Goal: Information Seeking & Learning: Learn about a topic

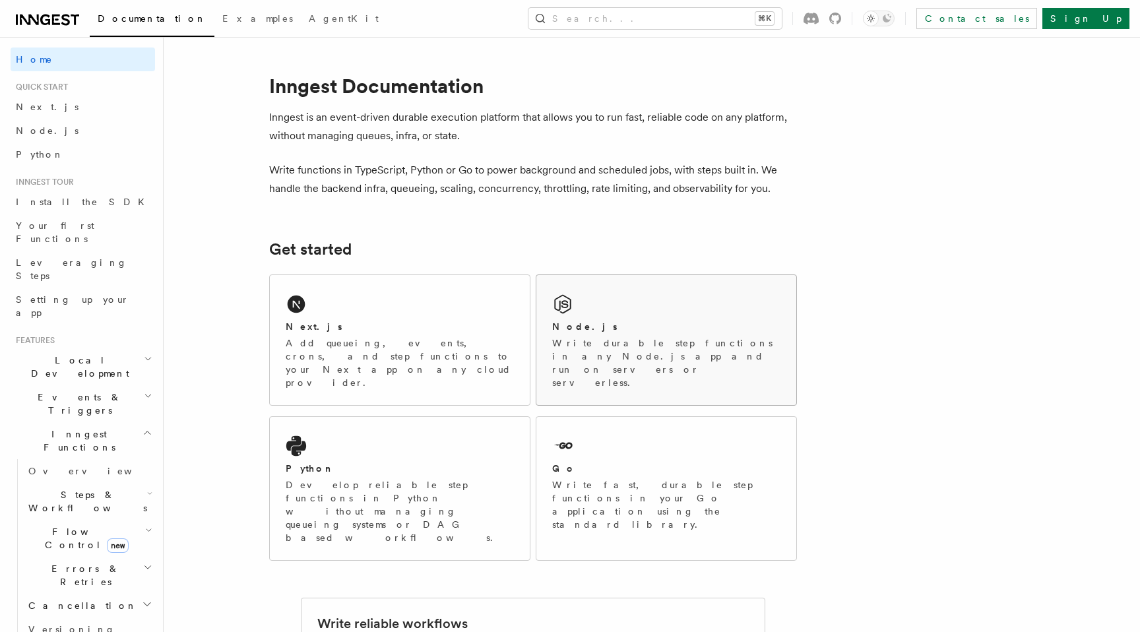
click at [572, 322] on h2 "Node.js" at bounding box center [584, 326] width 65 height 13
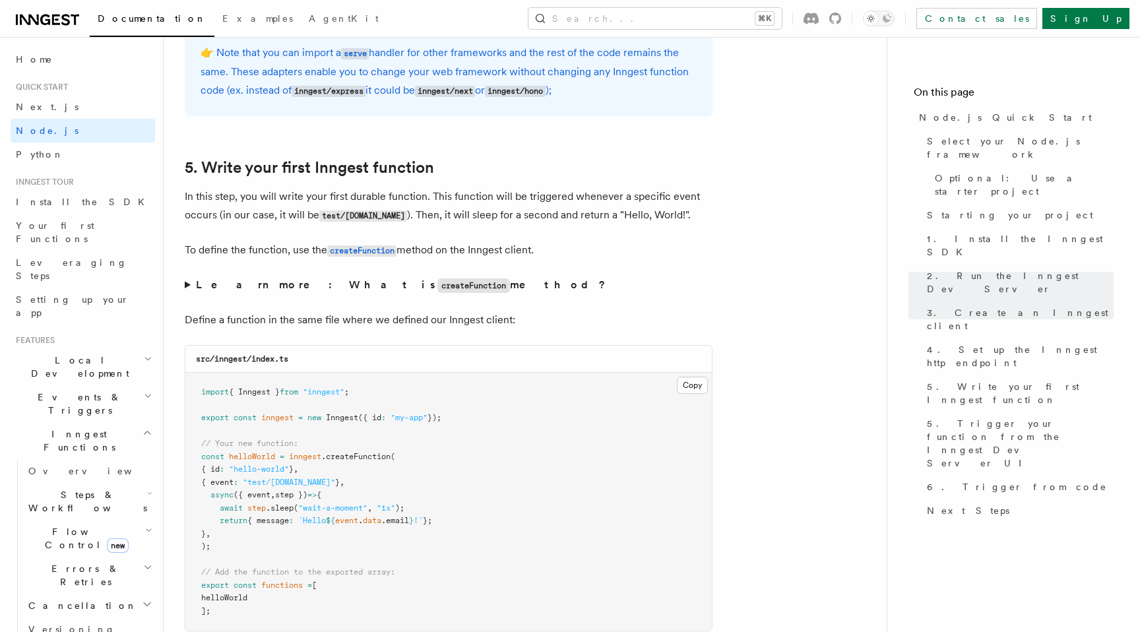
scroll to position [2346, 0]
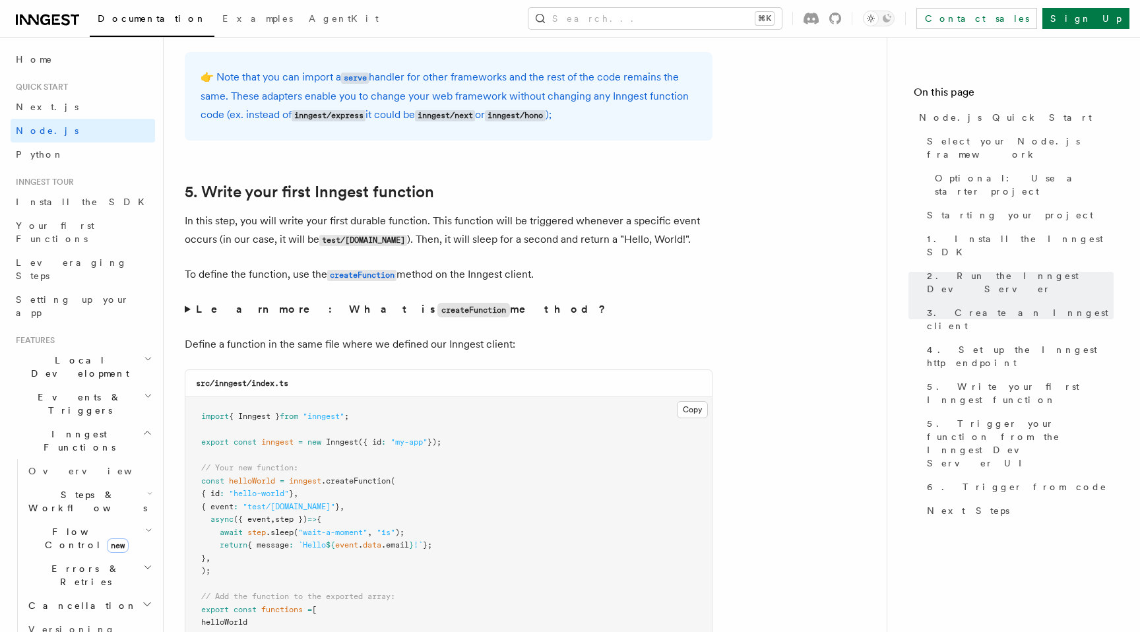
click at [408, 92] on p "👉 Note that you can import a serve handler for other frameworks and the rest of…" at bounding box center [449, 96] width 496 height 57
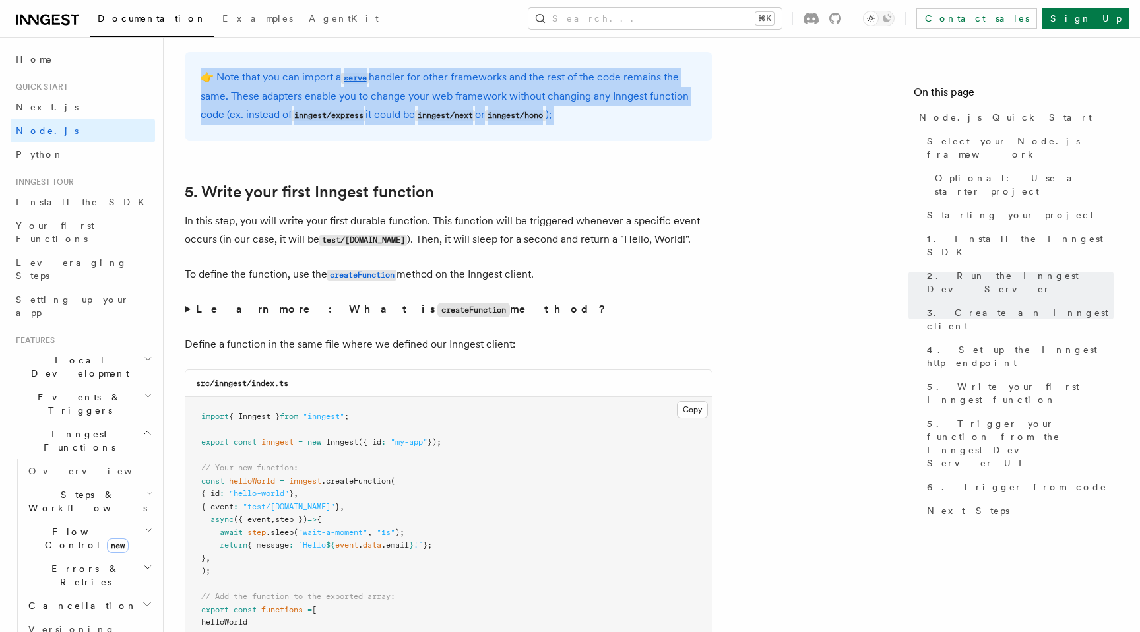
click at [486, 82] on p "👉 Note that you can import a serve handler for other frameworks and the rest of…" at bounding box center [449, 96] width 496 height 57
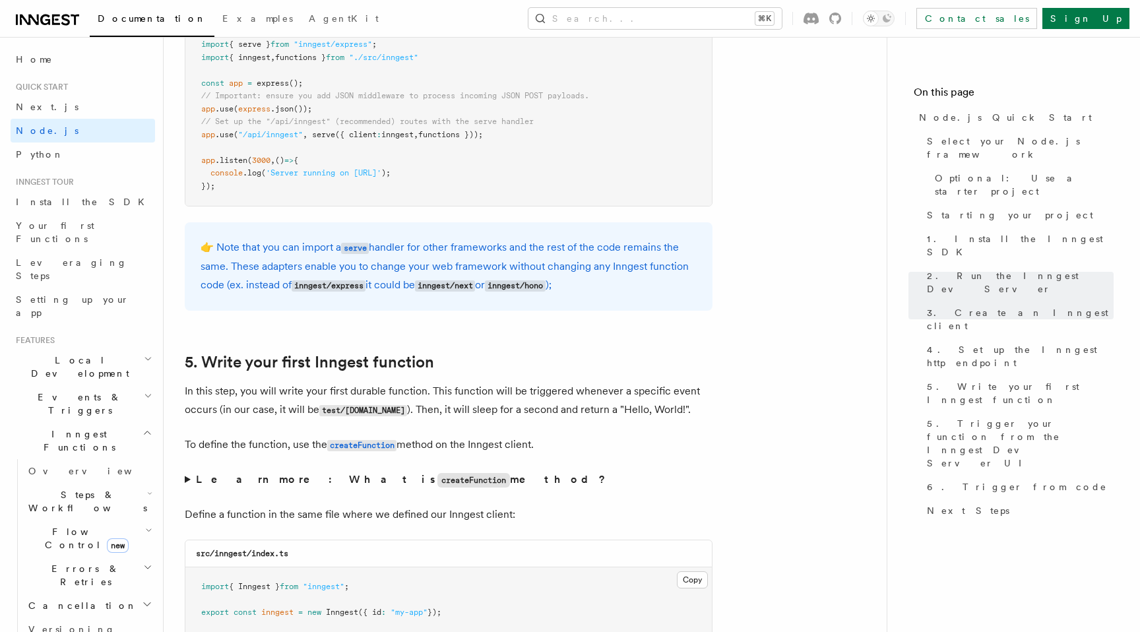
scroll to position [2101, 0]
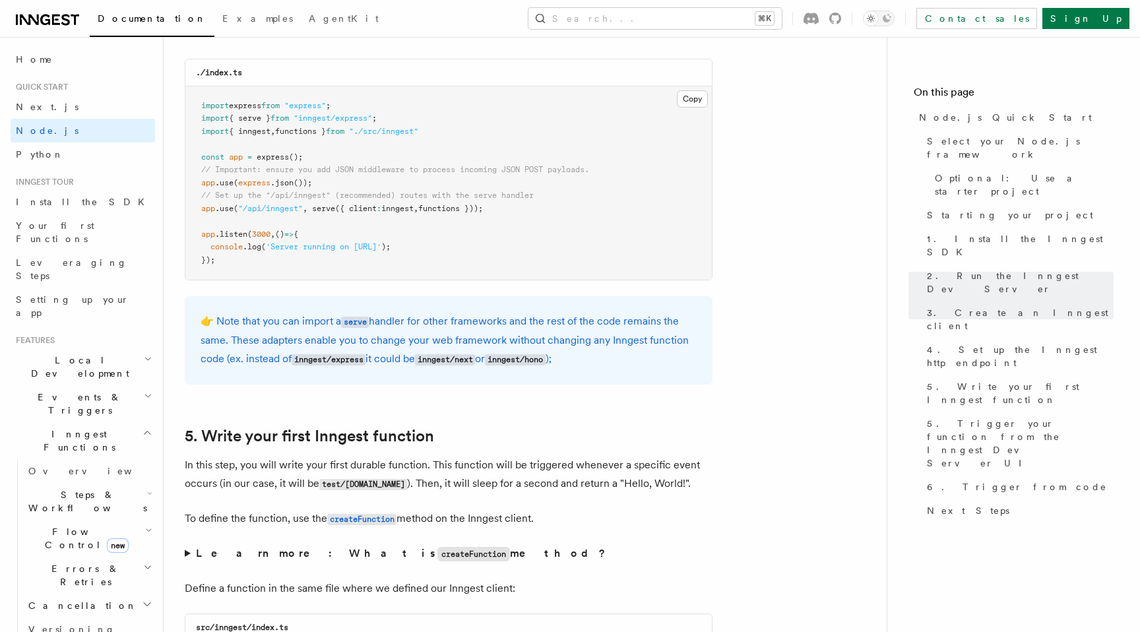
click at [92, 354] on span "Local Development" at bounding box center [77, 367] width 133 height 26
click at [77, 354] on span "Local Development" at bounding box center [77, 367] width 133 height 26
click at [63, 391] on span "Events & Triggers" at bounding box center [77, 404] width 133 height 26
click at [57, 391] on span "Events & Triggers" at bounding box center [77, 404] width 133 height 26
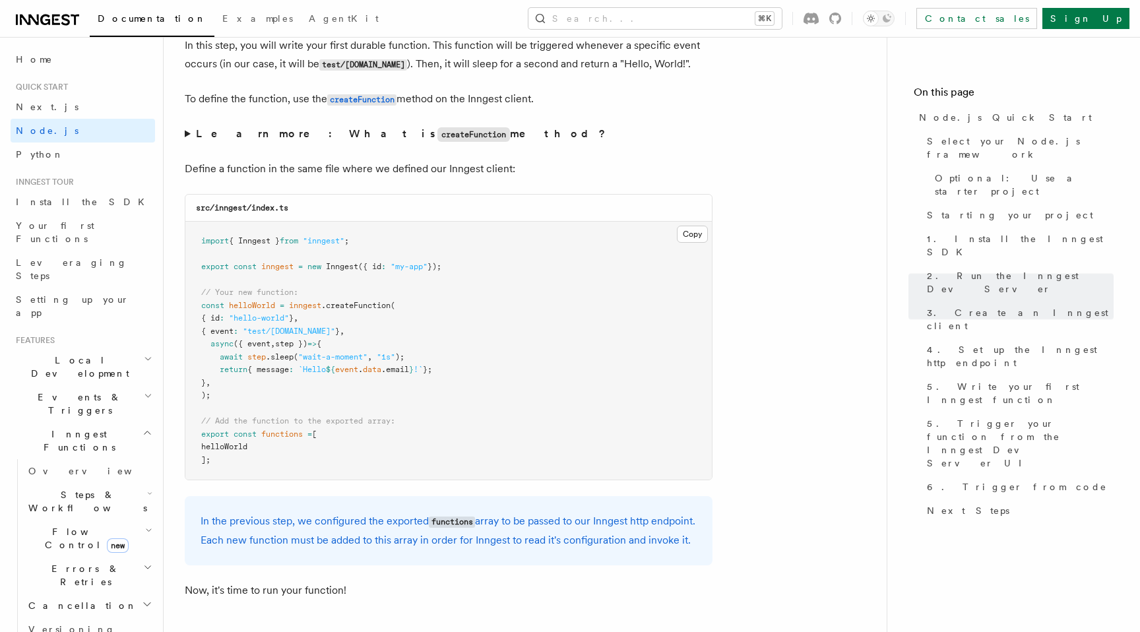
scroll to position [2561, 0]
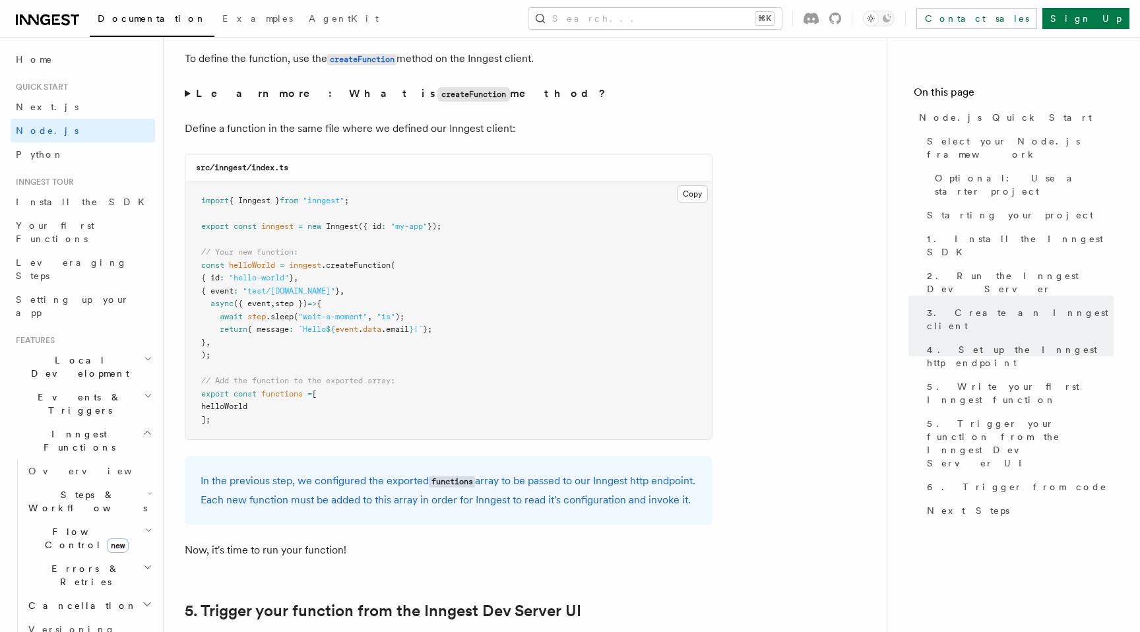
click at [77, 428] on span "Inngest Functions" at bounding box center [77, 441] width 132 height 26
click at [33, 465] on span "Realtime new" at bounding box center [61, 471] width 100 height 13
click at [48, 490] on span "Overview" at bounding box center [96, 495] width 136 height 11
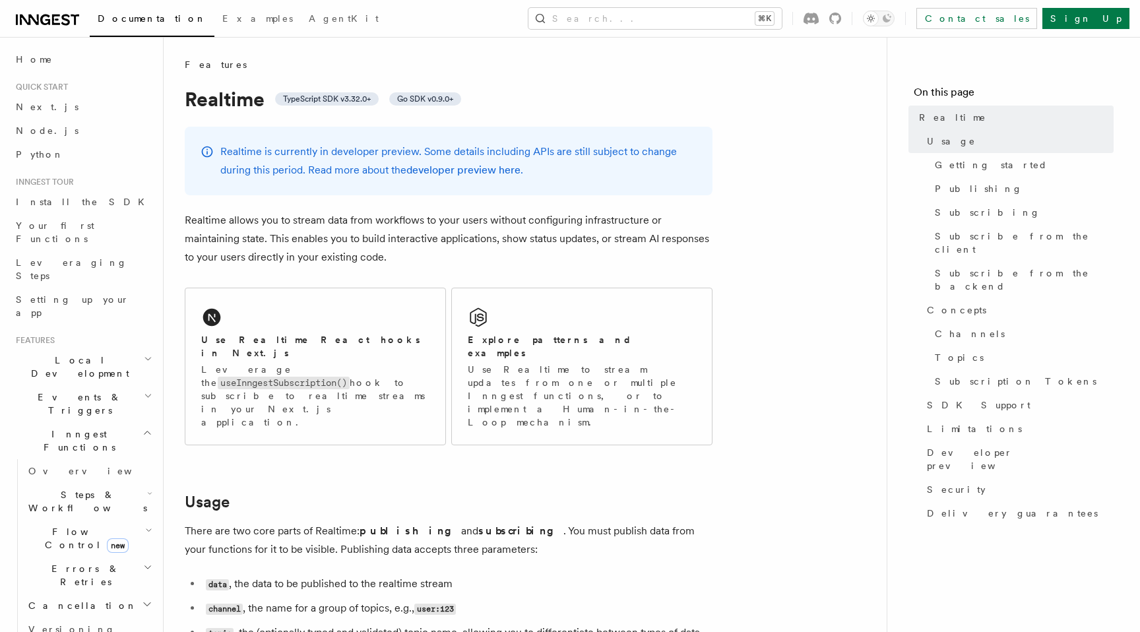
click at [144, 428] on icon "button" at bounding box center [148, 433] width 10 height 11
click at [156, 413] on header "Search... Documentation Examples AgentKit Home Quick start Next.js Node.js Pyth…" at bounding box center [82, 334] width 164 height 595
click at [147, 488] on icon "button" at bounding box center [147, 493] width 11 height 11
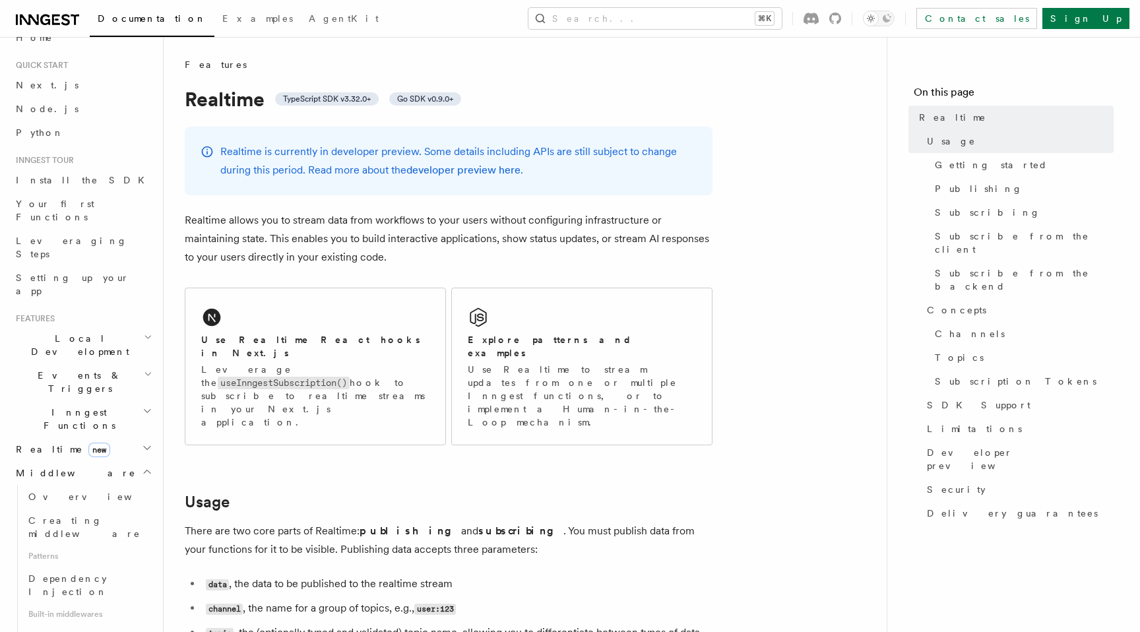
scroll to position [27, 0]
click at [144, 461] on icon "button" at bounding box center [147, 466] width 11 height 11
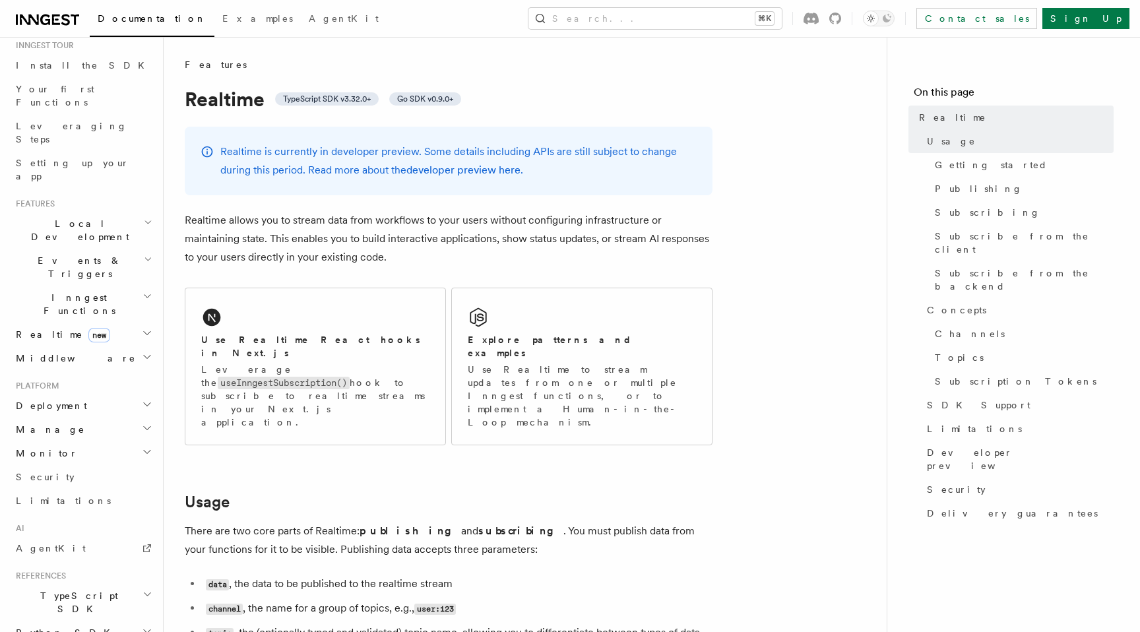
scroll to position [150, 0]
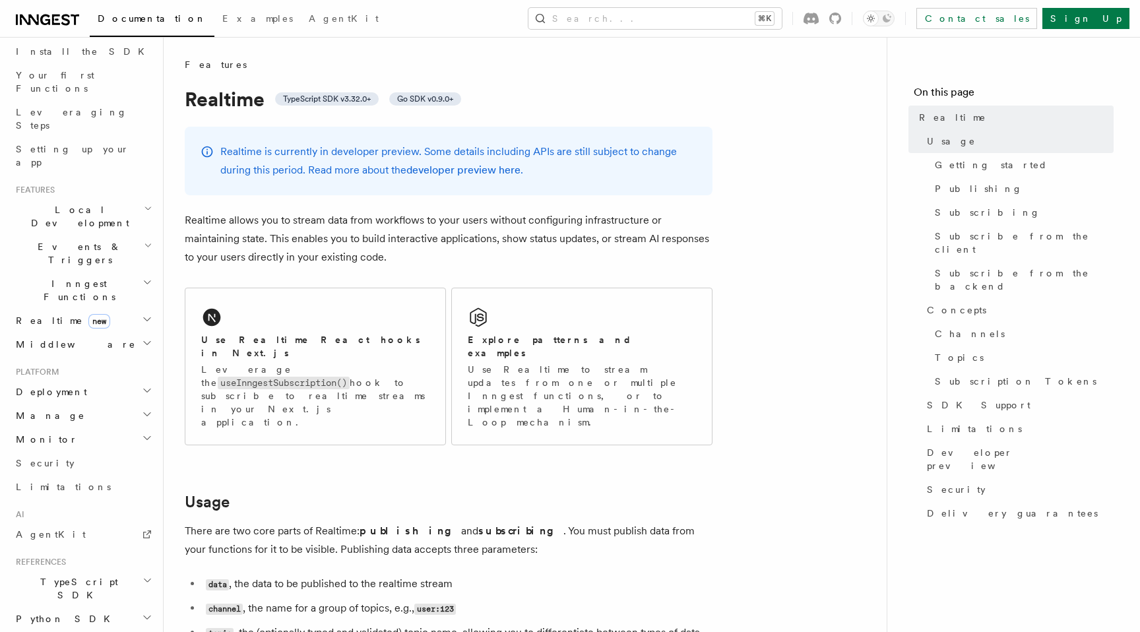
click at [52, 385] on span "Deployment" at bounding box center [49, 391] width 77 height 13
click at [69, 465] on link "Syncing" at bounding box center [89, 477] width 132 height 24
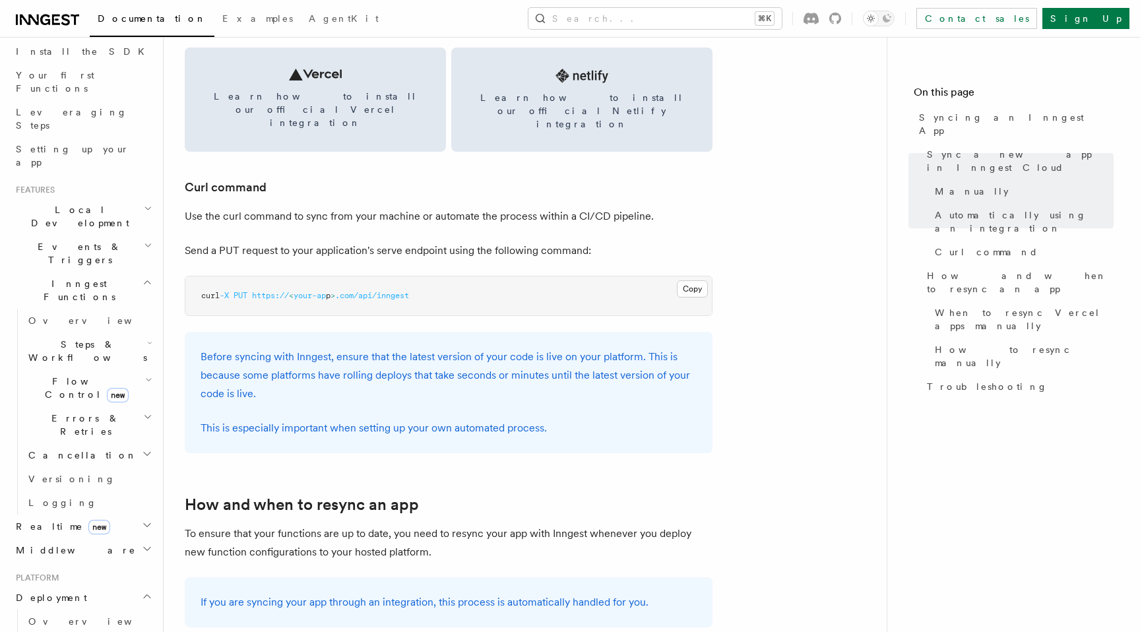
scroll to position [1994, 0]
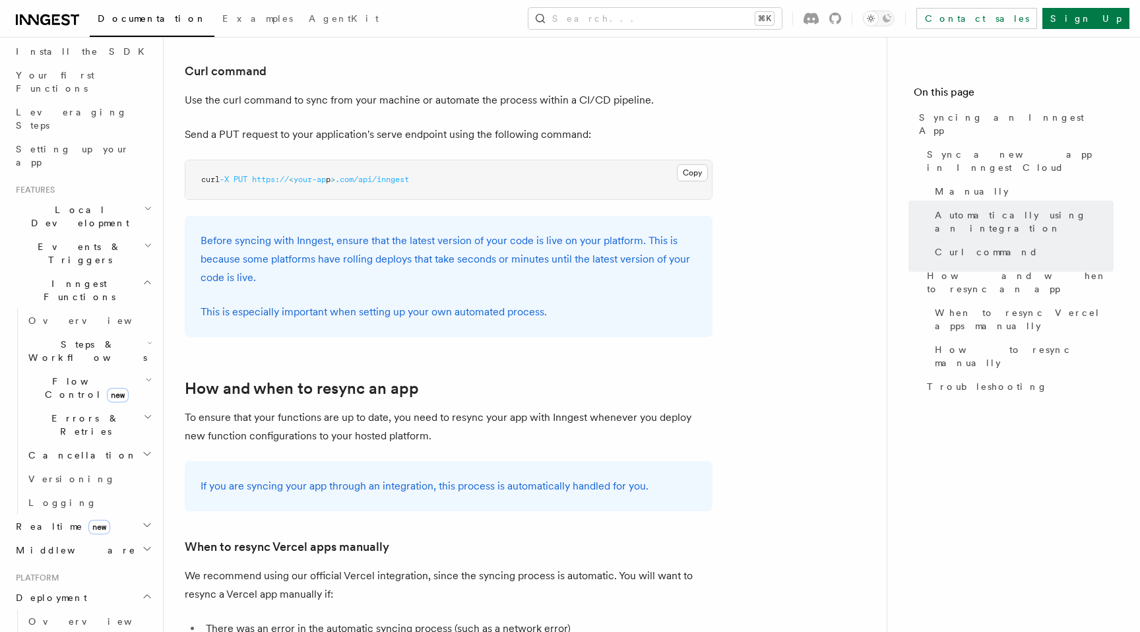
click at [148, 595] on icon "button" at bounding box center [147, 596] width 7 height 3
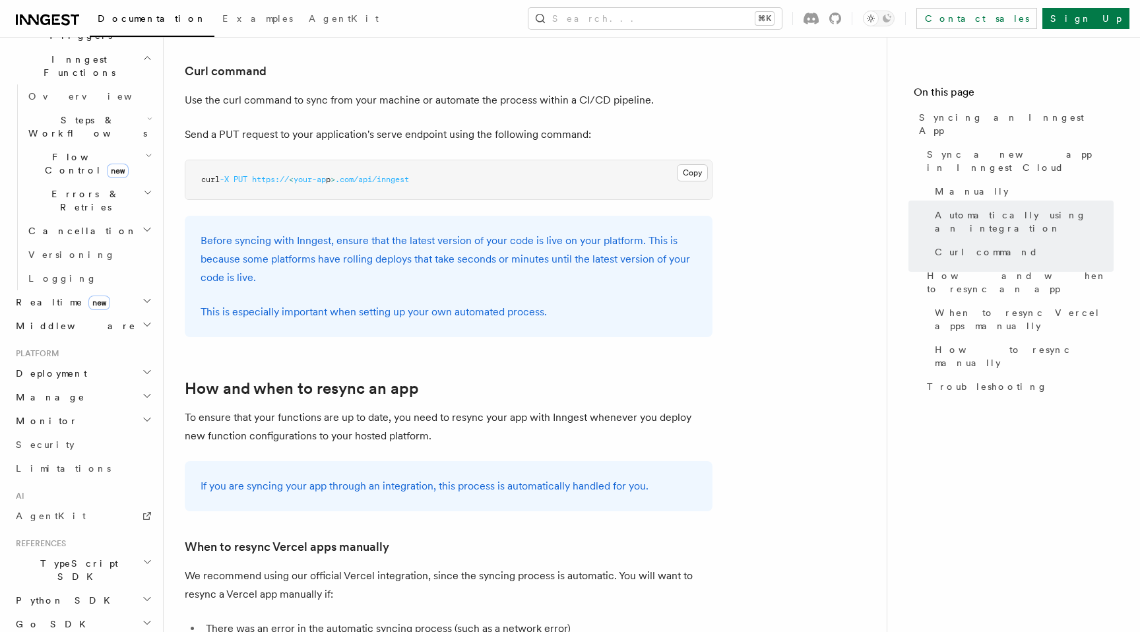
scroll to position [376, 0]
click at [71, 556] on span "TypeScript SDK" at bounding box center [77, 569] width 132 height 26
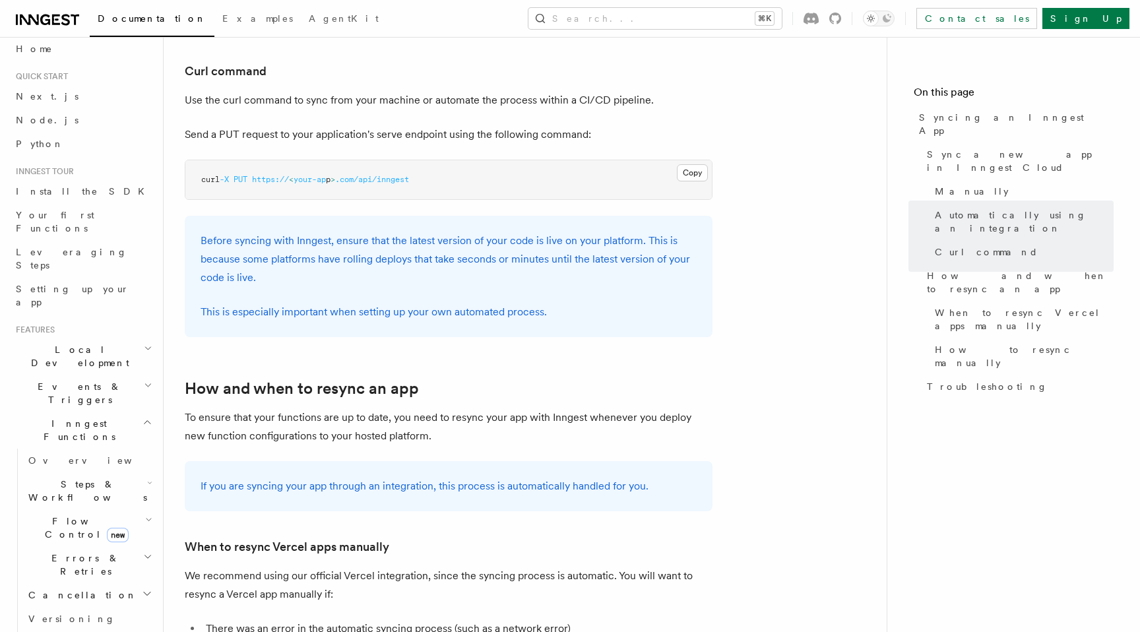
scroll to position [0, 0]
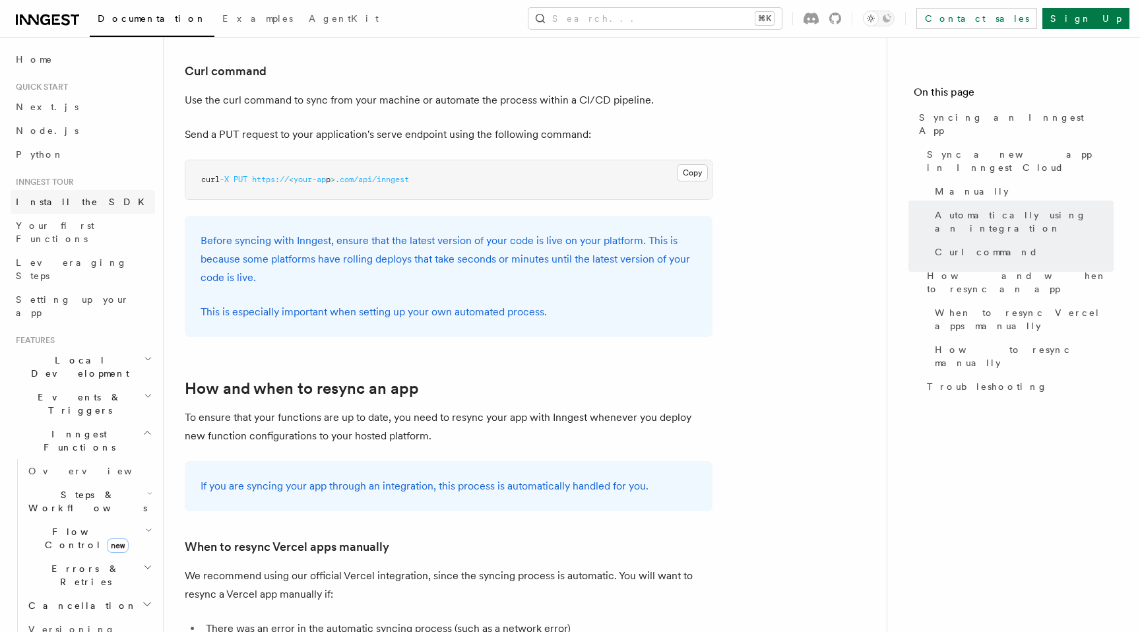
click at [67, 205] on span "Install the SDK" at bounding box center [84, 202] width 137 height 11
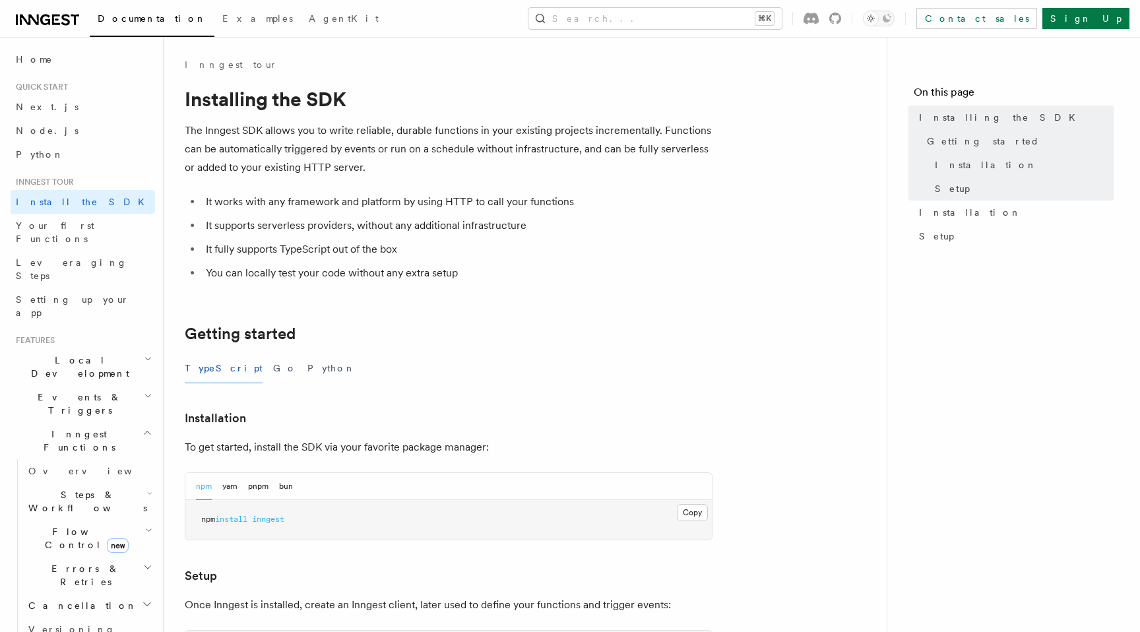
scroll to position [465, 0]
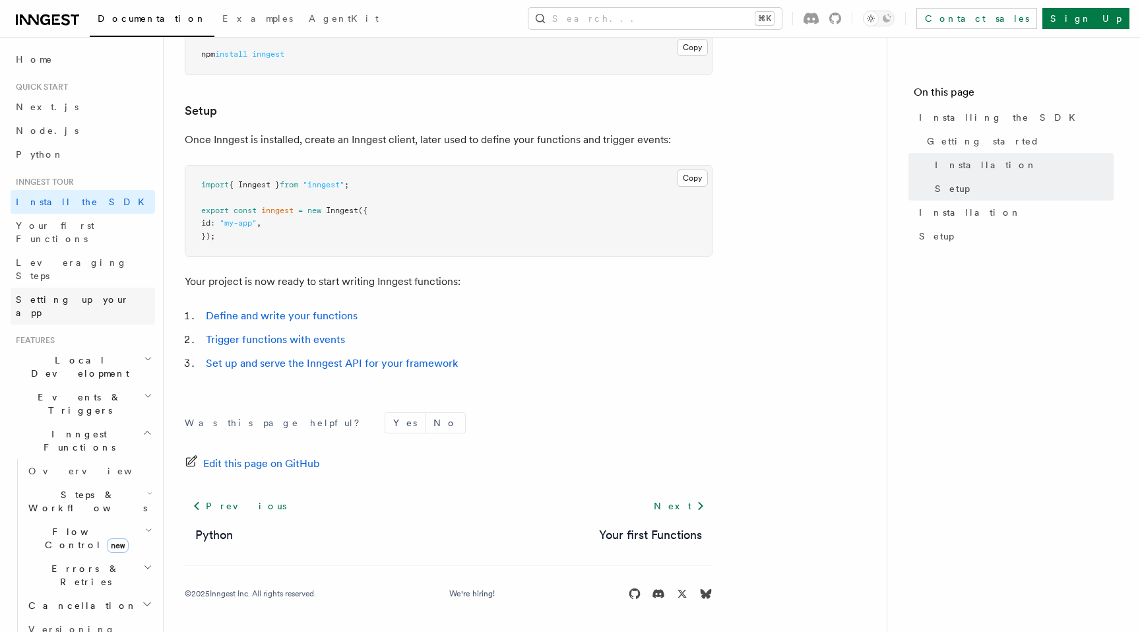
click at [90, 294] on span "Setting up your app" at bounding box center [73, 306] width 114 height 24
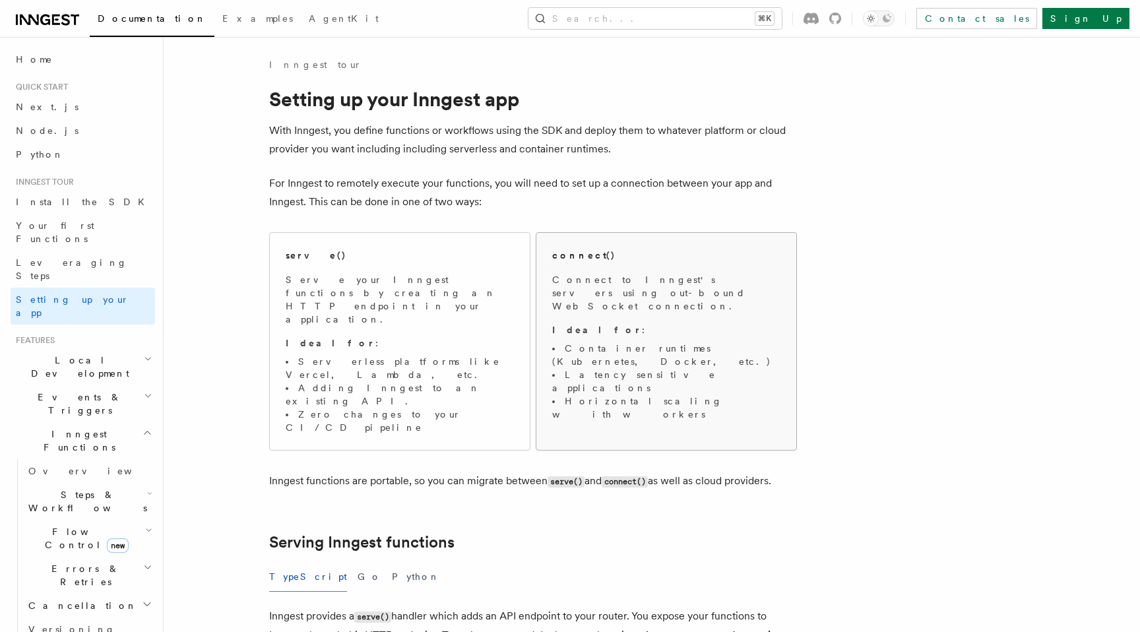
click at [695, 323] on p "Ideal for :" at bounding box center [666, 329] width 228 height 13
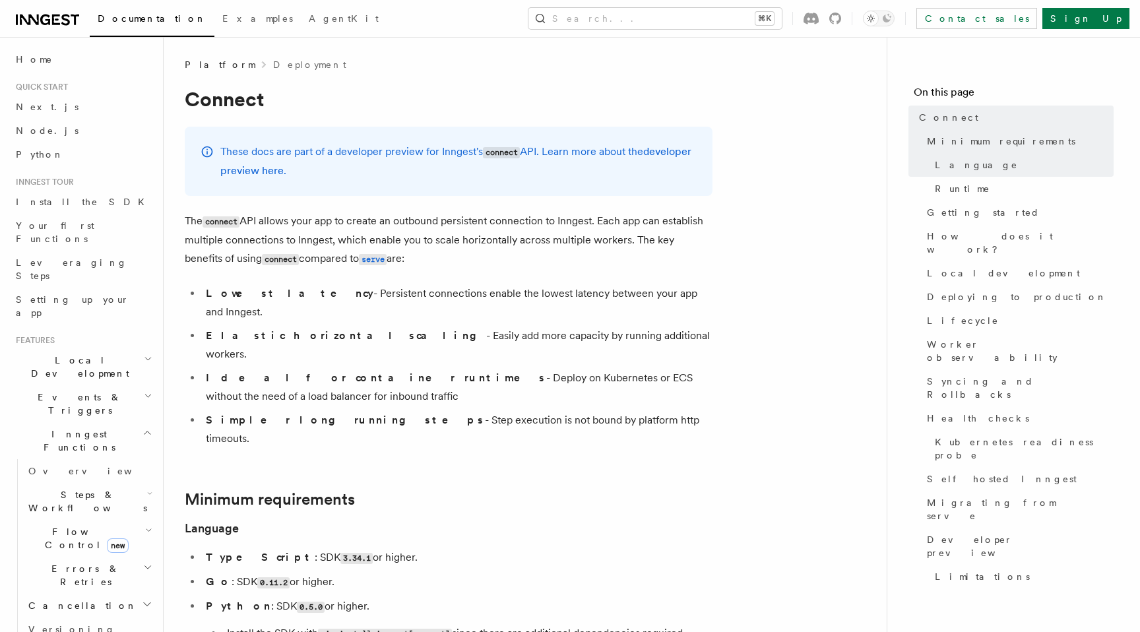
click at [475, 237] on p "The connect API allows your app to create an outbound persistent connection to …" at bounding box center [449, 240] width 528 height 57
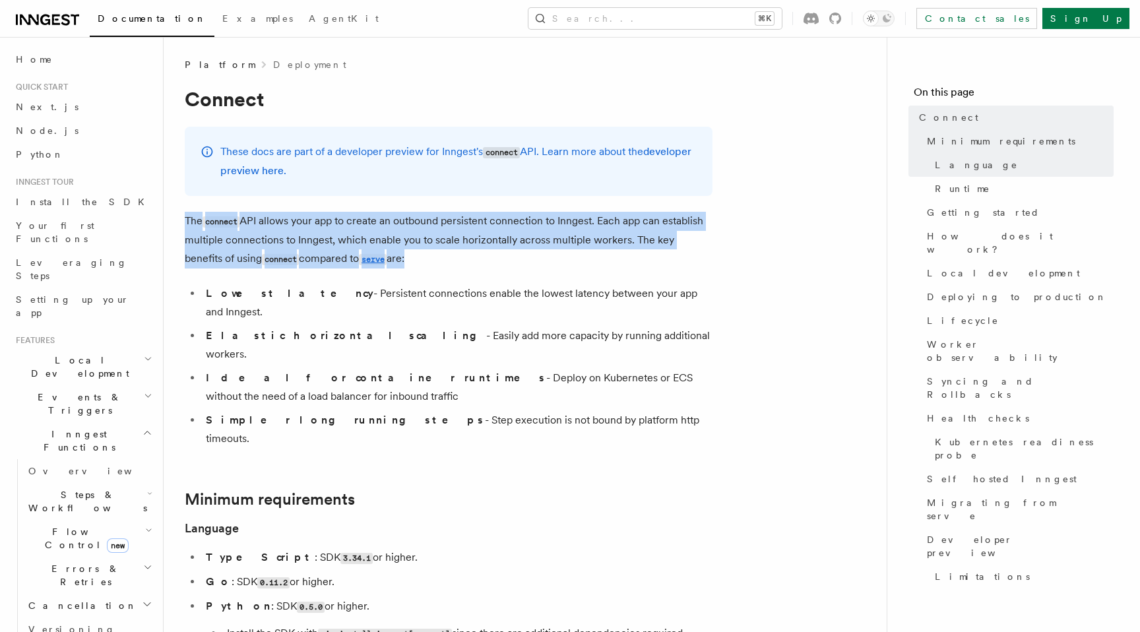
click at [512, 229] on p "The connect API allows your app to create an outbound persistent connection to …" at bounding box center [449, 240] width 528 height 57
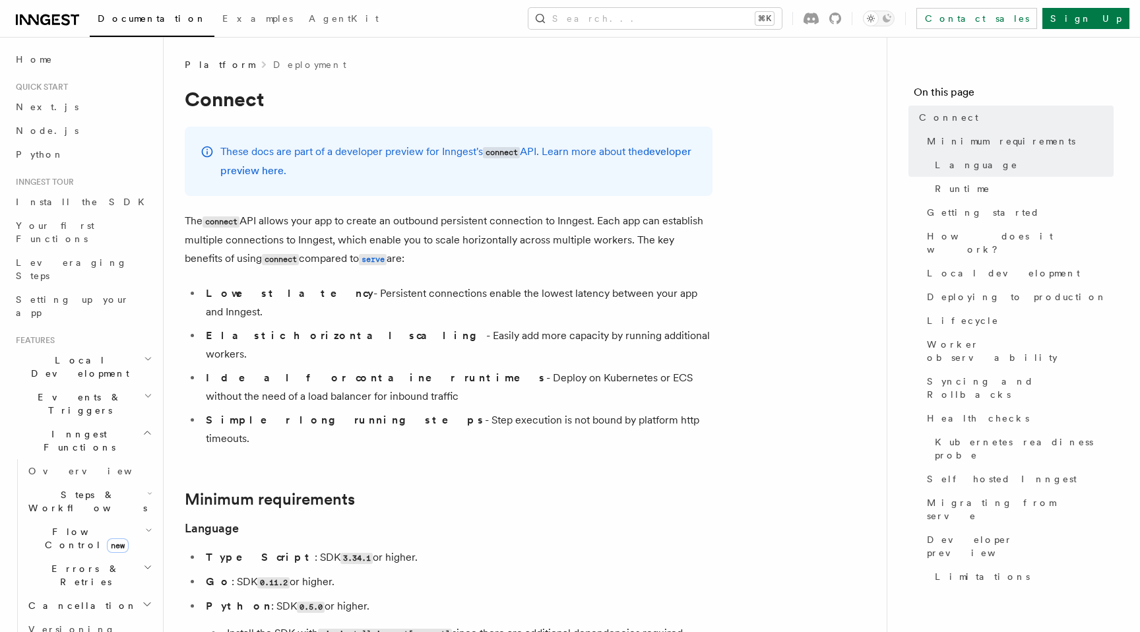
click at [512, 229] on p "The connect API allows your app to create an outbound persistent connection to …" at bounding box center [449, 240] width 528 height 57
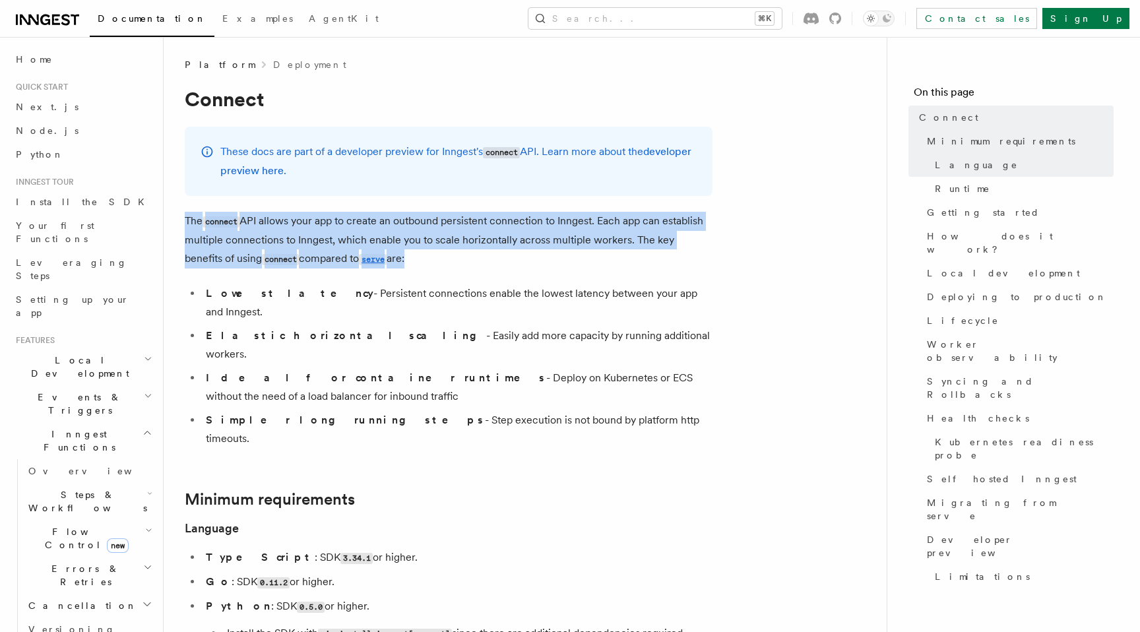
click at [512, 229] on p "The connect API allows your app to create an outbound persistent connection to …" at bounding box center [449, 240] width 528 height 57
click at [554, 213] on p "The connect API allows your app to create an outbound persistent connection to …" at bounding box center [449, 240] width 528 height 57
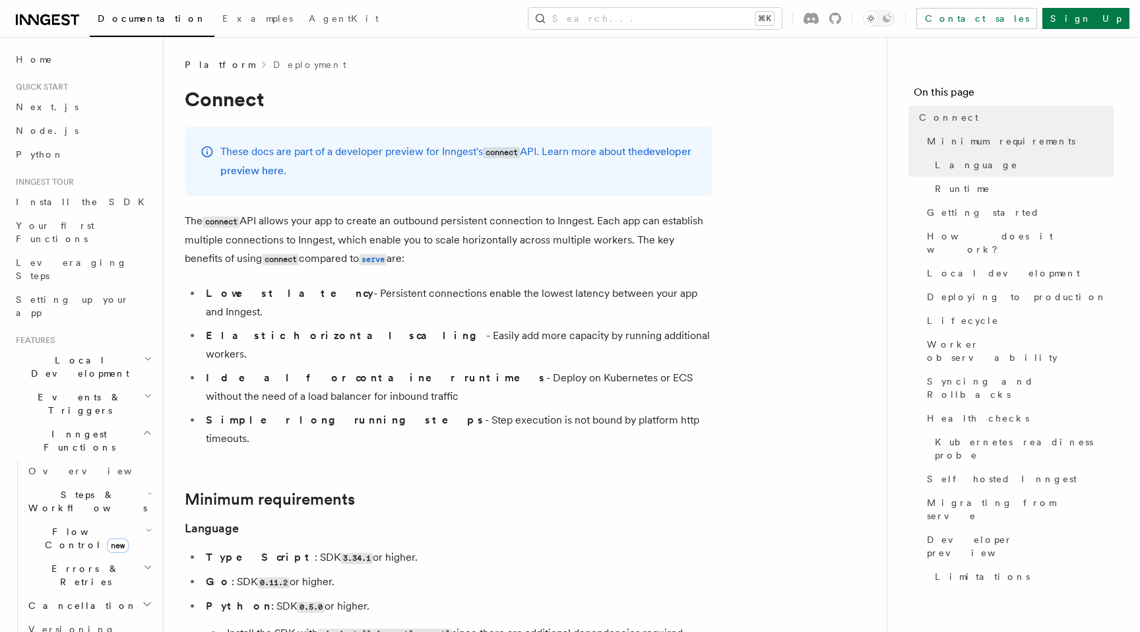
click at [554, 213] on p "The connect API allows your app to create an outbound persistent connection to …" at bounding box center [449, 240] width 528 height 57
click at [284, 170] on link "developer preview here" at bounding box center [455, 161] width 471 height 32
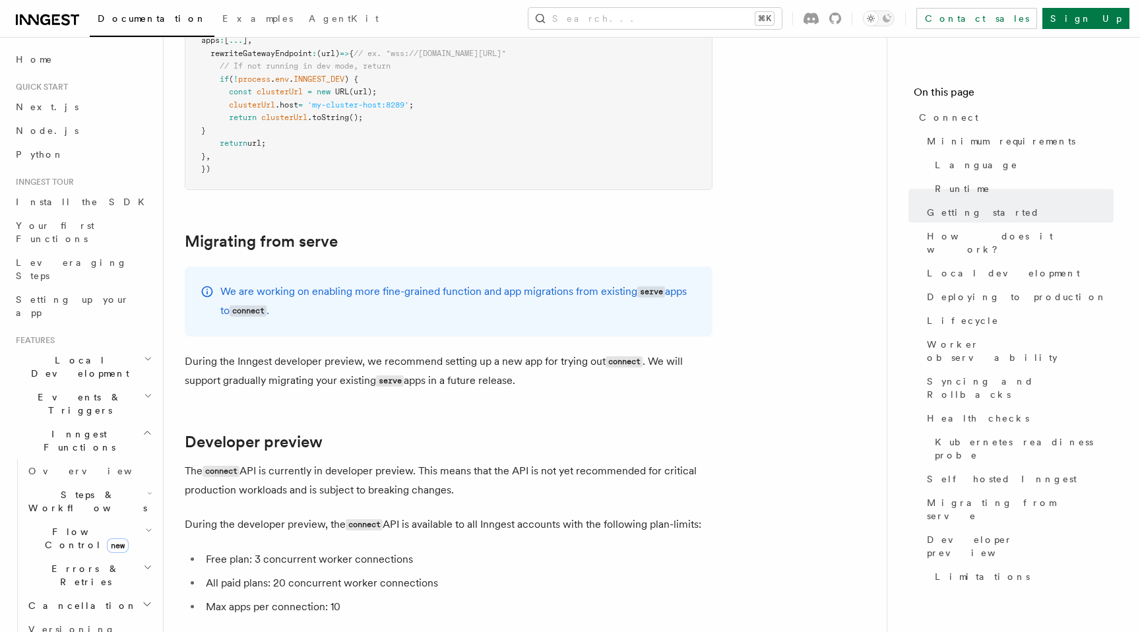
scroll to position [7119, 0]
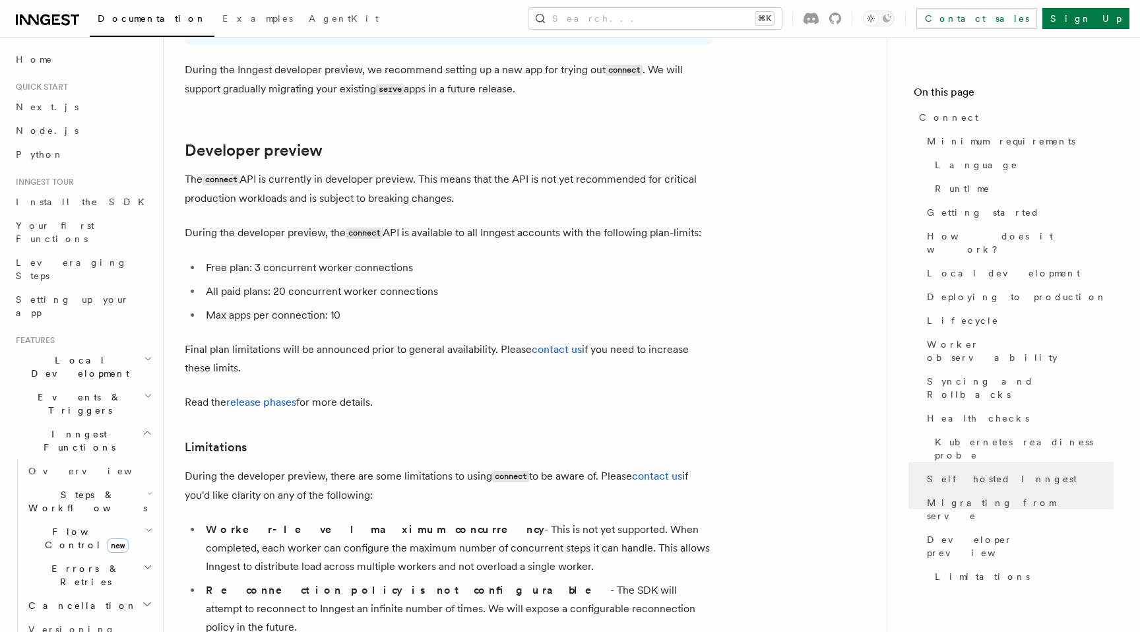
click at [340, 170] on p "The connect API is currently in developer preview. This means that the API is n…" at bounding box center [449, 189] width 528 height 38
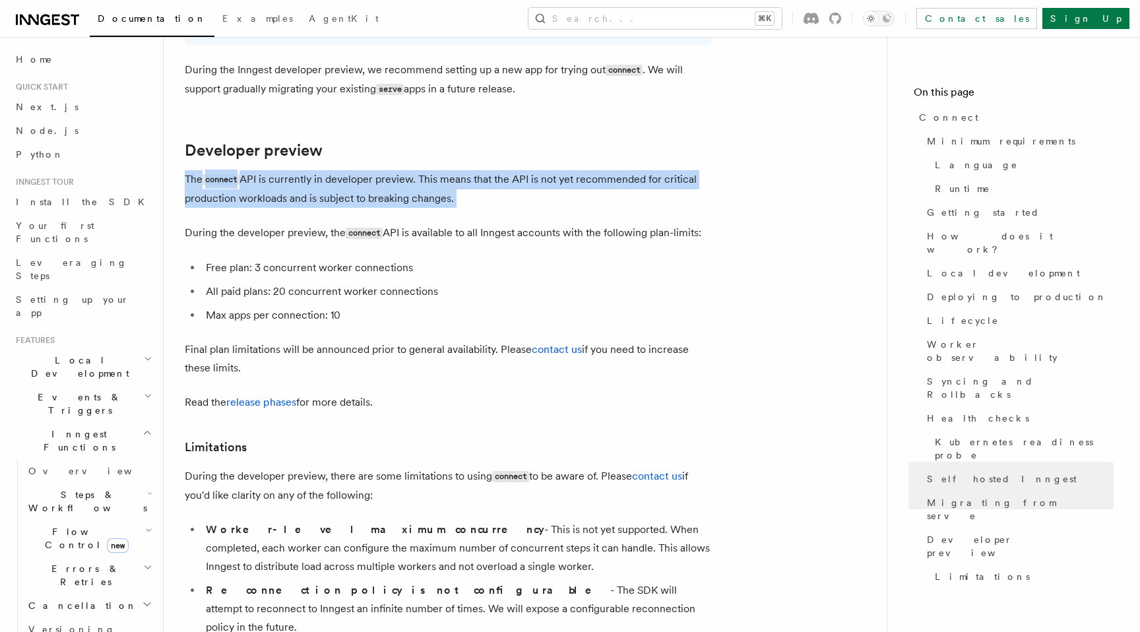
click at [448, 170] on p "The connect API is currently in developer preview. This means that the API is n…" at bounding box center [449, 189] width 528 height 38
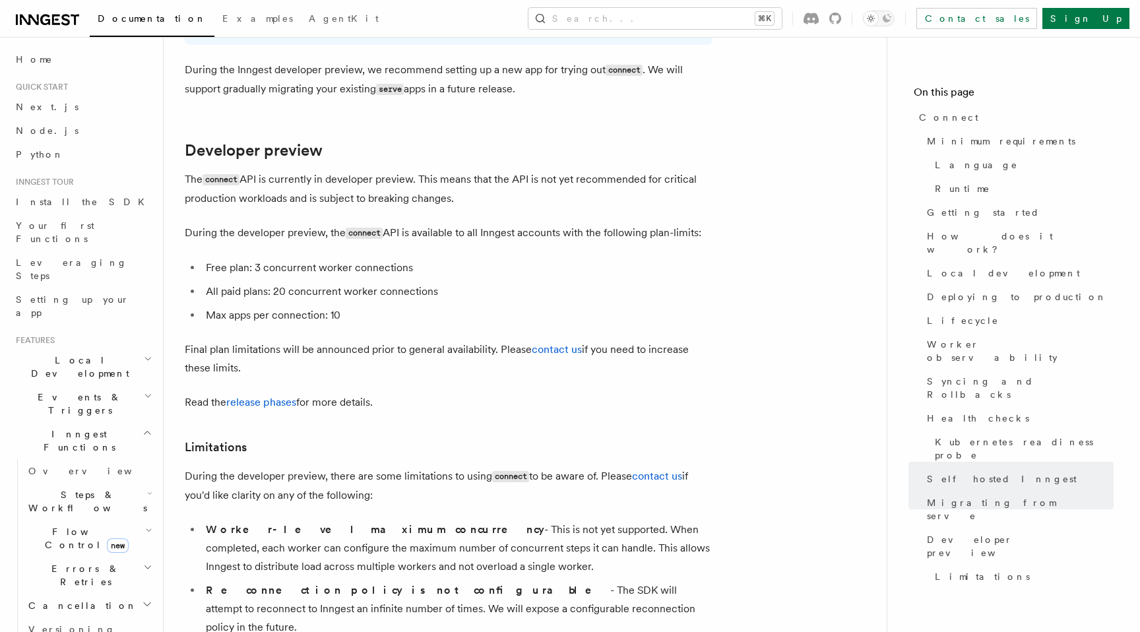
click at [448, 170] on p "The connect API is currently in developer preview. This means that the API is n…" at bounding box center [449, 189] width 528 height 38
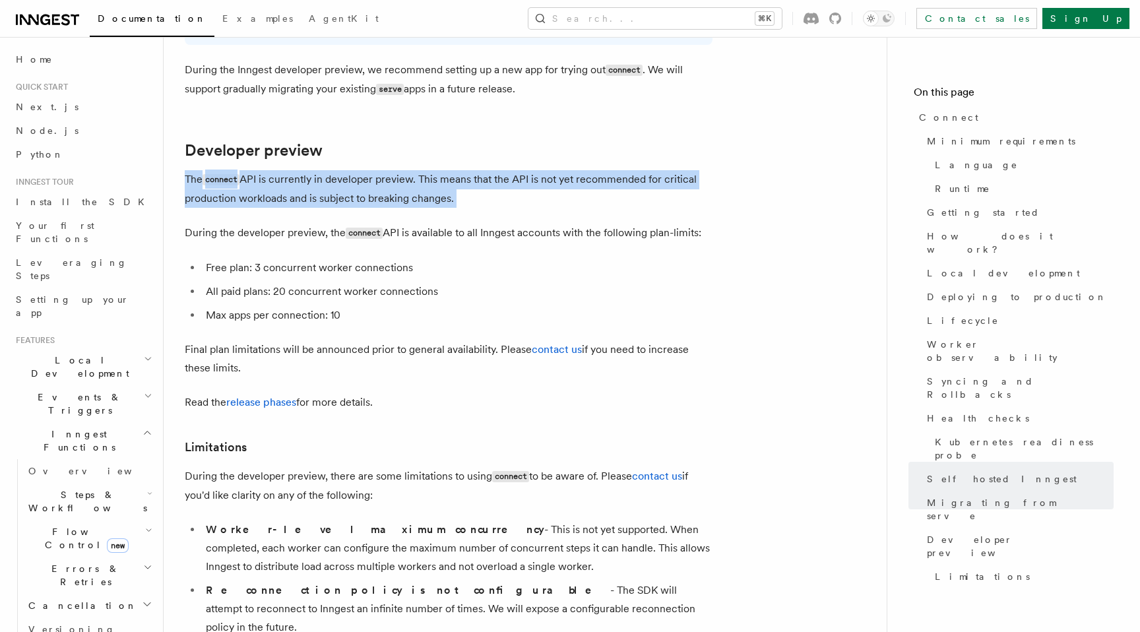
click at [464, 170] on p "The connect API is currently in developer preview. This means that the API is n…" at bounding box center [449, 189] width 528 height 38
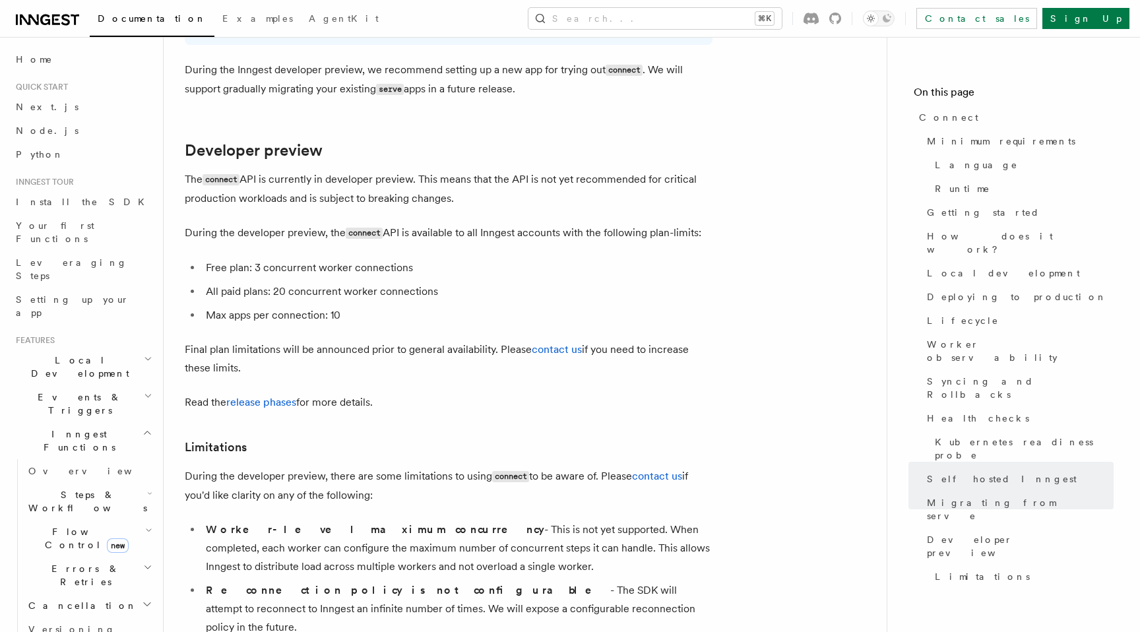
click at [464, 170] on p "The connect API is currently in developer preview. This means that the API is n…" at bounding box center [449, 189] width 528 height 38
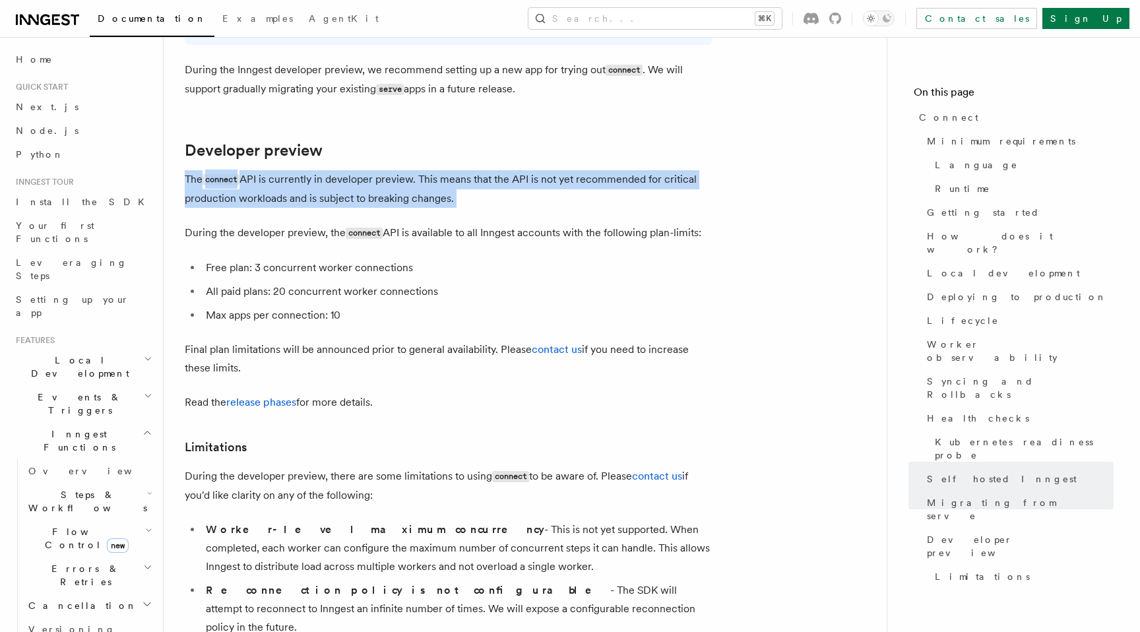
click at [411, 170] on p "The connect API is currently in developer preview. This means that the API is n…" at bounding box center [449, 189] width 528 height 38
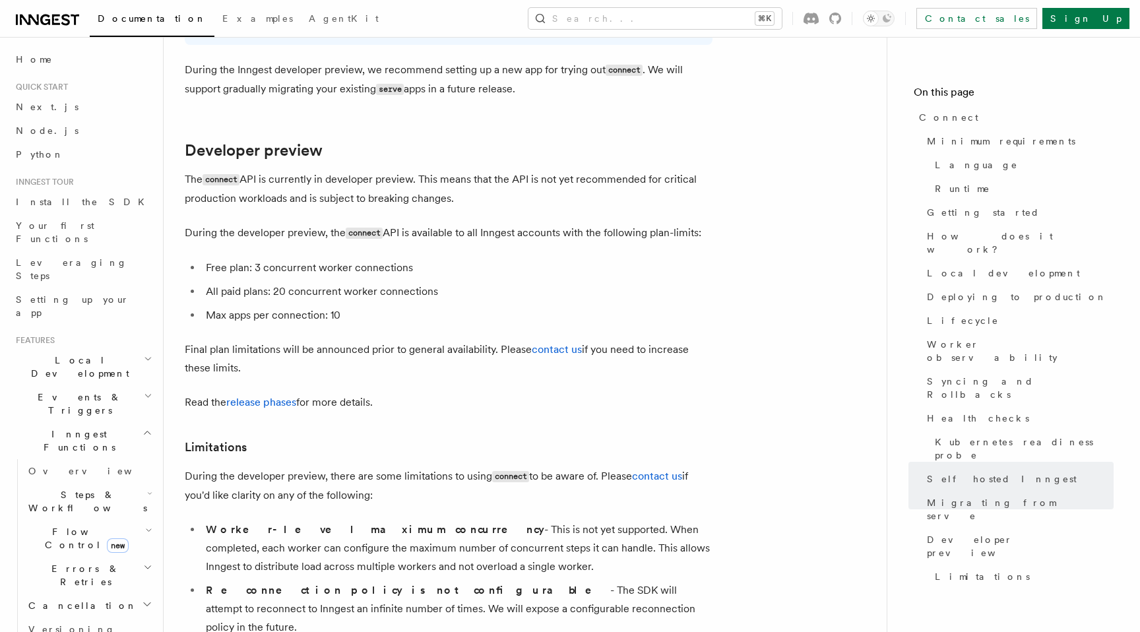
click at [411, 170] on p "The connect API is currently in developer preview. This means that the API is n…" at bounding box center [449, 189] width 528 height 38
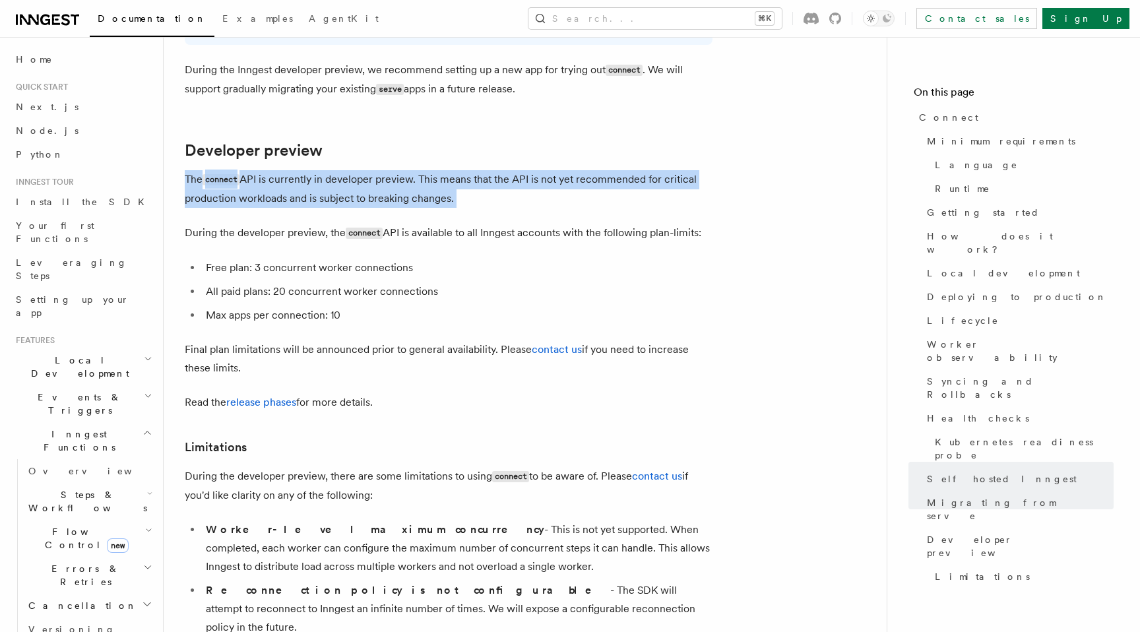
click at [461, 170] on p "The connect API is currently in developer preview. This means that the API is n…" at bounding box center [449, 189] width 528 height 38
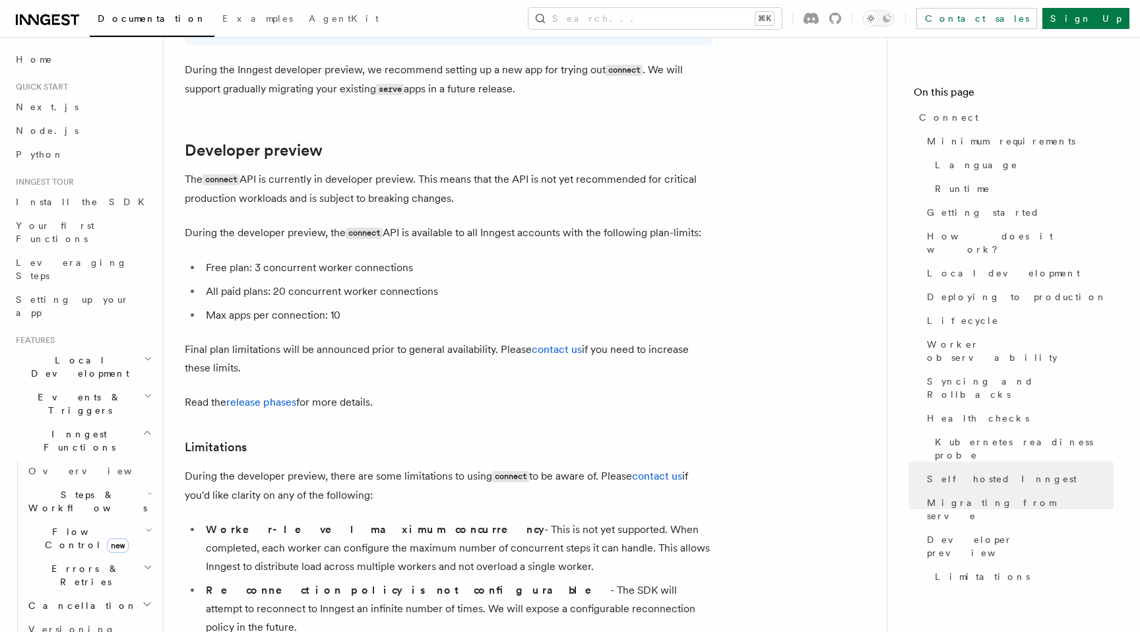
click at [426, 170] on p "The connect API is currently in developer preview. This means that the API is n…" at bounding box center [449, 189] width 528 height 38
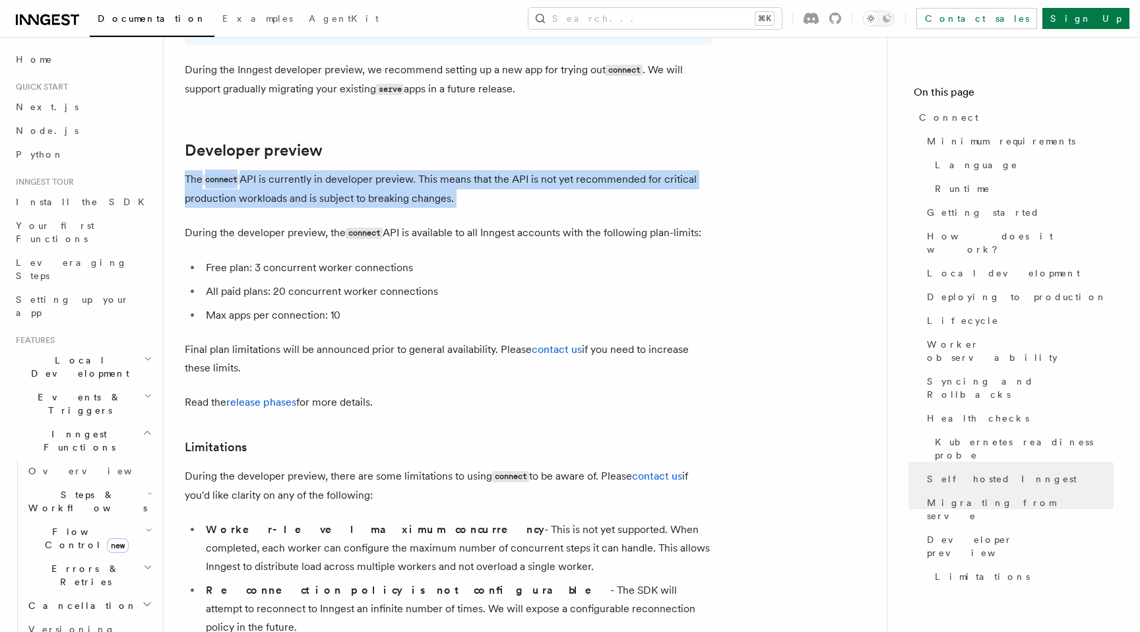
click at [398, 170] on p "The connect API is currently in developer preview. This means that the API is n…" at bounding box center [449, 189] width 528 height 38
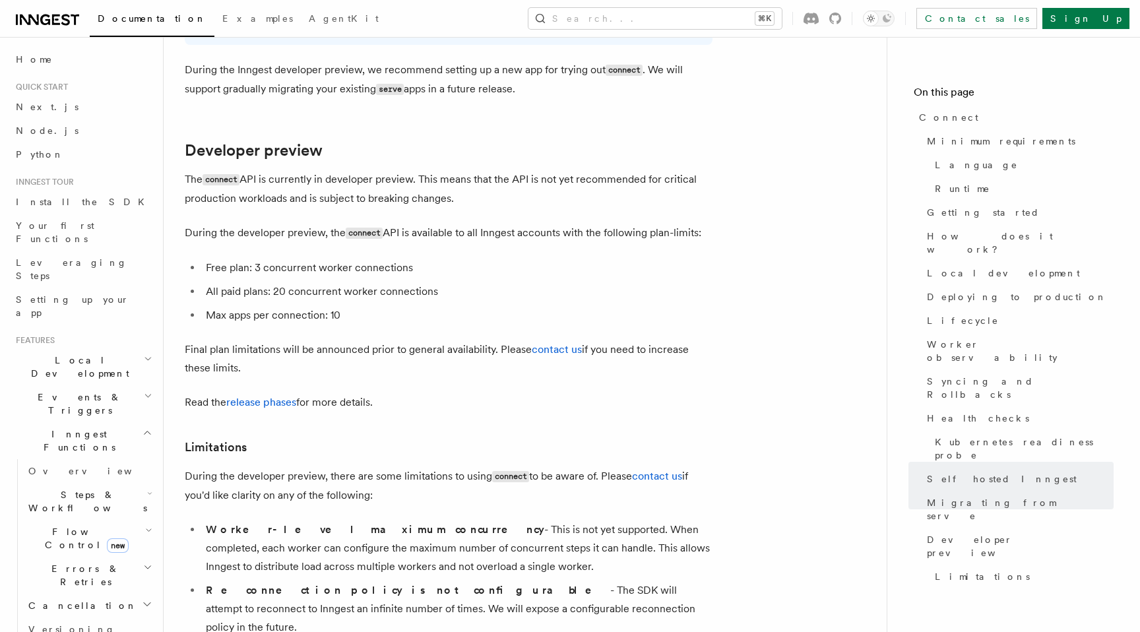
click at [398, 170] on p "The connect API is currently in developer preview. This means that the API is n…" at bounding box center [449, 189] width 528 height 38
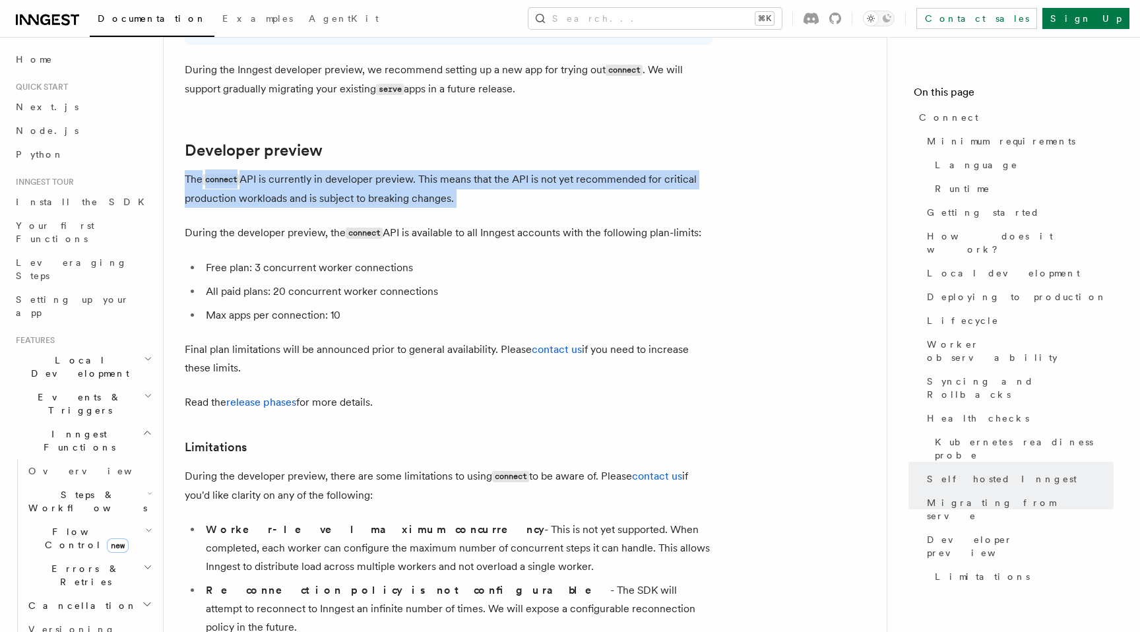
click at [464, 170] on p "The connect API is currently in developer preview. This means that the API is n…" at bounding box center [449, 189] width 528 height 38
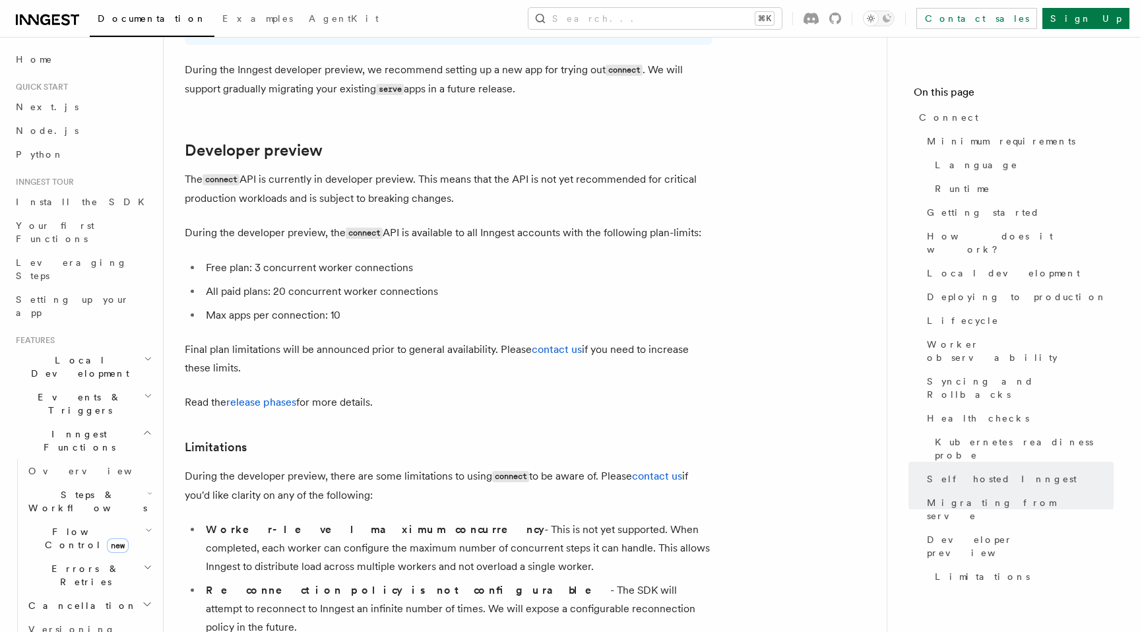
click at [455, 224] on p "During the developer preview, the connect API is available to all Inngest accou…" at bounding box center [449, 233] width 528 height 19
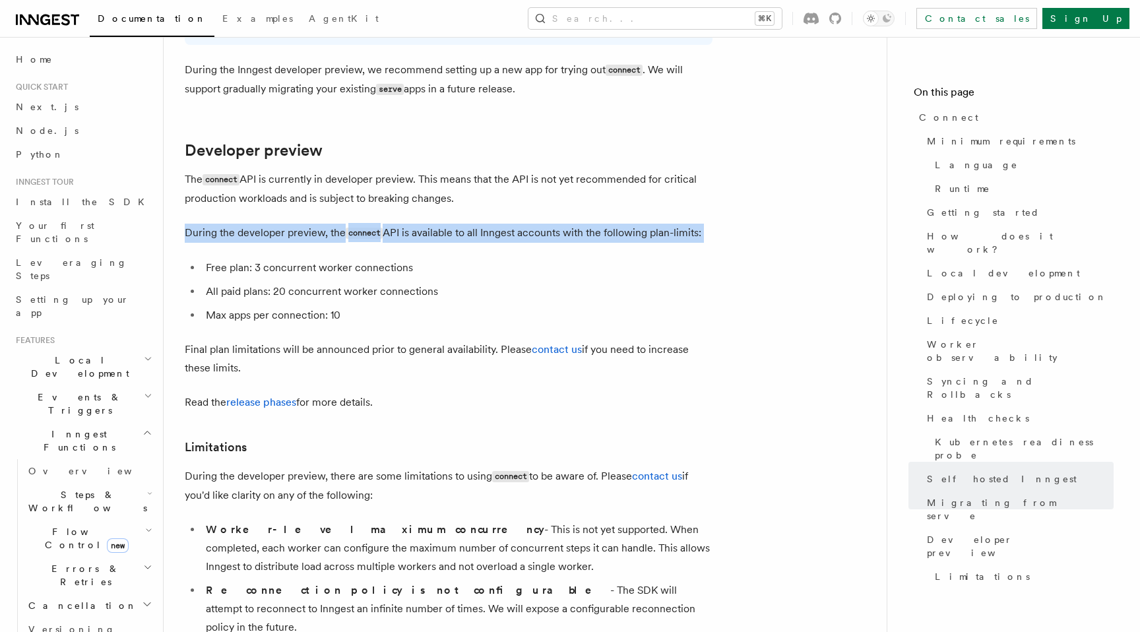
click at [383, 170] on p "The connect API is currently in developer preview. This means that the API is n…" at bounding box center [449, 189] width 528 height 38
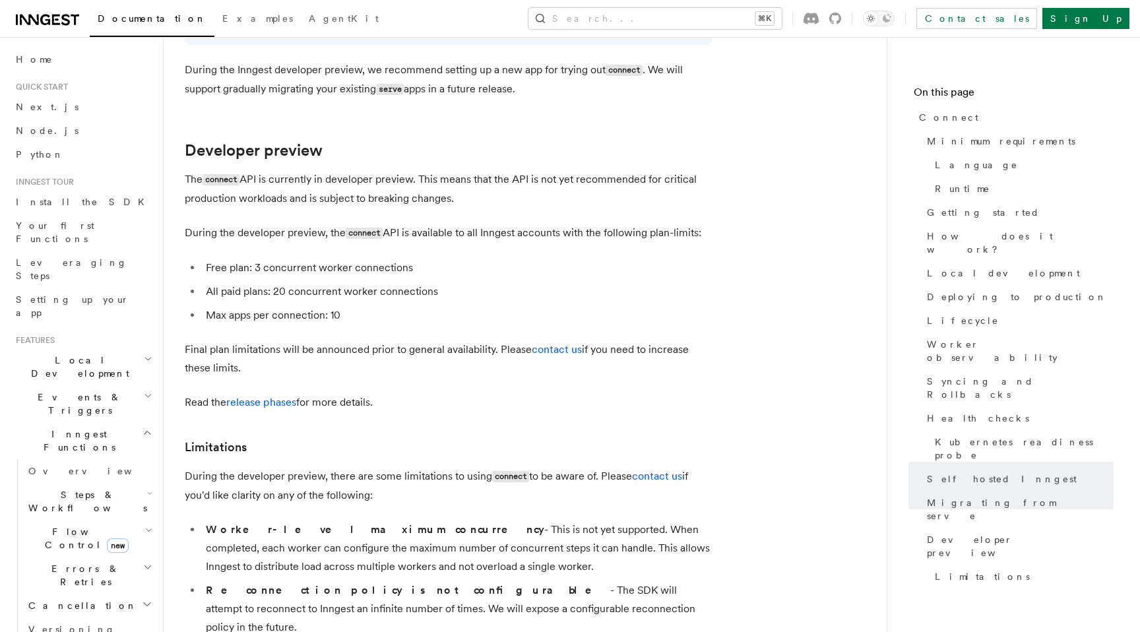
click at [383, 170] on p "The connect API is currently in developer preview. This means that the API is n…" at bounding box center [449, 189] width 528 height 38
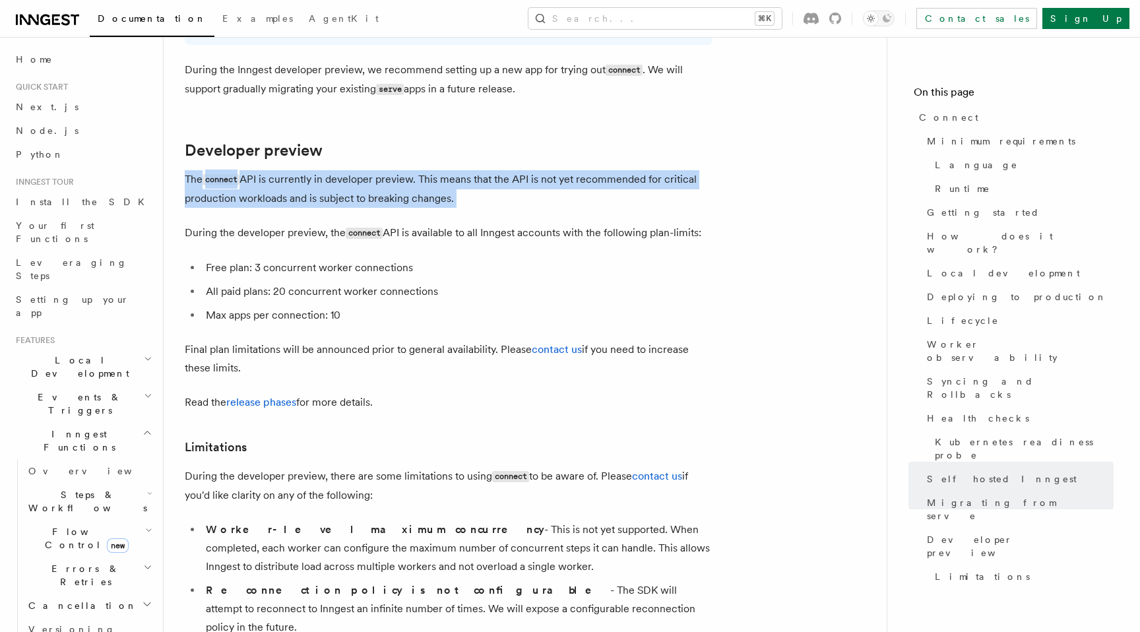
click at [461, 170] on p "The connect API is currently in developer preview. This means that the API is n…" at bounding box center [449, 189] width 528 height 38
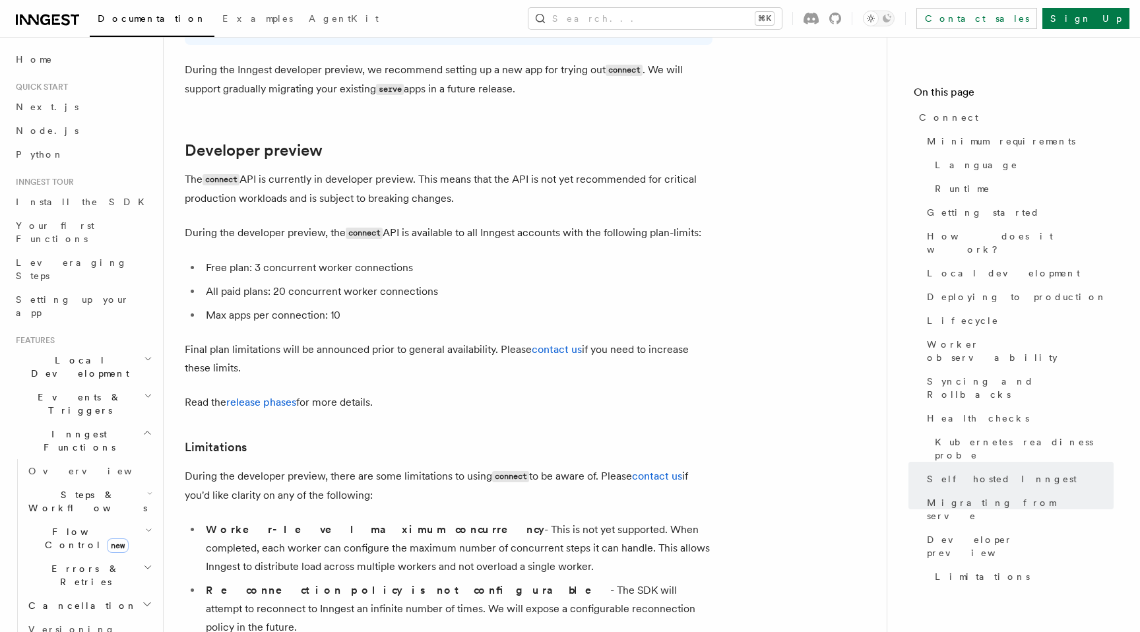
click at [424, 224] on p "During the developer preview, the connect API is available to all Inngest accou…" at bounding box center [449, 233] width 528 height 19
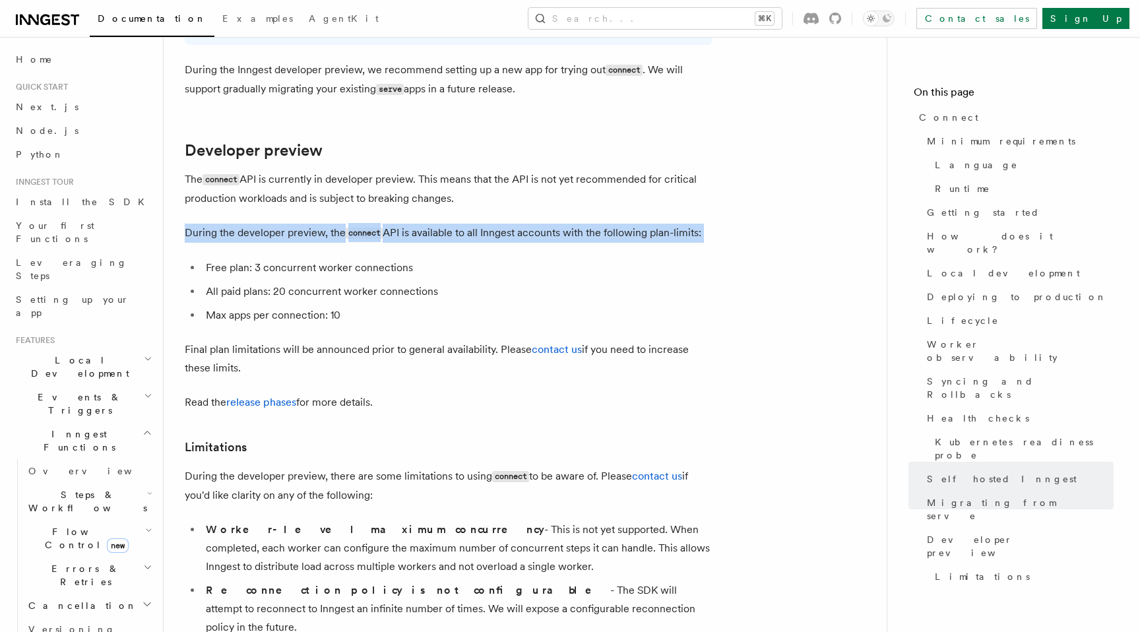
click at [475, 224] on p "During the developer preview, the connect API is available to all Inngest accou…" at bounding box center [449, 233] width 528 height 19
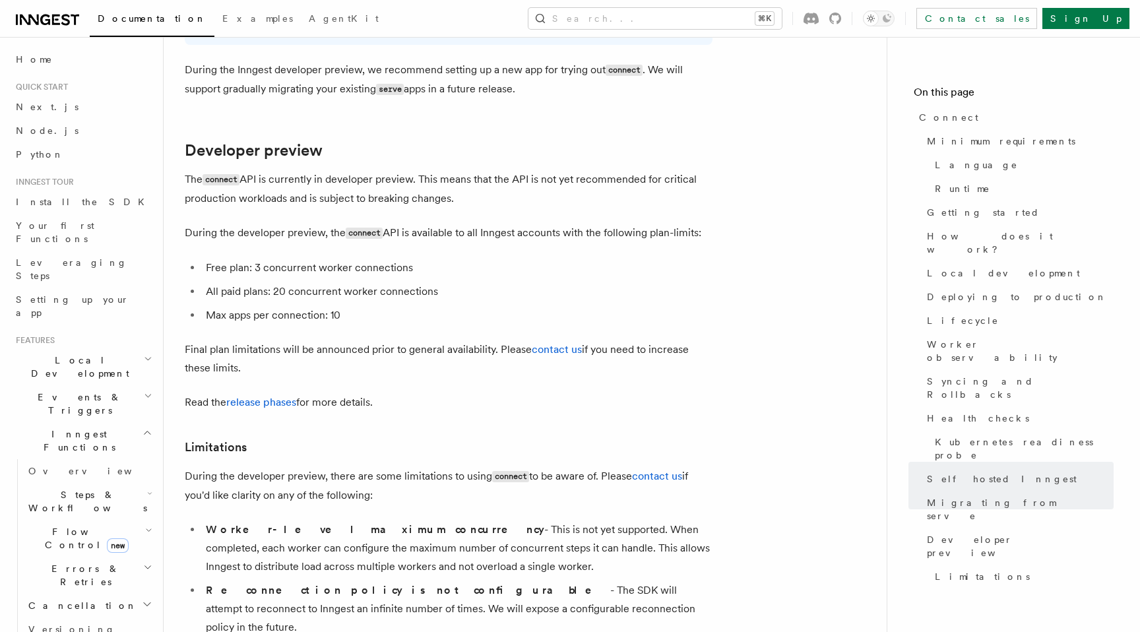
click at [475, 224] on p "During the developer preview, the connect API is available to all Inngest accou…" at bounding box center [449, 233] width 528 height 19
click at [319, 306] on li "Max apps per connection: 10" at bounding box center [457, 315] width 511 height 18
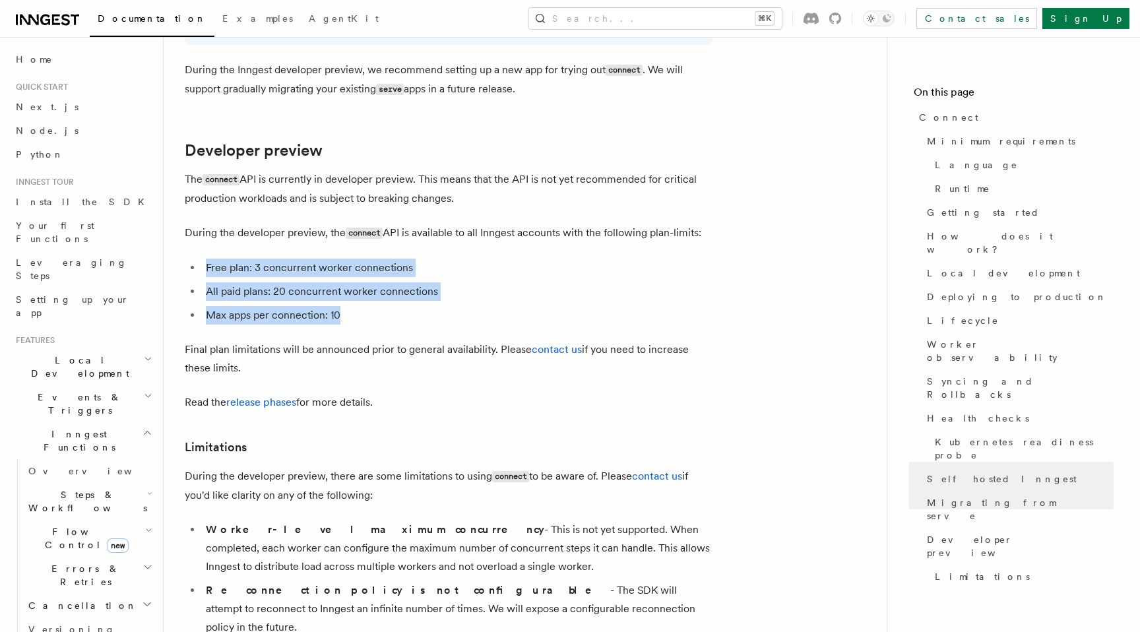
drag, startPoint x: 354, startPoint y: 234, endPoint x: 196, endPoint y: 190, distance: 163.6
click at [196, 259] on ul "Free plan: 3 concurrent worker connections All paid plans: 20 concurrent worker…" at bounding box center [449, 292] width 528 height 66
click at [202, 259] on li "Free plan: 3 concurrent worker connections" at bounding box center [457, 268] width 511 height 18
drag, startPoint x: 346, startPoint y: 239, endPoint x: 191, endPoint y: 187, distance: 162.8
click at [191, 259] on ul "Free plan: 3 concurrent worker connections All paid plans: 20 concurrent worker…" at bounding box center [449, 292] width 528 height 66
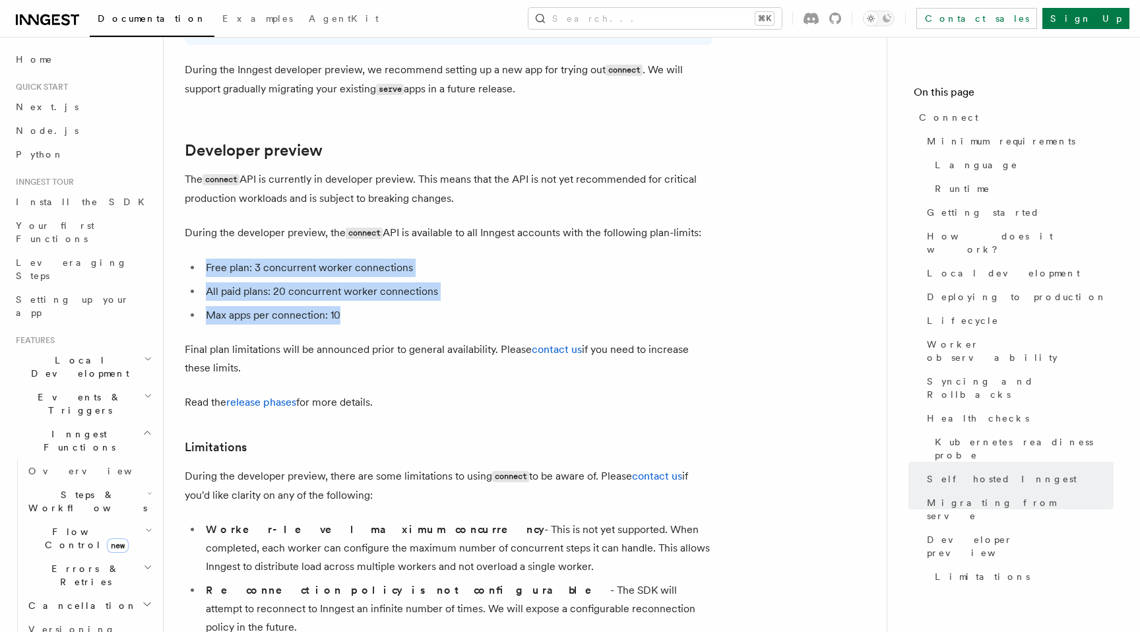
click at [191, 259] on ul "Free plan: 3 concurrent worker connections All paid plans: 20 concurrent worker…" at bounding box center [449, 292] width 528 height 66
drag, startPoint x: 352, startPoint y: 236, endPoint x: 176, endPoint y: 189, distance: 182.3
click at [201, 259] on ul "Free plan: 3 concurrent worker connections All paid plans: 20 concurrent worker…" at bounding box center [449, 292] width 528 height 66
drag, startPoint x: 199, startPoint y: 186, endPoint x: 371, endPoint y: 233, distance: 177.9
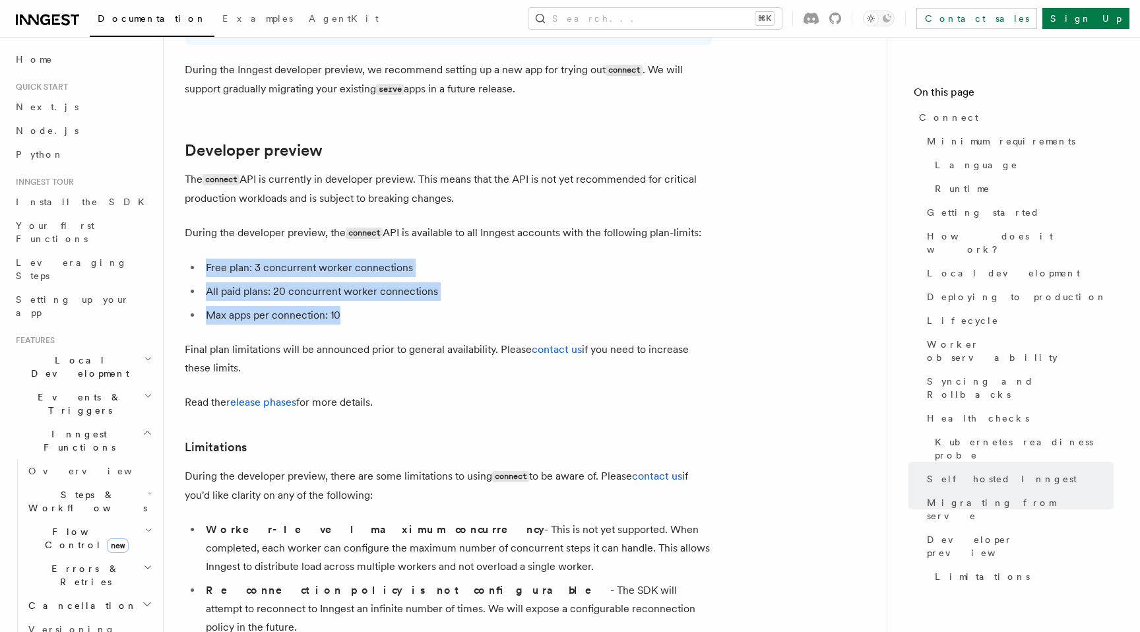
click at [371, 259] on ul "Free plan: 3 concurrent worker connections All paid plans: 20 concurrent worker…" at bounding box center [449, 292] width 528 height 66
click at [371, 306] on li "Max apps per connection: 10" at bounding box center [457, 315] width 511 height 18
drag, startPoint x: 368, startPoint y: 239, endPoint x: 191, endPoint y: 191, distance: 182.7
click at [191, 259] on ul "Free plan: 3 concurrent worker connections All paid plans: 20 concurrent worker…" at bounding box center [449, 292] width 528 height 66
click at [209, 259] on li "Free plan: 3 concurrent worker connections" at bounding box center [457, 268] width 511 height 18
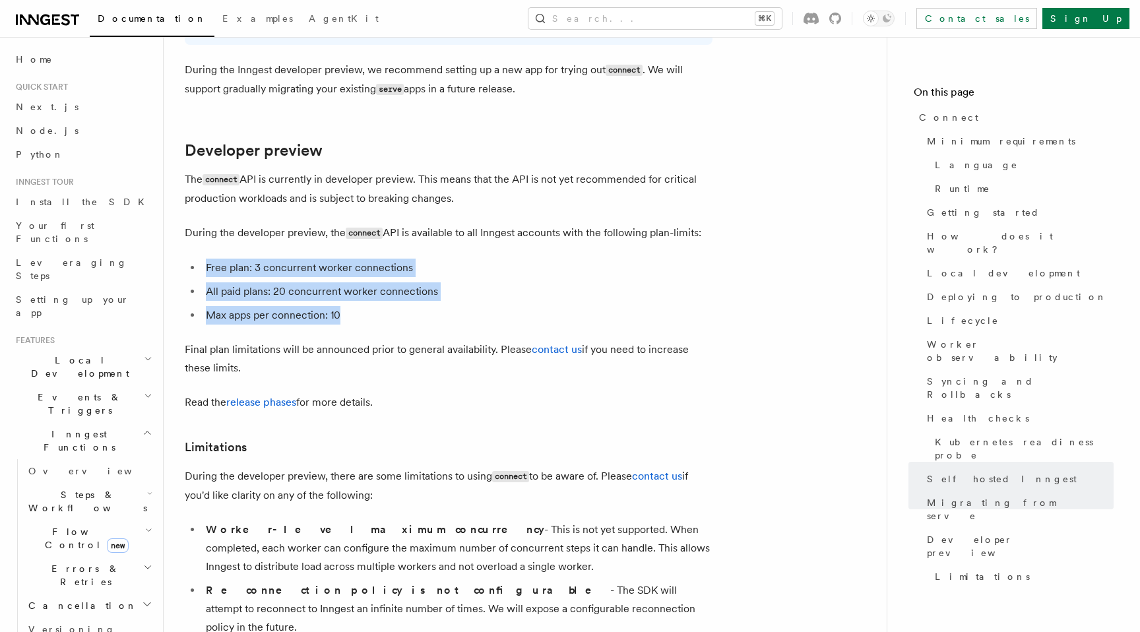
drag, startPoint x: 199, startPoint y: 189, endPoint x: 393, endPoint y: 244, distance: 201.0
click at [393, 259] on ul "Free plan: 3 concurrent worker connections All paid plans: 20 concurrent worker…" at bounding box center [449, 292] width 528 height 66
click at [393, 306] on li "Max apps per connection: 10" at bounding box center [457, 315] width 511 height 18
drag, startPoint x: 360, startPoint y: 241, endPoint x: 174, endPoint y: 179, distance: 195.6
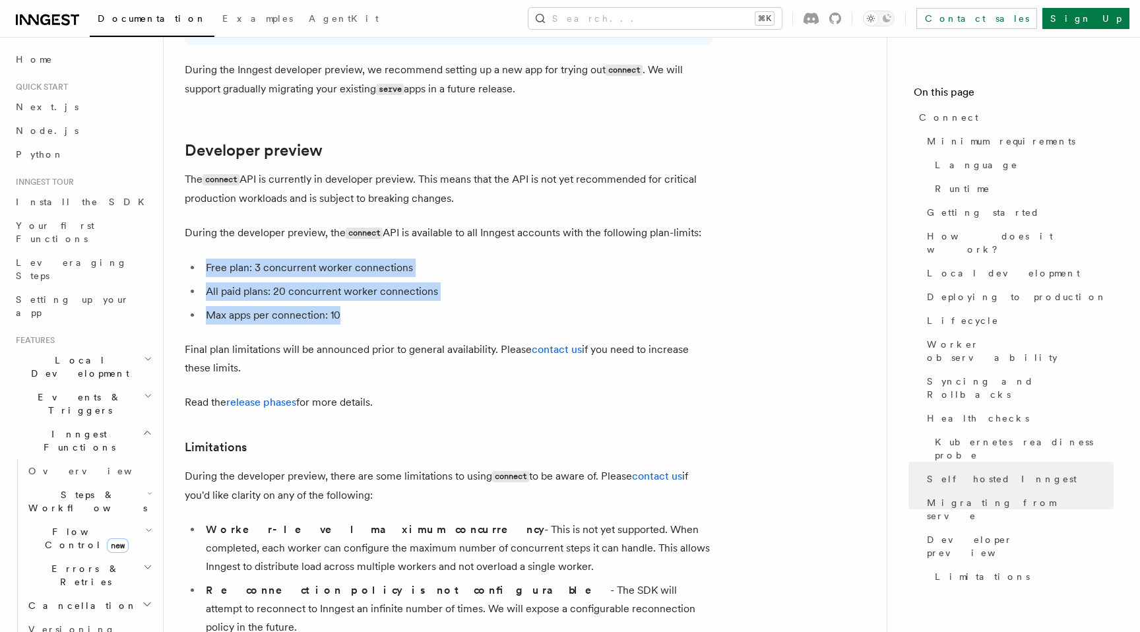
click at [186, 259] on ul "Free plan: 3 concurrent worker connections All paid plans: 20 concurrent worker…" at bounding box center [449, 292] width 528 height 66
drag, startPoint x: 181, startPoint y: 189, endPoint x: 389, endPoint y: 246, distance: 215.0
click at [389, 306] on li "Max apps per connection: 10" at bounding box center [457, 315] width 511 height 18
drag, startPoint x: 355, startPoint y: 238, endPoint x: 164, endPoint y: 192, distance: 196.9
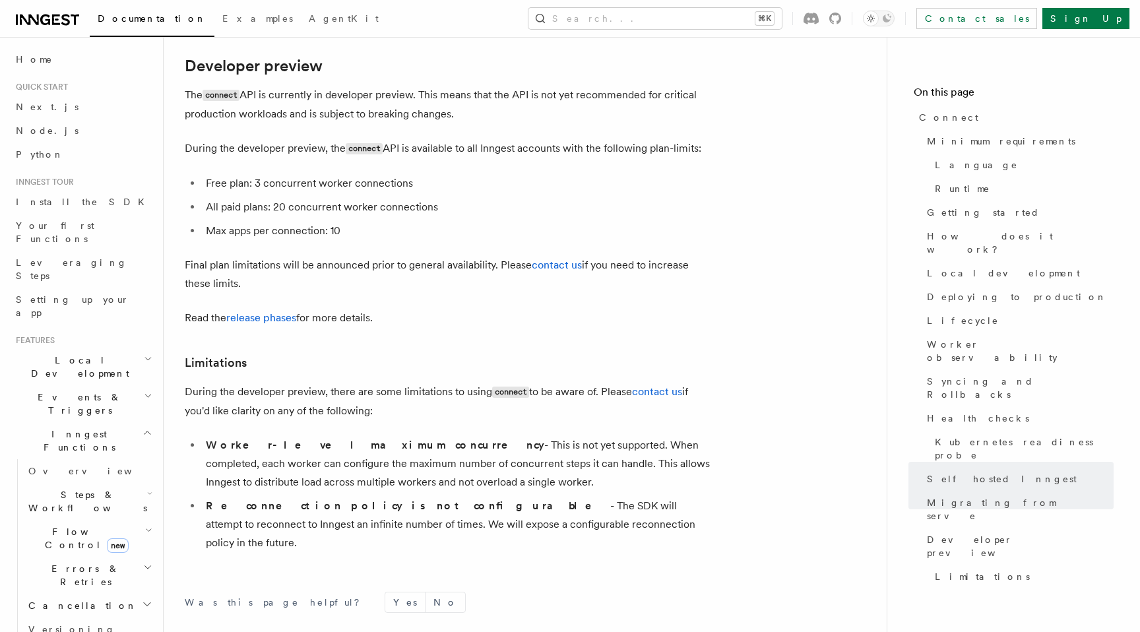
scroll to position [7216, 0]
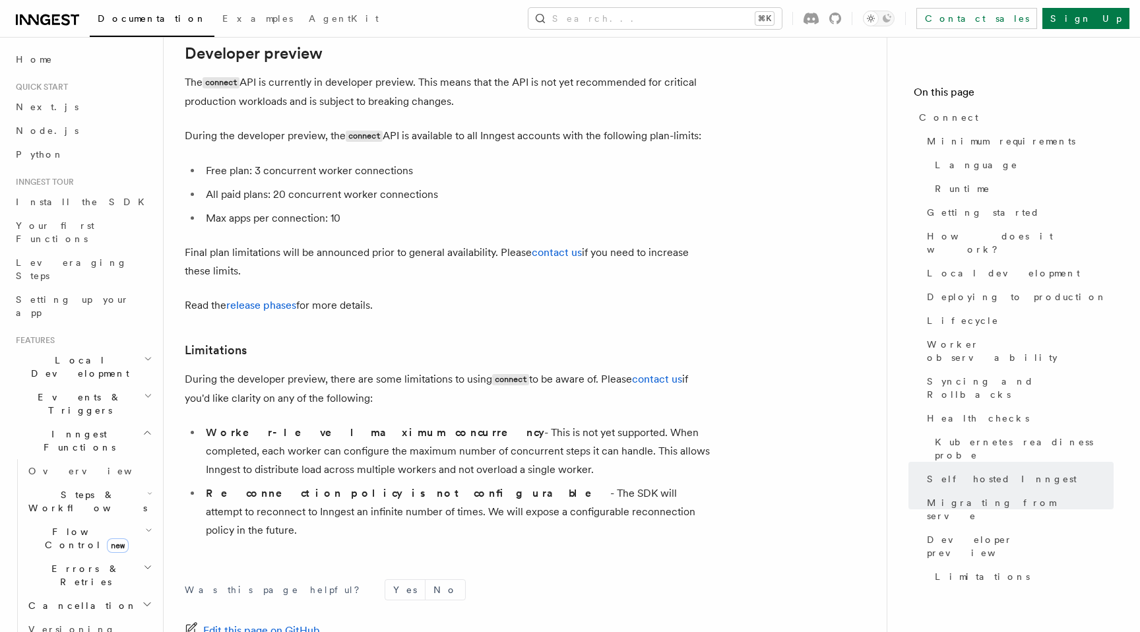
click at [267, 370] on p "During the developer preview, there are some limitations to using connect to be…" at bounding box center [449, 389] width 528 height 38
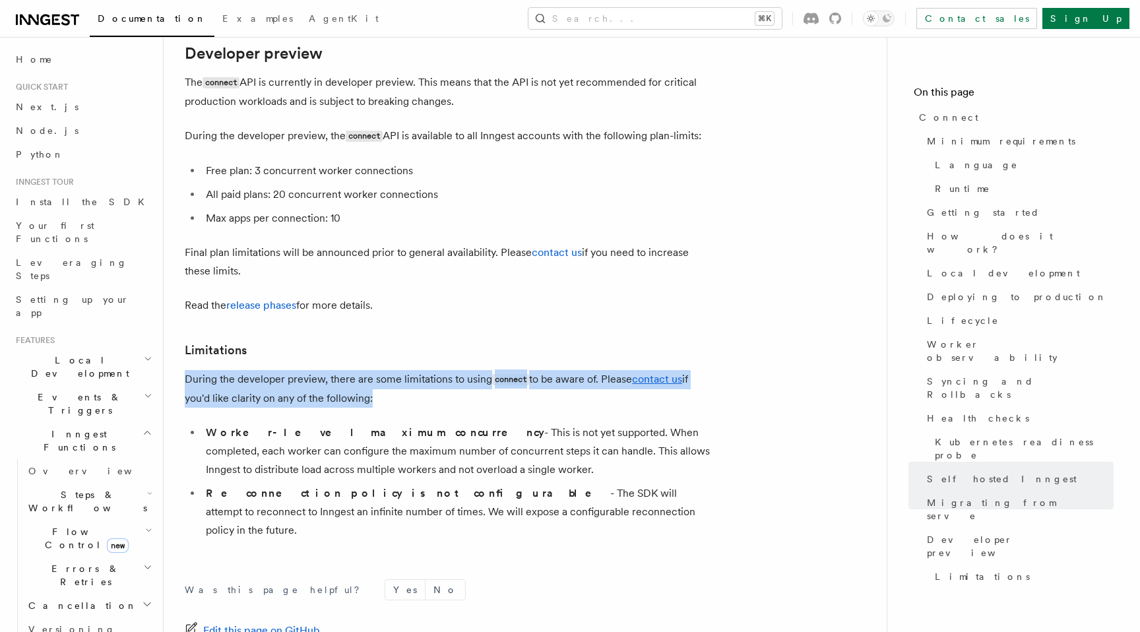
click at [267, 370] on p "During the developer preview, there are some limitations to using connect to be…" at bounding box center [449, 389] width 528 height 38
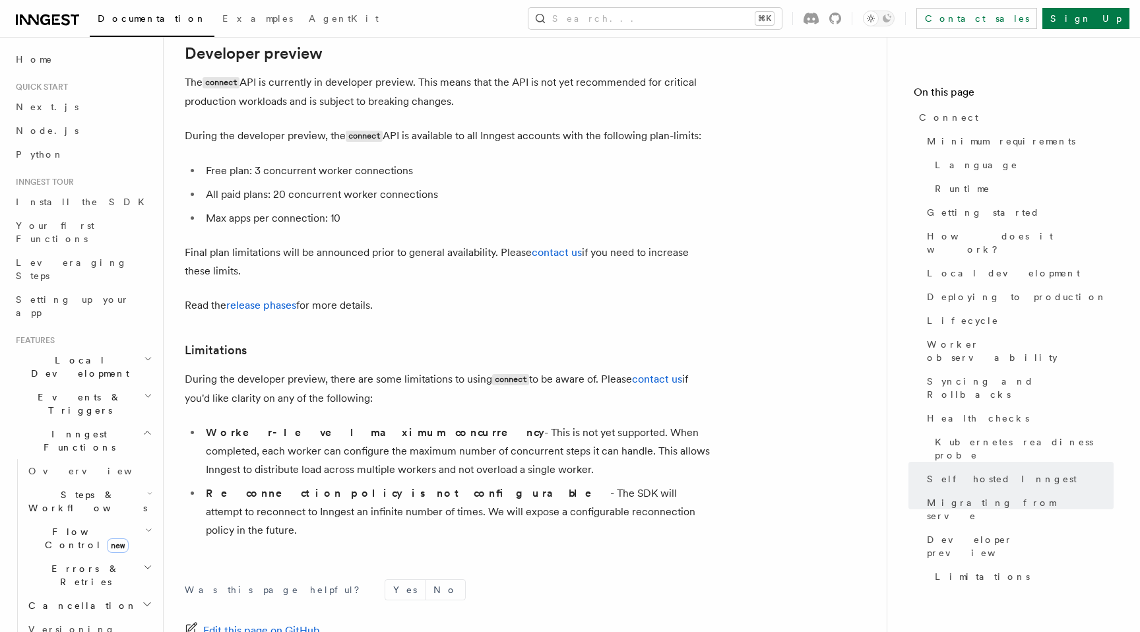
click at [279, 370] on p "During the developer preview, there are some limitations to using connect to be…" at bounding box center [449, 389] width 528 height 38
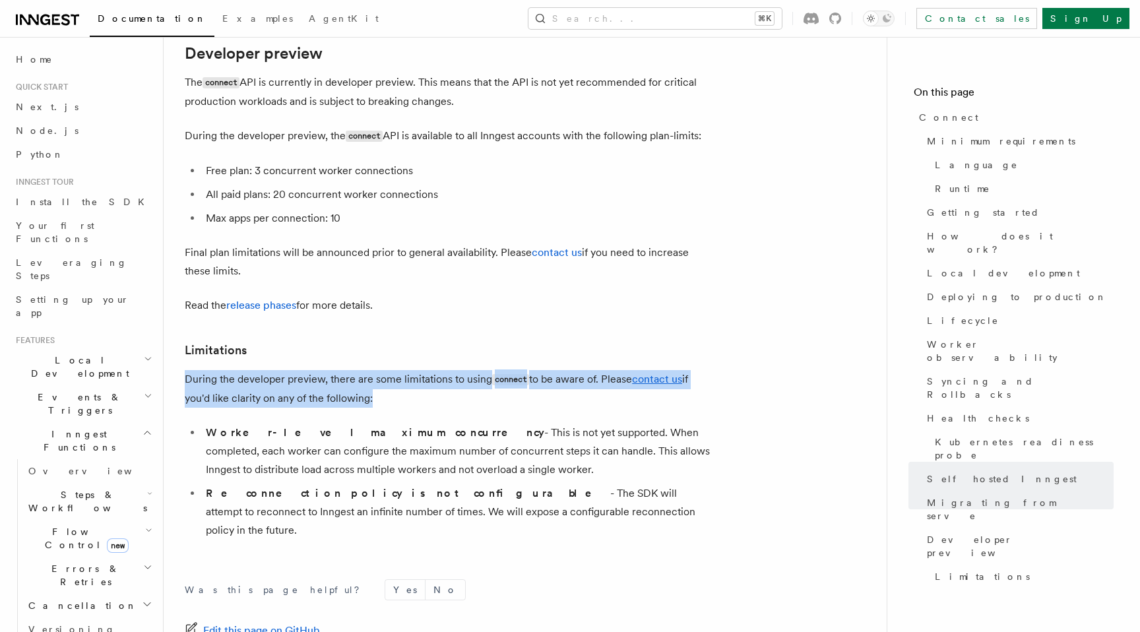
click at [279, 370] on p "During the developer preview, there are some limitations to using connect to be…" at bounding box center [449, 389] width 528 height 38
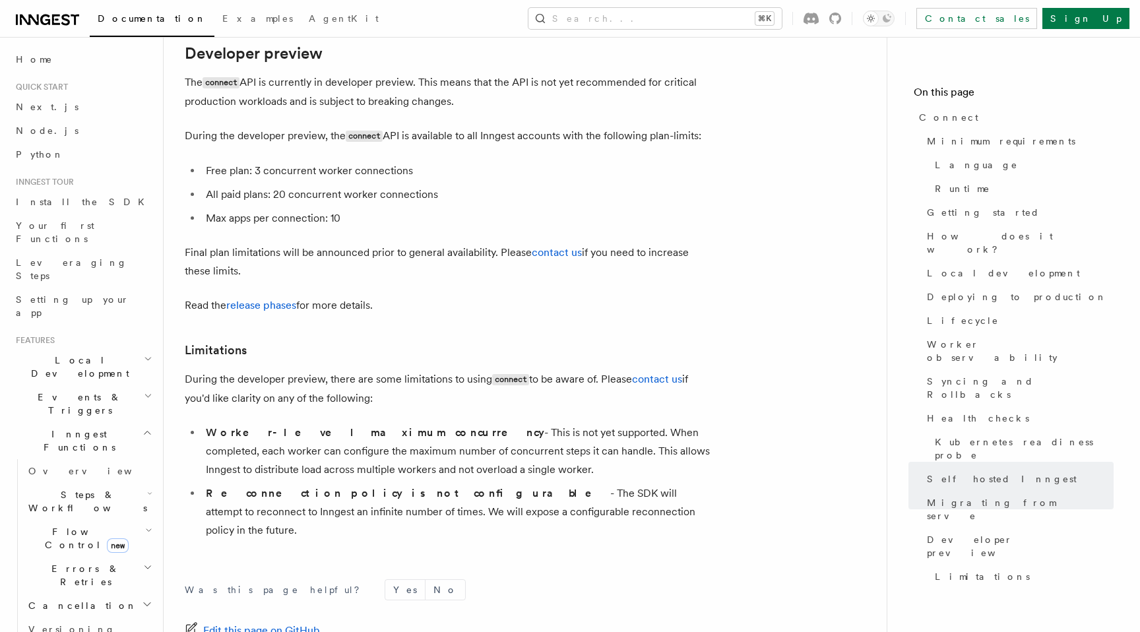
click at [303, 370] on p "During the developer preview, there are some limitations to using connect to be…" at bounding box center [449, 389] width 528 height 38
click at [313, 426] on strong "Worker-level maximum concurrency" at bounding box center [375, 432] width 339 height 13
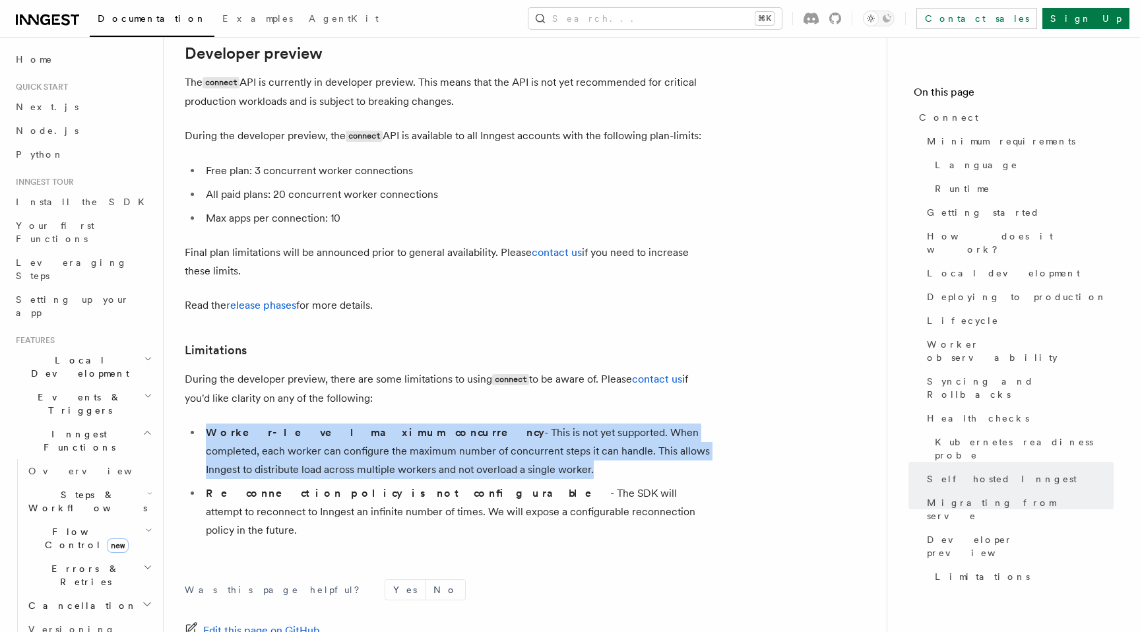
click at [313, 426] on strong "Worker-level maximum concurrency" at bounding box center [375, 432] width 339 height 13
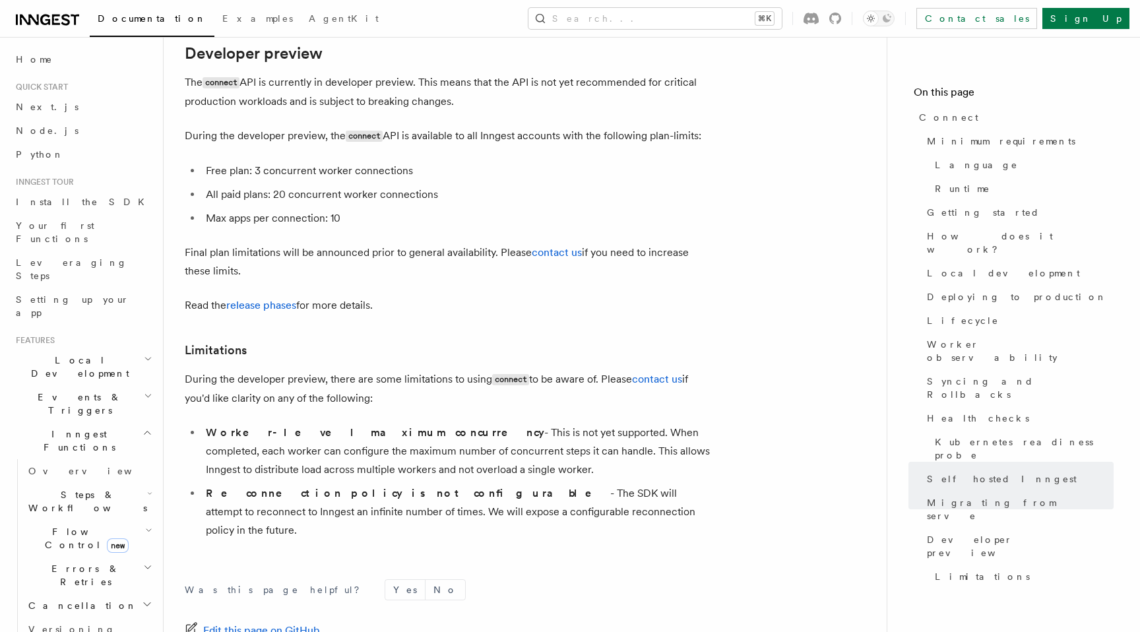
click at [368, 426] on strong "Worker-level maximum concurrency" at bounding box center [375, 432] width 339 height 13
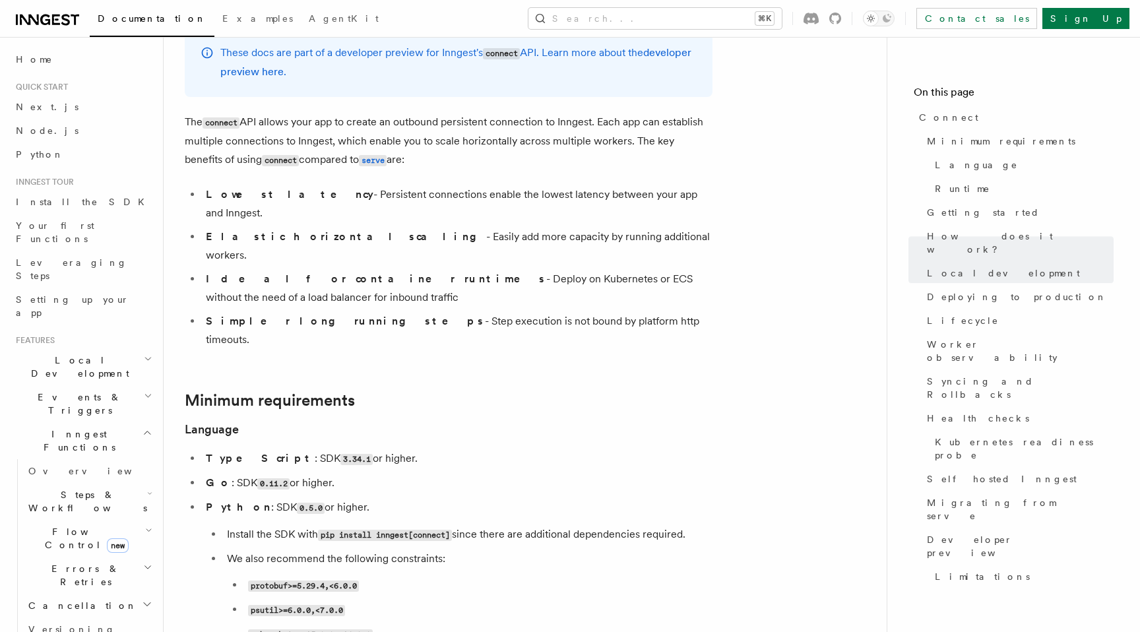
scroll to position [0, 0]
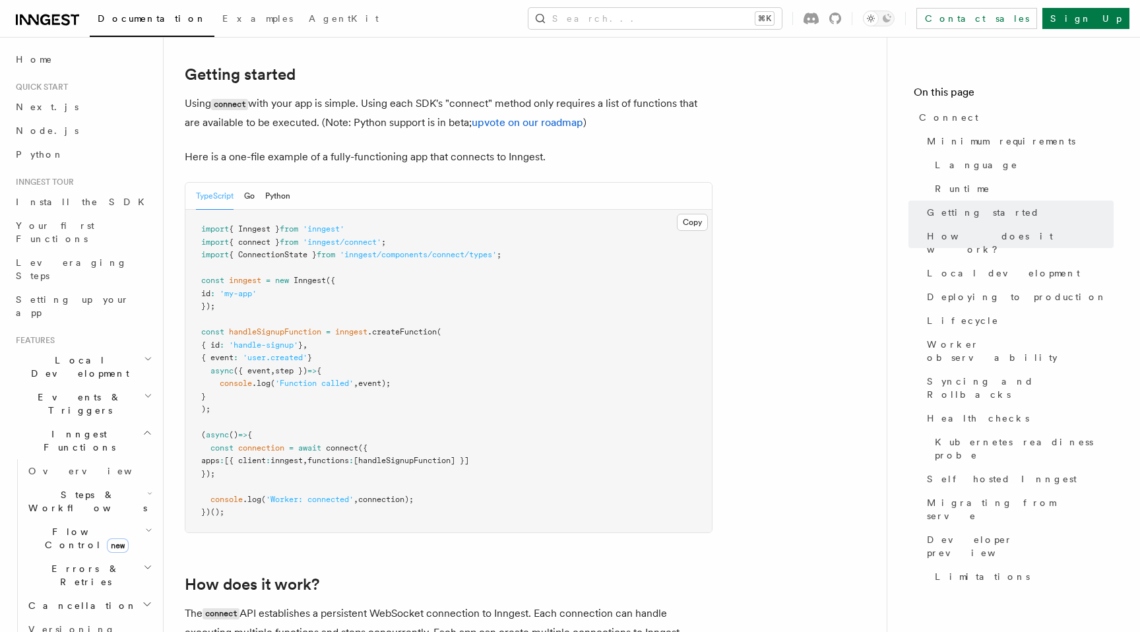
scroll to position [871, 0]
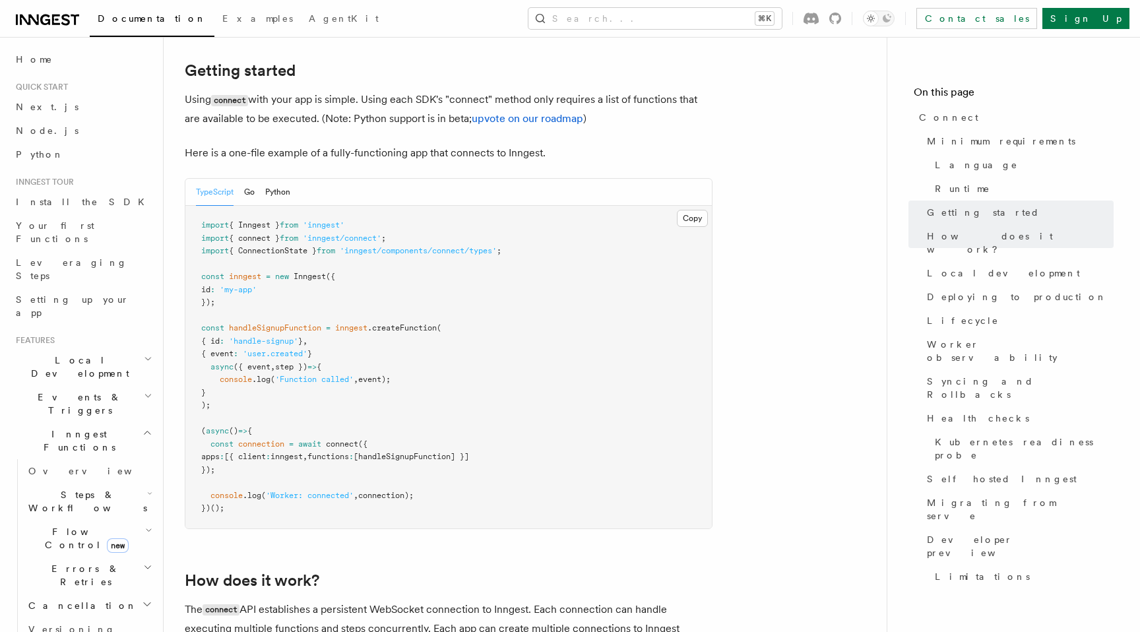
drag, startPoint x: 226, startPoint y: 341, endPoint x: 209, endPoint y: 287, distance: 55.9
click at [209, 287] on pre "import { Inngest } from 'inngest' import { connect } from 'inngest/connect' ; i…" at bounding box center [448, 367] width 527 height 323
click at [289, 258] on pre "import { Inngest } from 'inngest' import { connect } from 'inngest/connect' ; i…" at bounding box center [448, 367] width 527 height 323
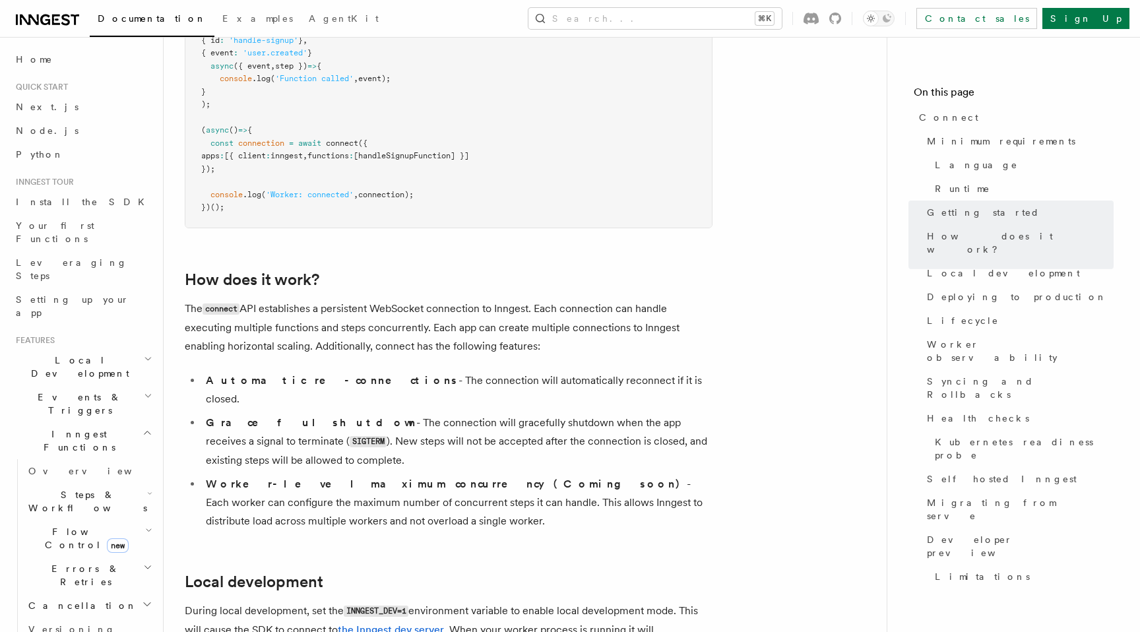
scroll to position [1182, 0]
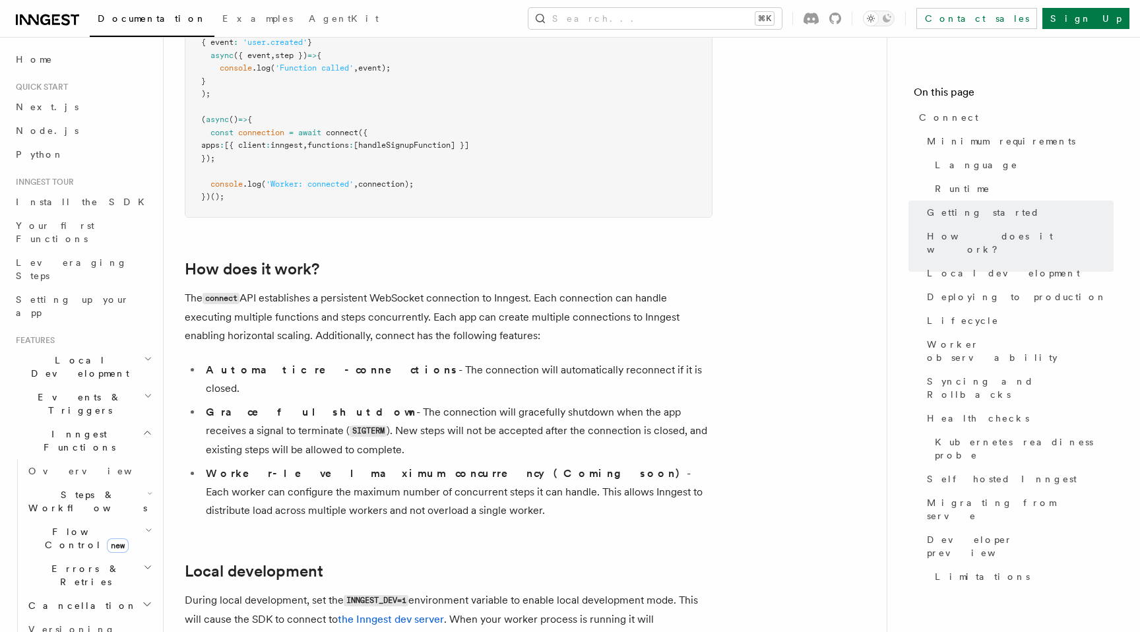
click at [313, 289] on p "The connect API establishes a persistent WebSocket connection to Inngest. Each …" at bounding box center [449, 317] width 528 height 56
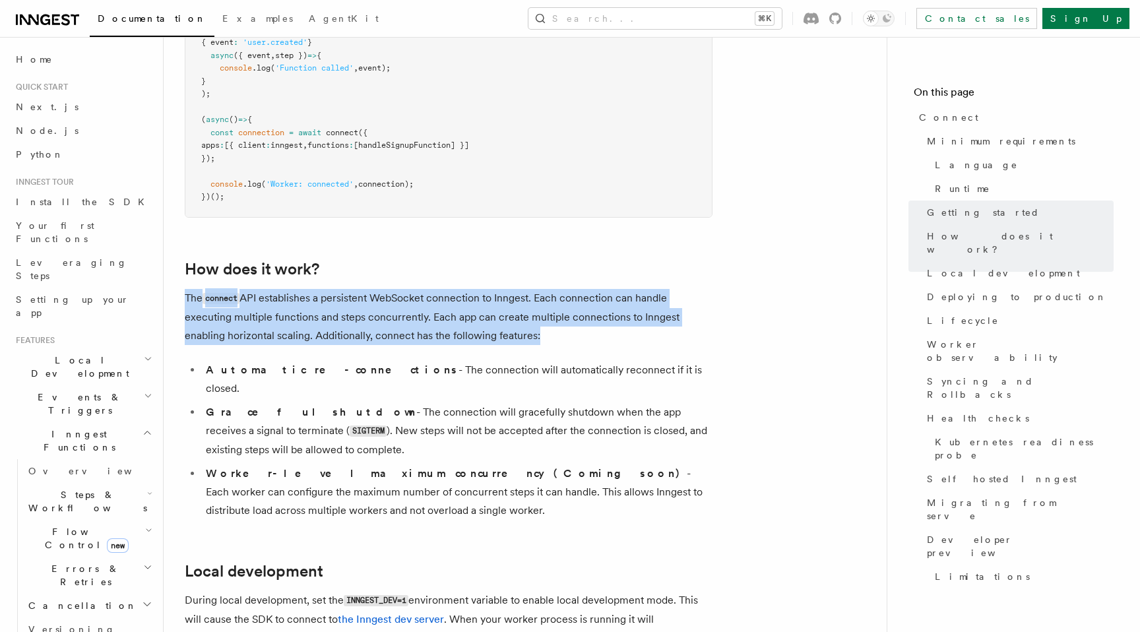
click at [313, 289] on p "The connect API establishes a persistent WebSocket connection to Inngest. Each …" at bounding box center [449, 317] width 528 height 56
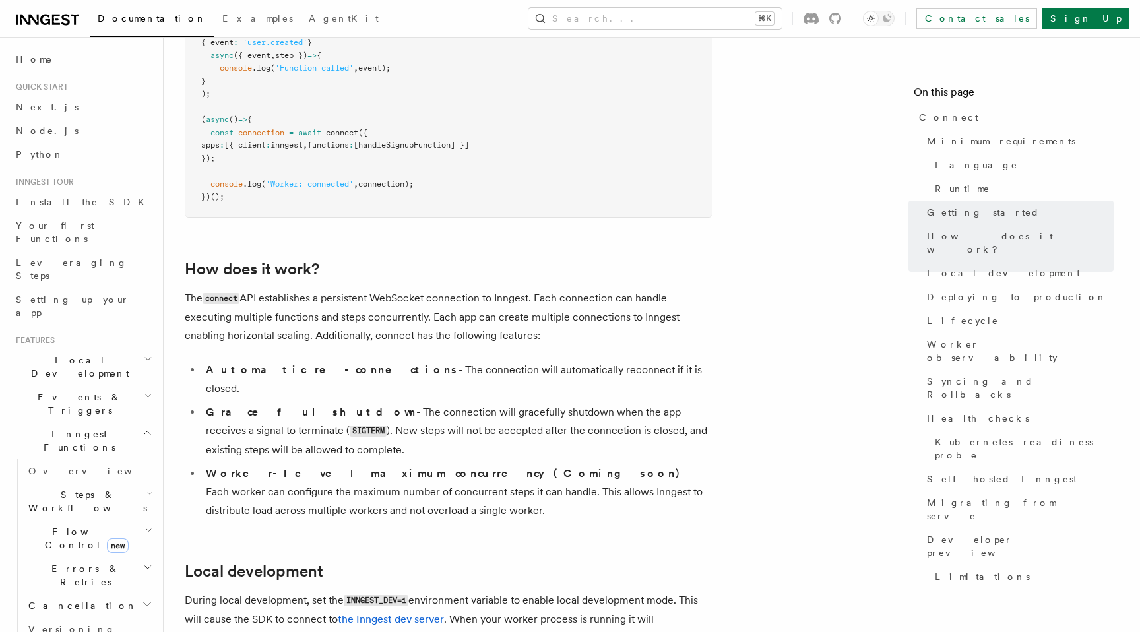
click at [357, 289] on p "The connect API establishes a persistent WebSocket connection to Inngest. Each …" at bounding box center [449, 317] width 528 height 56
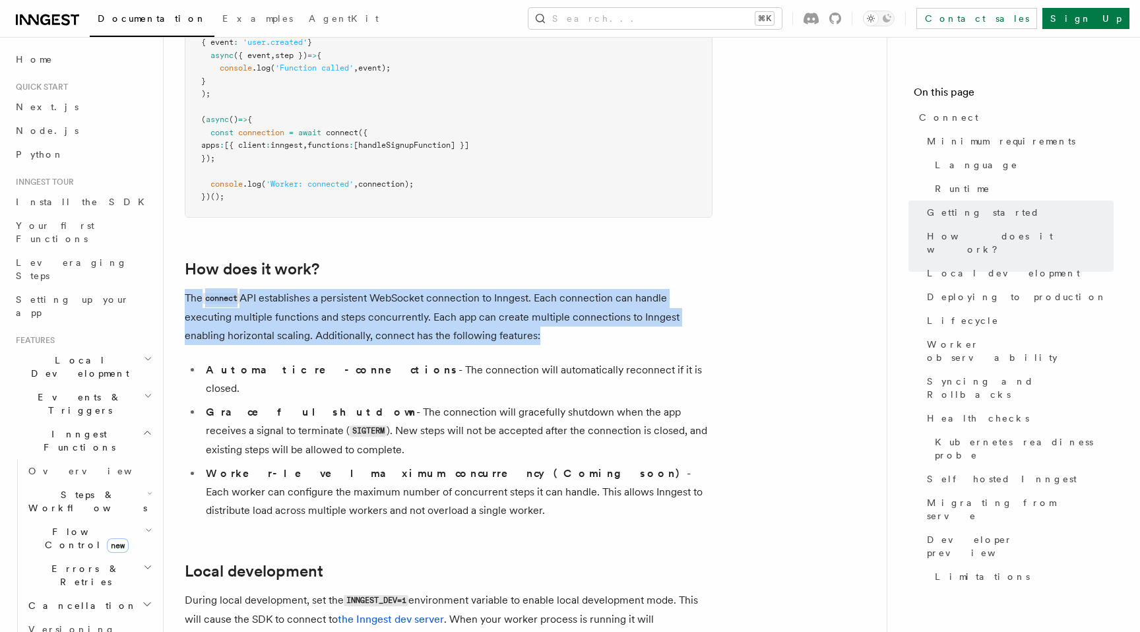
click at [357, 289] on p "The connect API establishes a persistent WebSocket connection to Inngest. Each …" at bounding box center [449, 317] width 528 height 56
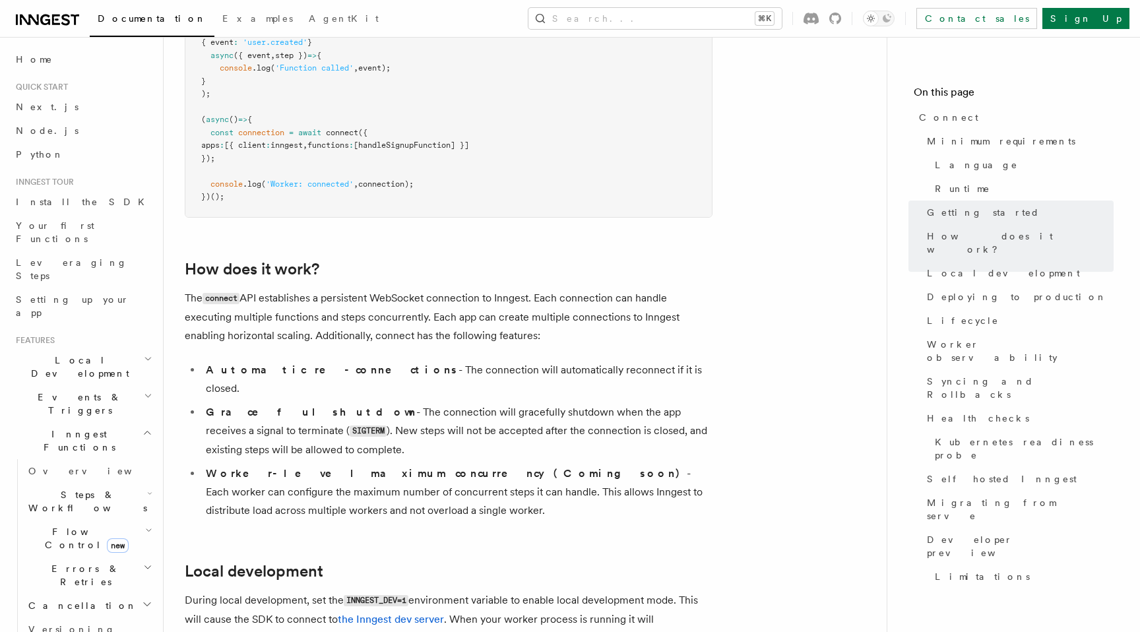
click at [377, 289] on p "The connect API establishes a persistent WebSocket connection to Inngest. Each …" at bounding box center [449, 317] width 528 height 56
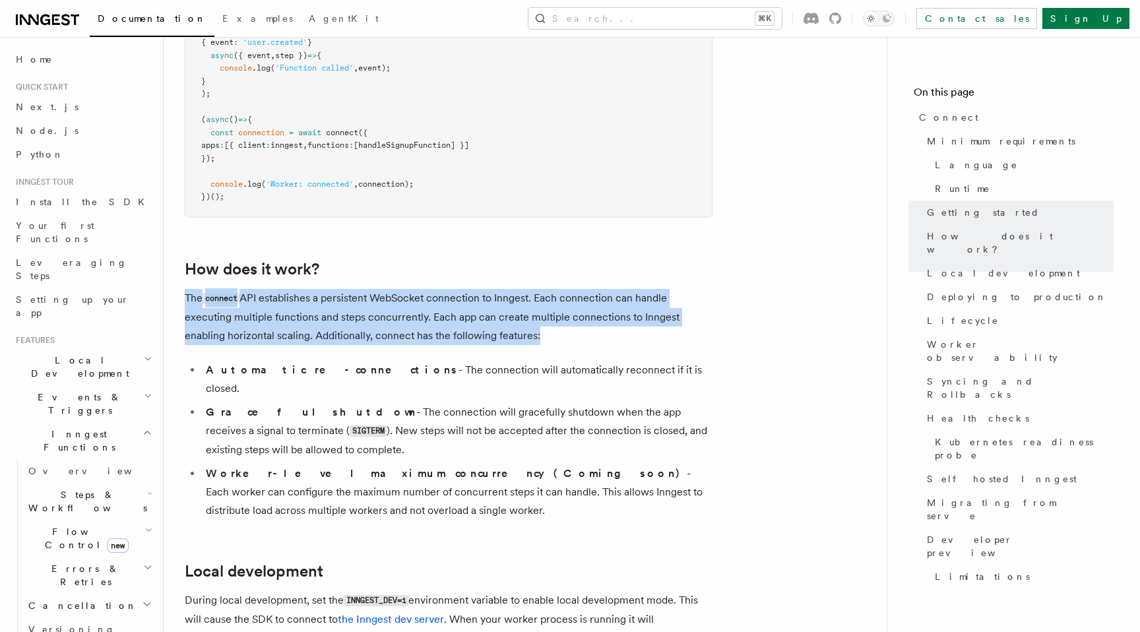
click at [377, 289] on p "The connect API establishes a persistent WebSocket connection to Inngest. Each …" at bounding box center [449, 317] width 528 height 56
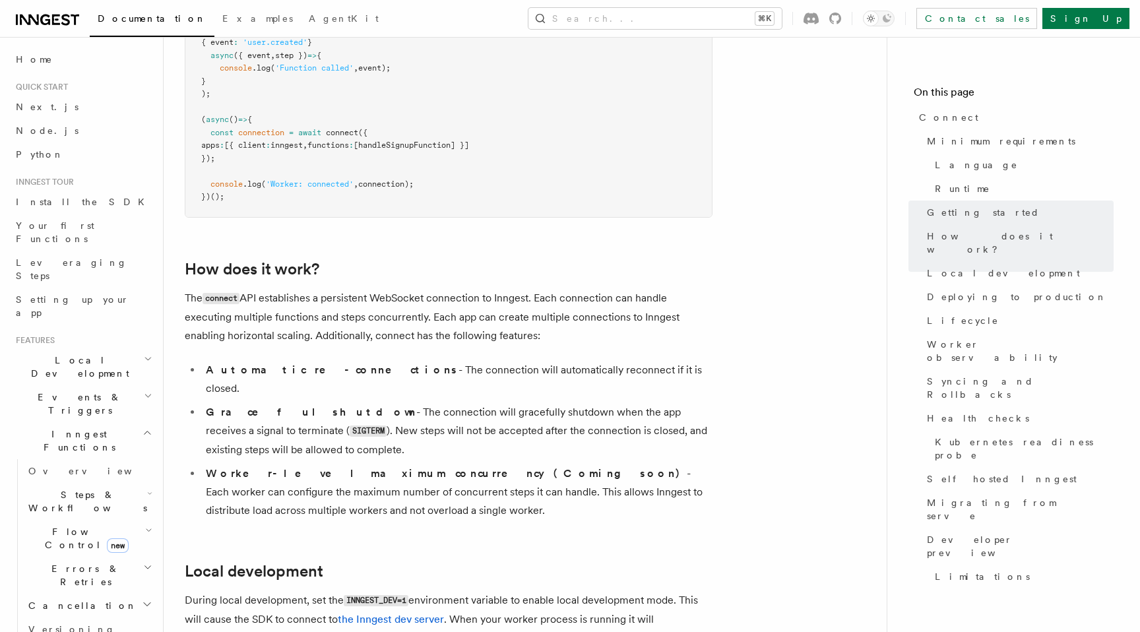
click at [374, 361] on li "Automatic re-connections - The connection will automatically reconnect if it is…" at bounding box center [457, 379] width 511 height 37
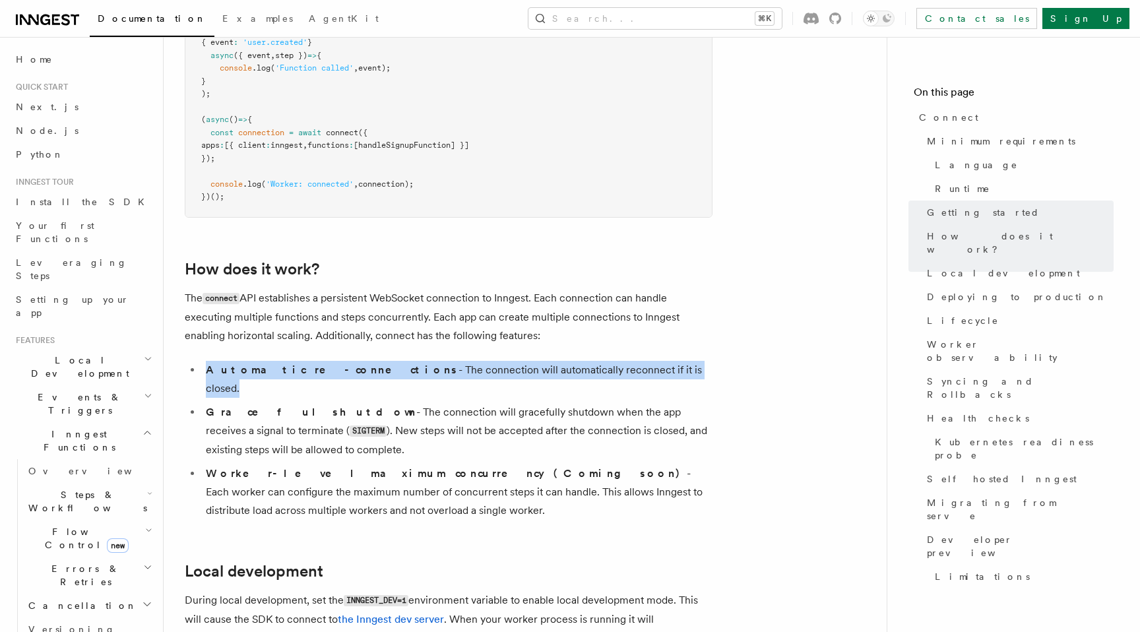
click at [374, 361] on li "Automatic re-connections - The connection will automatically reconnect if it is…" at bounding box center [457, 379] width 511 height 37
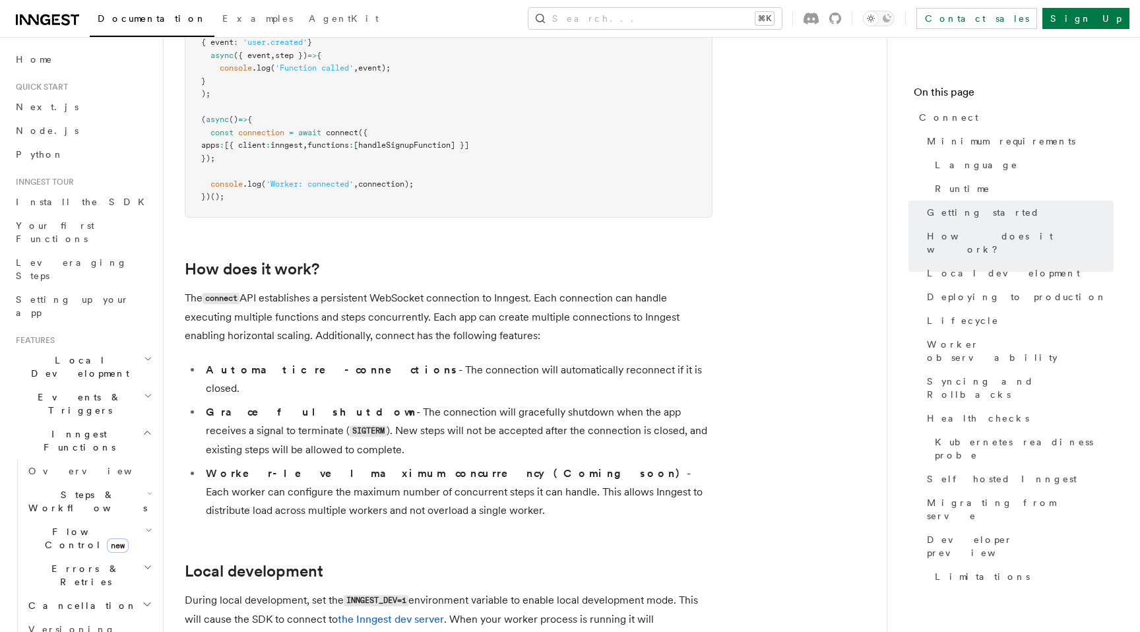
click at [354, 403] on li "Graceful shutdown - The connection will gracefully shutdown when the app receiv…" at bounding box center [457, 431] width 511 height 56
click at [329, 465] on li "Worker-level maximum concurrency (Coming soon) - Each worker can configure the …" at bounding box center [457, 492] width 511 height 55
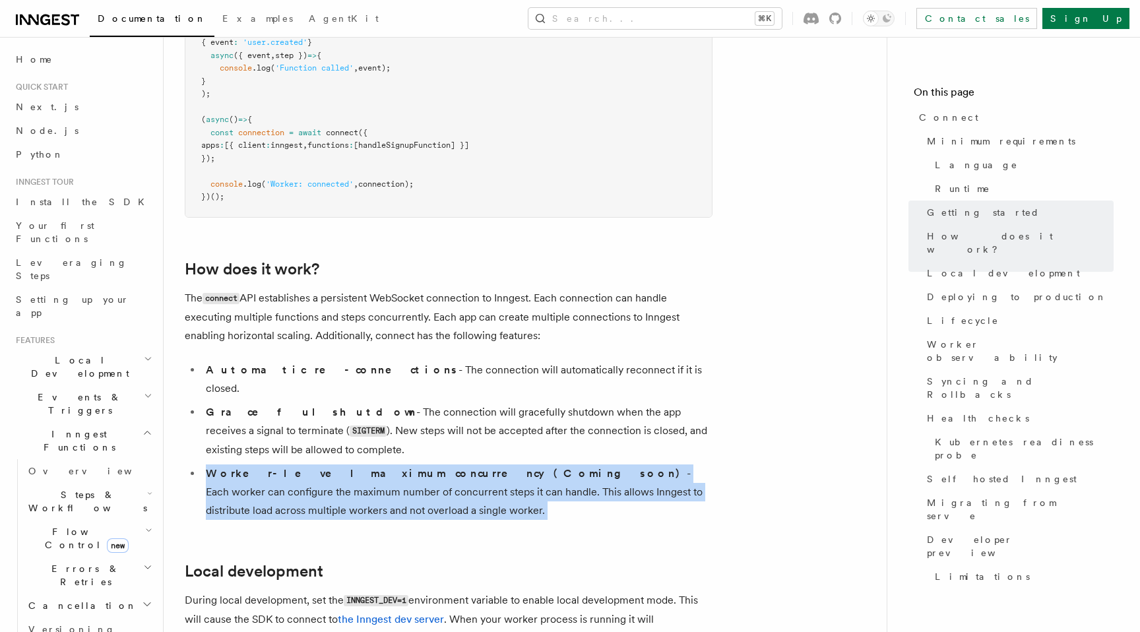
click at [329, 465] on li "Worker-level maximum concurrency (Coming soon) - Each worker can configure the …" at bounding box center [457, 492] width 511 height 55
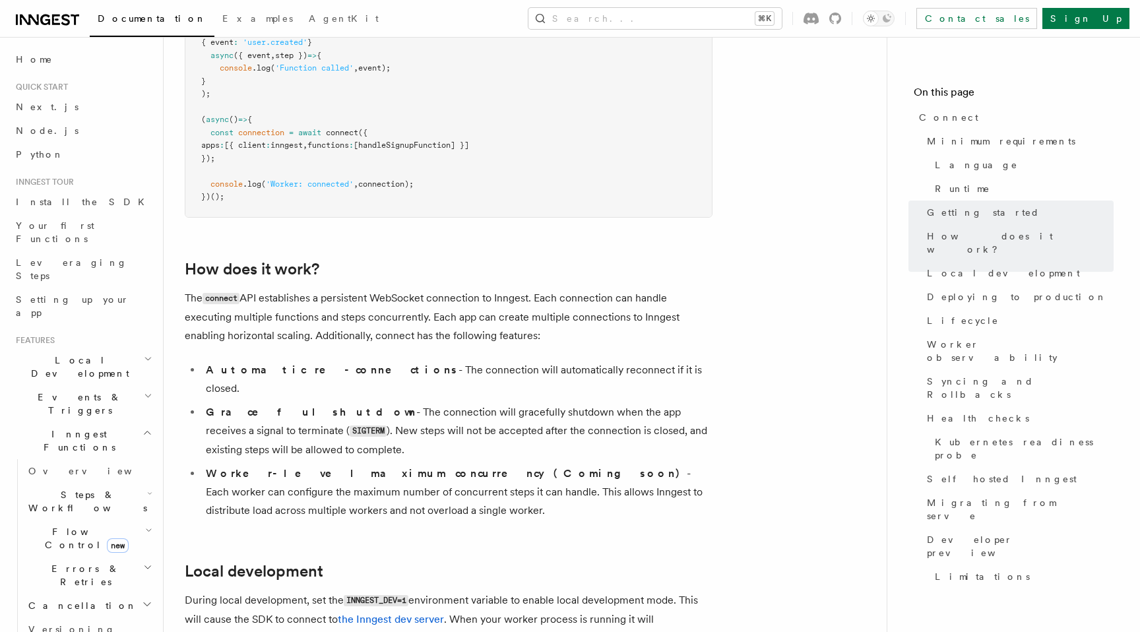
click at [376, 465] on li "Worker-level maximum concurrency (Coming soon) - Each worker can configure the …" at bounding box center [457, 492] width 511 height 55
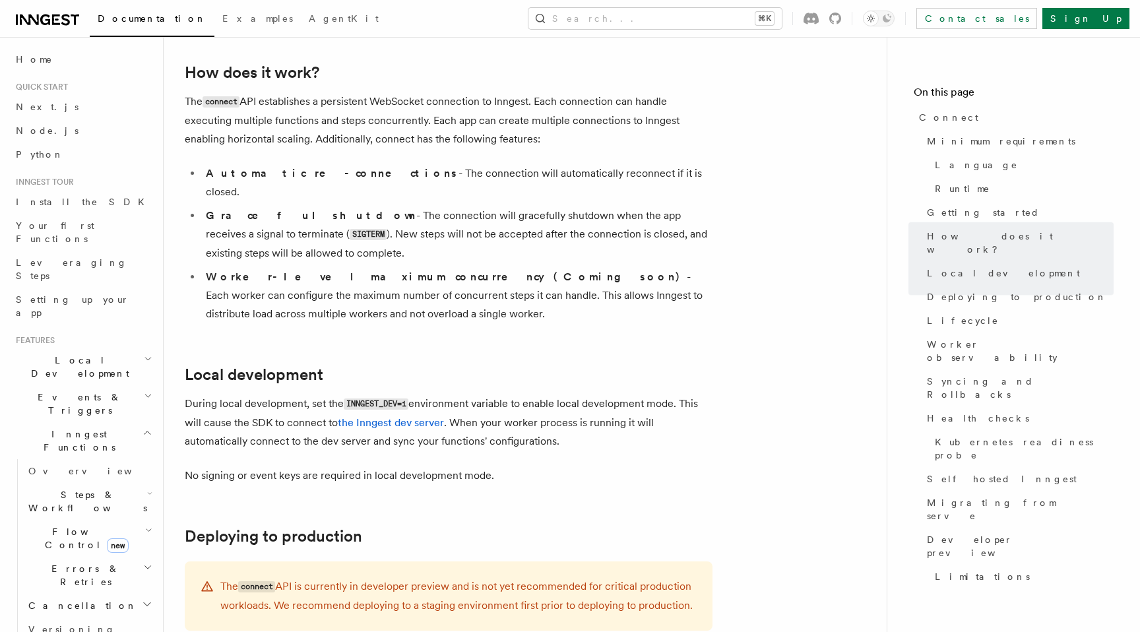
scroll to position [1396, 0]
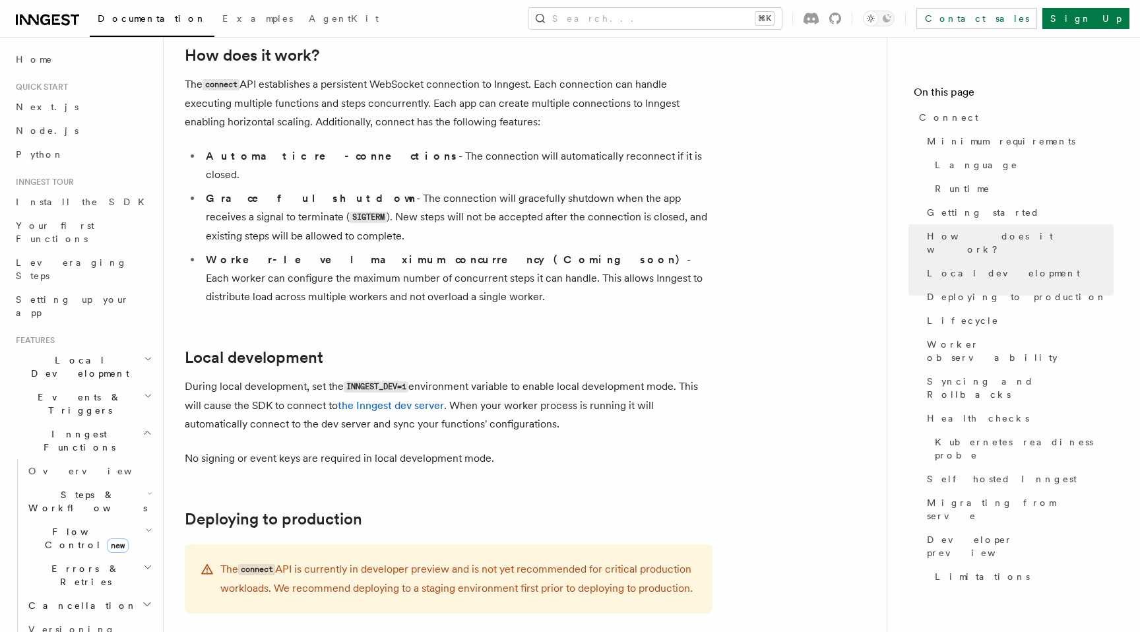
click at [255, 378] on p "During local development, set the INNGEST_DEV=1 environment variable to enable …" at bounding box center [449, 406] width 528 height 56
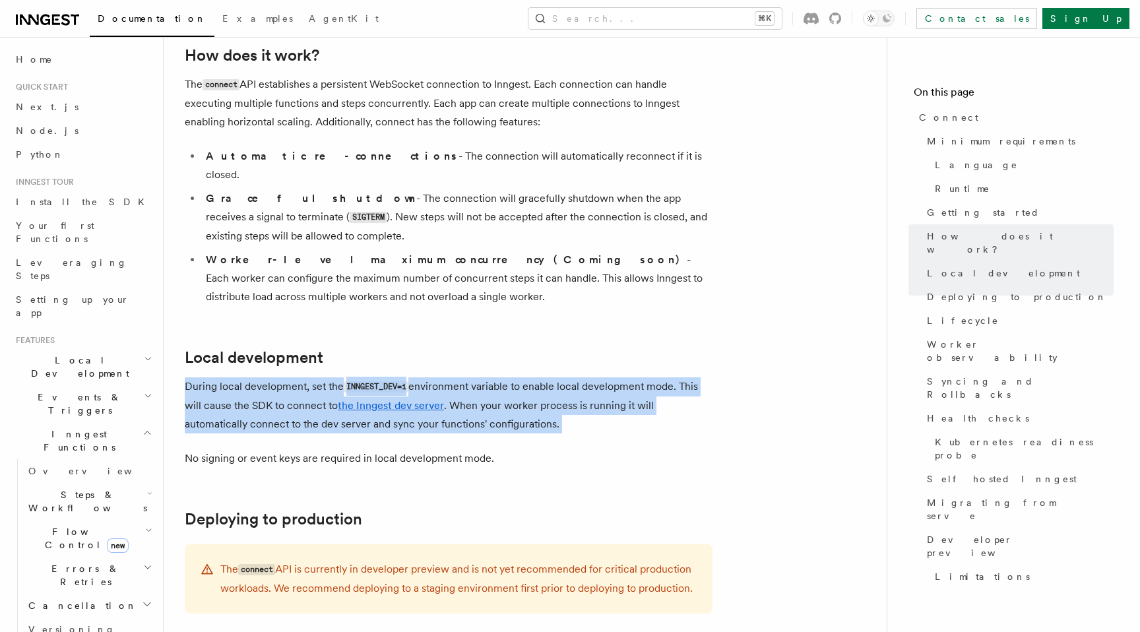
click at [219, 378] on p "During local development, set the INNGEST_DEV=1 environment variable to enable …" at bounding box center [449, 406] width 528 height 56
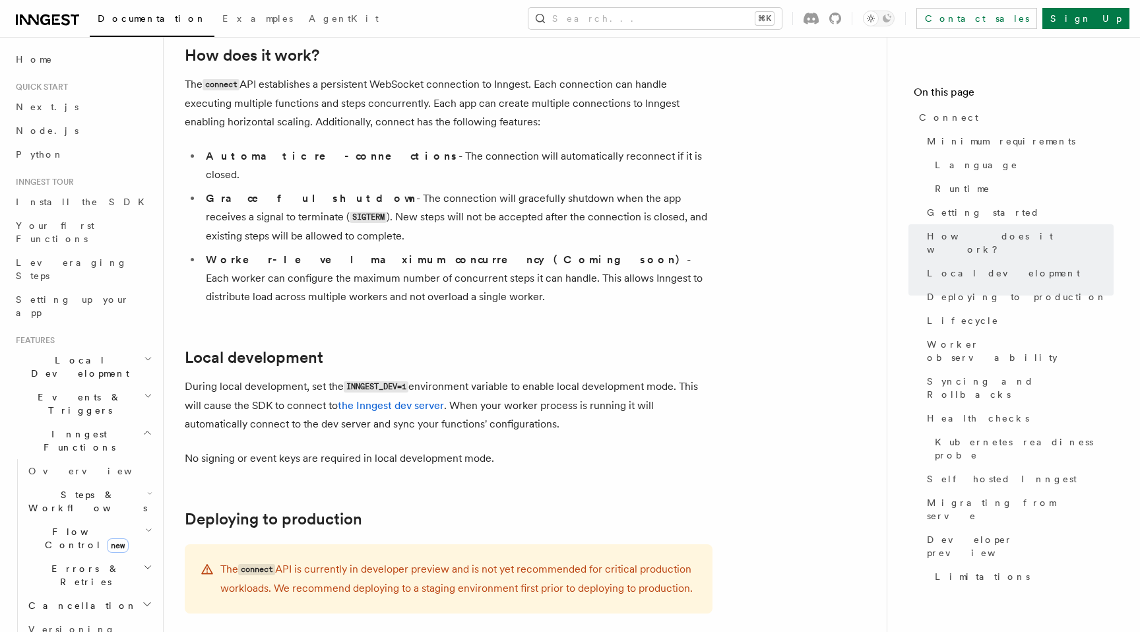
click at [219, 378] on p "During local development, set the INNGEST_DEV=1 environment variable to enable …" at bounding box center [449, 406] width 528 height 56
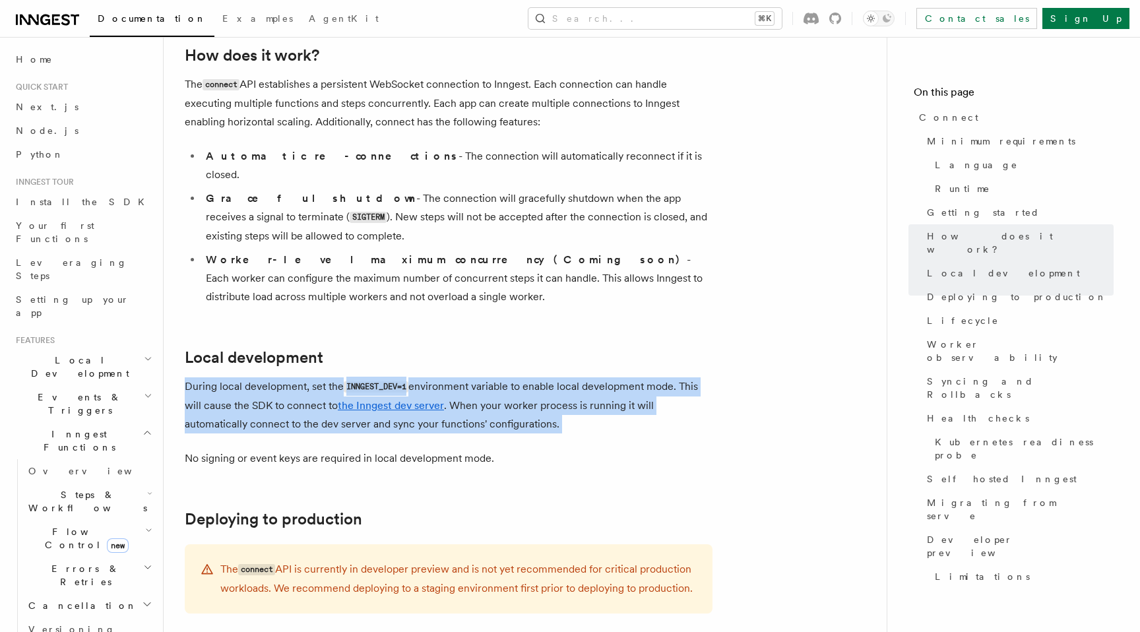
click at [630, 378] on p "During local development, set the INNGEST_DEV=1 environment variable to enable …" at bounding box center [449, 406] width 528 height 56
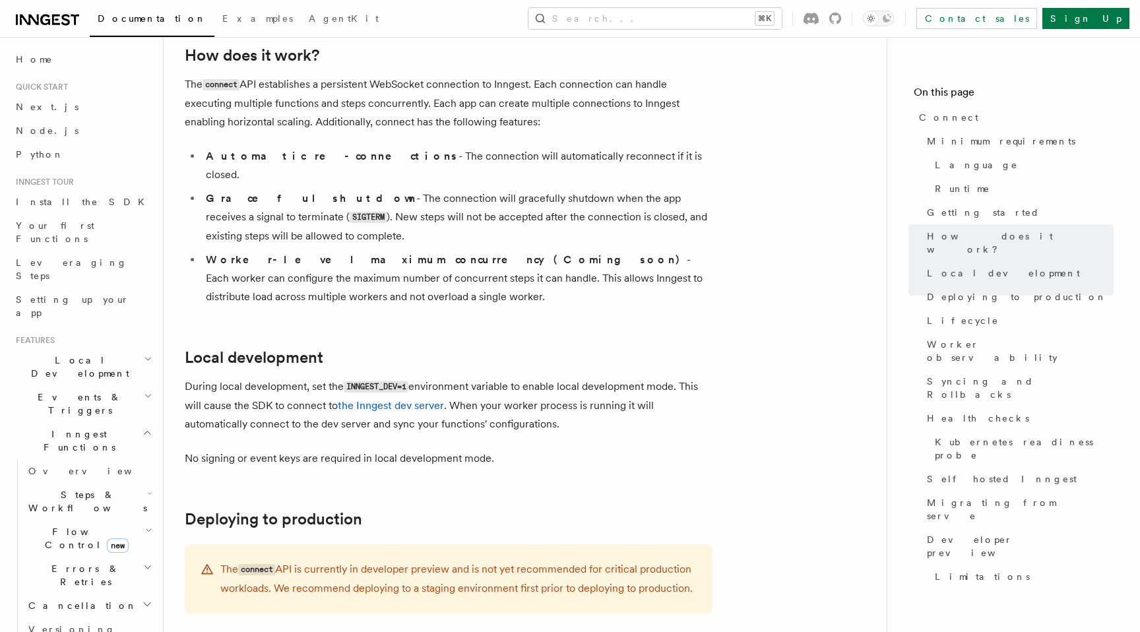
click at [630, 378] on p "During local development, set the INNGEST_DEV=1 environment variable to enable …" at bounding box center [449, 406] width 528 height 56
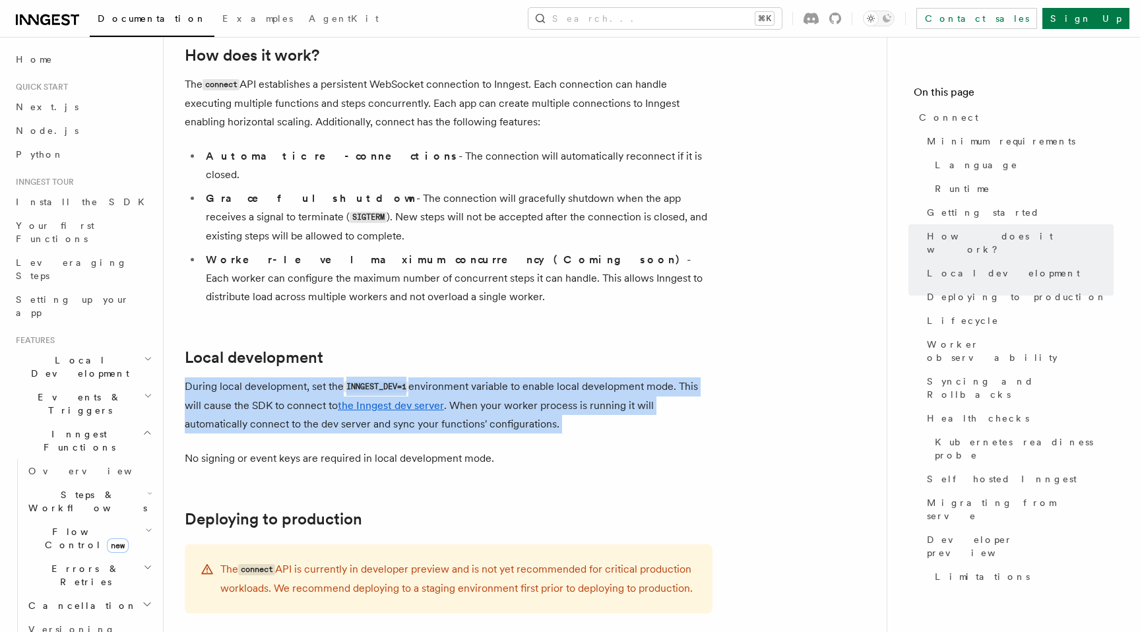
click at [593, 378] on p "During local development, set the INNGEST_DEV=1 environment variable to enable …" at bounding box center [449, 406] width 528 height 56
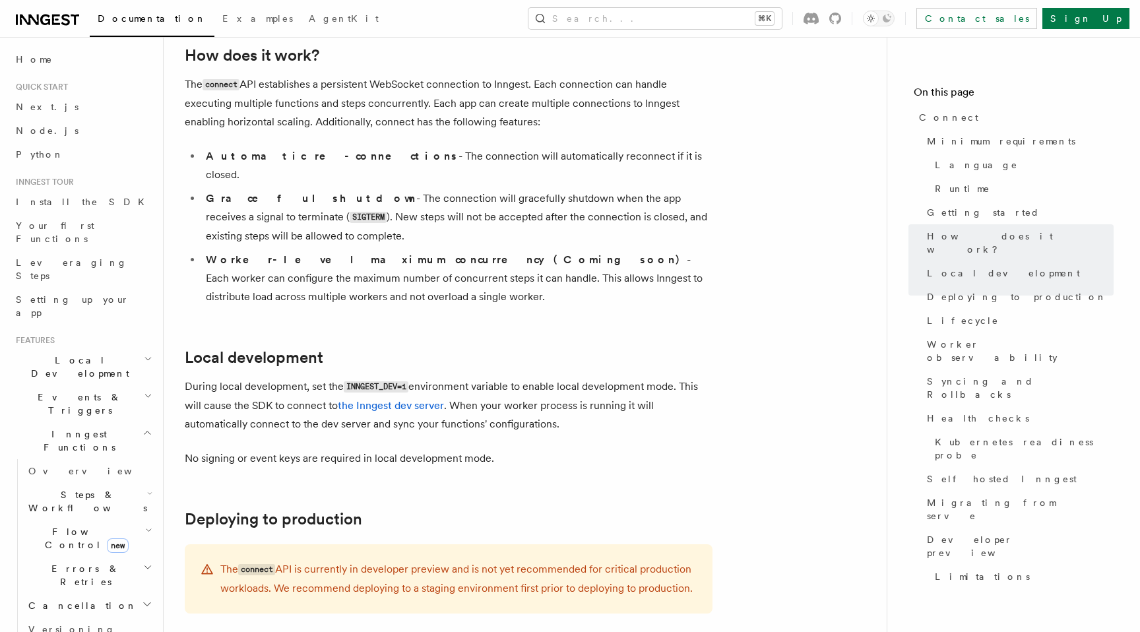
click at [593, 378] on p "During local development, set the INNGEST_DEV=1 environment variable to enable …" at bounding box center [449, 406] width 528 height 56
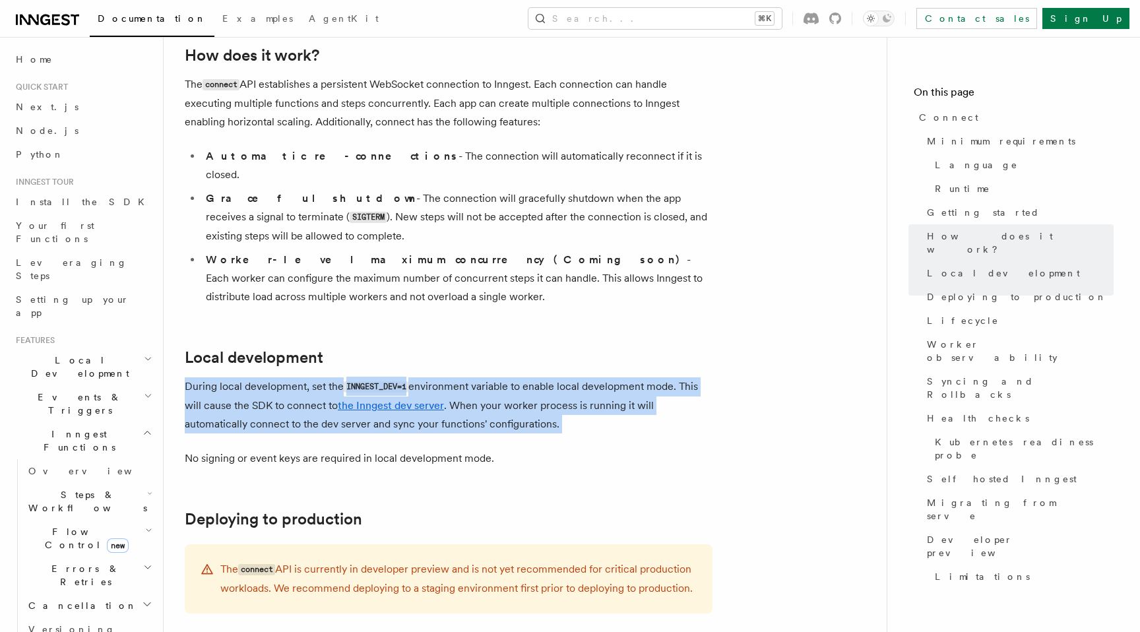
click at [560, 378] on p "During local development, set the INNGEST_DEV=1 environment variable to enable …" at bounding box center [449, 406] width 528 height 56
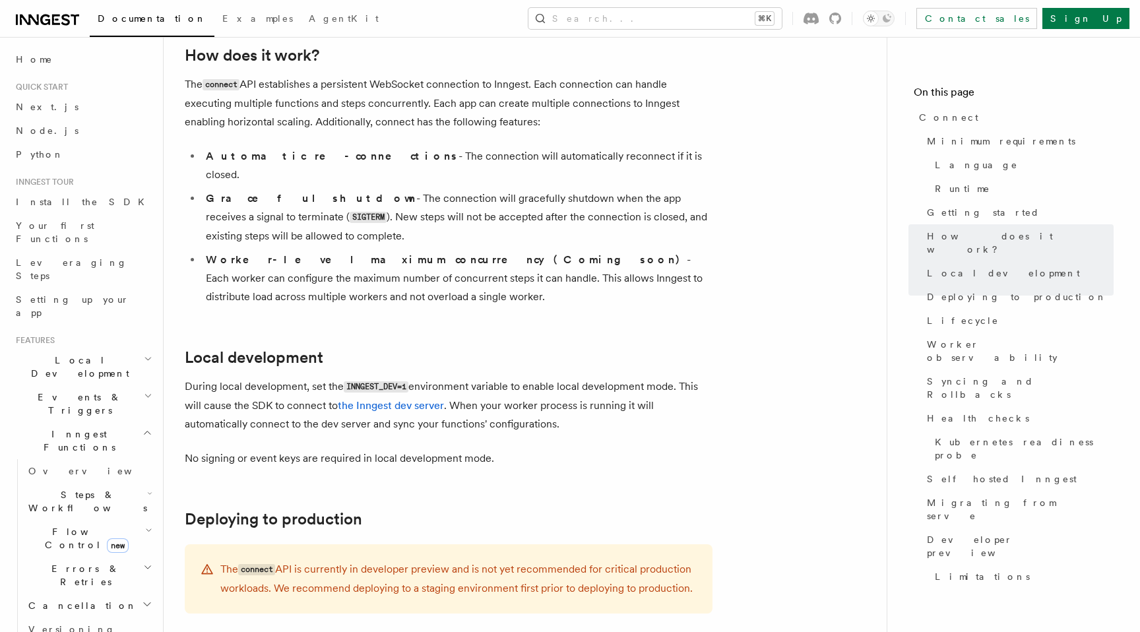
click at [560, 378] on p "During local development, set the INNGEST_DEV=1 environment variable to enable …" at bounding box center [449, 406] width 528 height 56
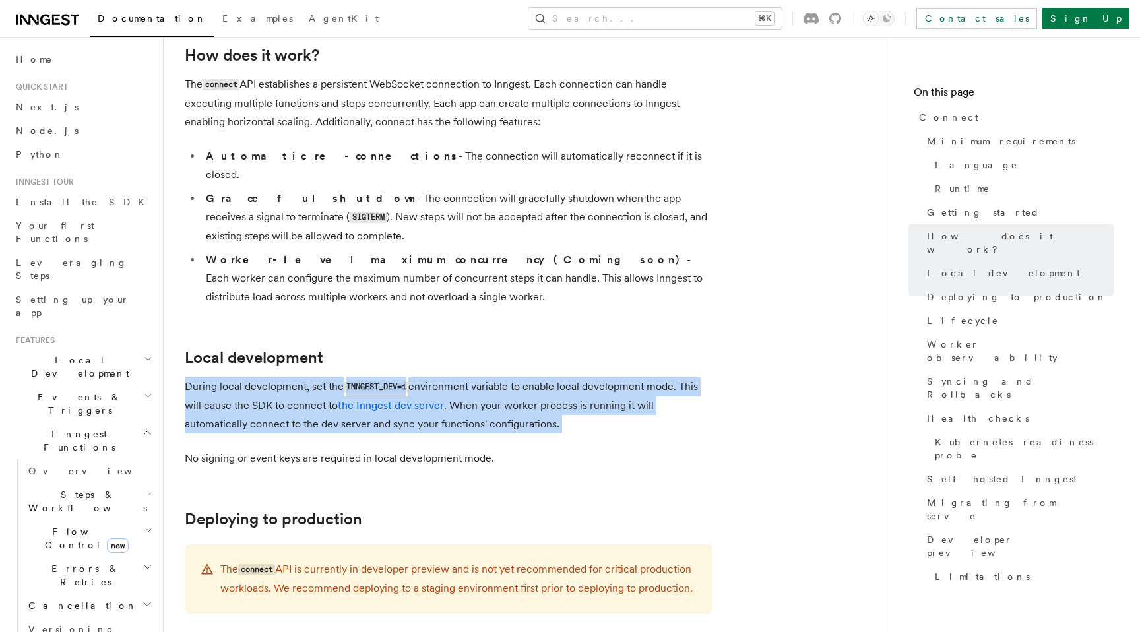
click at [597, 378] on p "During local development, set the INNGEST_DEV=1 environment variable to enable …" at bounding box center [449, 406] width 528 height 56
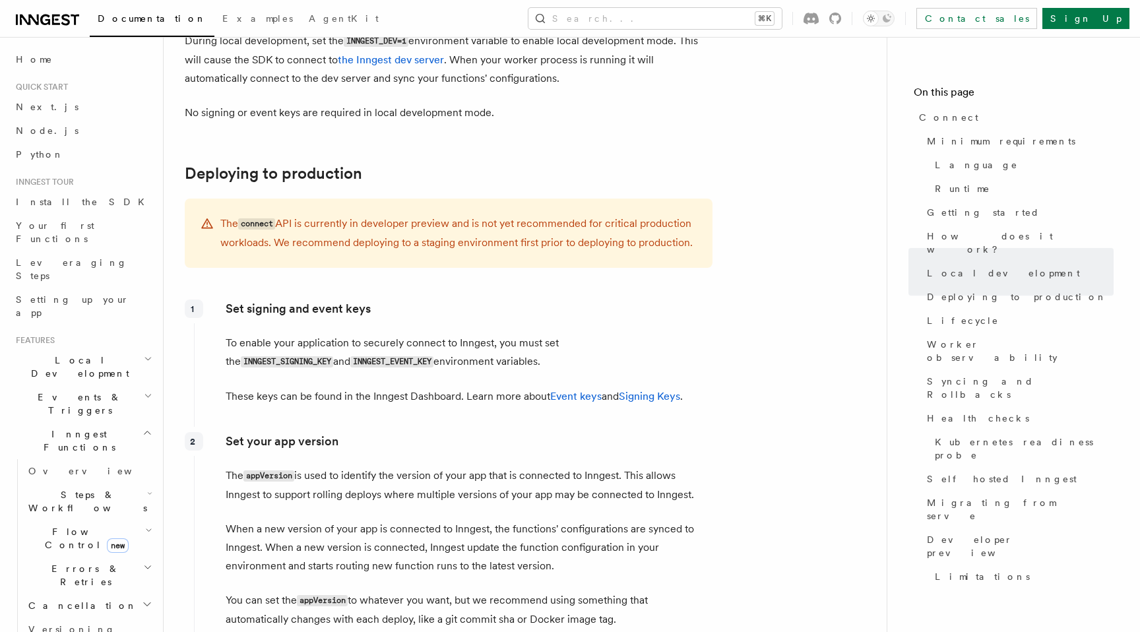
scroll to position [1746, 0]
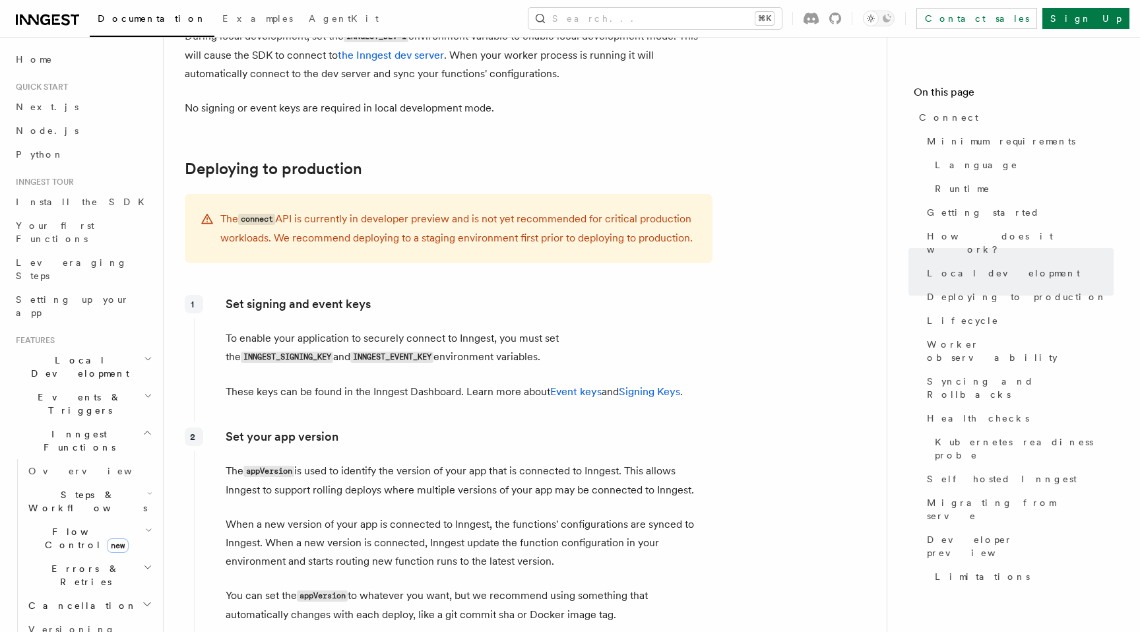
click at [364, 329] on p "To enable your application to securely connect to Inngest, you must set the INN…" at bounding box center [469, 348] width 486 height 38
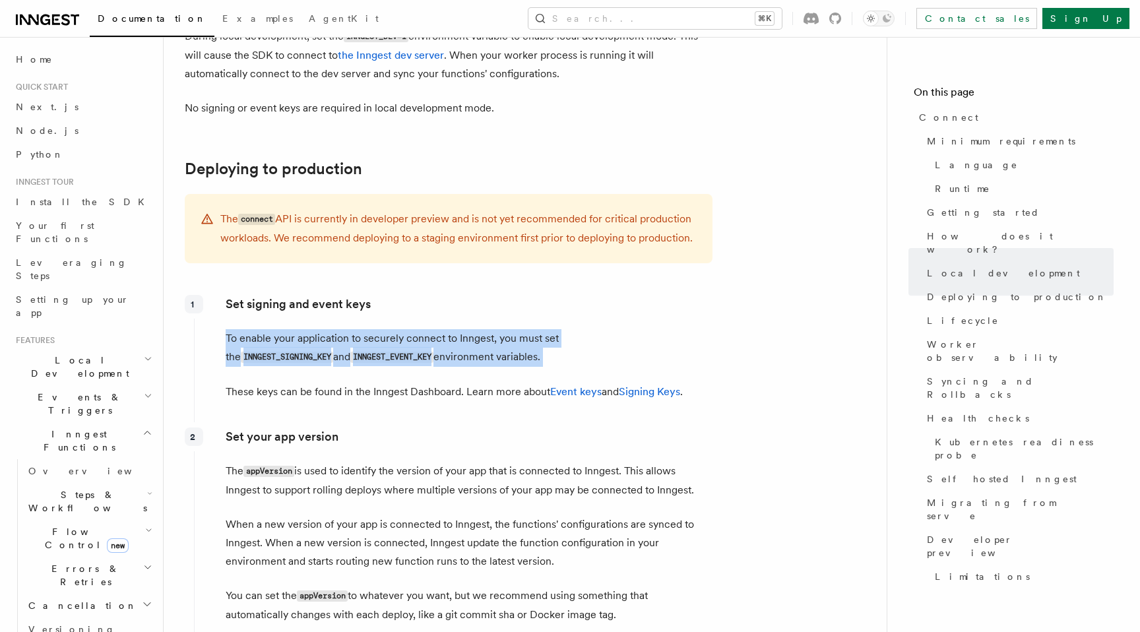
click at [425, 329] on p "To enable your application to securely connect to Inngest, you must set the INN…" at bounding box center [469, 348] width 486 height 38
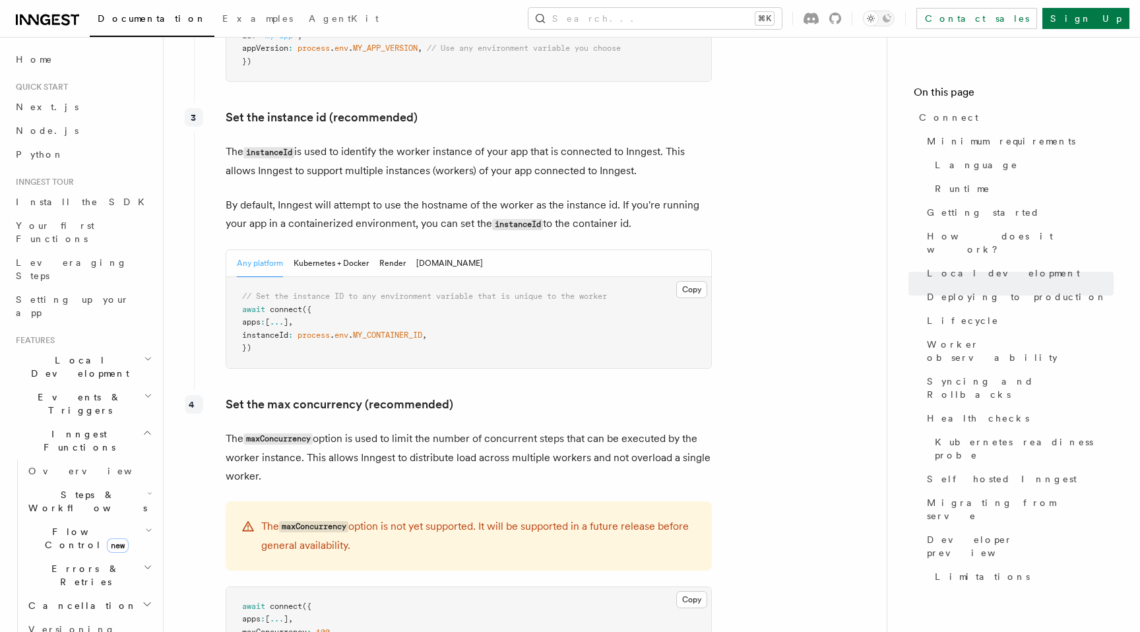
scroll to position [2438, 0]
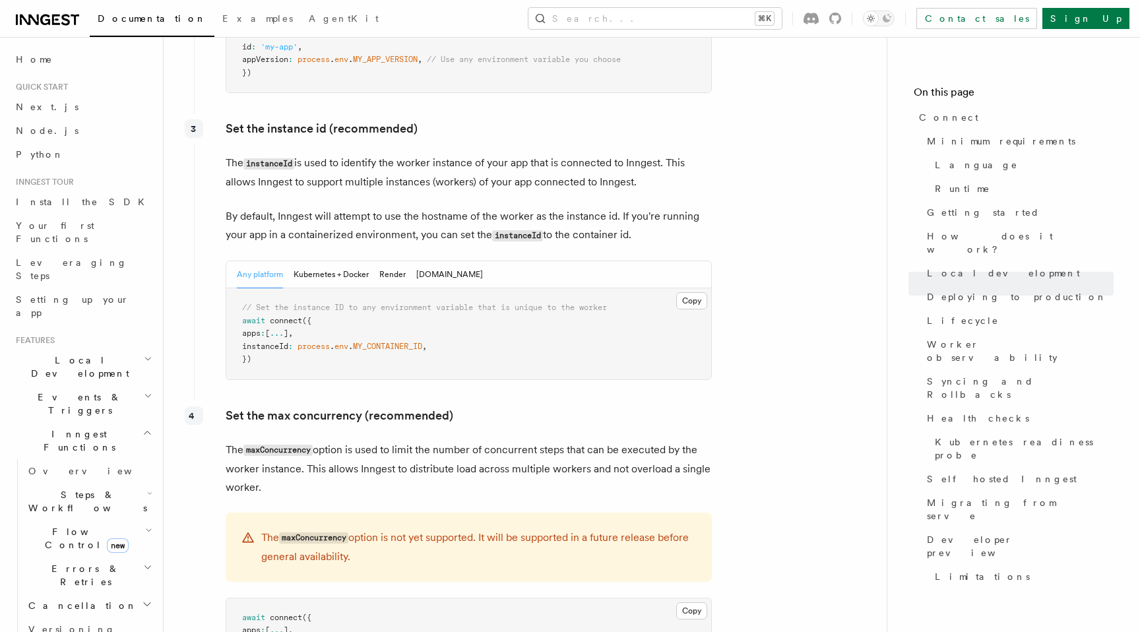
click at [449, 441] on p "The maxConcurrency option is used to limit the number of concurrent steps that …" at bounding box center [469, 469] width 486 height 56
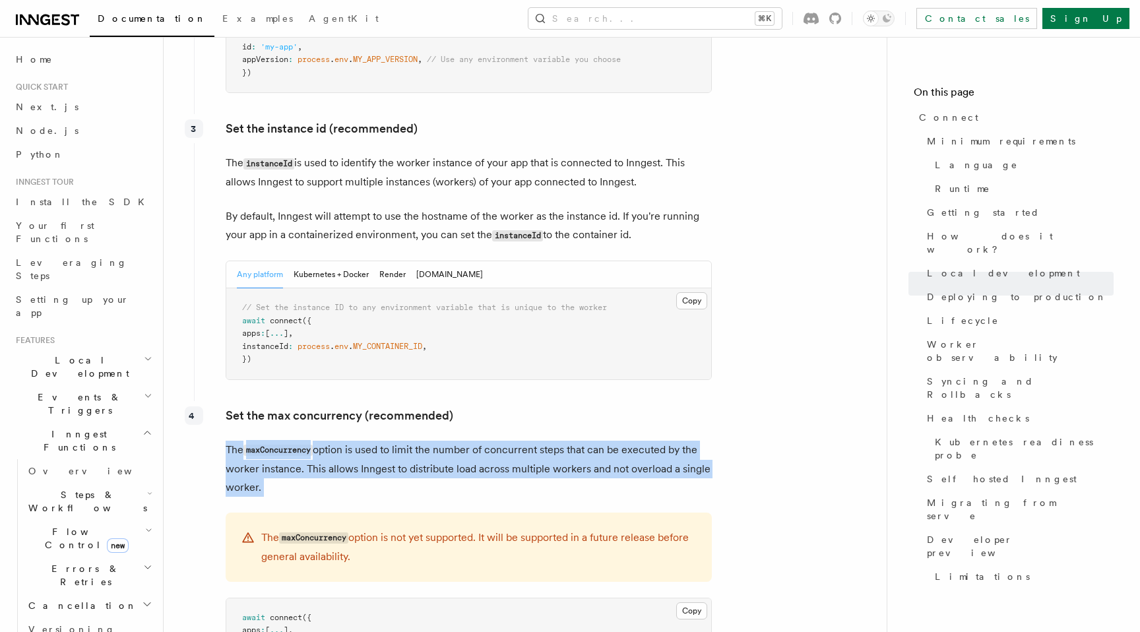
click at [449, 441] on p "The maxConcurrency option is used to limit the number of concurrent steps that …" at bounding box center [469, 469] width 486 height 56
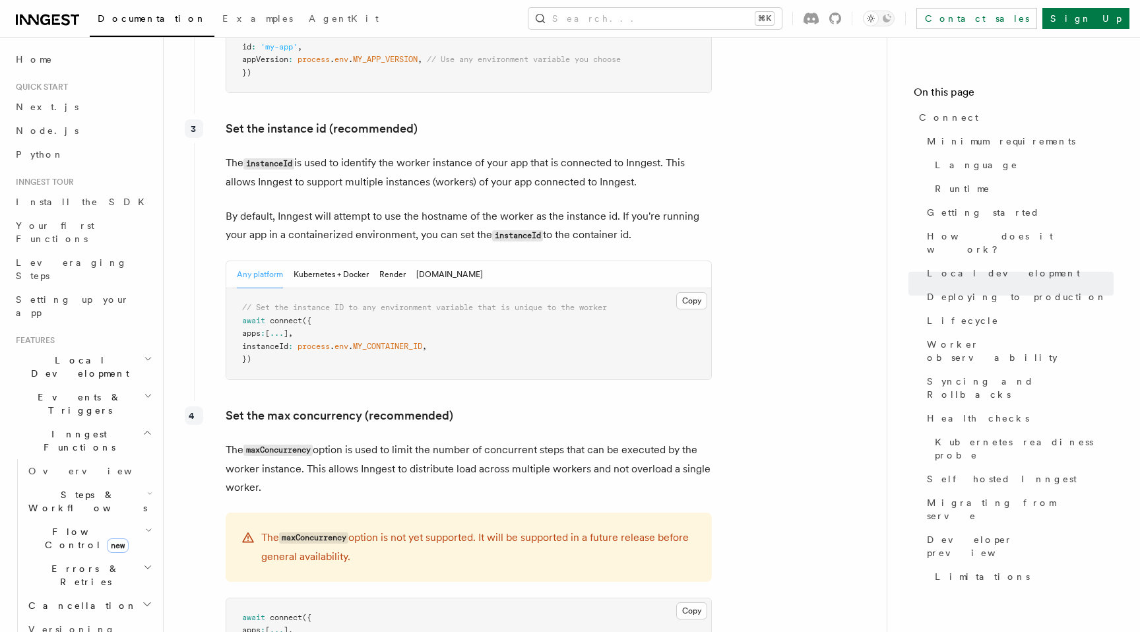
click at [453, 441] on p "The maxConcurrency option is used to limit the number of concurrent steps that …" at bounding box center [469, 469] width 486 height 56
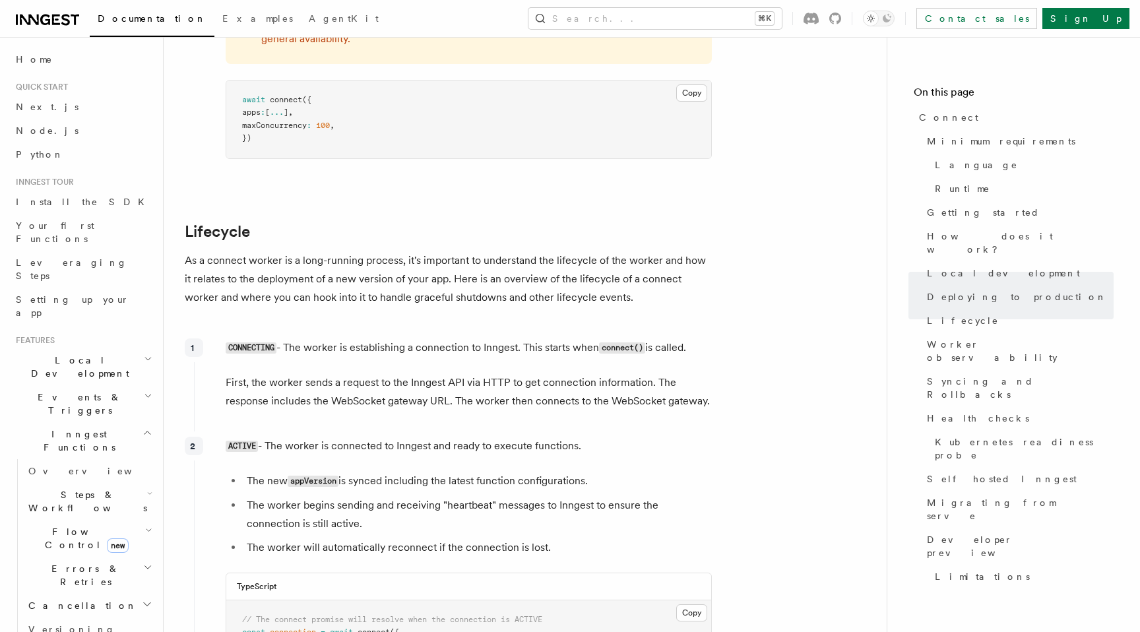
scroll to position [2967, 0]
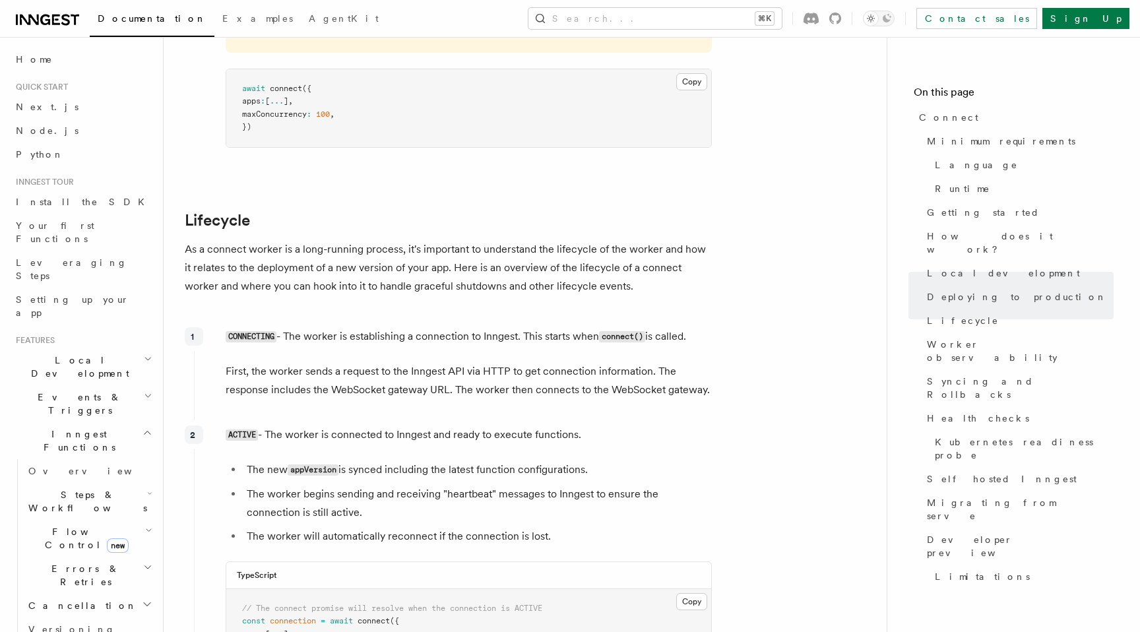
click at [448, 240] on p "As a connect worker is a long-running process, it's important to understand the…" at bounding box center [449, 267] width 528 height 55
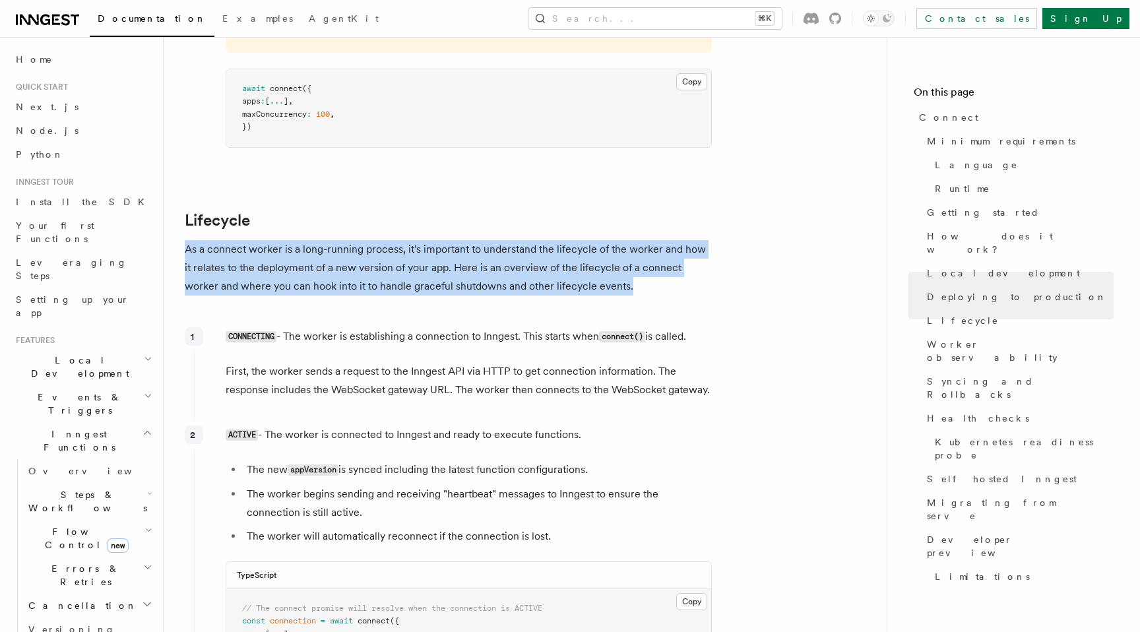
click at [448, 240] on p "As a connect worker is a long-running process, it's important to understand the…" at bounding box center [449, 267] width 528 height 55
click at [479, 240] on p "As a connect worker is a long-running process, it's important to understand the…" at bounding box center [449, 267] width 528 height 55
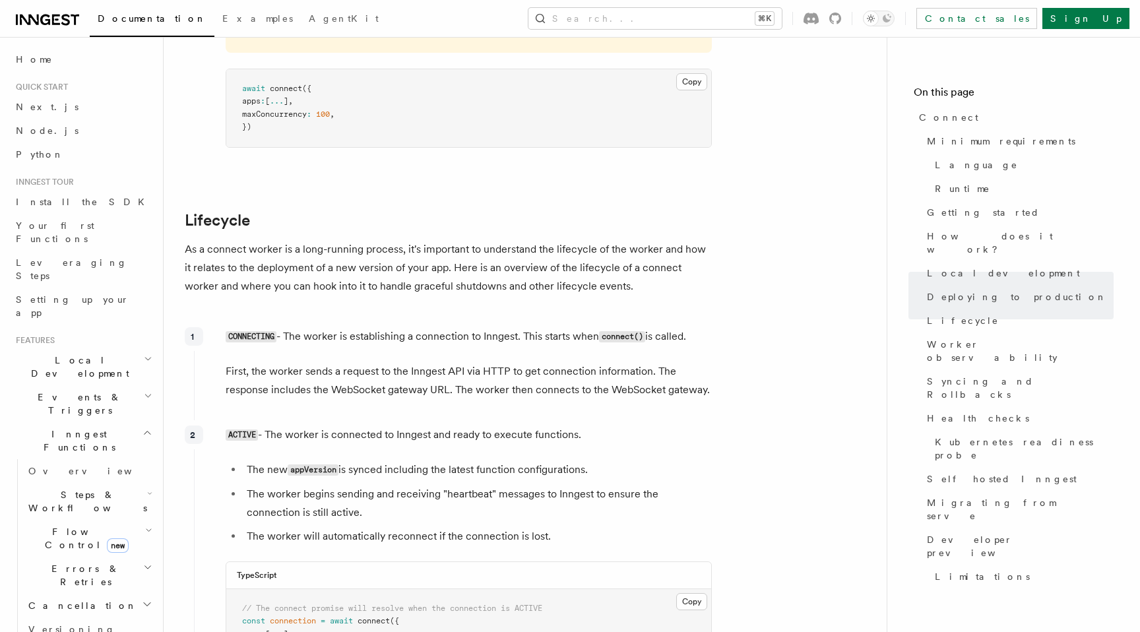
click at [432, 362] on p "First, the worker sends a request to the Inngest API via HTTP to get connection…" at bounding box center [469, 380] width 486 height 37
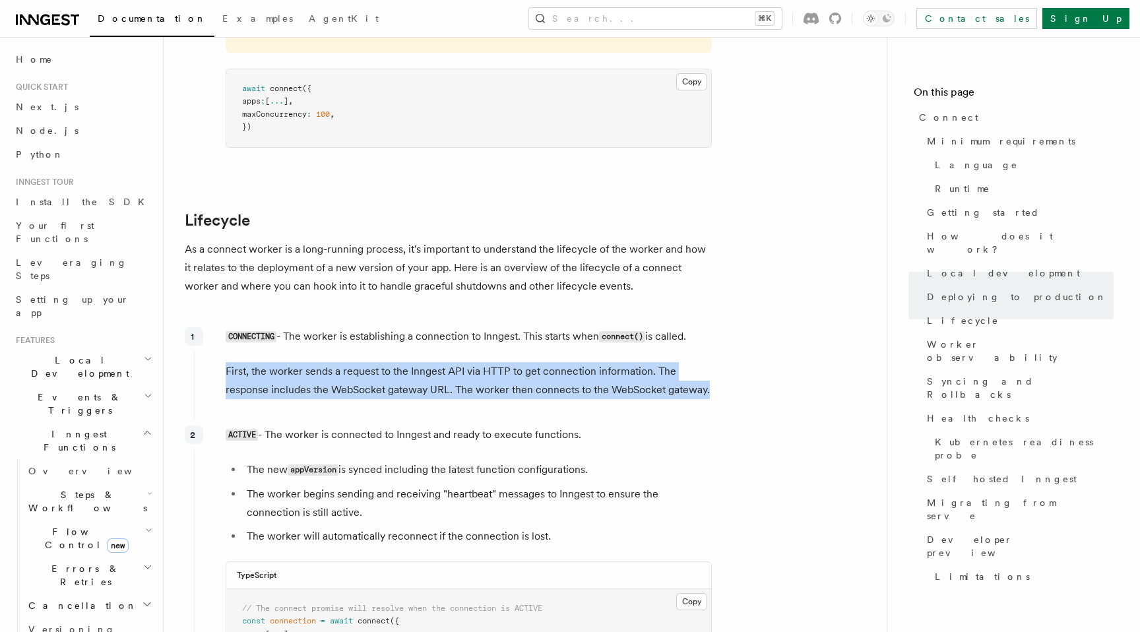
click at [432, 362] on p "First, the worker sends a request to the Inngest API via HTTP to get connection…" at bounding box center [469, 380] width 486 height 37
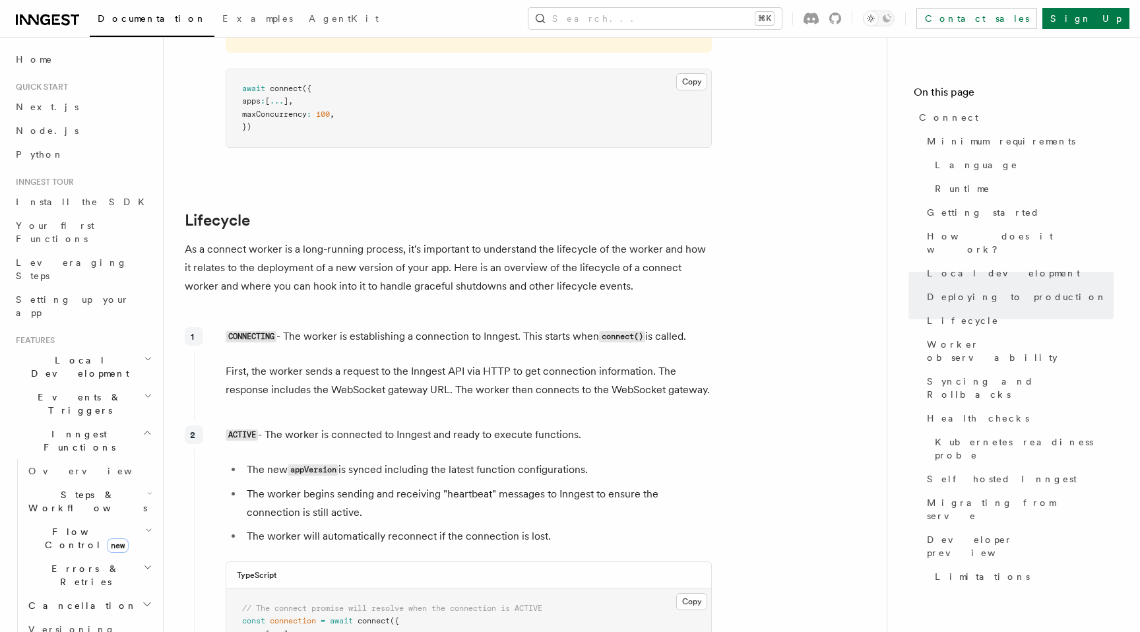
click at [492, 362] on p "First, the worker sends a request to the Inngest API via HTTP to get connection…" at bounding box center [469, 380] width 486 height 37
click at [438, 327] on p "CONNECTING - The worker is establishing a connection to Inngest. This starts wh…" at bounding box center [469, 336] width 486 height 19
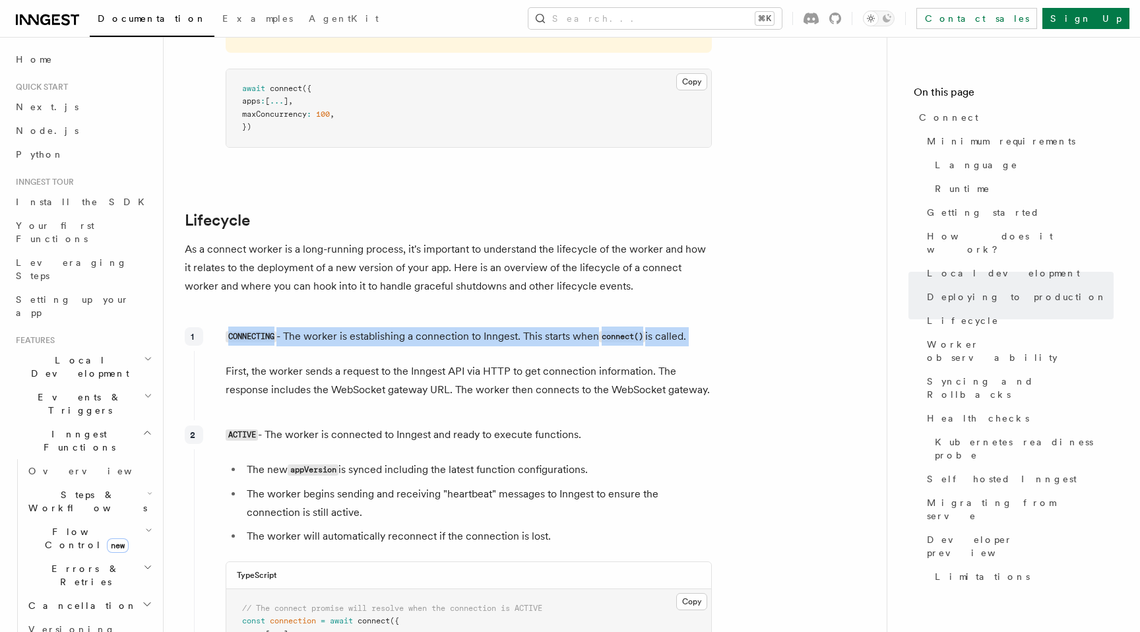
click at [438, 327] on p "CONNECTING - The worker is establishing a connection to Inngest. This starts wh…" at bounding box center [469, 336] width 486 height 19
click at [407, 327] on p "CONNECTING - The worker is establishing a connection to Inngest. This starts wh…" at bounding box center [469, 336] width 486 height 19
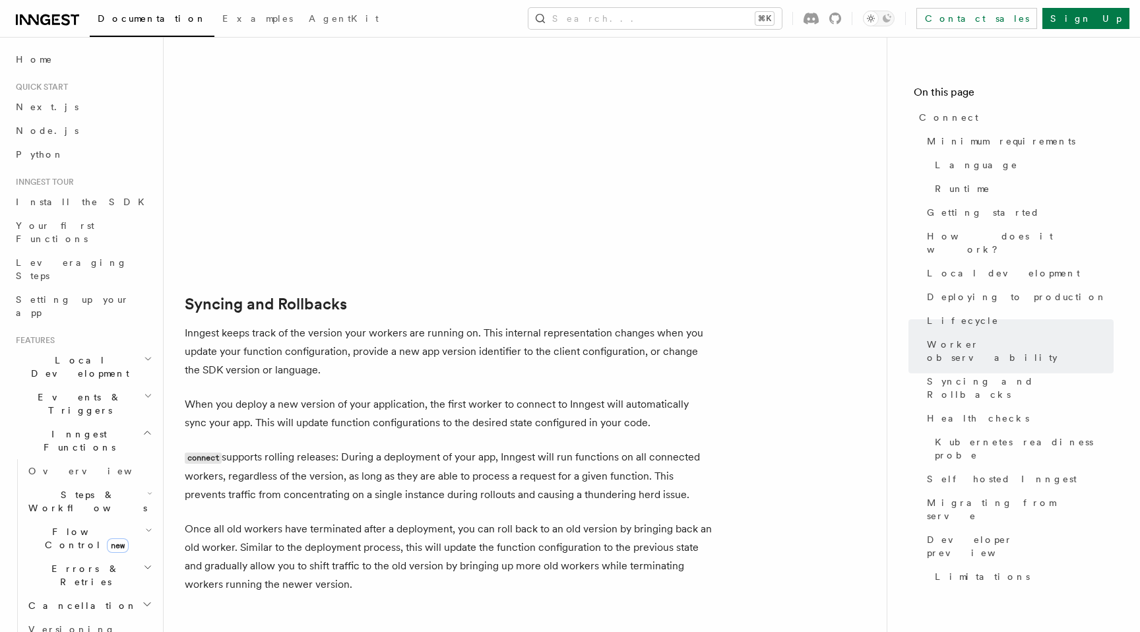
scroll to position [4929, 0]
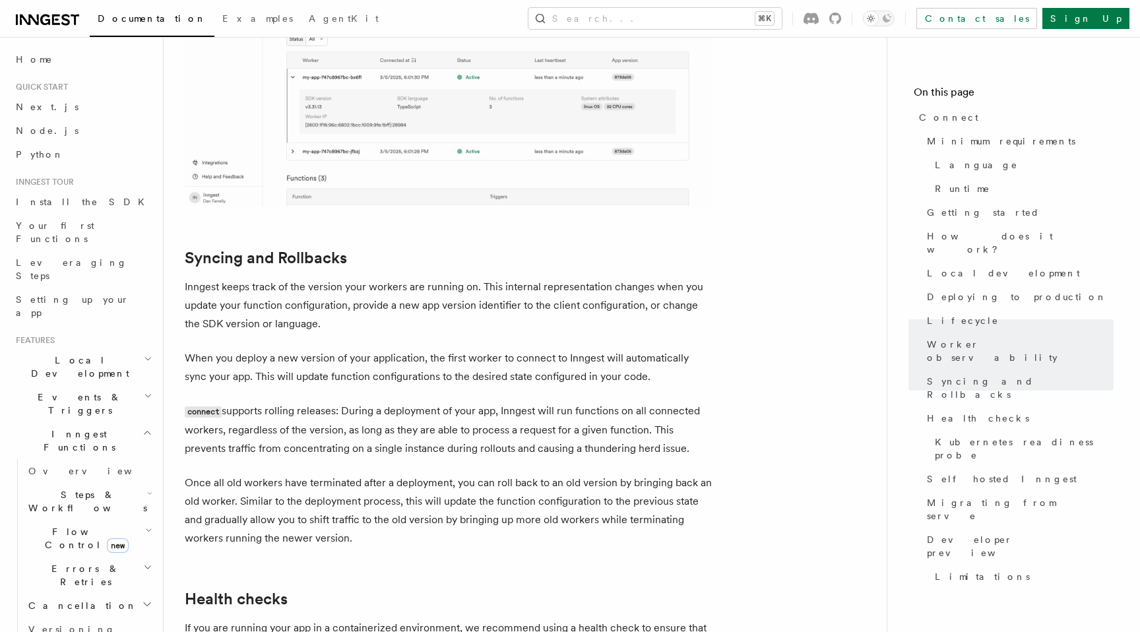
click at [362, 278] on p "Inngest keeps track of the version your workers are running on. This internal r…" at bounding box center [449, 305] width 528 height 55
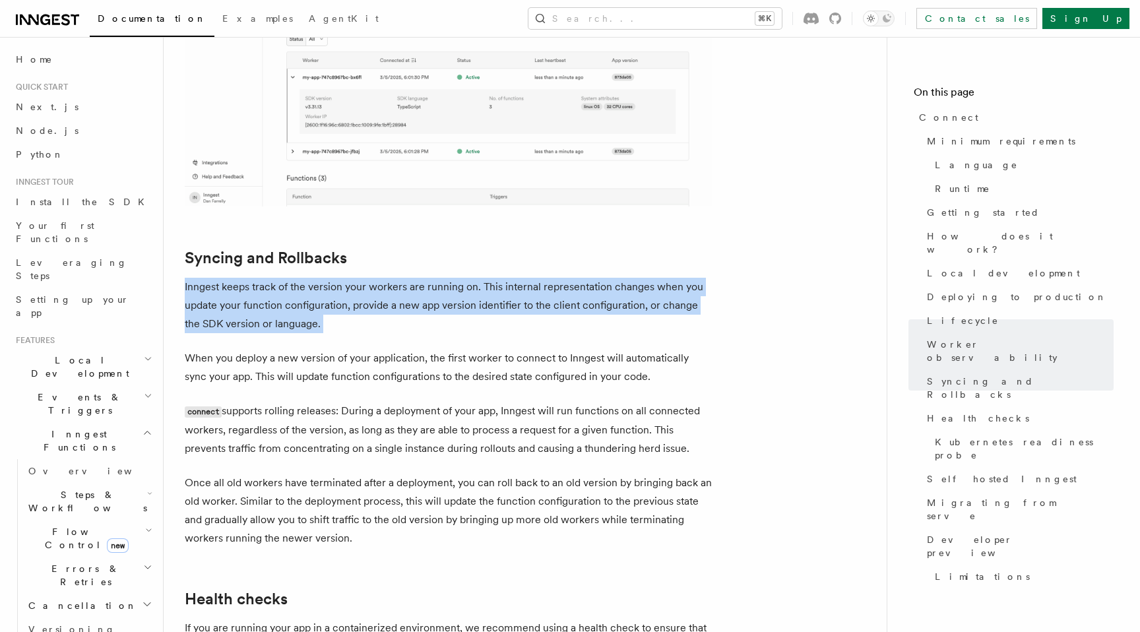
click at [444, 278] on p "Inngest keeps track of the version your workers are running on. This internal r…" at bounding box center [449, 305] width 528 height 55
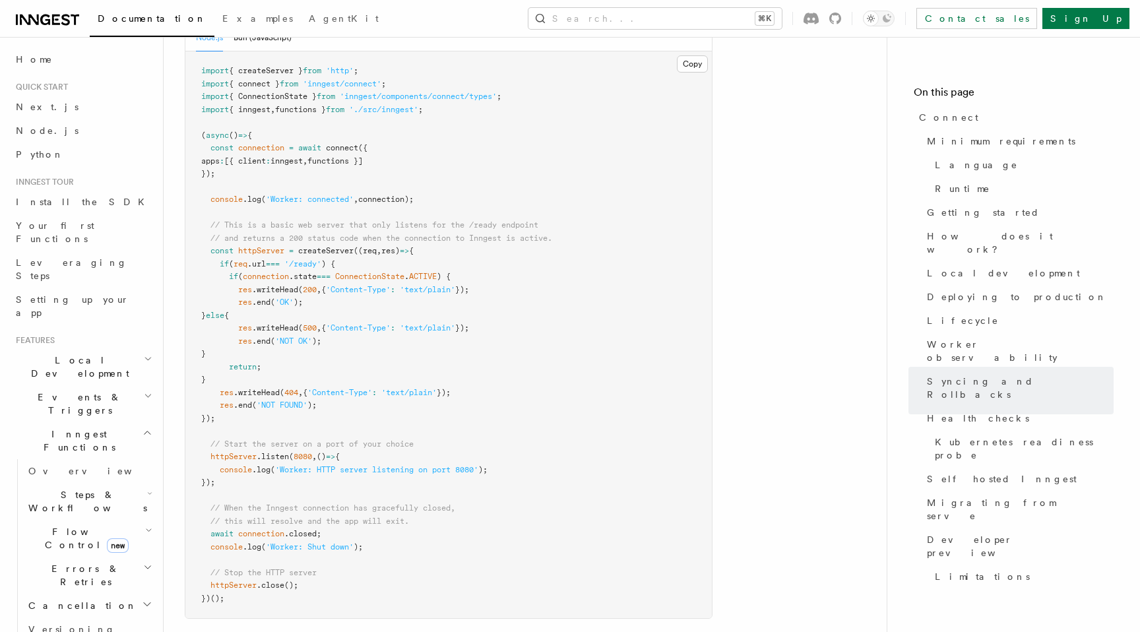
scroll to position [5744, 0]
click at [381, 500] on span "// When the Inngest connection has gracefully closed," at bounding box center [333, 504] width 245 height 9
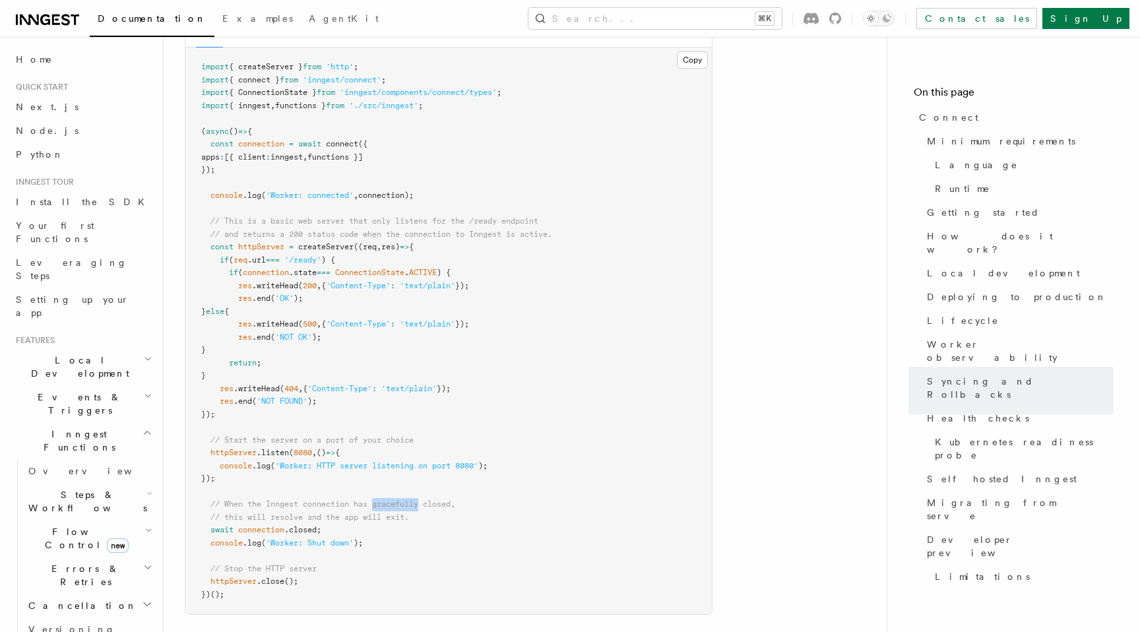
click at [381, 500] on span "// When the Inngest connection has gracefully closed," at bounding box center [333, 504] width 245 height 9
click at [428, 500] on span "// When the Inngest connection has gracefully closed," at bounding box center [333, 504] width 245 height 9
click at [392, 419] on pre "import { createServer } from 'http' ; import { connect } from 'inngest/connect'…" at bounding box center [448, 331] width 527 height 567
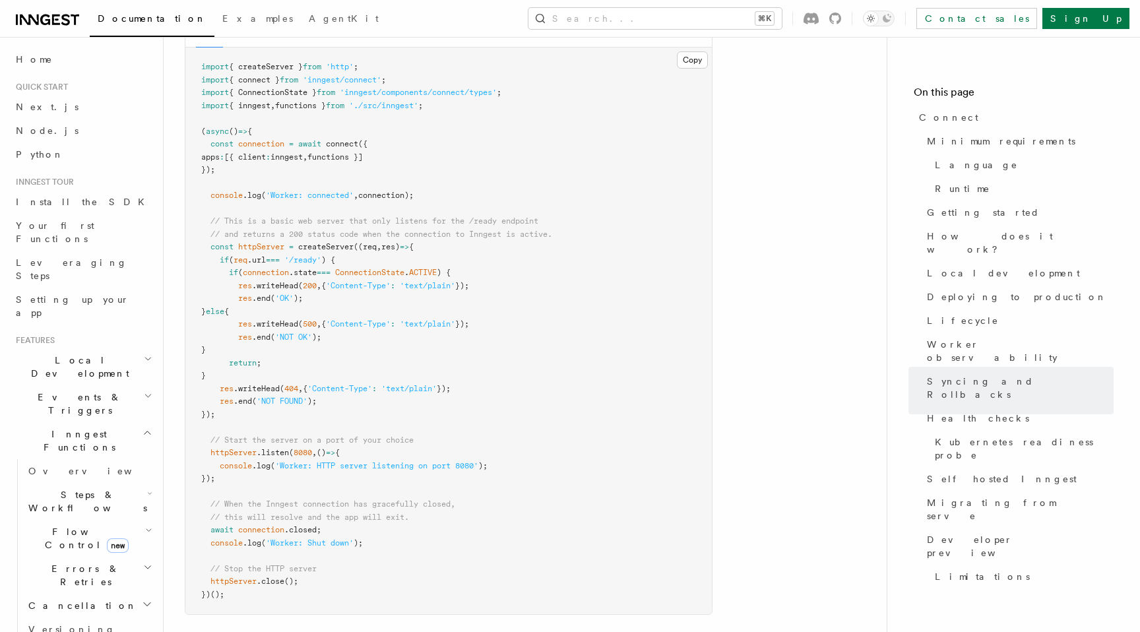
click at [392, 419] on pre "import { createServer } from 'http' ; import { connect } from 'inngest/connect'…" at bounding box center [448, 331] width 527 height 567
click at [434, 500] on span "// When the Inngest connection has gracefully closed," at bounding box center [333, 504] width 245 height 9
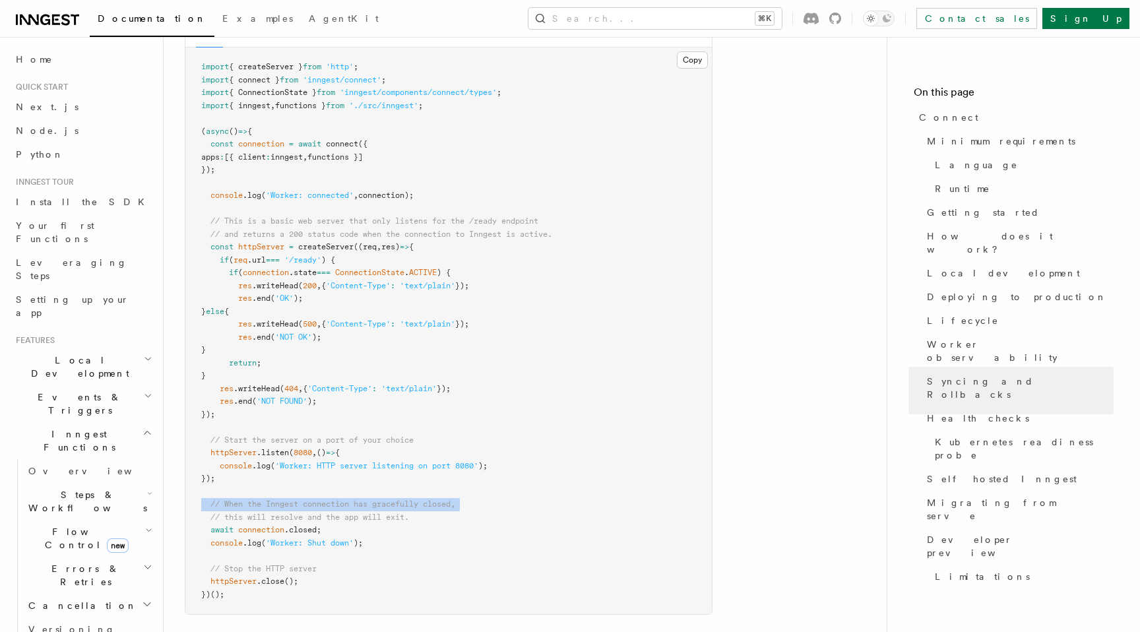
click at [392, 500] on span "// When the Inngest connection has gracefully closed," at bounding box center [333, 504] width 245 height 9
click at [387, 513] on span "// this will resolve and the app will exit." at bounding box center [310, 517] width 199 height 9
click at [440, 438] on pre "import { createServer } from 'http' ; import { connect } from 'inngest/connect'…" at bounding box center [448, 331] width 527 height 567
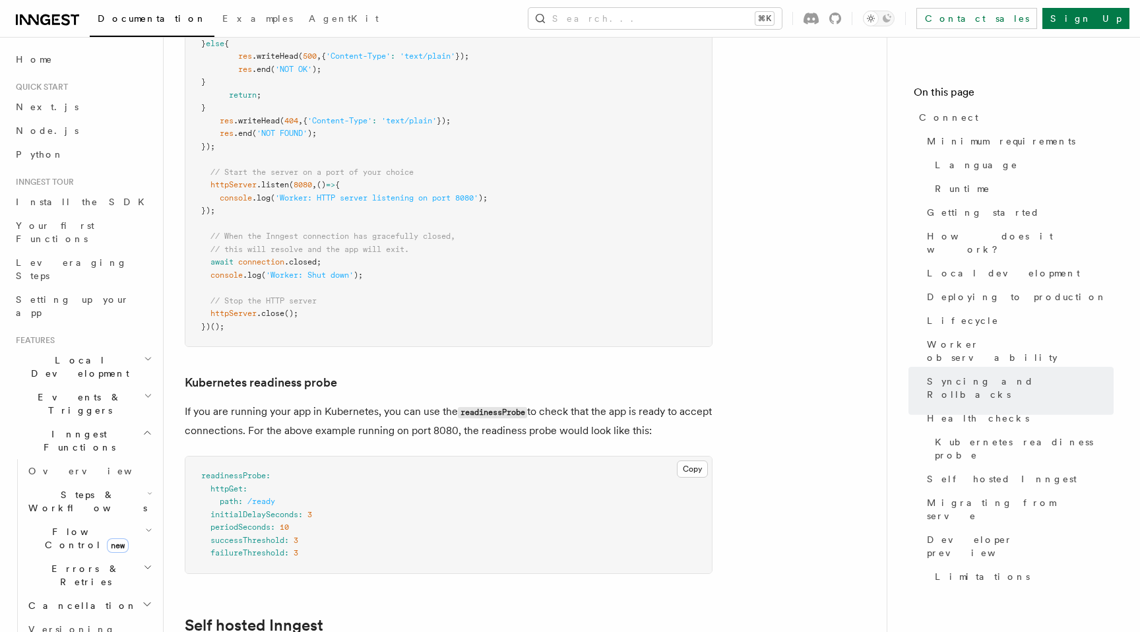
scroll to position [6131, 0]
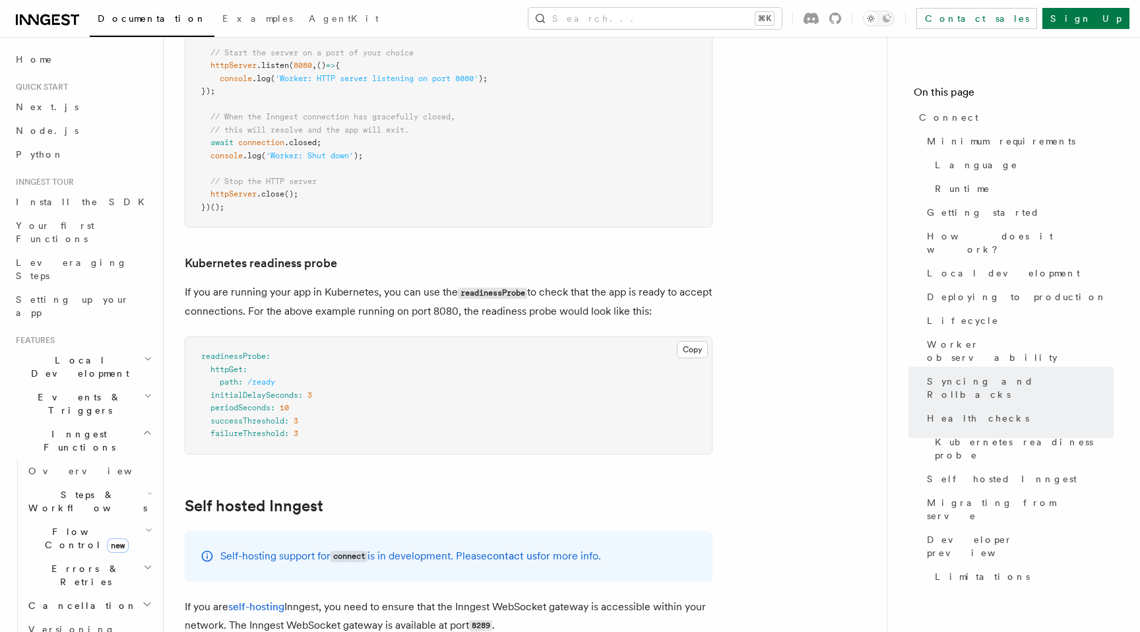
click at [351, 283] on p "If you are running your app in Kubernetes, you can use the readinessProbe to ch…" at bounding box center [449, 302] width 528 height 38
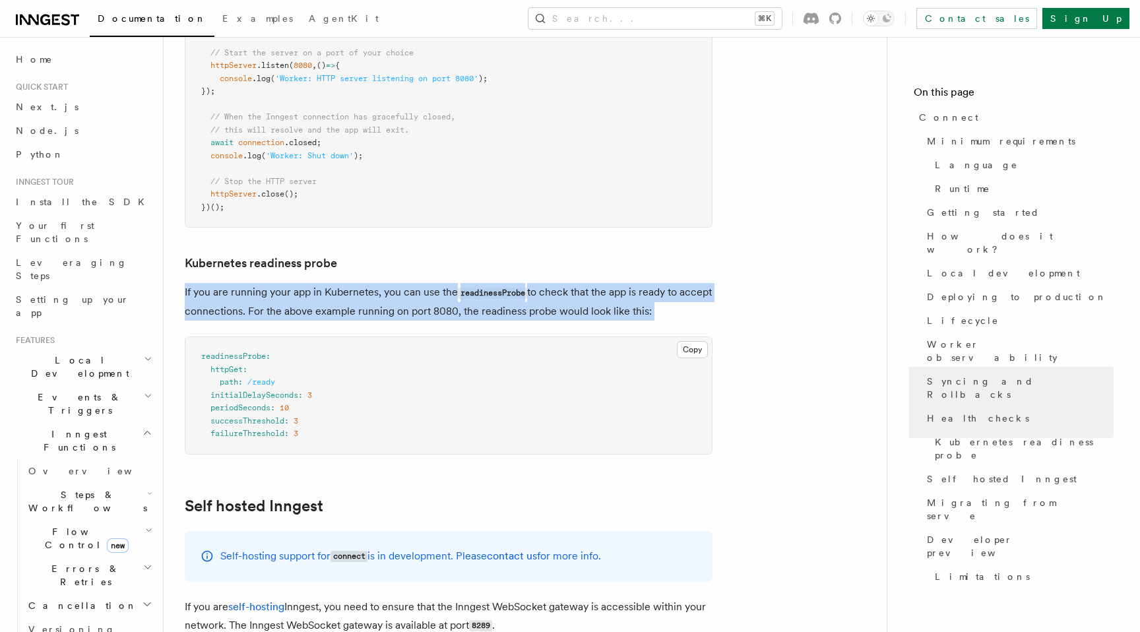
click at [372, 283] on p "If you are running your app in Kubernetes, you can use the readinessProbe to ch…" at bounding box center [449, 302] width 528 height 38
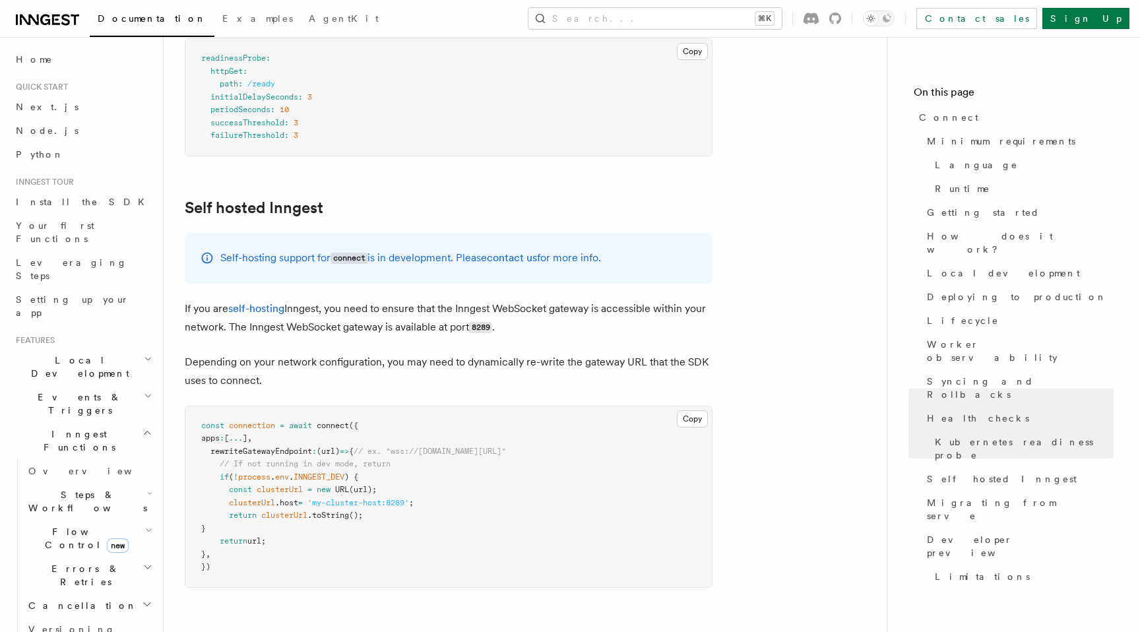
scroll to position [6439, 0]
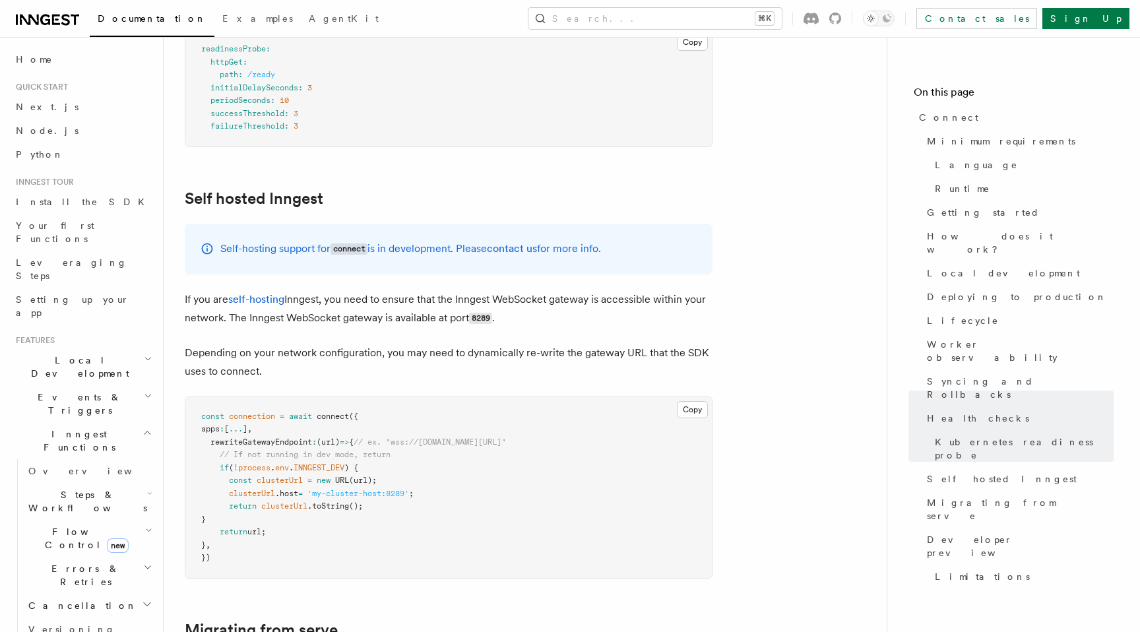
click at [350, 290] on p "If you are self-hosting Inngest, you need to ensure that the Inngest WebSocket …" at bounding box center [449, 309] width 528 height 38
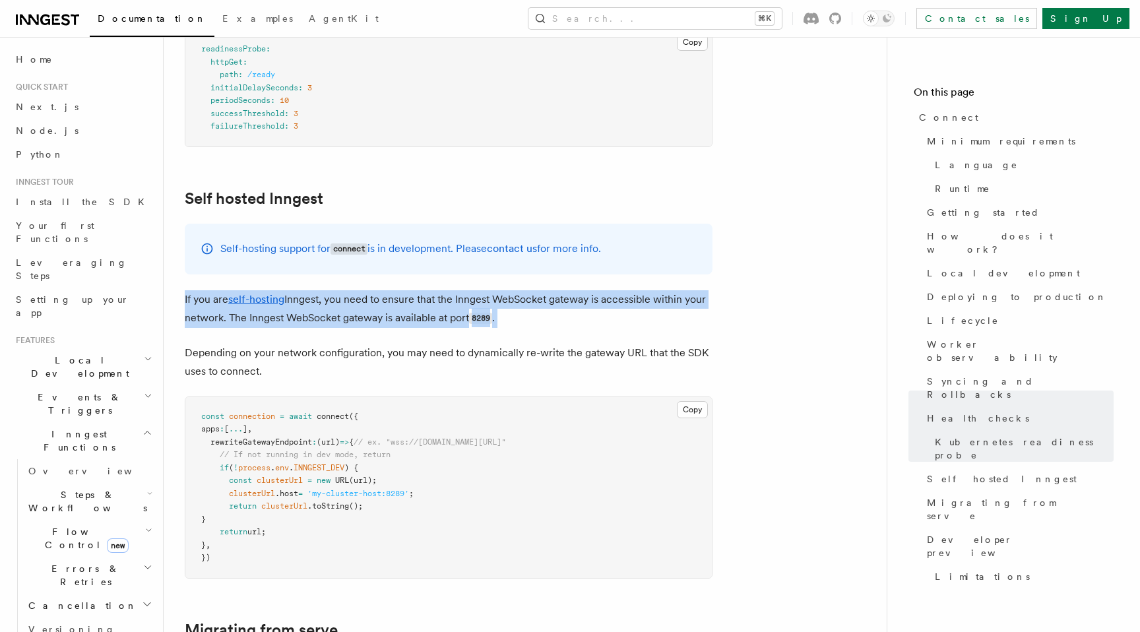
click at [402, 290] on p "If you are self-hosting Inngest, you need to ensure that the Inngest WebSocket …" at bounding box center [449, 309] width 528 height 38
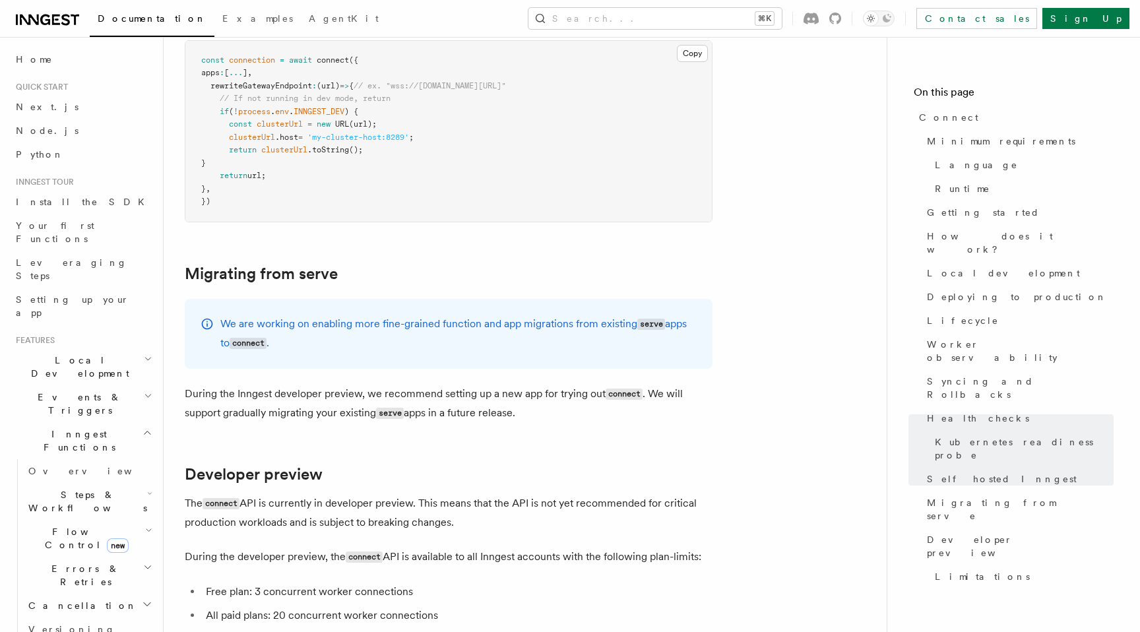
scroll to position [6806, 0]
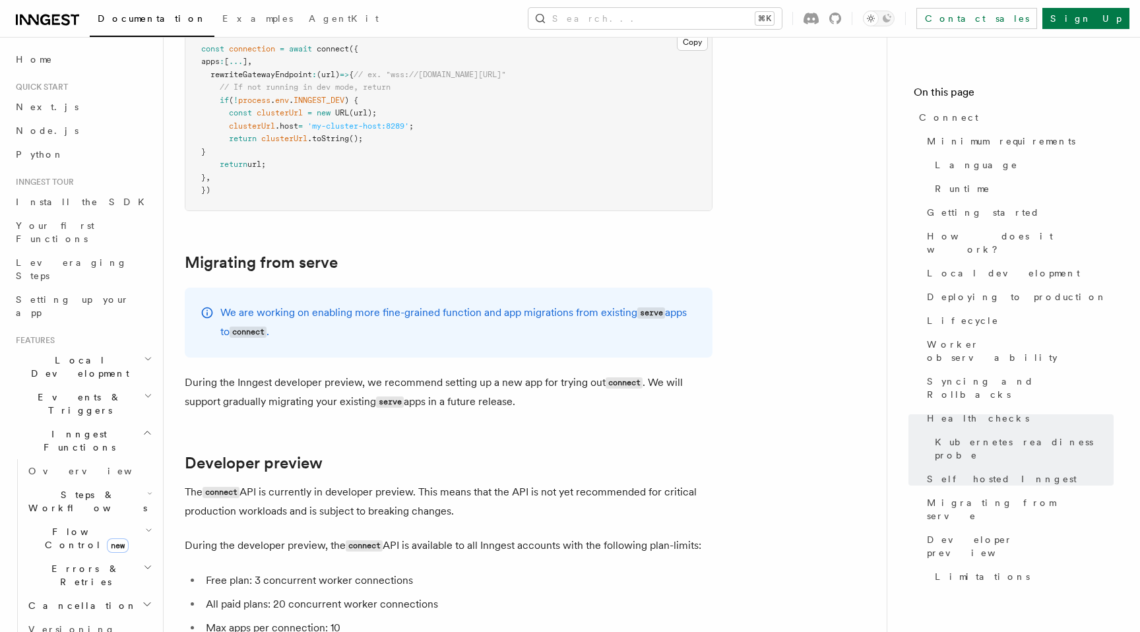
click at [315, 374] on p "During the Inngest developer preview, we recommend setting up a new app for try…" at bounding box center [449, 393] width 528 height 38
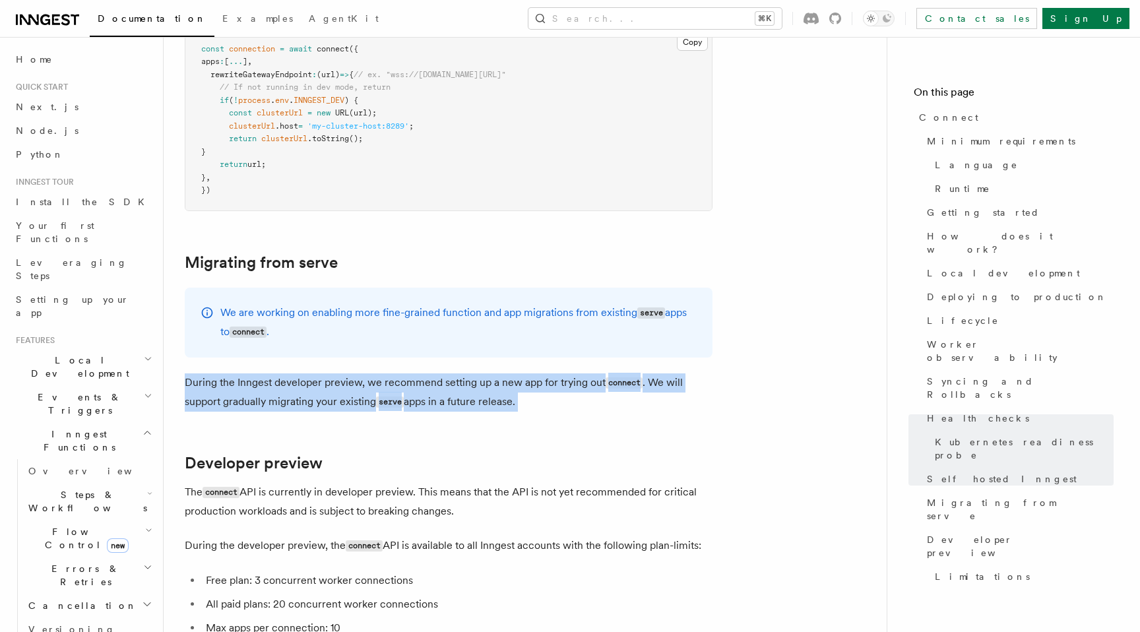
click at [265, 374] on p "During the Inngest developer preview, we recommend setting up a new app for try…" at bounding box center [449, 393] width 528 height 38
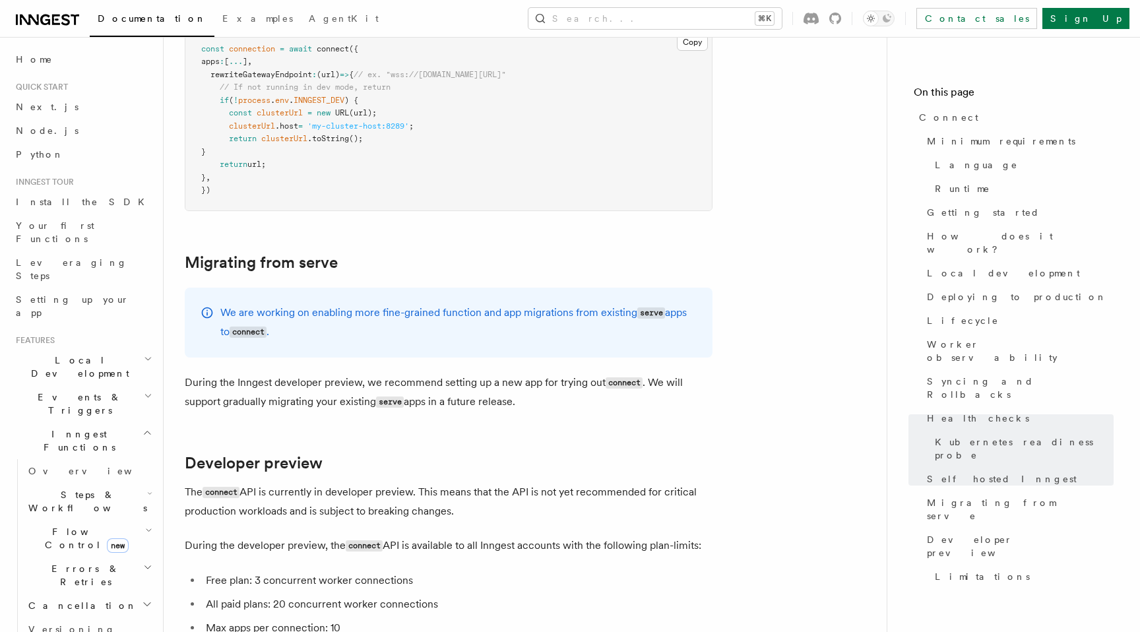
click at [296, 374] on p "During the Inngest developer preview, we recommend setting up a new app for try…" at bounding box center [449, 393] width 528 height 38
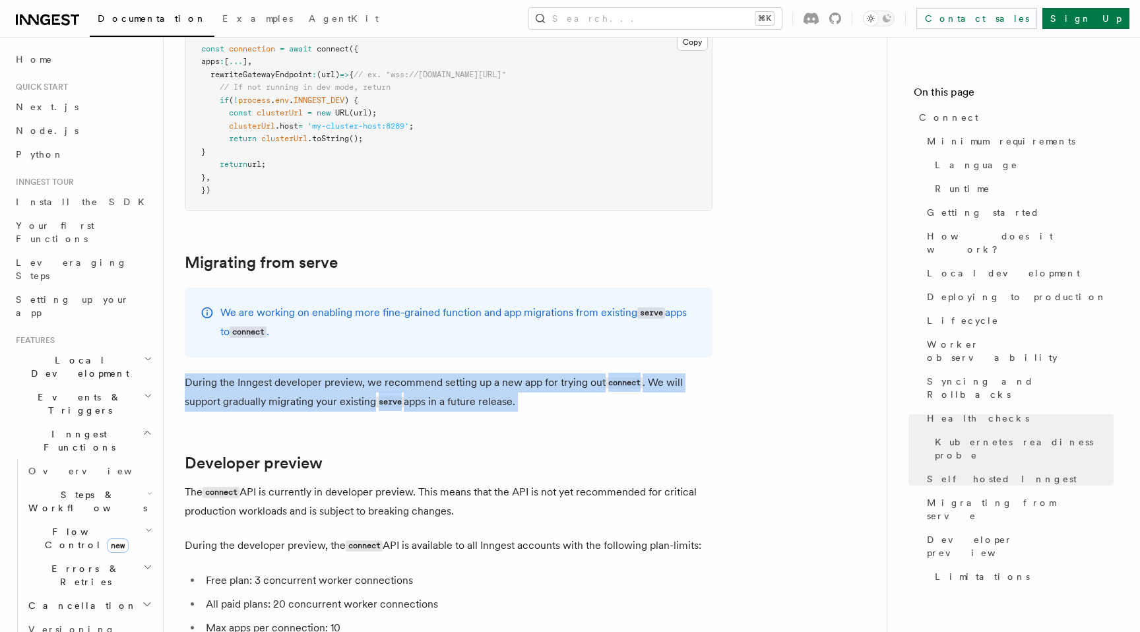
click at [424, 374] on p "During the Inngest developer preview, we recommend setting up a new app for try…" at bounding box center [449, 393] width 528 height 38
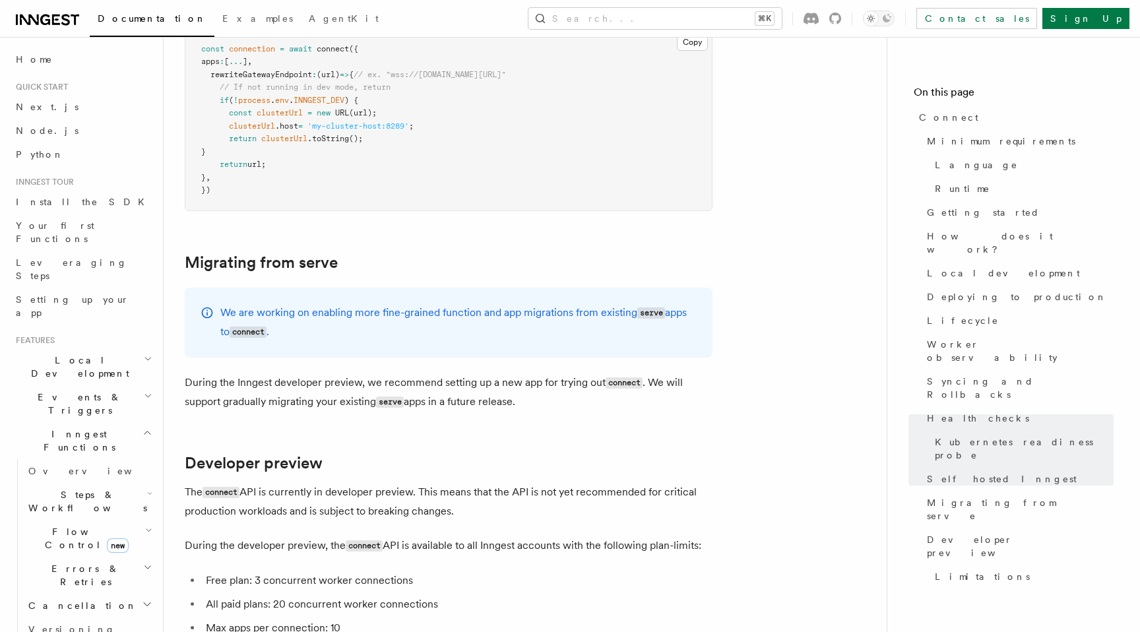
click at [424, 374] on p "During the Inngest developer preview, we recommend setting up a new app for try…" at bounding box center [449, 393] width 528 height 38
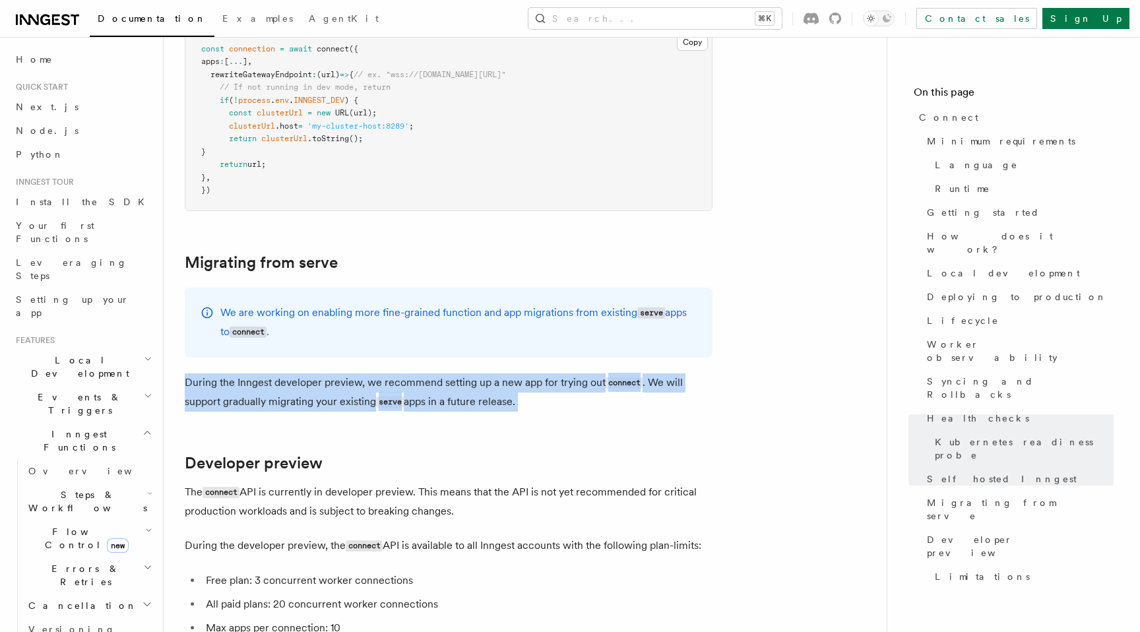
click at [490, 374] on p "During the Inngest developer preview, we recommend setting up a new app for try…" at bounding box center [449, 393] width 528 height 38
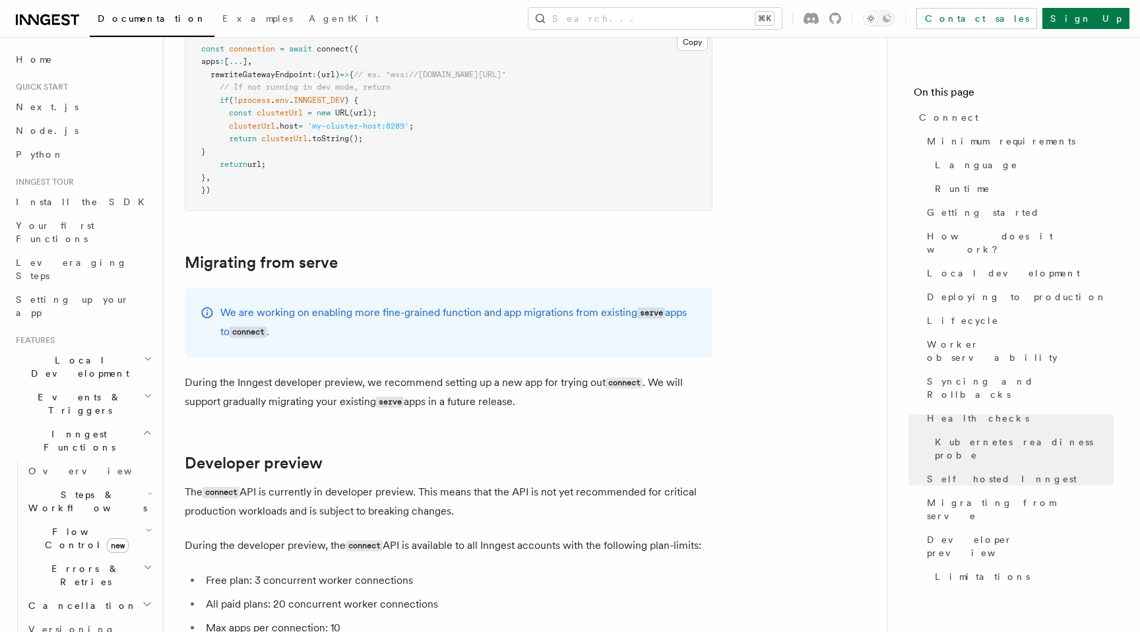
click at [490, 374] on p "During the Inngest developer preview, we recommend setting up a new app for try…" at bounding box center [449, 393] width 528 height 38
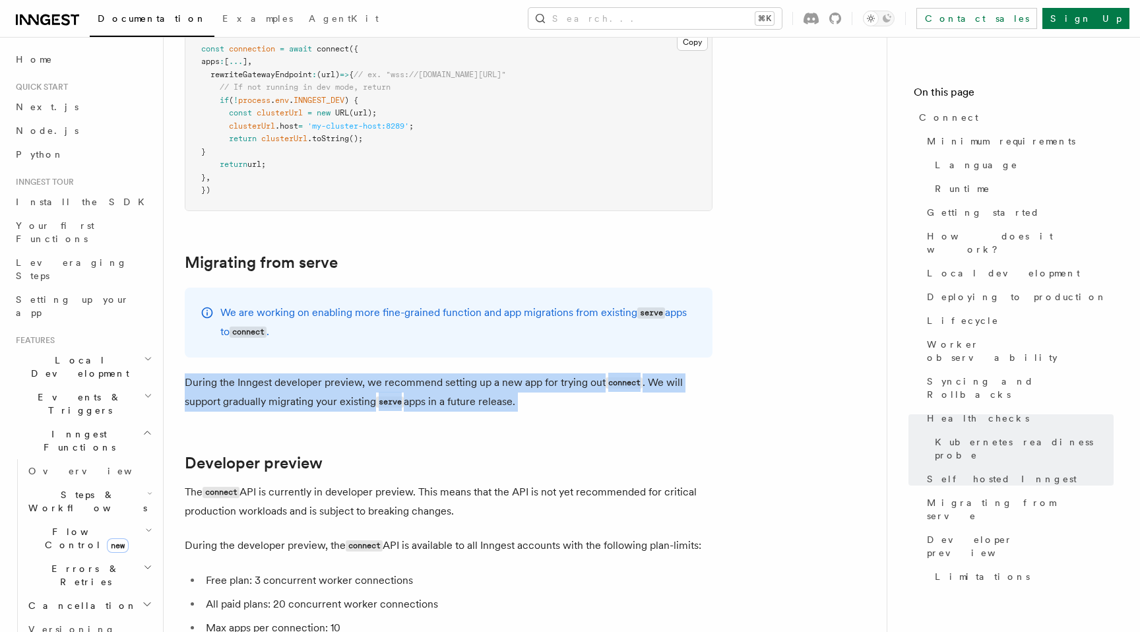
click at [565, 374] on p "During the Inngest developer preview, we recommend setting up a new app for try…" at bounding box center [449, 393] width 528 height 38
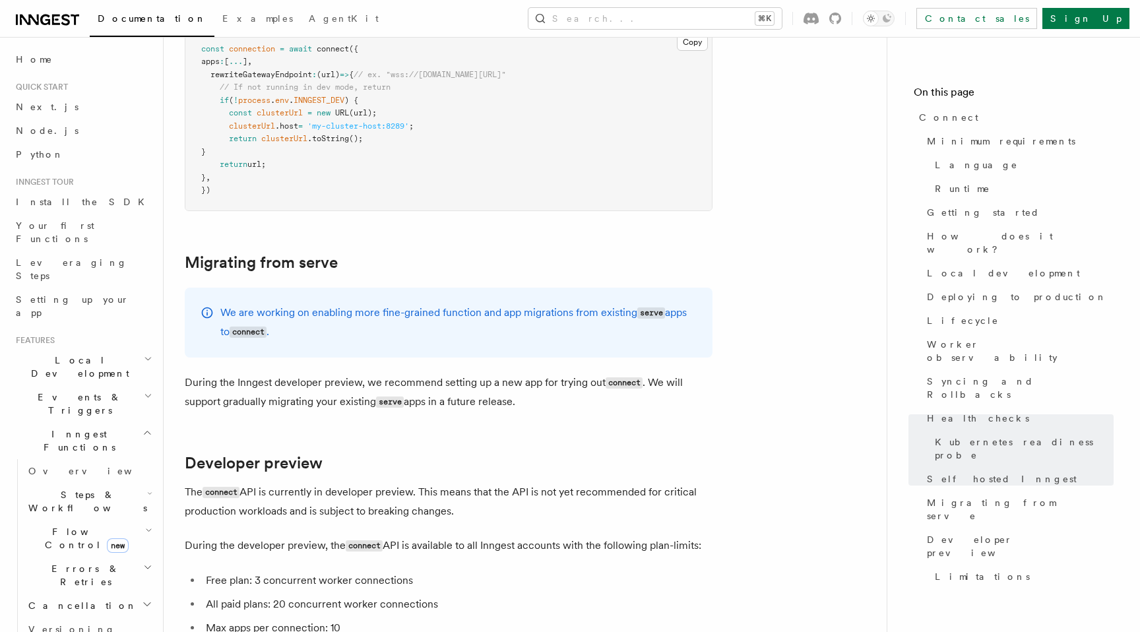
click at [565, 374] on p "During the Inngest developer preview, we recommend setting up a new app for try…" at bounding box center [449, 393] width 528 height 38
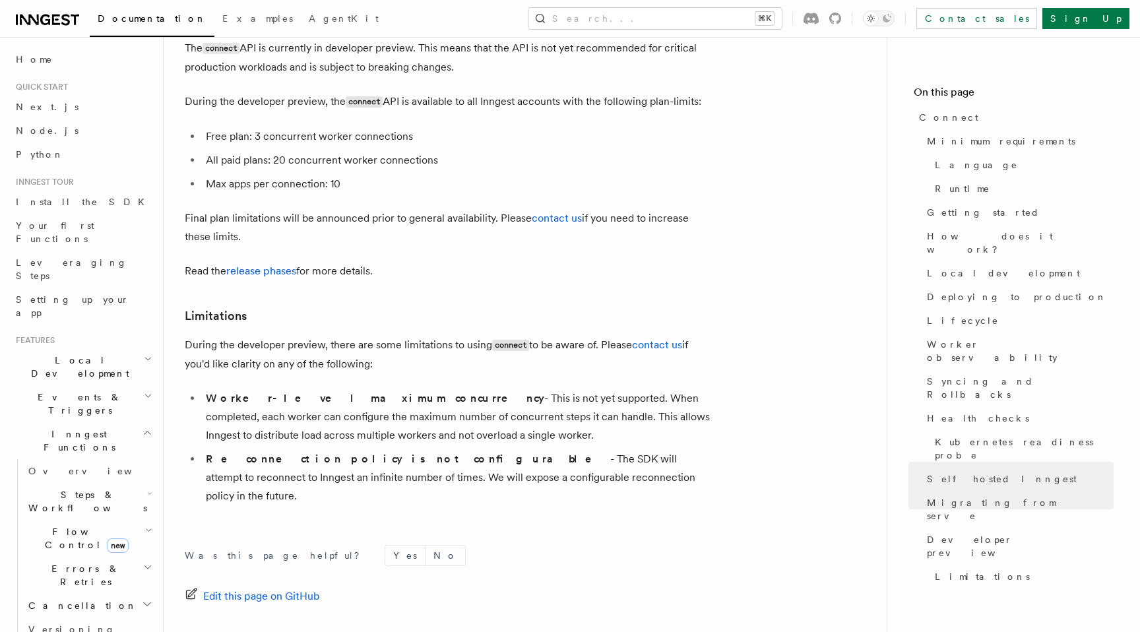
scroll to position [7287, 0]
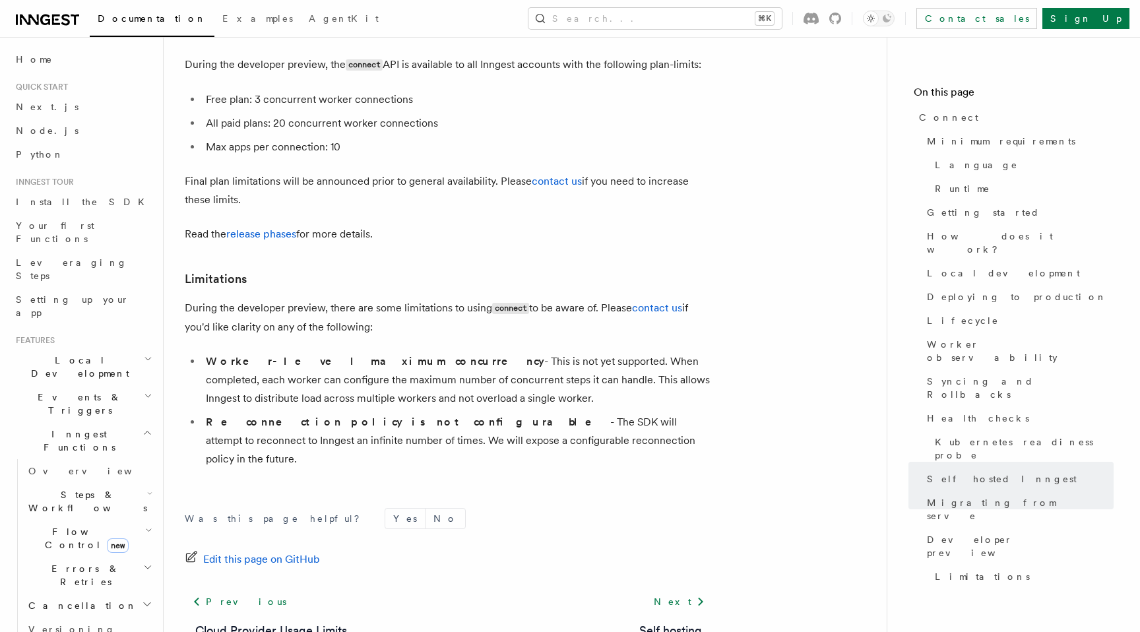
click at [340, 352] on li "Worker-level maximum concurrency - This is not yet supported. When completed, e…" at bounding box center [457, 379] width 511 height 55
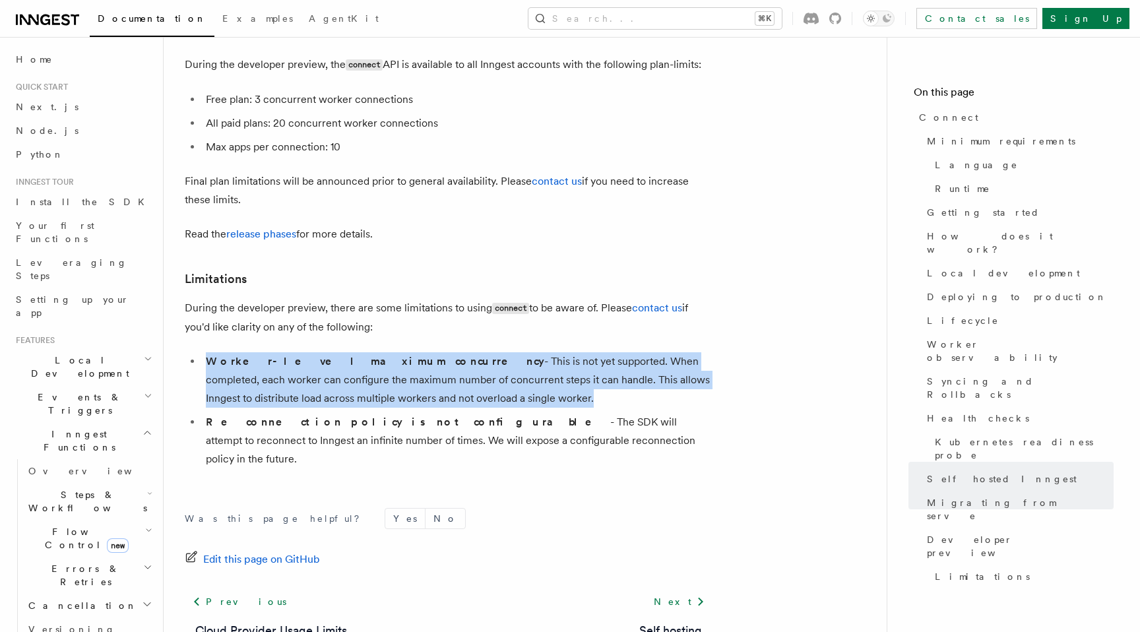
click at [480, 352] on li "Worker-level maximum concurrency - This is not yet supported. When completed, e…" at bounding box center [457, 379] width 511 height 55
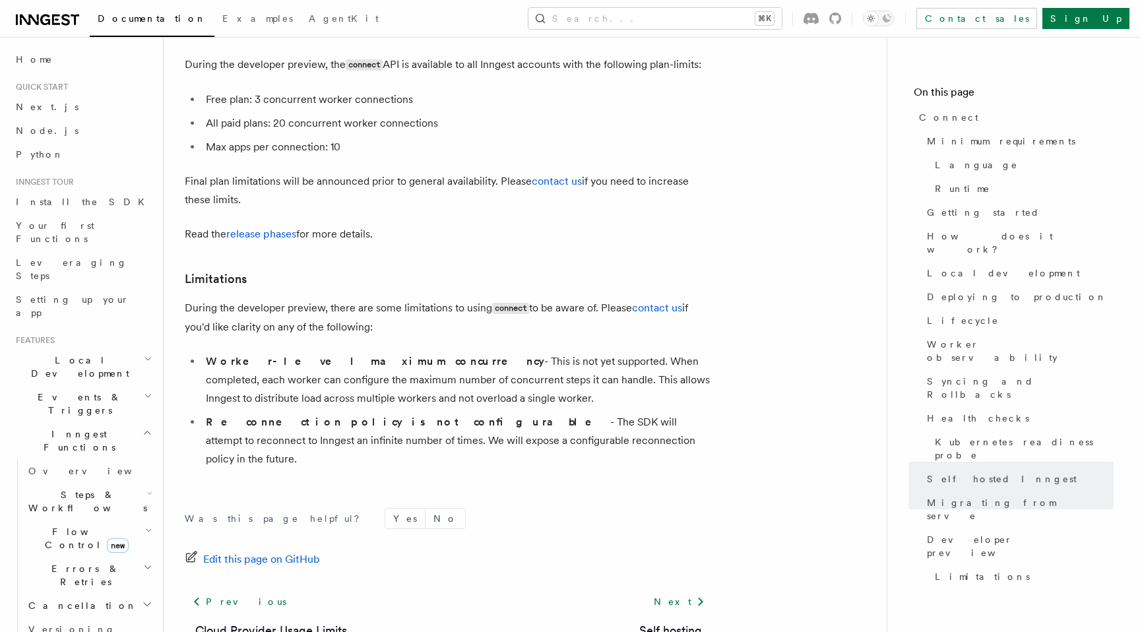
click at [480, 352] on li "Worker-level maximum concurrency - This is not yet supported. When completed, e…" at bounding box center [457, 379] width 511 height 55
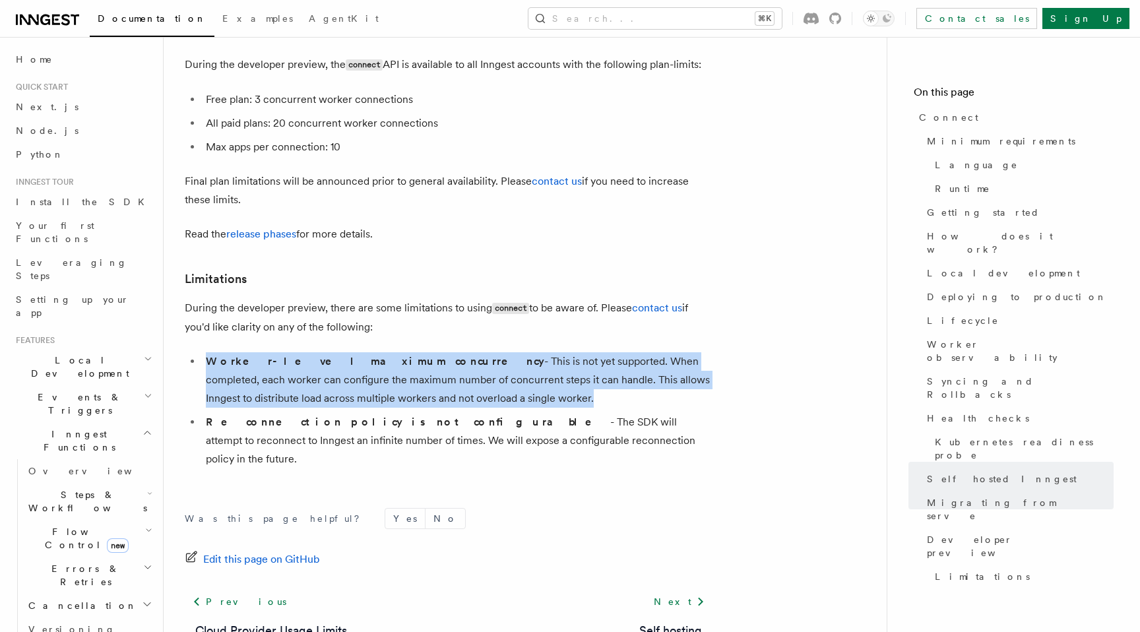
click at [573, 352] on li "Worker-level maximum concurrency - This is not yet supported. When completed, e…" at bounding box center [457, 379] width 511 height 55
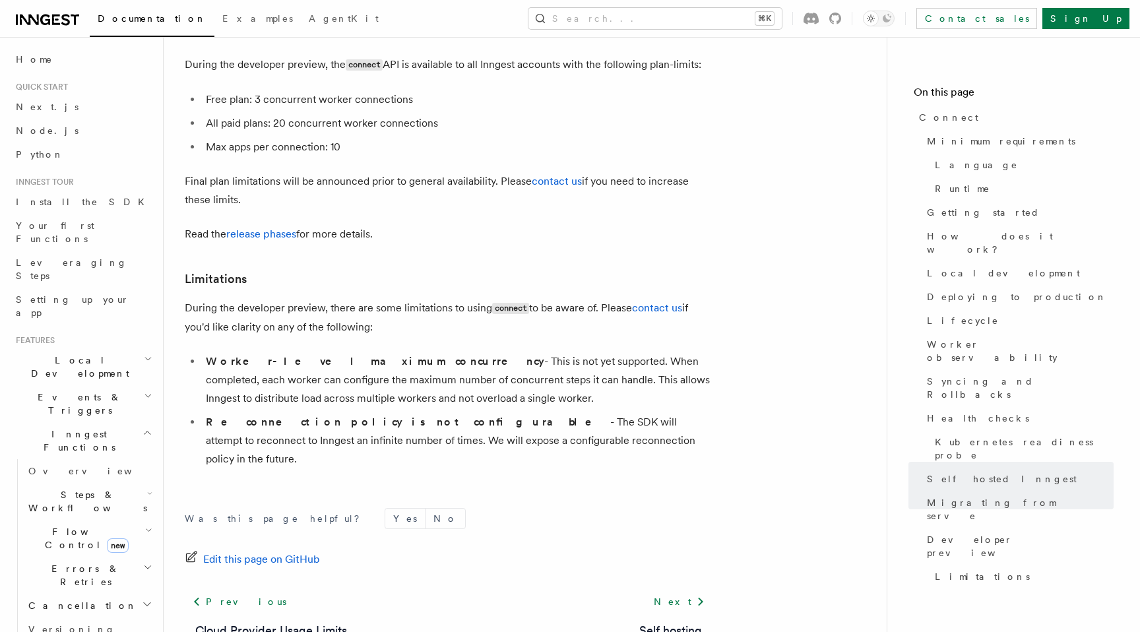
click at [414, 352] on li "Worker-level maximum concurrency - This is not yet supported. When completed, e…" at bounding box center [457, 379] width 511 height 55
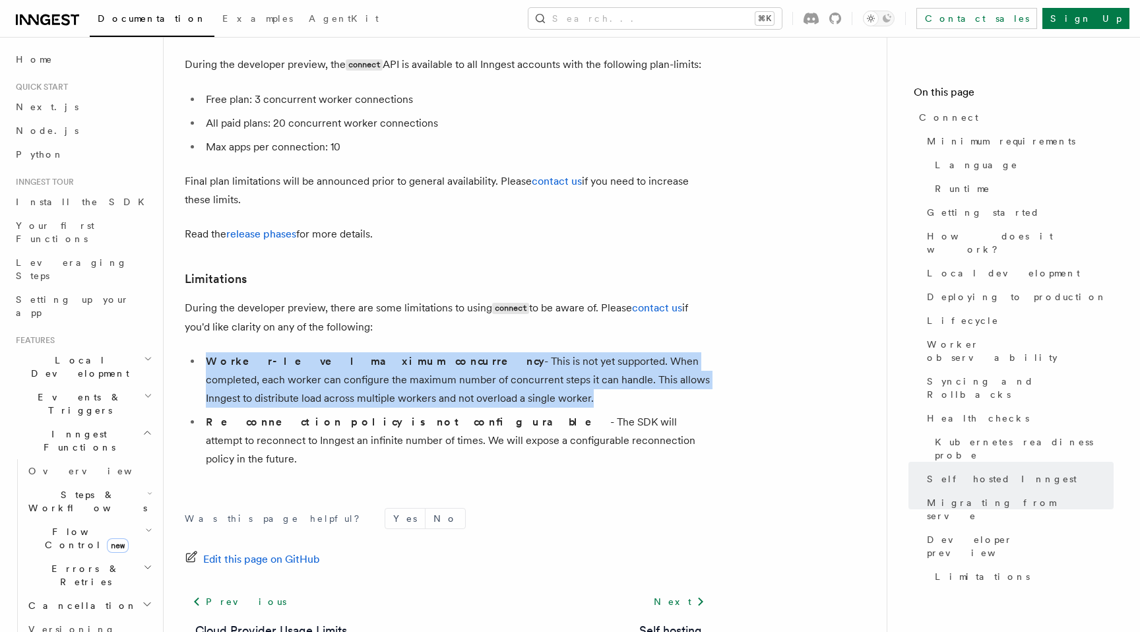
click at [414, 352] on li "Worker-level maximum concurrency - This is not yet supported. When completed, e…" at bounding box center [457, 379] width 511 height 55
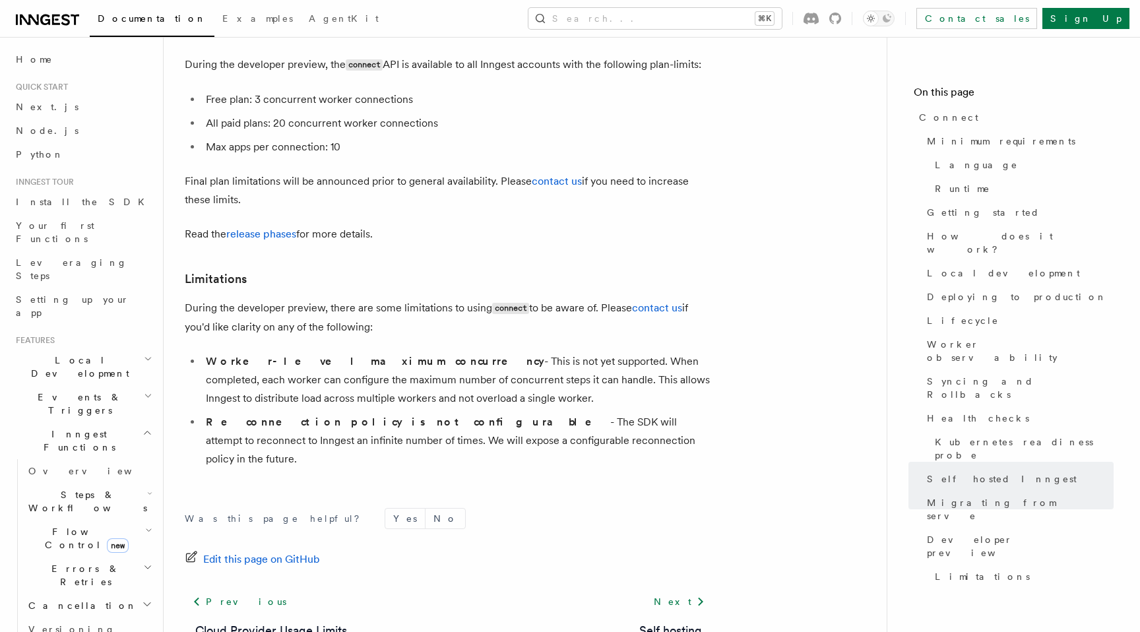
click at [448, 352] on li "Worker-level maximum concurrency - This is not yet supported. When completed, e…" at bounding box center [457, 379] width 511 height 55
click at [339, 299] on p "During the developer preview, there are some limitations to using connect to be…" at bounding box center [449, 318] width 528 height 38
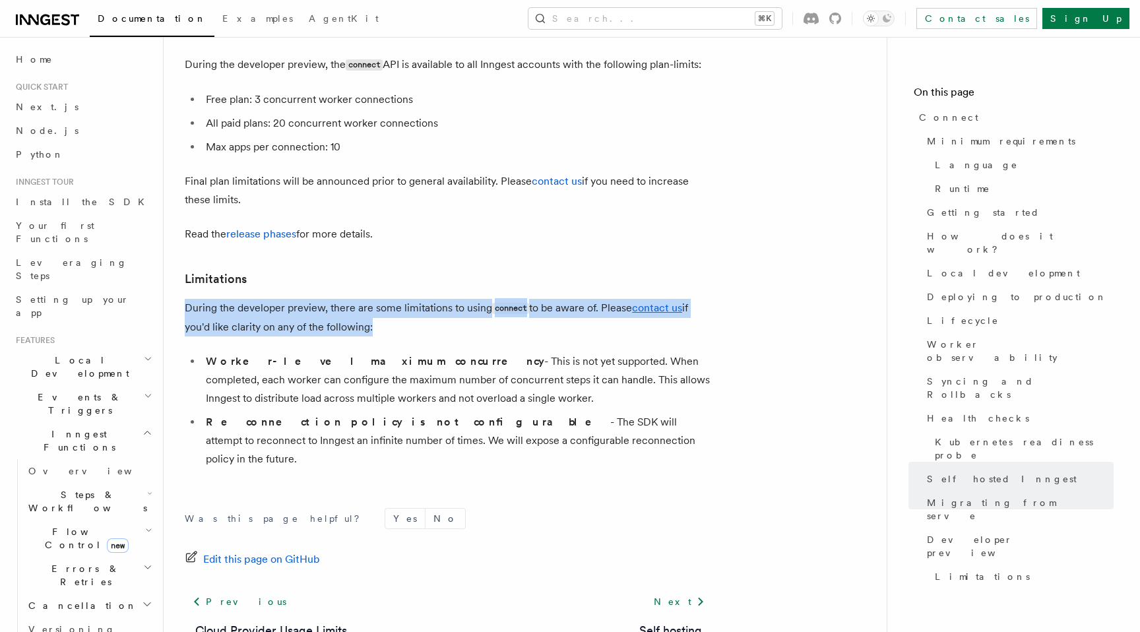
click at [339, 299] on p "During the developer preview, there are some limitations to using connect to be…" at bounding box center [449, 318] width 528 height 38
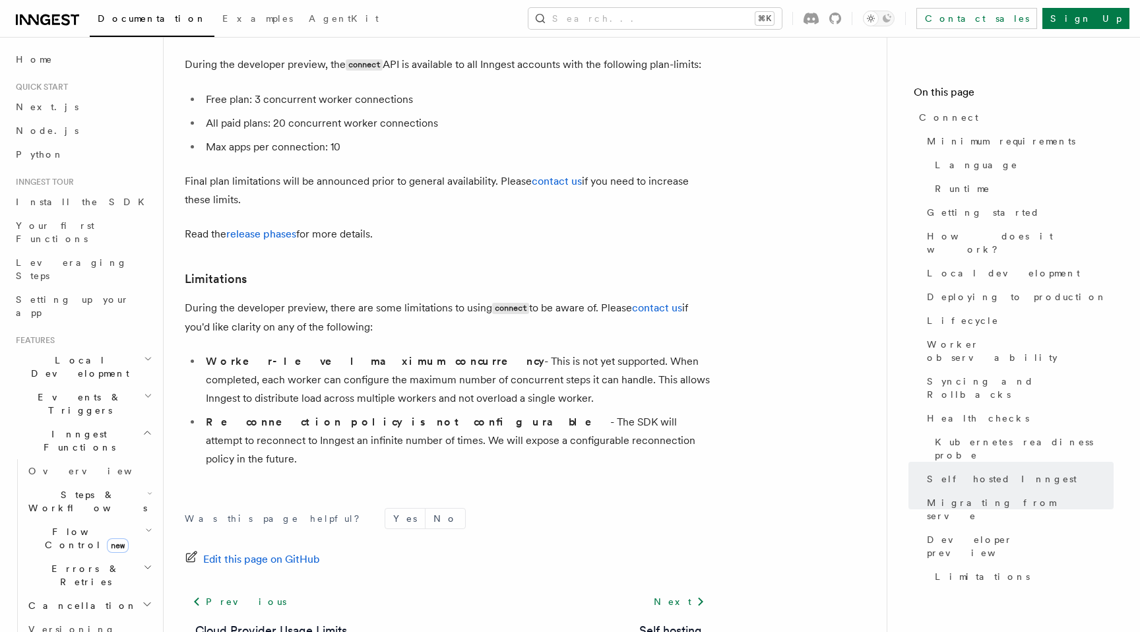
click at [279, 299] on p "During the developer preview, there are some limitations to using connect to be…" at bounding box center [449, 318] width 528 height 38
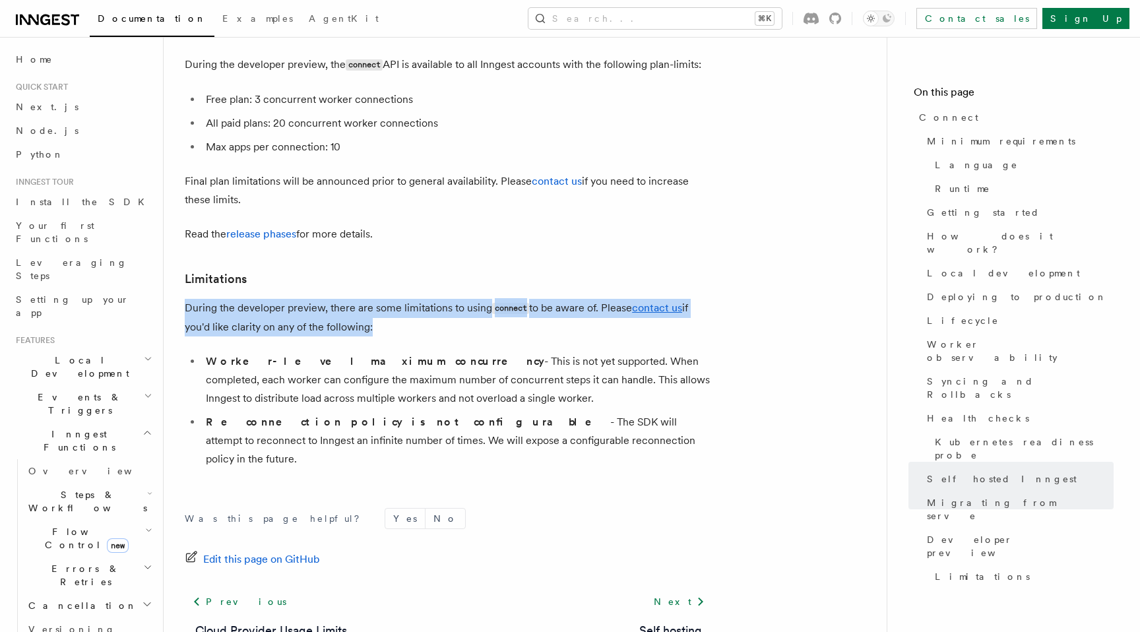
click at [279, 299] on p "During the developer preview, there are some limitations to using connect to be…" at bounding box center [449, 318] width 528 height 38
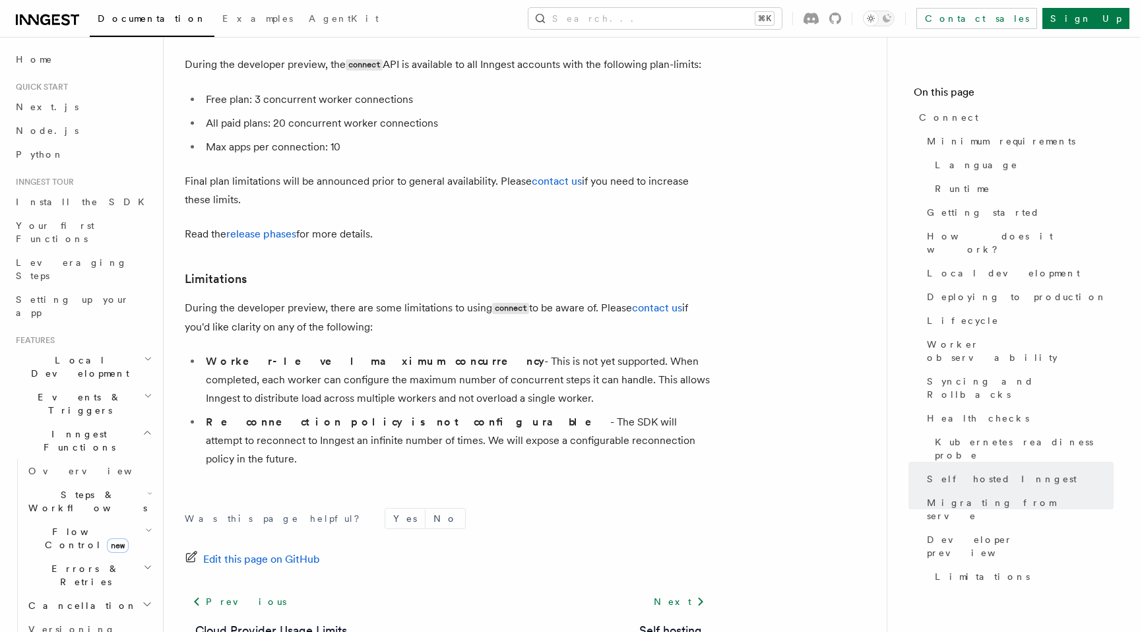
click at [511, 413] on li "Reconnection policy is not configurable - The SDK will attempt to reconnect to …" at bounding box center [457, 440] width 511 height 55
drag, startPoint x: 554, startPoint y: 365, endPoint x: 180, endPoint y: 232, distance: 396.4
click at [550, 413] on li "Reconnection policy is not configurable - The SDK will attempt to reconnect to …" at bounding box center [457, 440] width 511 height 55
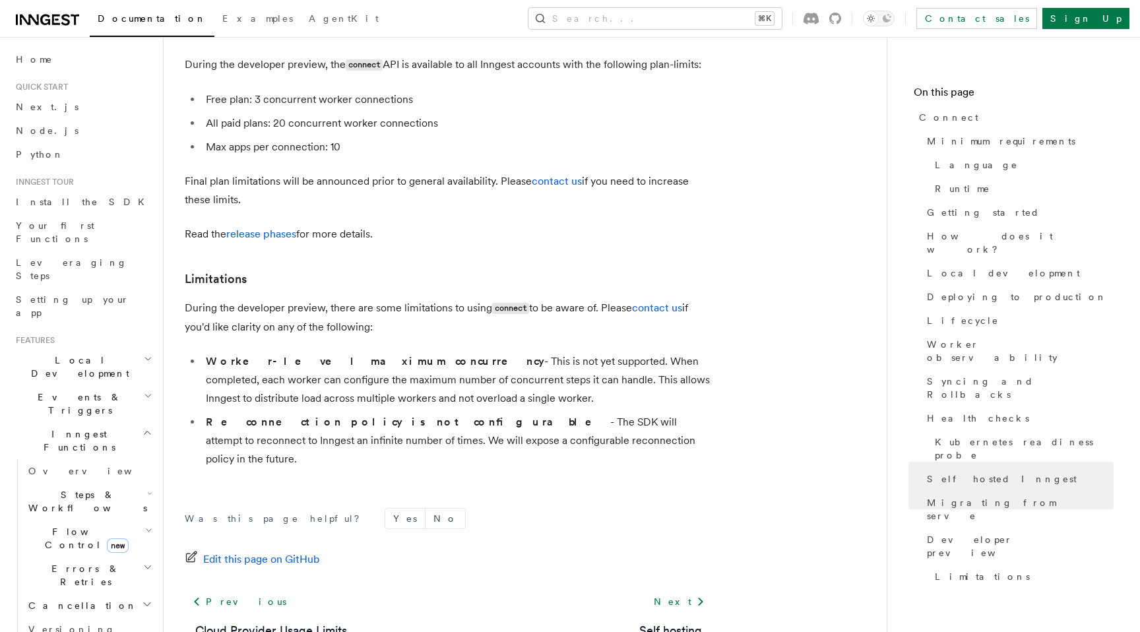
drag, startPoint x: 568, startPoint y: 362, endPoint x: 187, endPoint y: 159, distance: 431.3
click at [187, 225] on p "Read the release phases for more details." at bounding box center [449, 234] width 528 height 18
click at [436, 352] on li "Worker-level maximum concurrency - This is not yet supported. When completed, e…" at bounding box center [457, 379] width 511 height 55
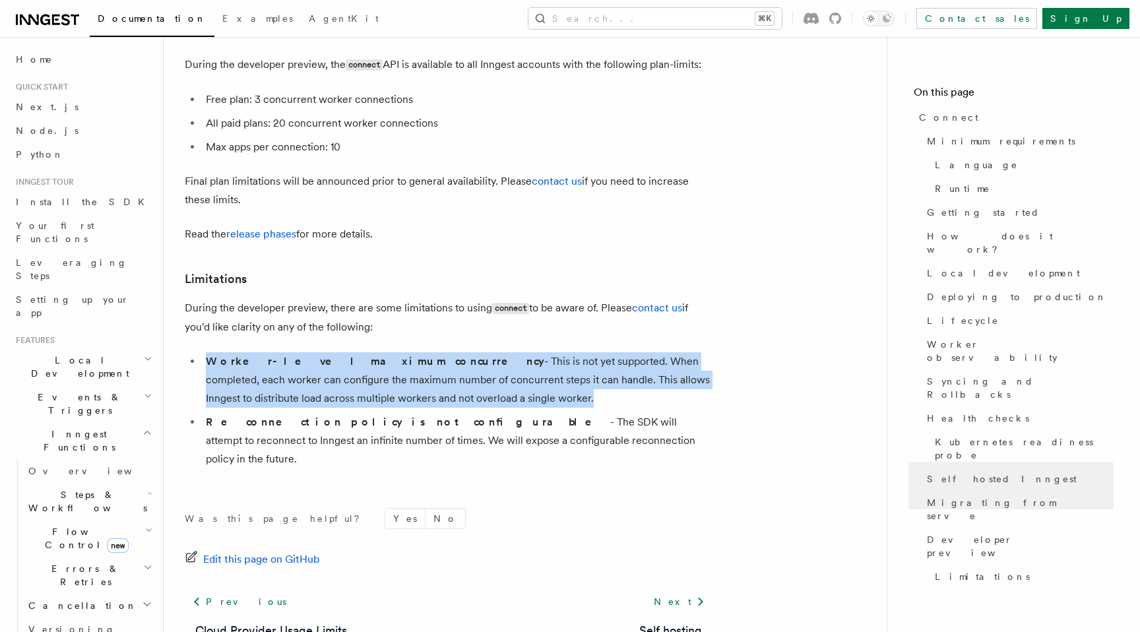
click at [436, 352] on li "Worker-level maximum concurrency - This is not yet supported. When completed, e…" at bounding box center [457, 379] width 511 height 55
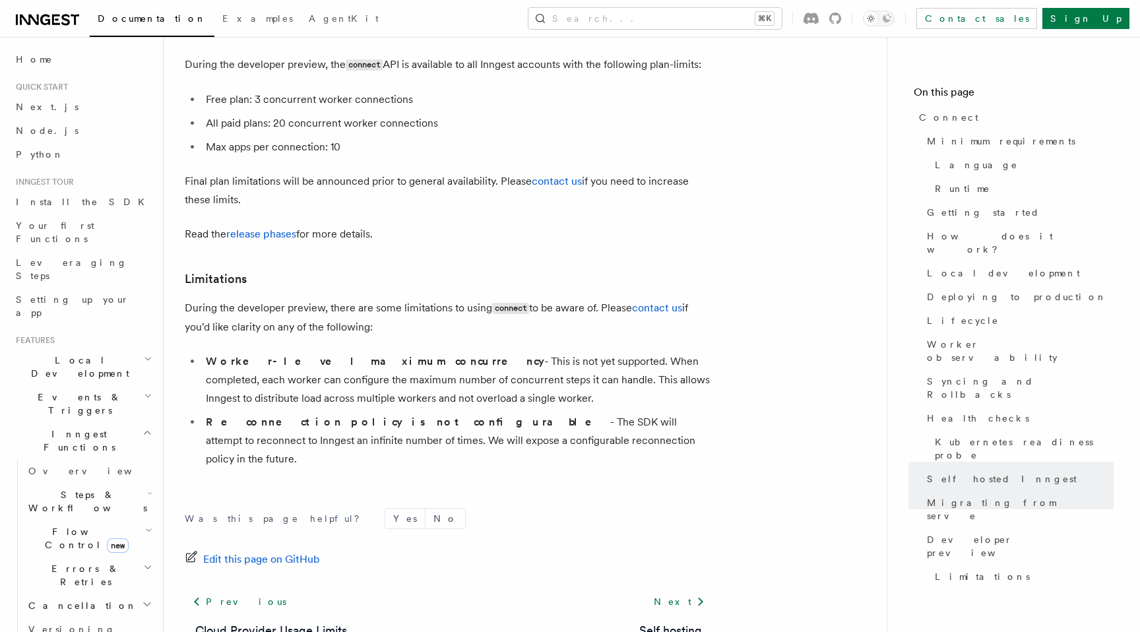
click at [461, 352] on li "Worker-level maximum concurrency - This is not yet supported. When completed, e…" at bounding box center [457, 379] width 511 height 55
drag, startPoint x: 554, startPoint y: 361, endPoint x: 185, endPoint y: 203, distance: 400.6
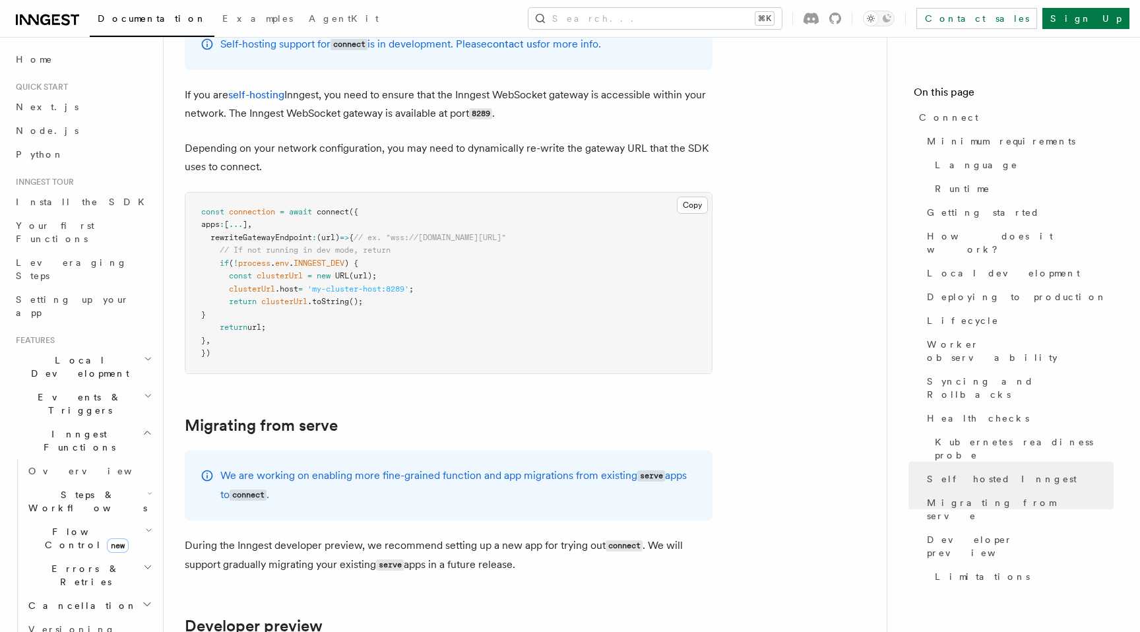
scroll to position [6167, 0]
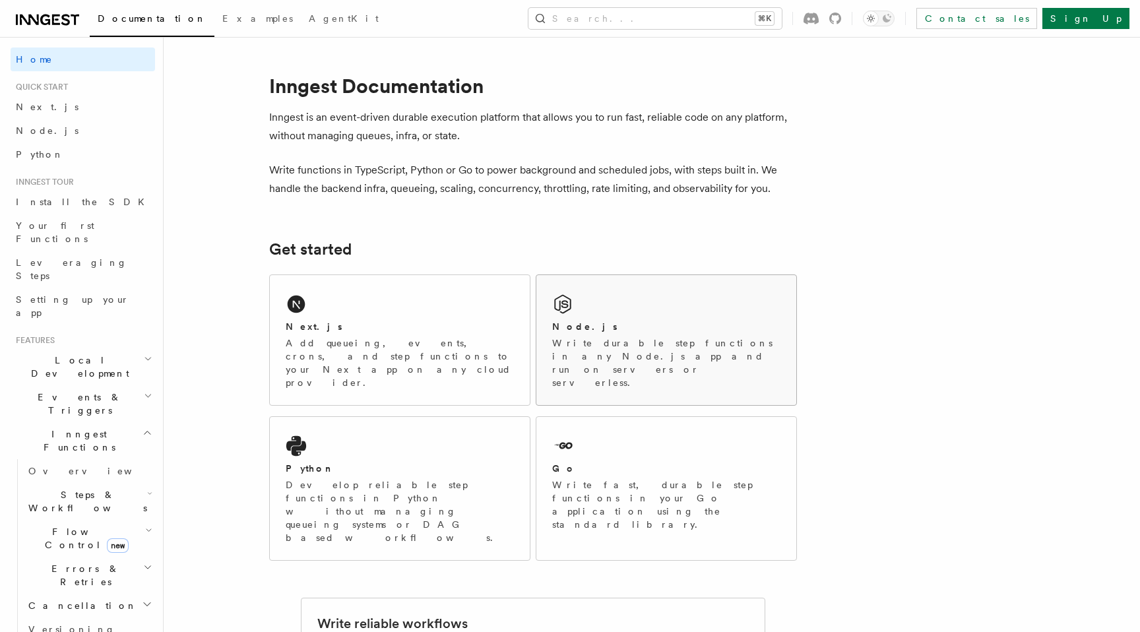
click at [630, 337] on p "Write durable step functions in any Node.js app and run on servers or serverles…" at bounding box center [666, 363] width 228 height 53
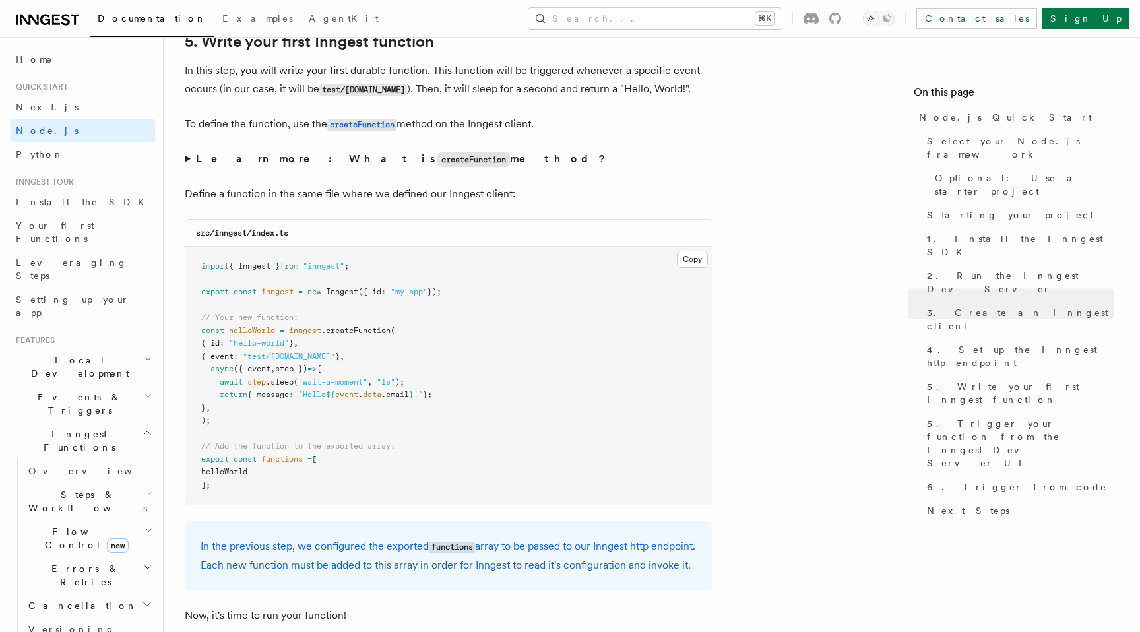
scroll to position [2491, 0]
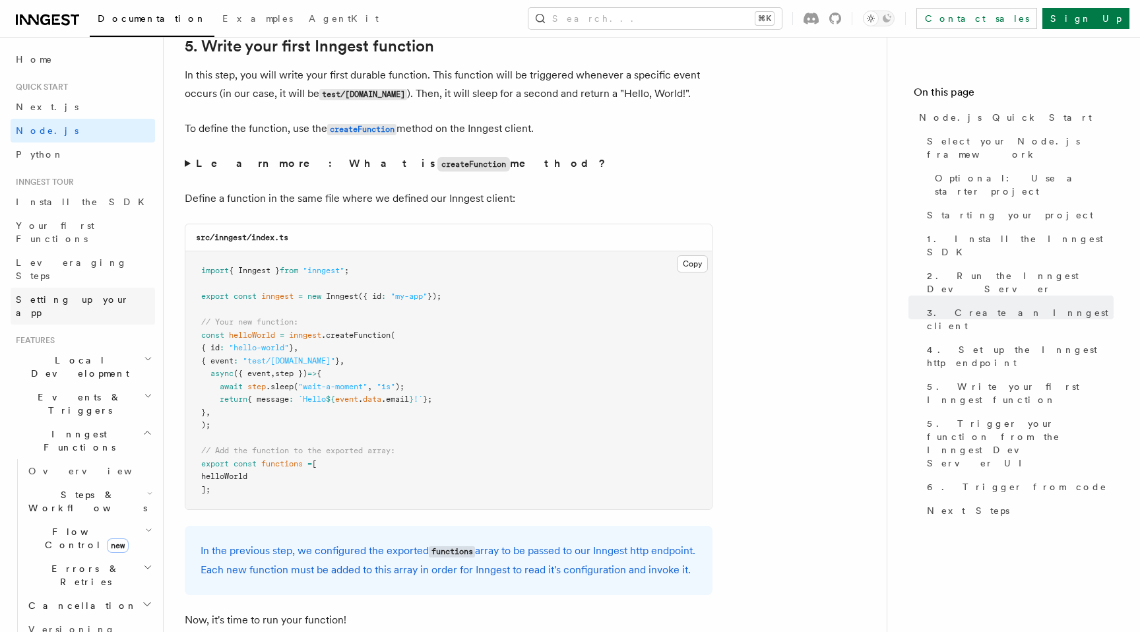
click at [64, 294] on span "Setting up your app" at bounding box center [73, 306] width 114 height 24
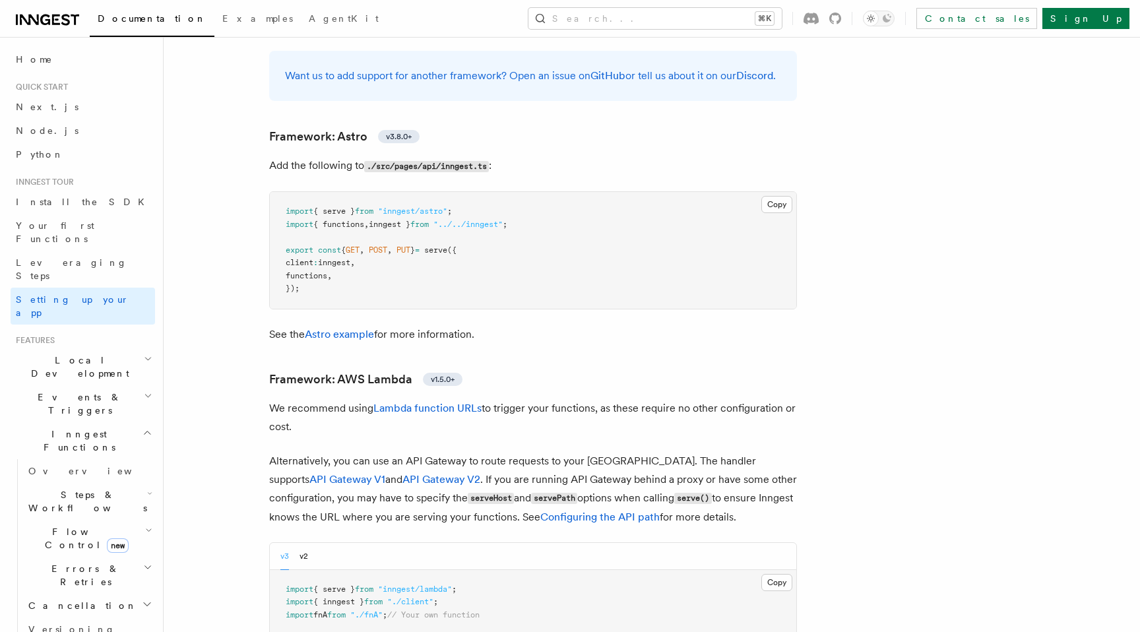
scroll to position [1078, 0]
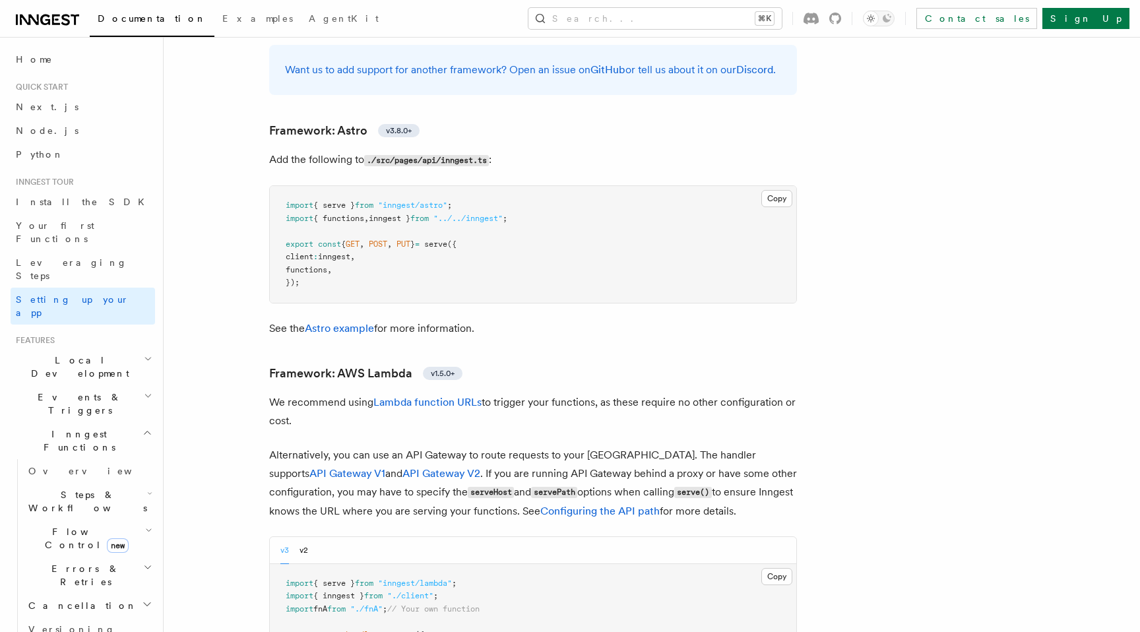
click at [504, 446] on p "Alternatively, you can use an API Gateway to route requests to your Lambda. The…" at bounding box center [533, 483] width 528 height 75
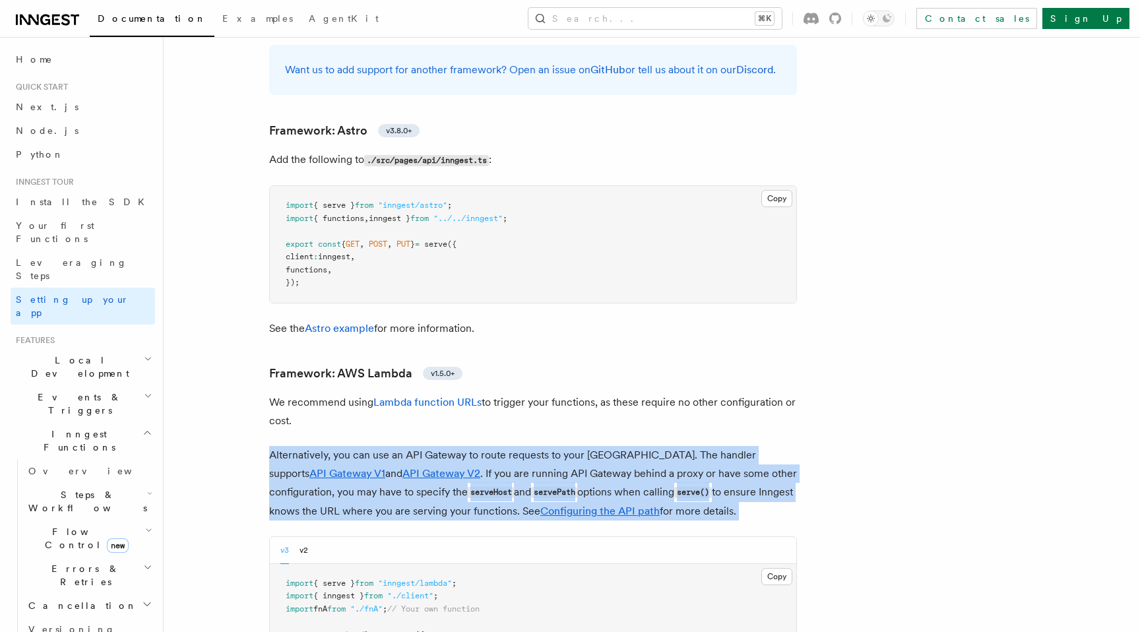
click at [548, 446] on p "Alternatively, you can use an API Gateway to route requests to your Lambda. The…" at bounding box center [533, 483] width 528 height 75
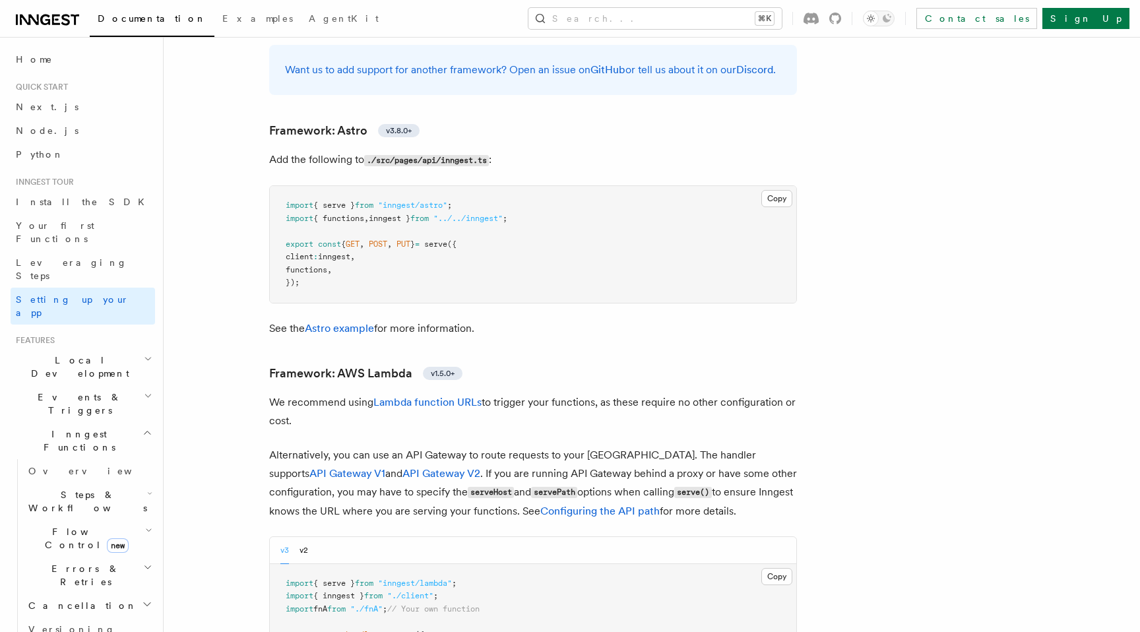
click at [548, 446] on p "Alternatively, you can use an API Gateway to route requests to your Lambda. The…" at bounding box center [533, 483] width 528 height 75
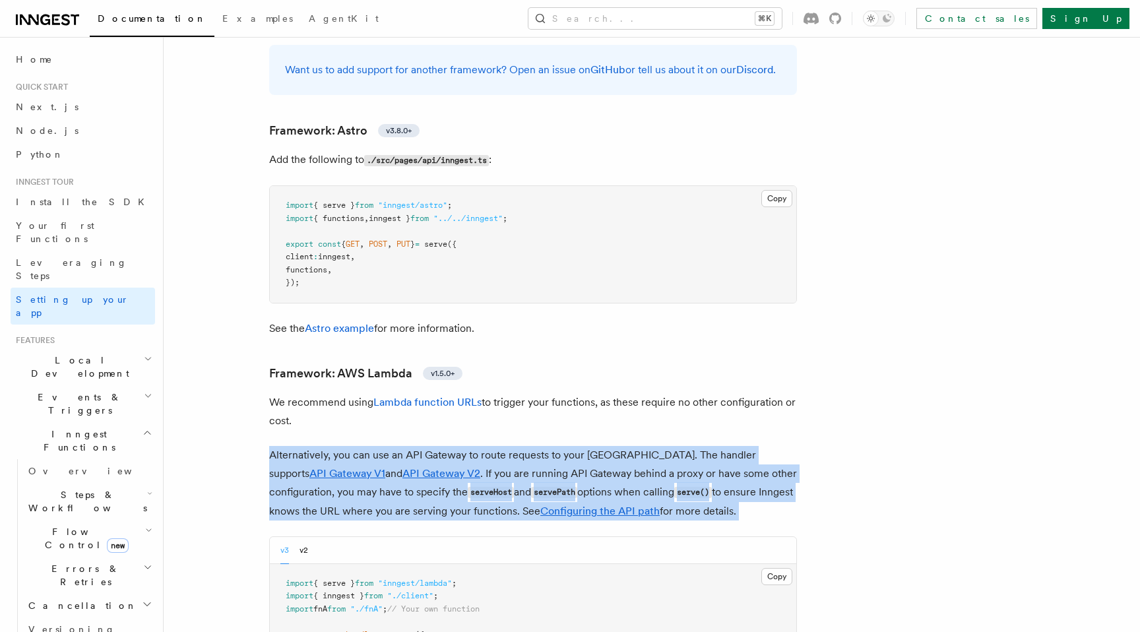
click at [574, 446] on p "Alternatively, you can use an API Gateway to route requests to your Lambda. The…" at bounding box center [533, 483] width 528 height 75
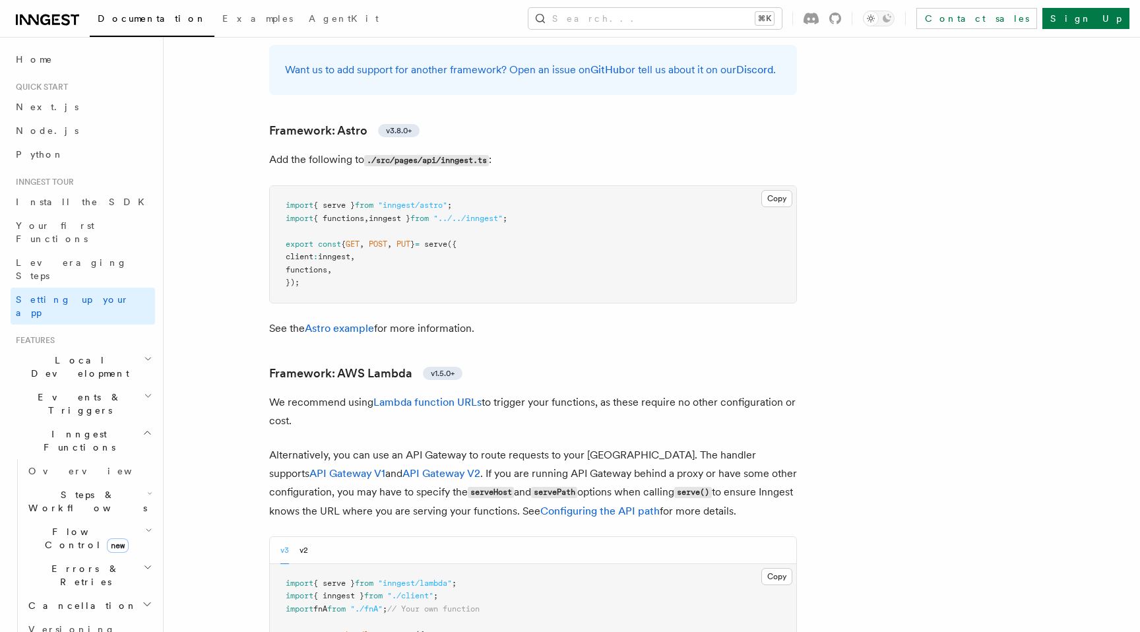
click at [574, 446] on p "Alternatively, you can use an API Gateway to route requests to your Lambda. The…" at bounding box center [533, 483] width 528 height 75
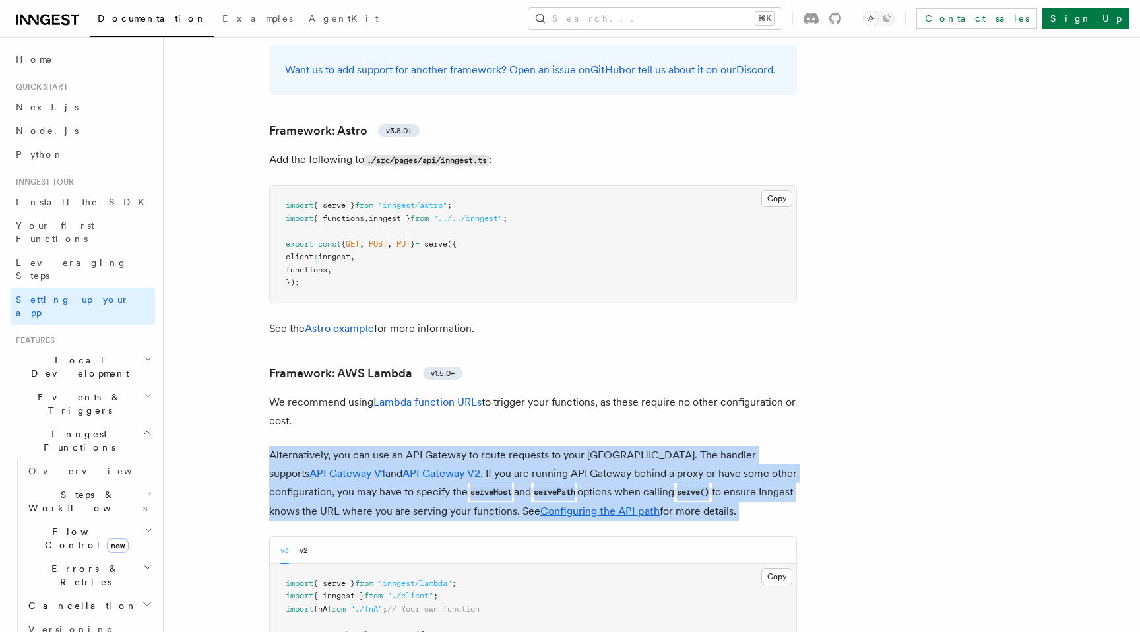
click at [625, 446] on p "Alternatively, you can use an API Gateway to route requests to your Lambda. The…" at bounding box center [533, 483] width 528 height 75
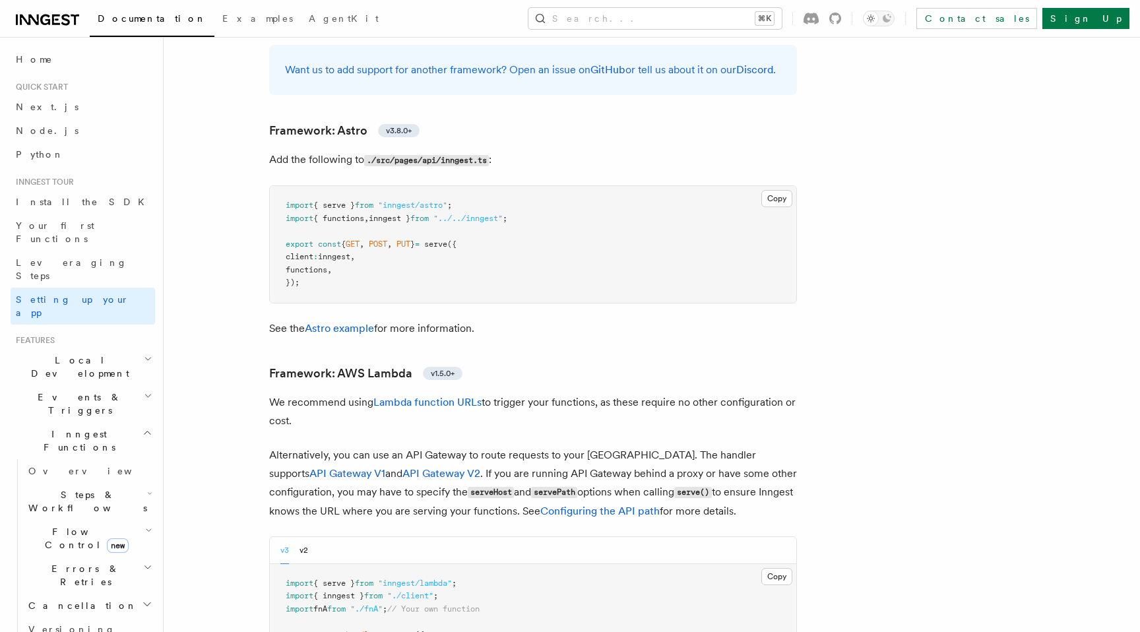
click at [625, 446] on p "Alternatively, you can use an API Gateway to route requests to your Lambda. The…" at bounding box center [533, 483] width 528 height 75
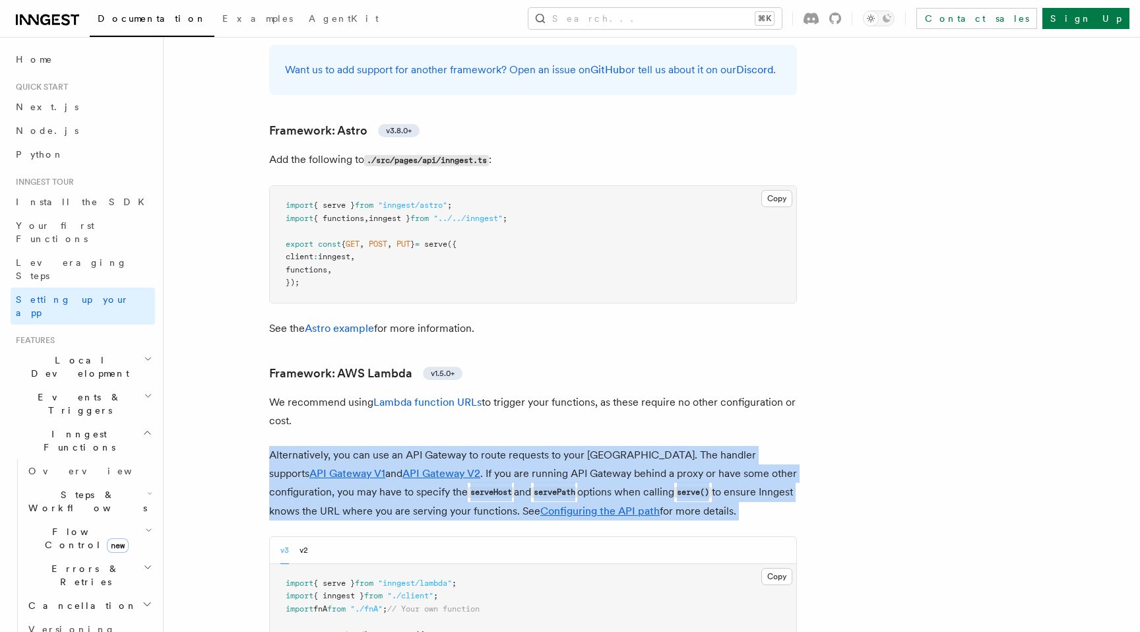
click at [551, 446] on p "Alternatively, you can use an API Gateway to route requests to your Lambda. The…" at bounding box center [533, 483] width 528 height 75
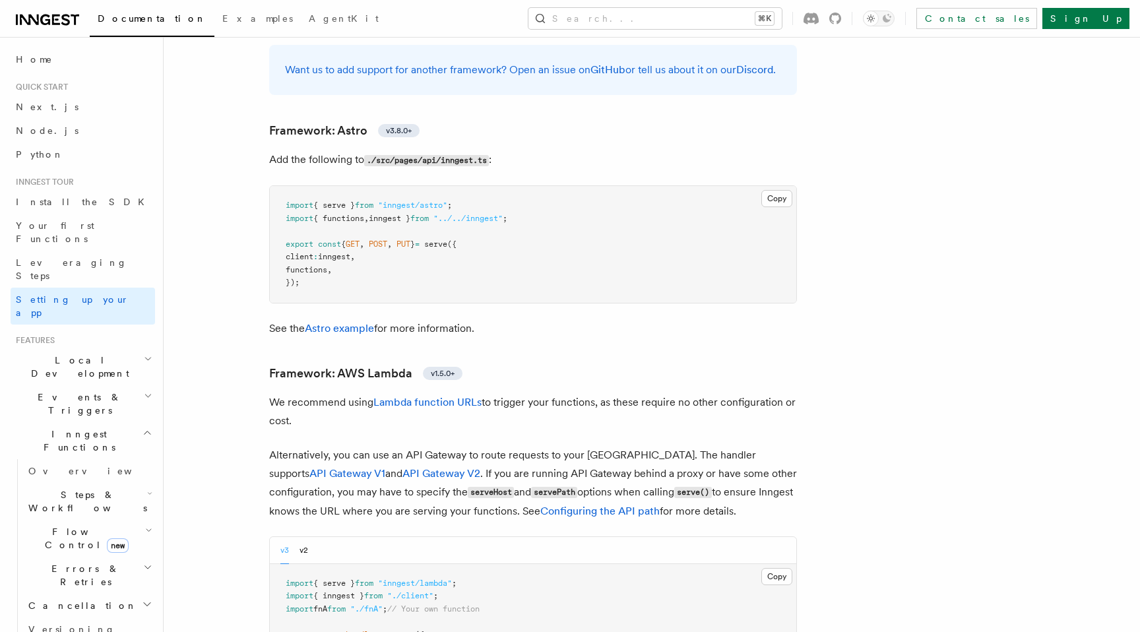
click at [452, 446] on p "Alternatively, you can use an API Gateway to route requests to your Lambda. The…" at bounding box center [533, 483] width 528 height 75
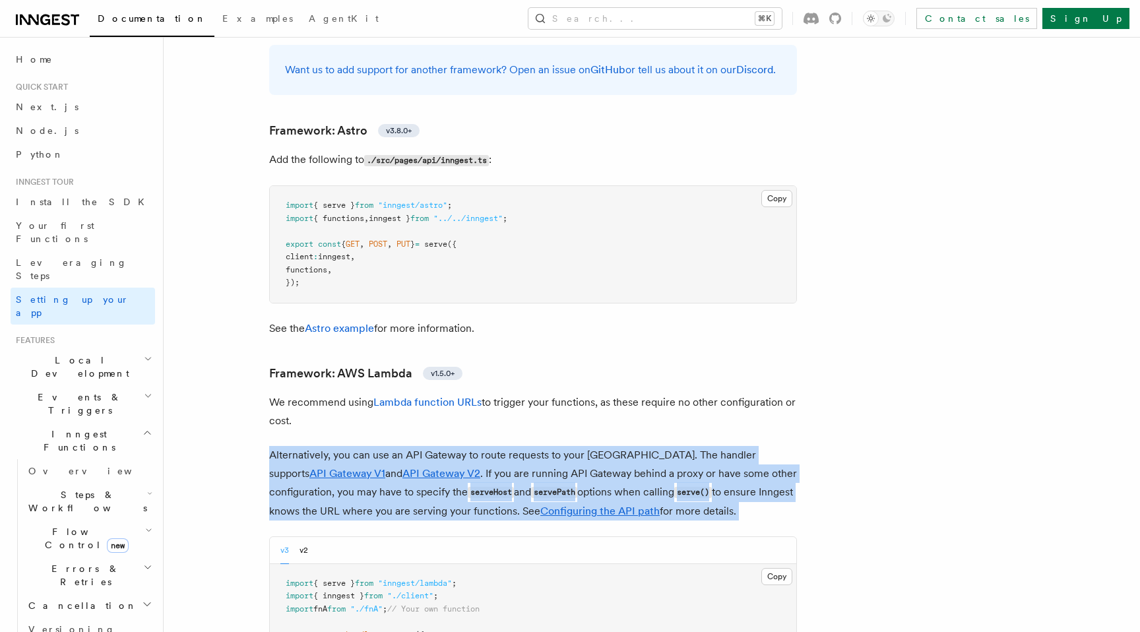
click at [548, 446] on p "Alternatively, you can use an API Gateway to route requests to your Lambda. The…" at bounding box center [533, 483] width 528 height 75
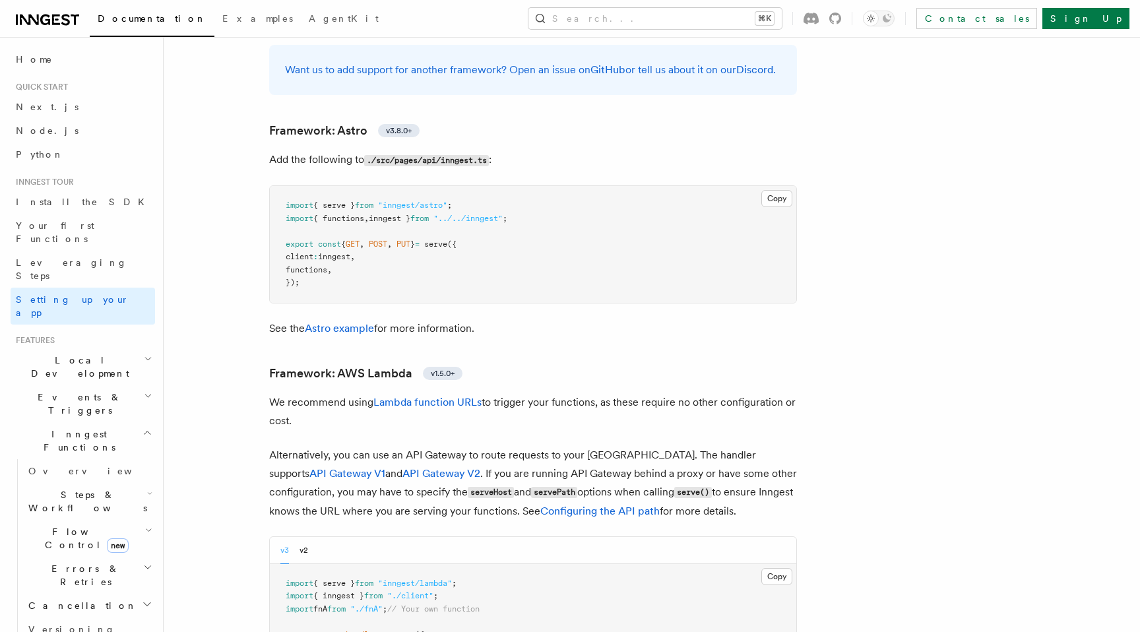
click at [548, 446] on p "Alternatively, you can use an API Gateway to route requests to your Lambda. The…" at bounding box center [533, 483] width 528 height 75
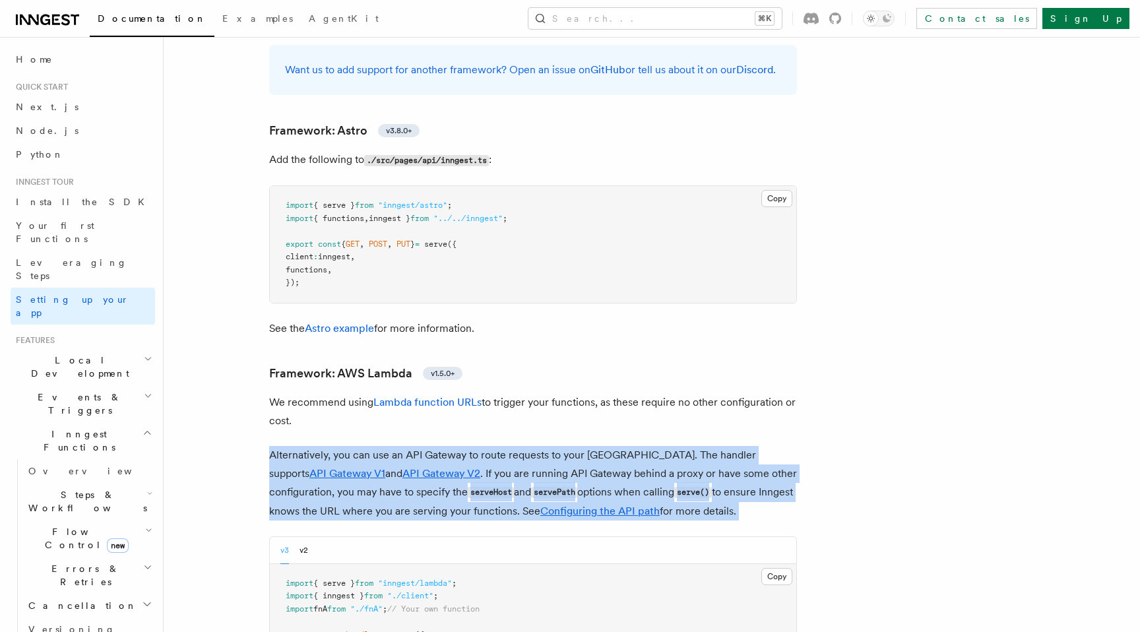
click at [606, 446] on p "Alternatively, you can use an API Gateway to route requests to your Lambda. The…" at bounding box center [533, 483] width 528 height 75
drag, startPoint x: 673, startPoint y: 443, endPoint x: 250, endPoint y: 392, distance: 426.2
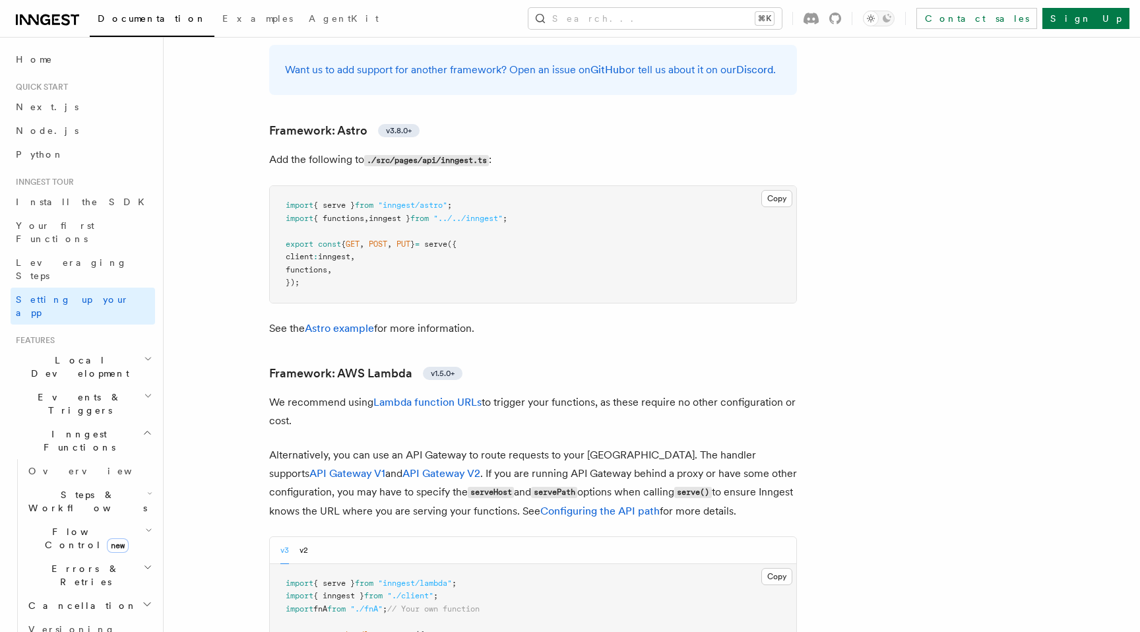
click at [564, 446] on p "Alternatively, you can use an API Gateway to route requests to your Lambda. The…" at bounding box center [533, 483] width 528 height 75
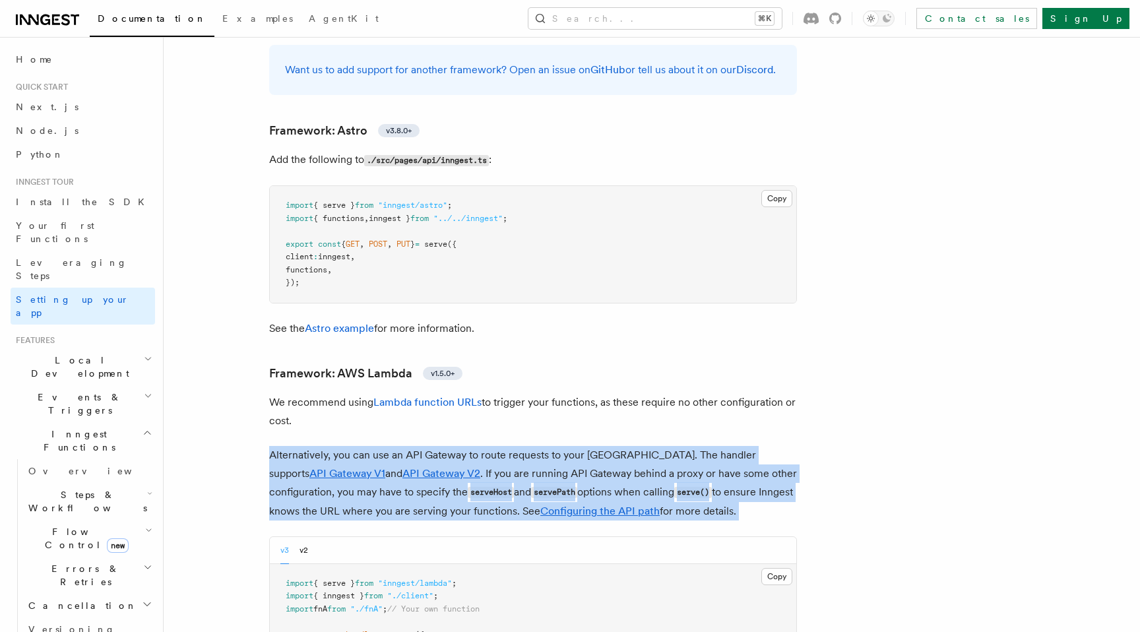
click at [605, 446] on p "Alternatively, you can use an API Gateway to route requests to your Lambda. The…" at bounding box center [533, 483] width 528 height 75
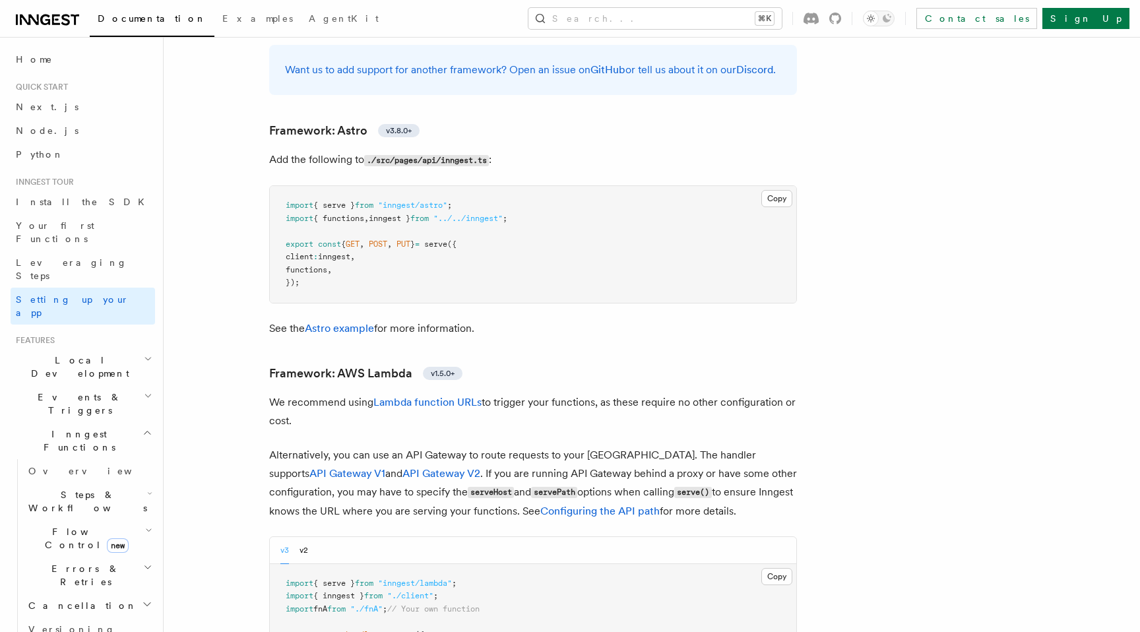
click at [605, 446] on p "Alternatively, you can use an API Gateway to route requests to your Lambda. The…" at bounding box center [533, 483] width 528 height 75
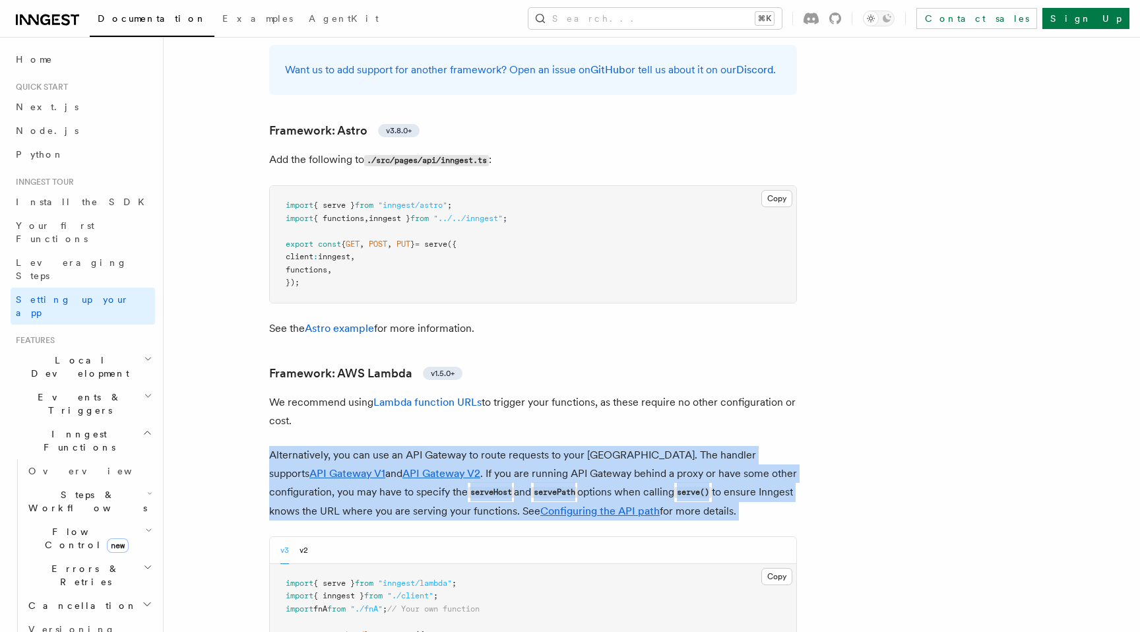
click at [632, 446] on p "Alternatively, you can use an API Gateway to route requests to your Lambda. The…" at bounding box center [533, 483] width 528 height 75
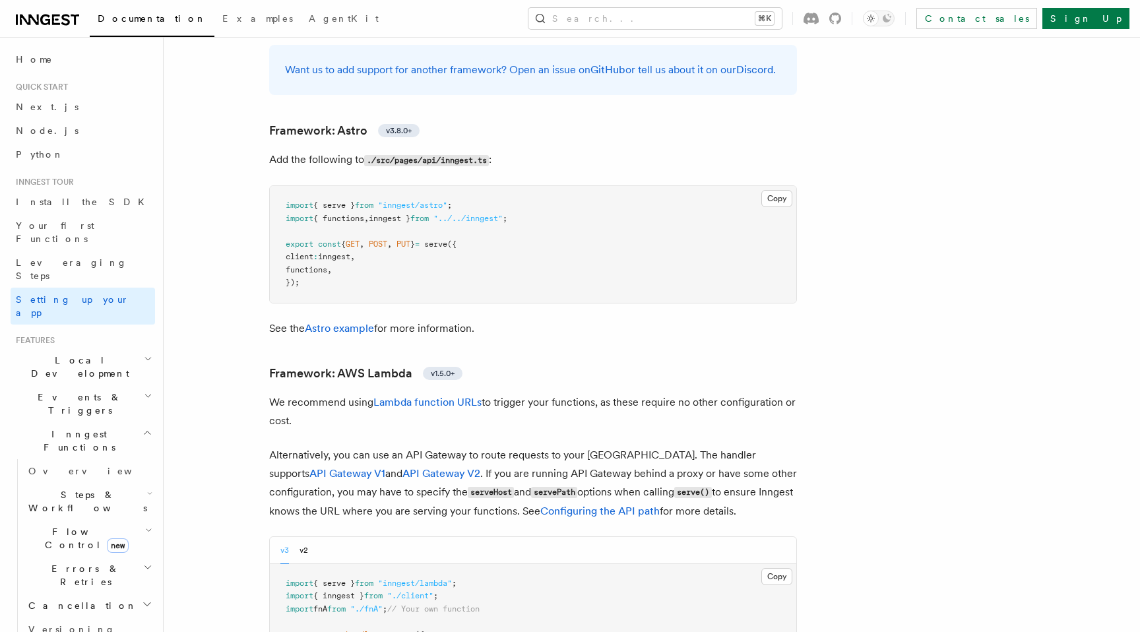
click at [632, 446] on p "Alternatively, you can use an API Gateway to route requests to your Lambda. The…" at bounding box center [533, 483] width 528 height 75
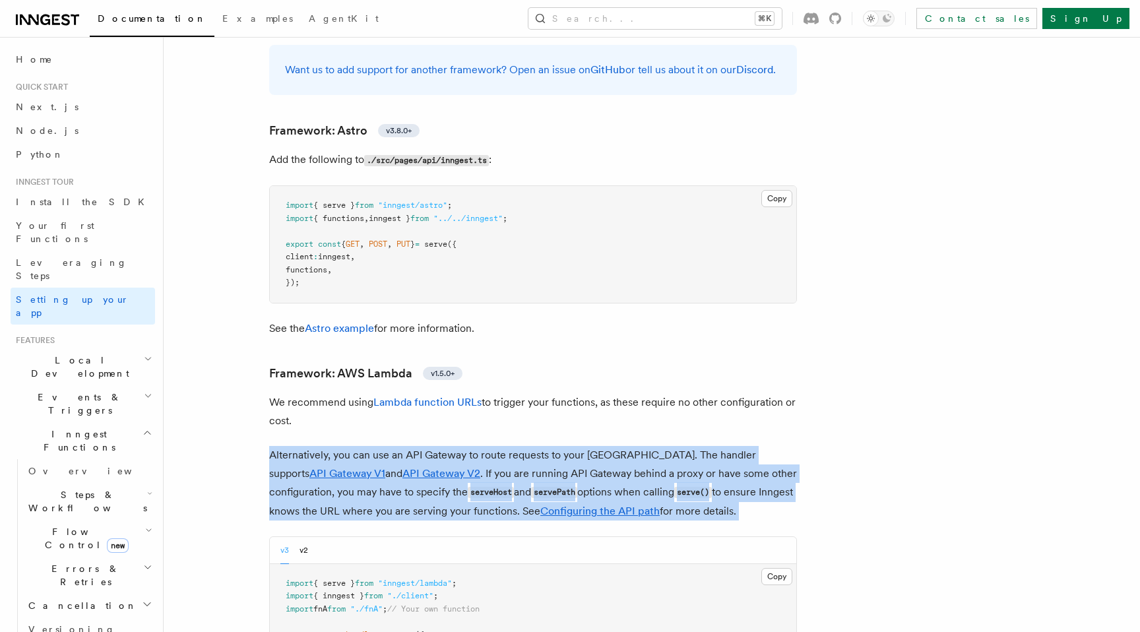
click at [584, 446] on p "Alternatively, you can use an API Gateway to route requests to your Lambda. The…" at bounding box center [533, 483] width 528 height 75
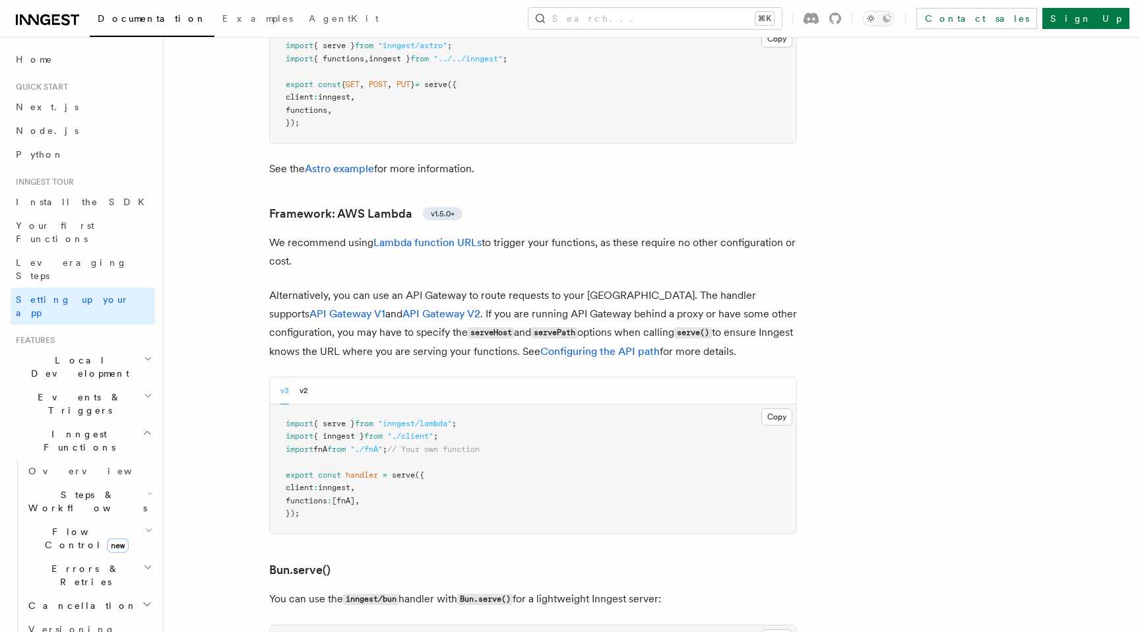
scroll to position [1239, 0]
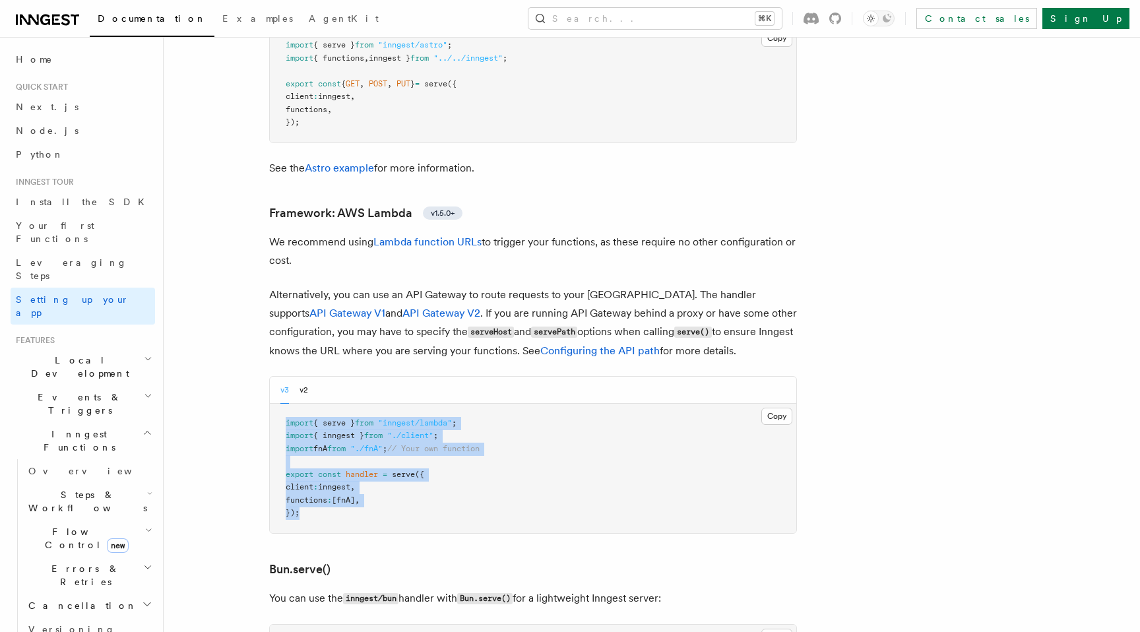
drag, startPoint x: 316, startPoint y: 451, endPoint x: 271, endPoint y: 354, distance: 107.5
click at [271, 404] on pre "import { serve } from "inngest/lambda" ; import { inngest } from "./client" ; i…" at bounding box center [533, 468] width 527 height 129
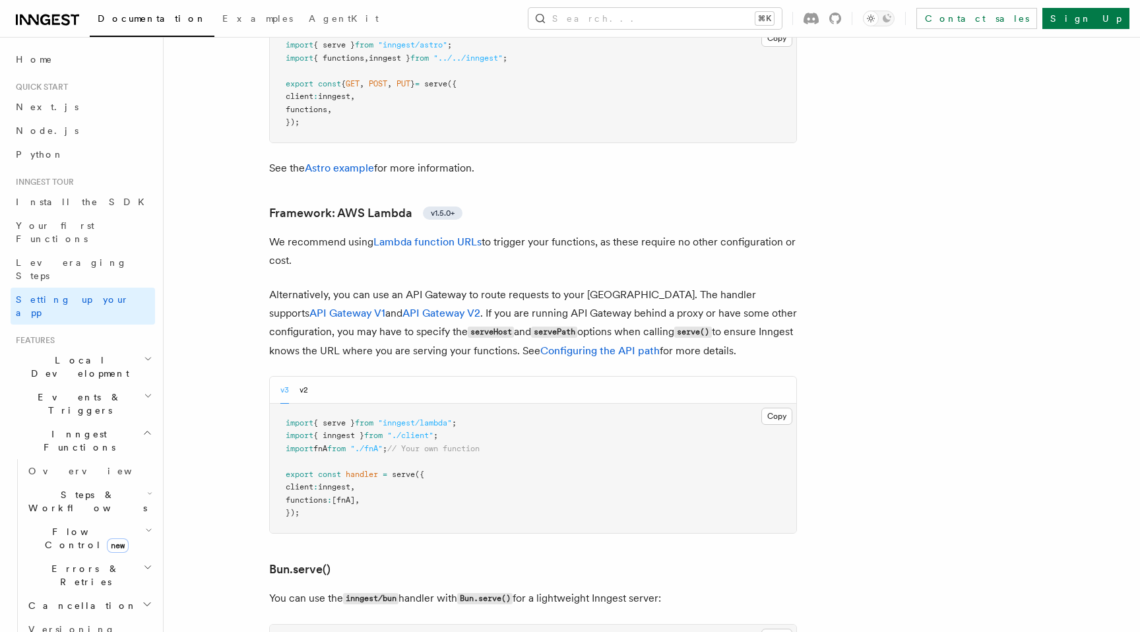
click at [292, 404] on pre "import { serve } from "inngest/lambda" ; import { inngest } from "./client" ; i…" at bounding box center [533, 468] width 527 height 129
click at [304, 377] on button "v2" at bounding box center [304, 390] width 9 height 27
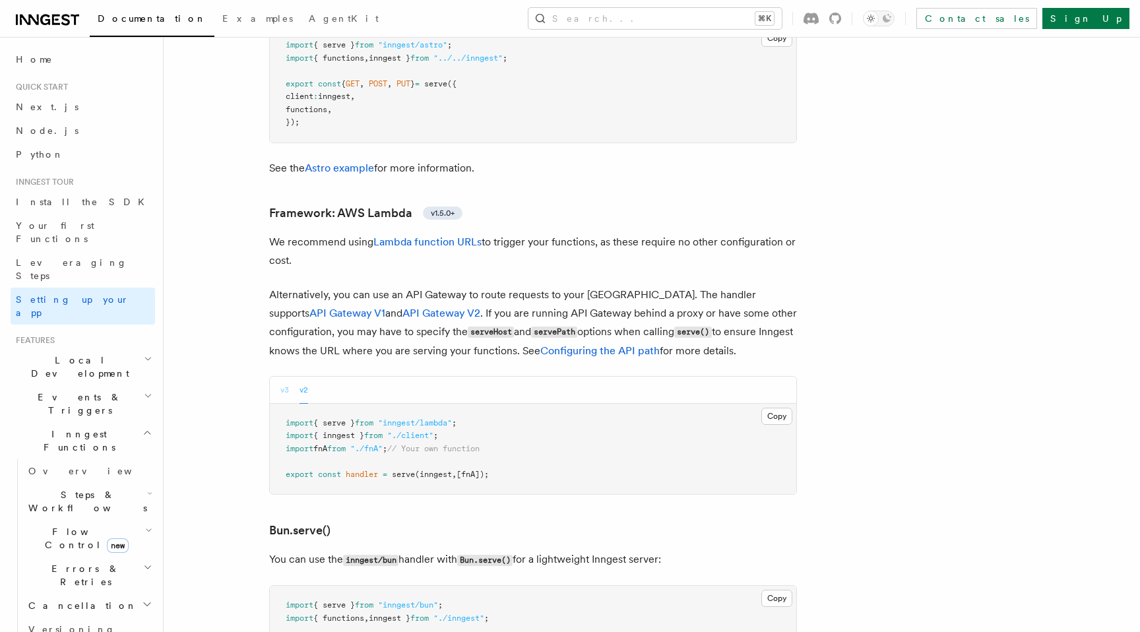
click at [281, 377] on button "v3" at bounding box center [284, 390] width 9 height 27
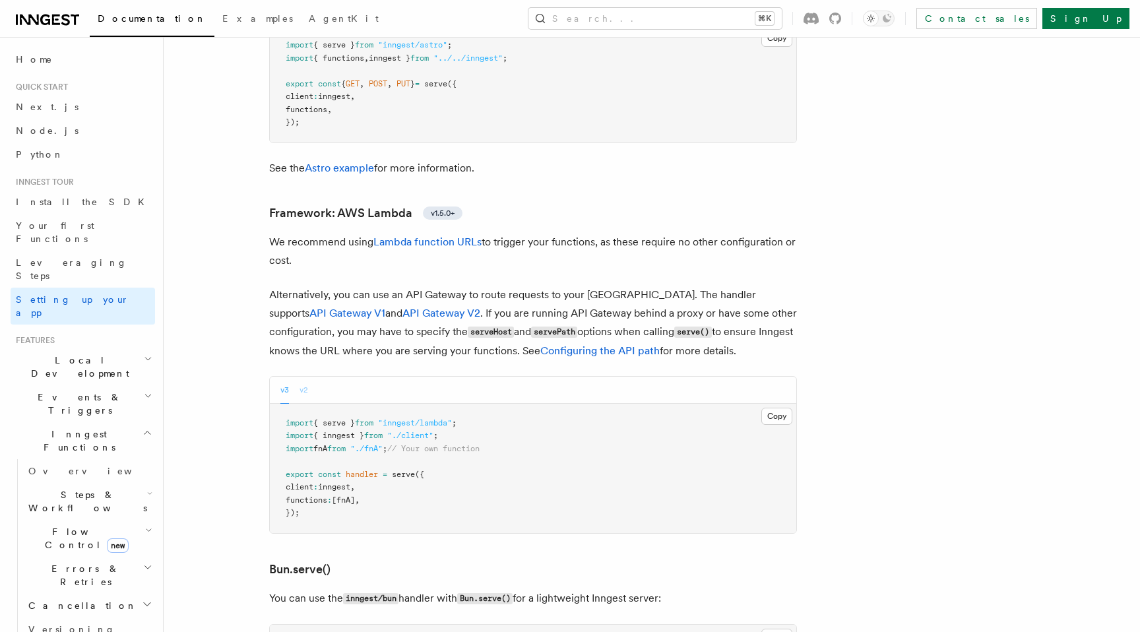
click at [300, 377] on button "v2" at bounding box center [304, 390] width 9 height 27
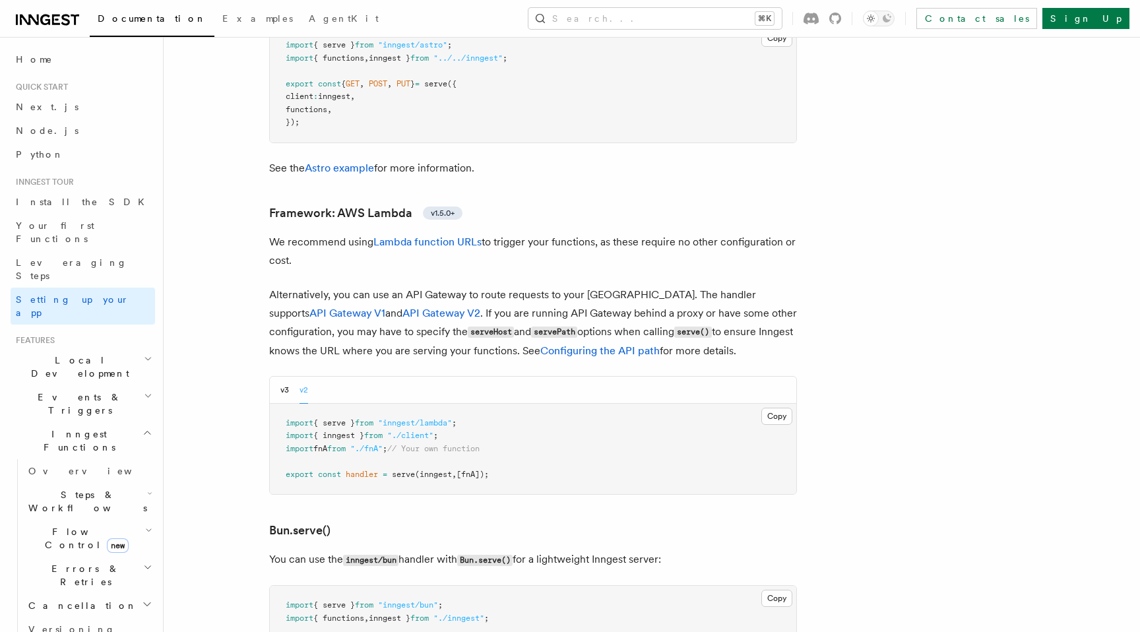
click at [277, 377] on div "v3 v2" at bounding box center [533, 390] width 527 height 27
click at [285, 377] on button "v3" at bounding box center [284, 390] width 9 height 27
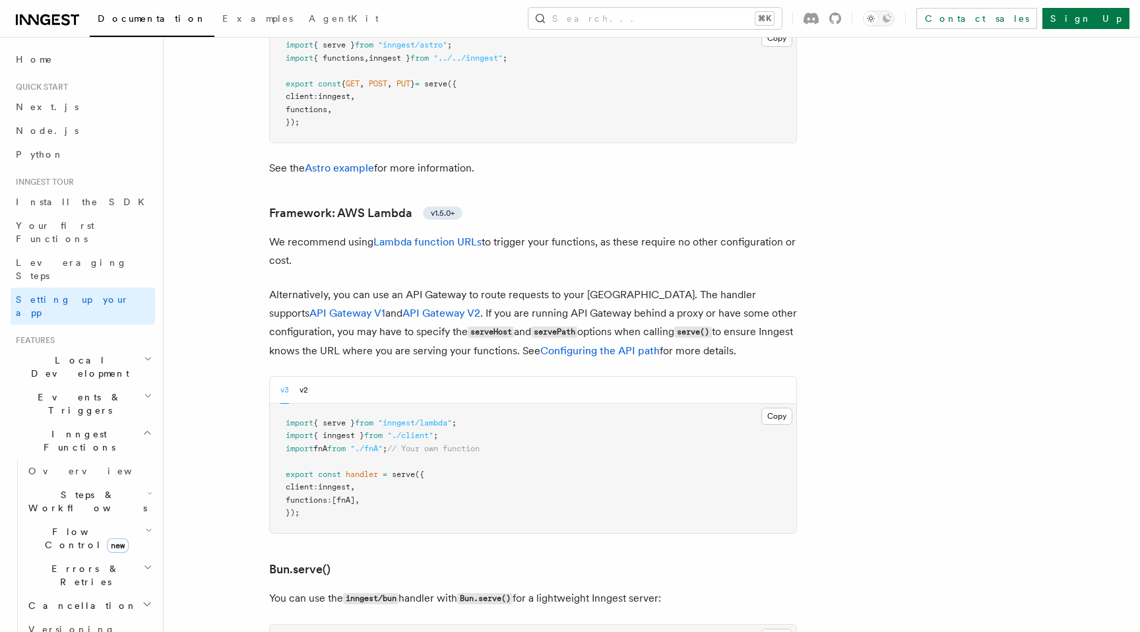
click at [310, 377] on div "v3 v2" at bounding box center [533, 390] width 527 height 27
click at [290, 377] on div "v3 v2" at bounding box center [294, 390] width 28 height 27
click at [286, 377] on button "v3" at bounding box center [284, 390] width 9 height 27
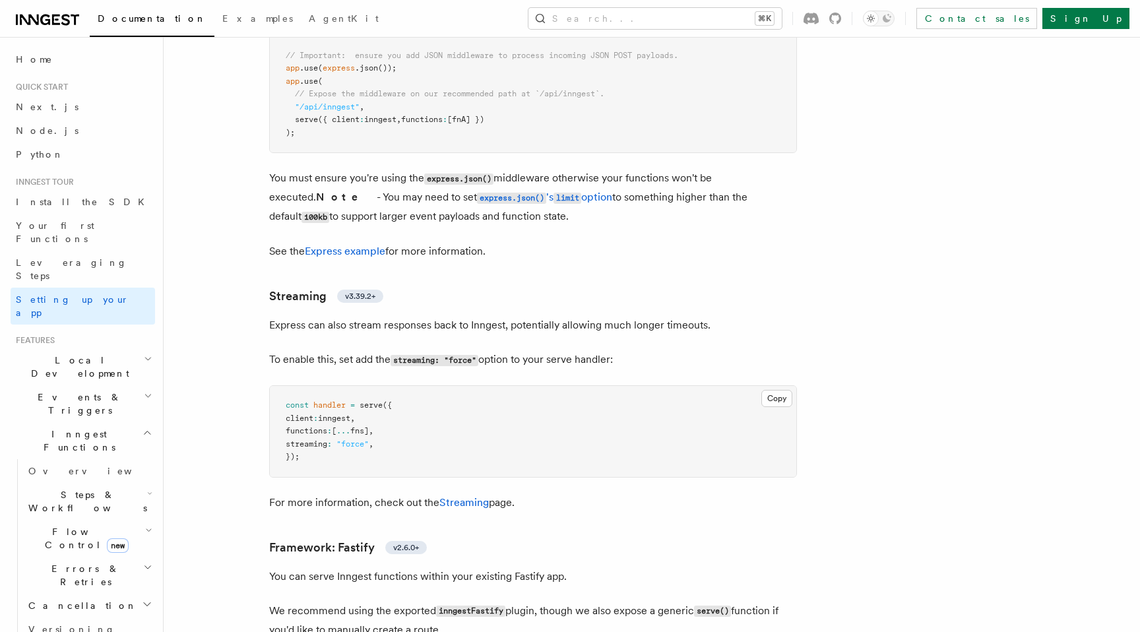
scroll to position [3642, 0]
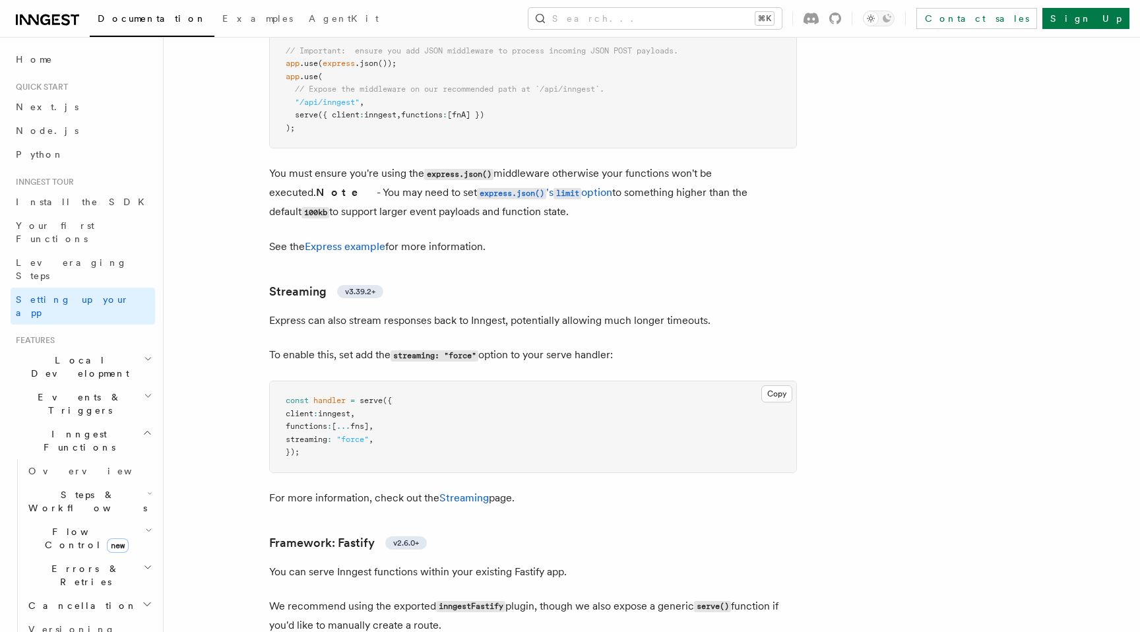
click at [330, 346] on p "To enable this, set add the streaming: "force" option to your serve handler:" at bounding box center [533, 355] width 528 height 19
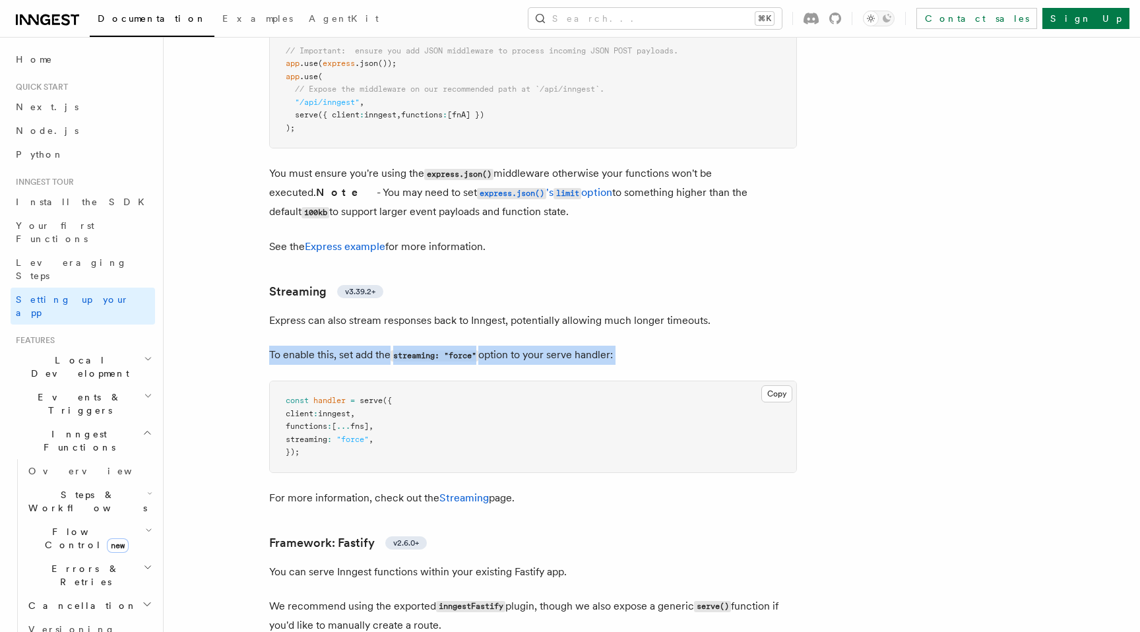
click at [330, 346] on p "To enable this, set add the streaming: "force" option to your serve handler:" at bounding box center [533, 355] width 528 height 19
click at [309, 346] on p "To enable this, set add the streaming: "force" option to your serve handler:" at bounding box center [533, 355] width 528 height 19
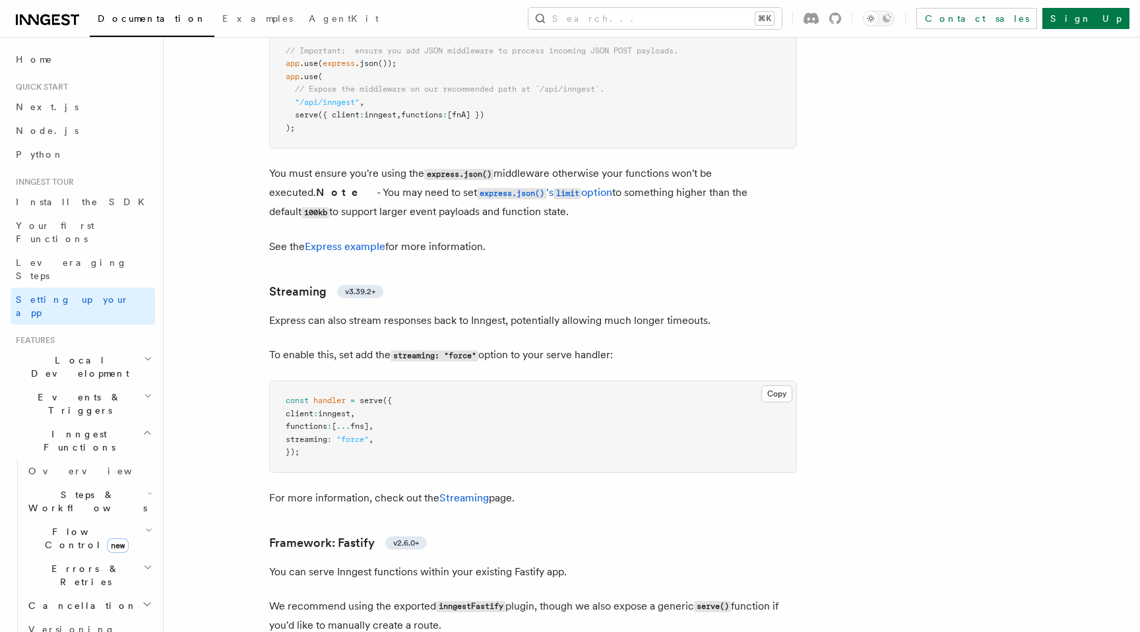
click at [331, 312] on p "Express can also stream responses back to Inngest, potentially allowing much lo…" at bounding box center [533, 321] width 528 height 18
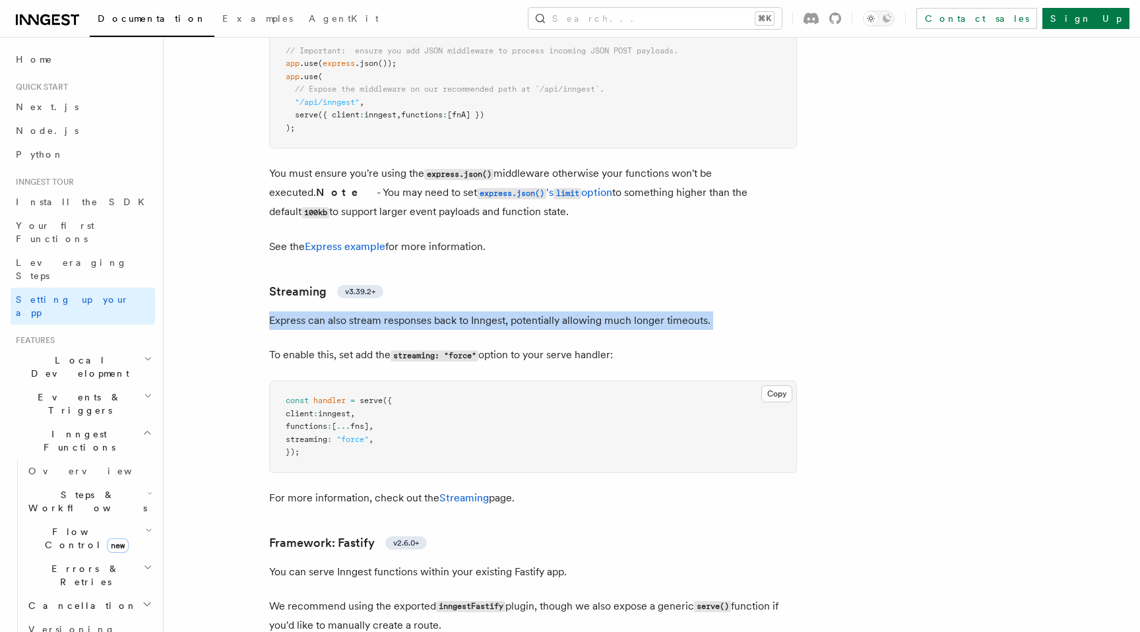
click at [331, 312] on p "Express can also stream responses back to Inngest, potentially allowing much lo…" at bounding box center [533, 321] width 528 height 18
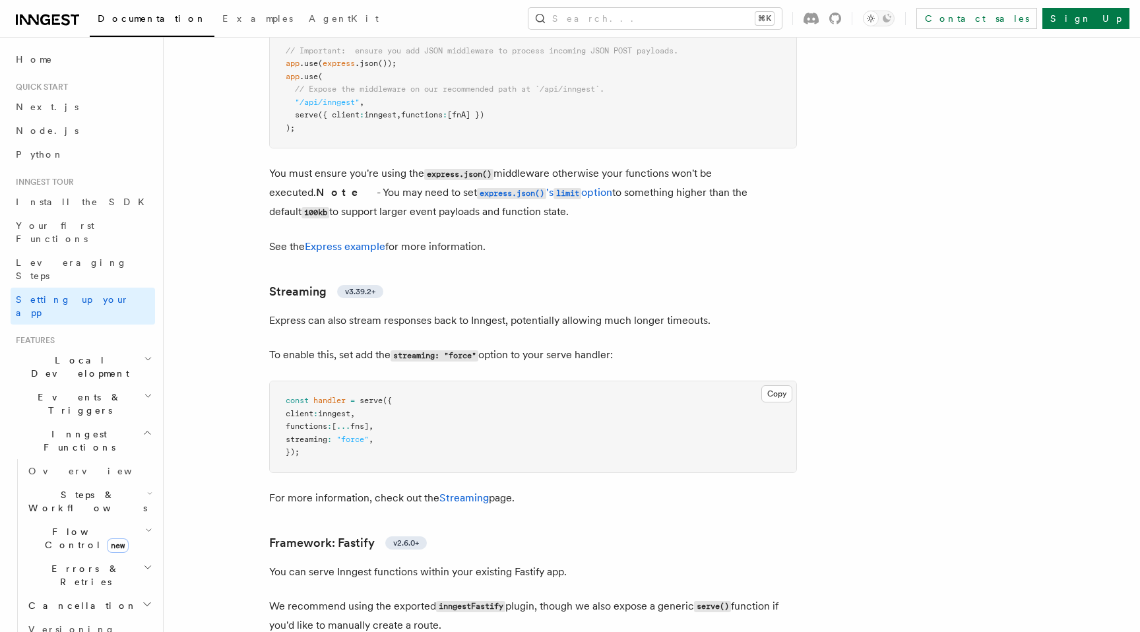
click at [299, 312] on p "Express can also stream responses back to Inngest, potentially allowing much lo…" at bounding box center [533, 321] width 528 height 18
click at [328, 312] on p "Express can also stream responses back to Inngest, potentially allowing much lo…" at bounding box center [533, 321] width 528 height 18
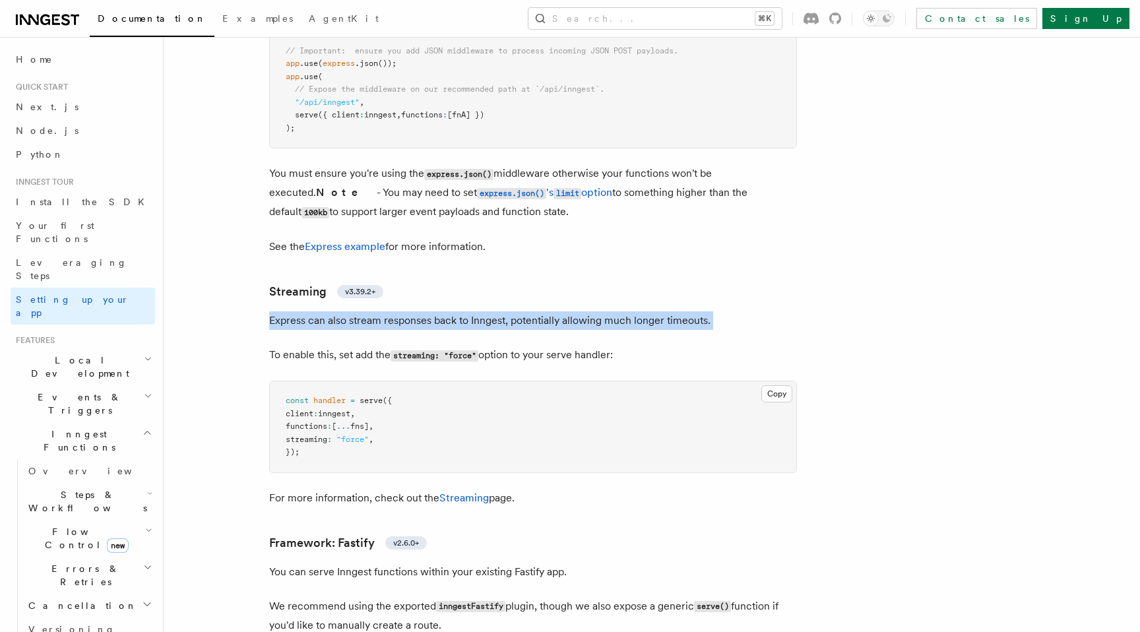
click at [328, 312] on p "Express can also stream responses back to Inngest, potentially allowing much lo…" at bounding box center [533, 321] width 528 height 18
click at [359, 312] on p "Express can also stream responses back to Inngest, potentially allowing much lo…" at bounding box center [533, 321] width 528 height 18
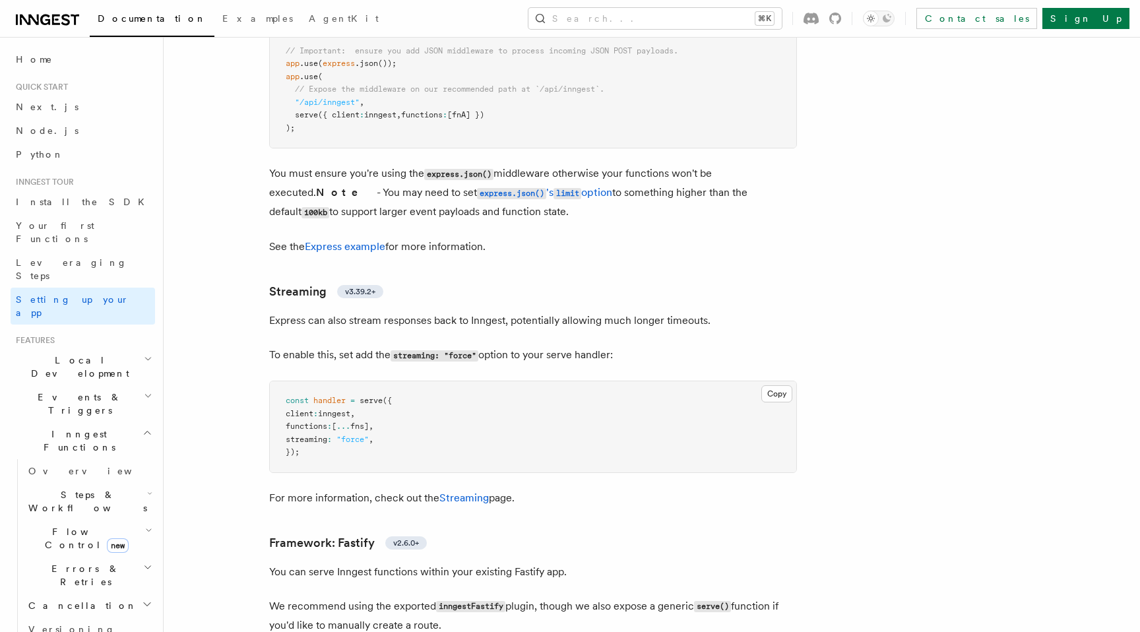
click at [328, 312] on p "Express can also stream responses back to Inngest, potentially allowing much lo…" at bounding box center [533, 321] width 528 height 18
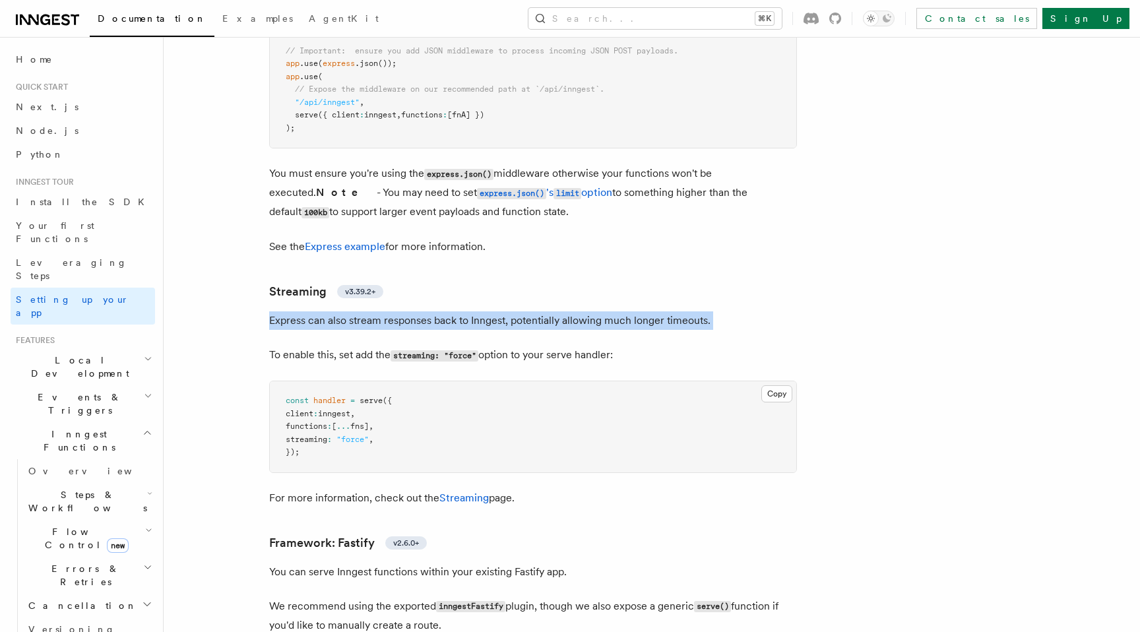
click at [328, 312] on p "Express can also stream responses back to Inngest, potentially allowing much lo…" at bounding box center [533, 321] width 528 height 18
click at [415, 312] on p "Express can also stream responses back to Inngest, potentially allowing much lo…" at bounding box center [533, 321] width 528 height 18
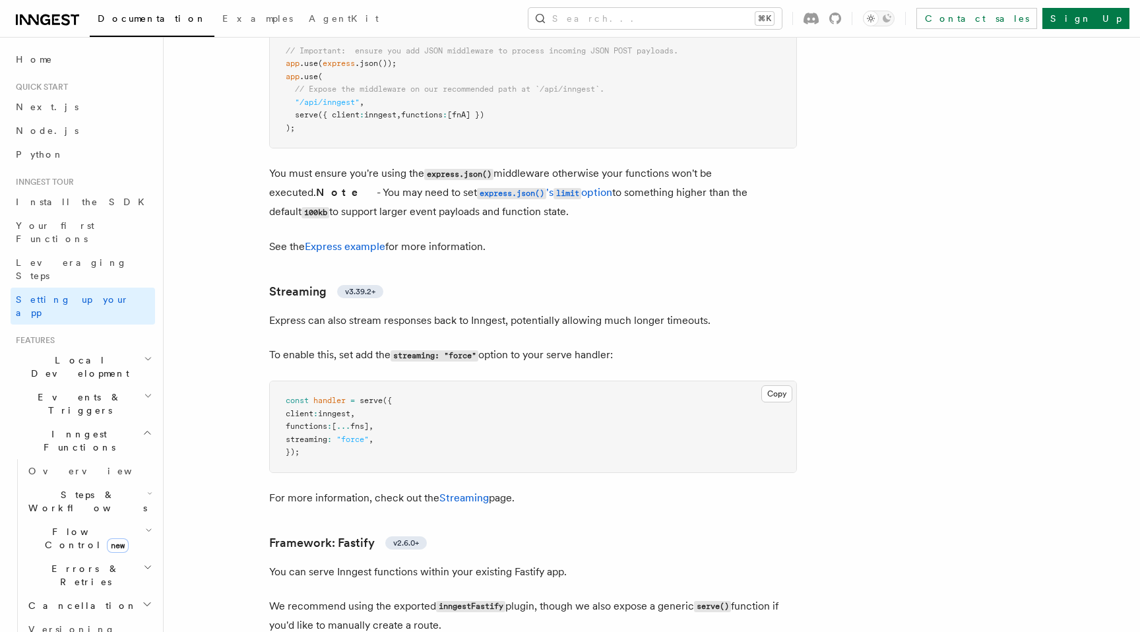
click at [318, 346] on p "To enable this, set add the streaming: "force" option to your serve handler:" at bounding box center [533, 355] width 528 height 19
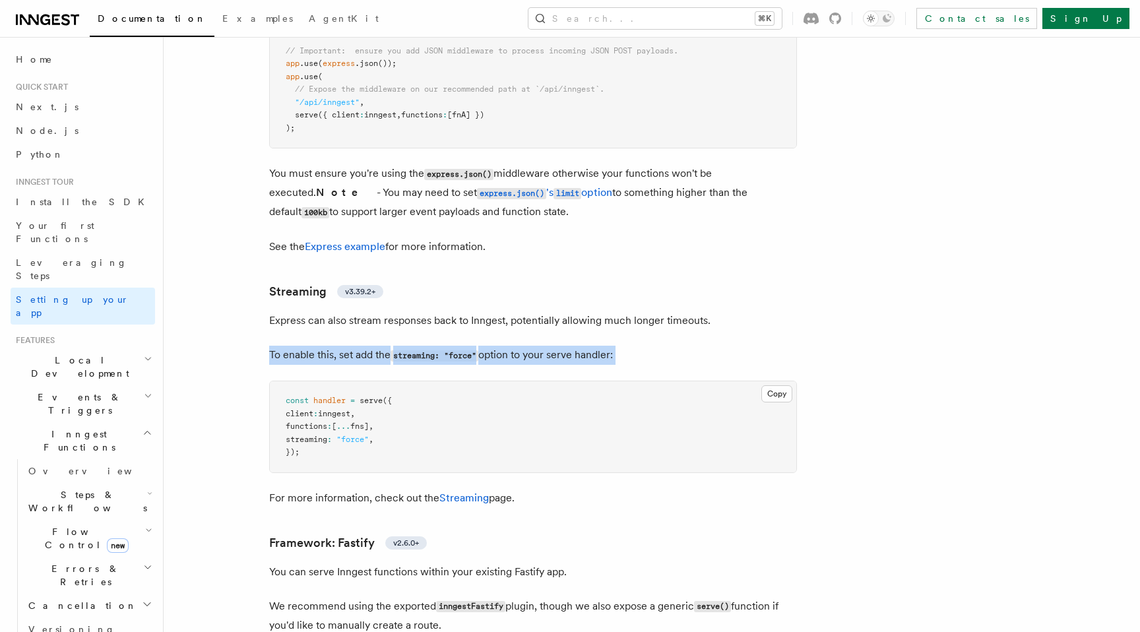
click at [318, 346] on p "To enable this, set add the streaming: "force" option to your serve handler:" at bounding box center [533, 355] width 528 height 19
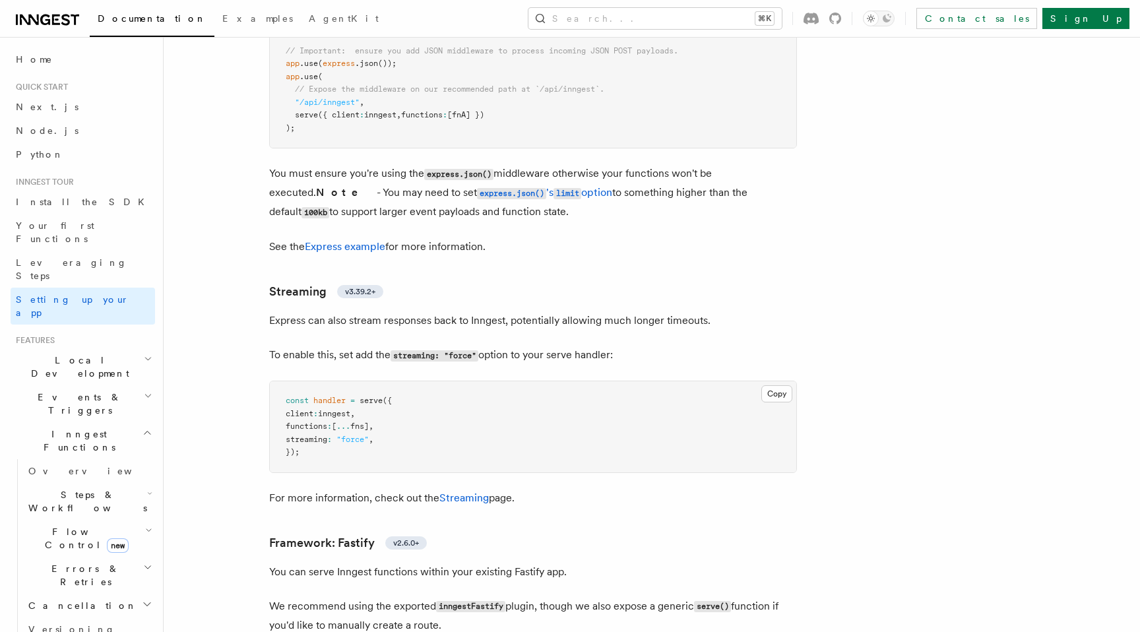
click at [350, 346] on p "To enable this, set add the streaming: "force" option to your serve handler:" at bounding box center [533, 355] width 528 height 19
click at [459, 492] on link "Streaming" at bounding box center [464, 498] width 49 height 13
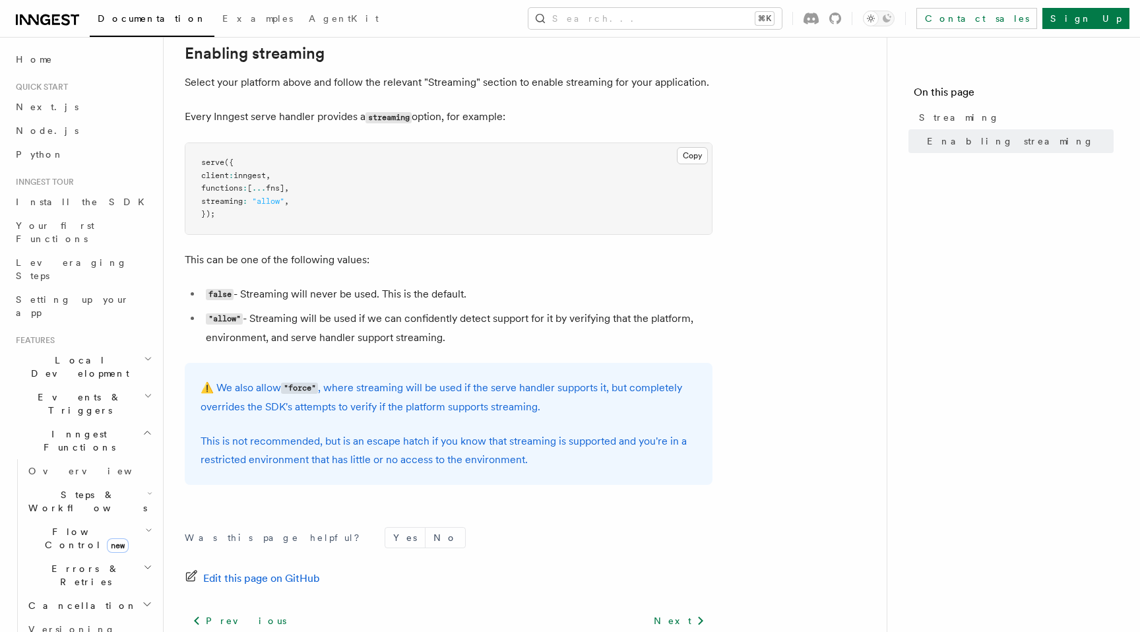
scroll to position [412, 0]
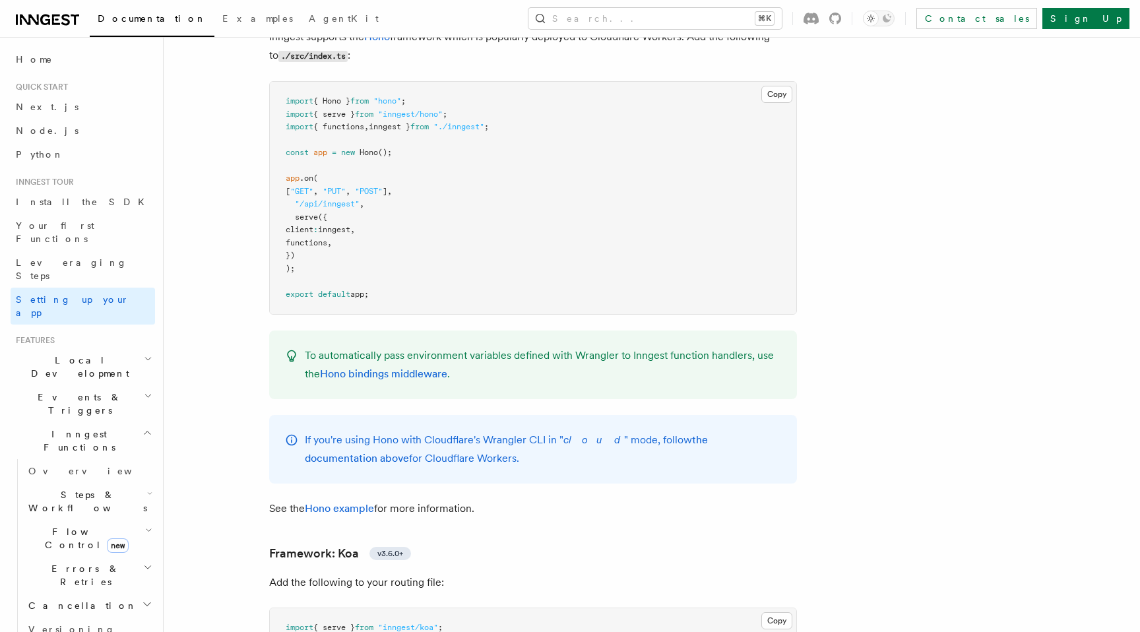
scroll to position [6388, 0]
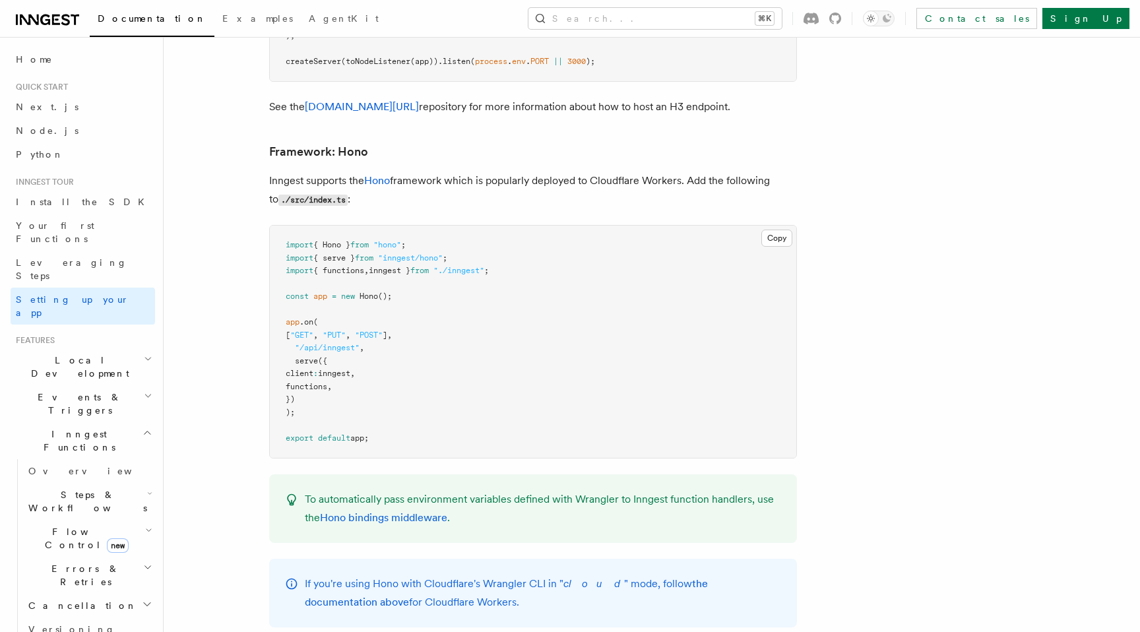
click at [486, 234] on pre "import { Hono } from "hono" ; import { serve } from "inngest/hono" ; import { f…" at bounding box center [533, 342] width 527 height 232
click at [544, 226] on pre "import { Hono } from "hono" ; import { serve } from "inngest/hono" ; import { f…" at bounding box center [533, 342] width 527 height 232
click at [369, 341] on pre "import { Hono } from "hono" ; import { serve } from "inngest/hono" ; import { f…" at bounding box center [533, 342] width 527 height 232
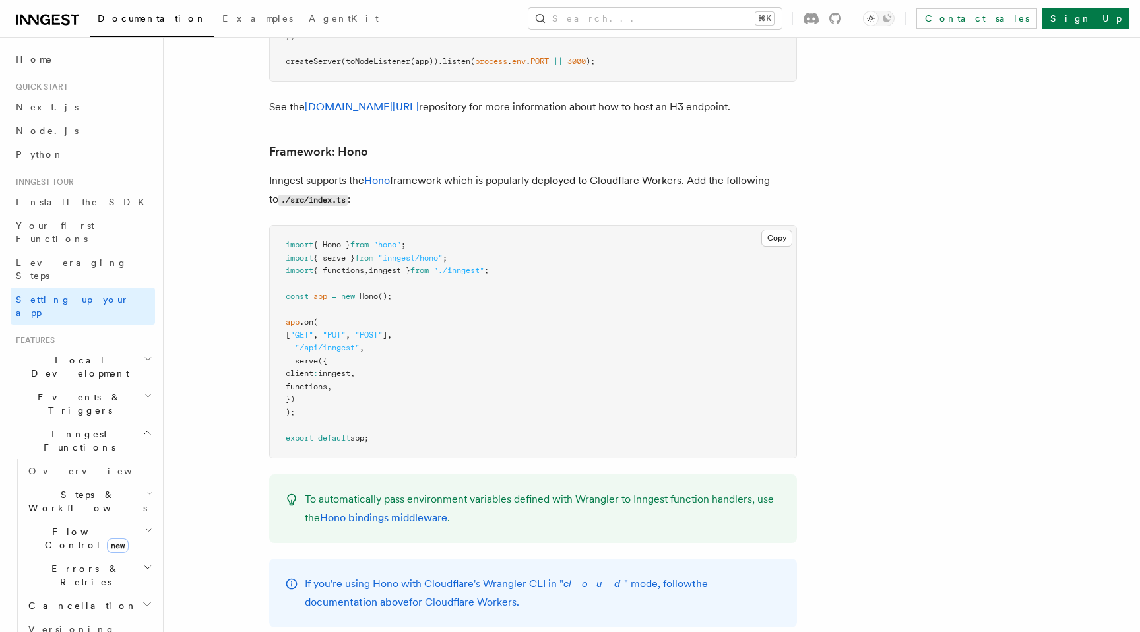
click at [300, 375] on pre "import { Hono } from "hono" ; import { serve } from "inngest/hono" ; import { f…" at bounding box center [533, 342] width 527 height 232
drag, startPoint x: 309, startPoint y: 370, endPoint x: 269, endPoint y: 255, distance: 121.1
copy code "const app = new Hono (); app .on ( [ "GET" , "PUT" , "POST" ] , "/api/inngest" …"
click at [396, 253] on span ""inngest/hono"" at bounding box center [410, 257] width 65 height 9
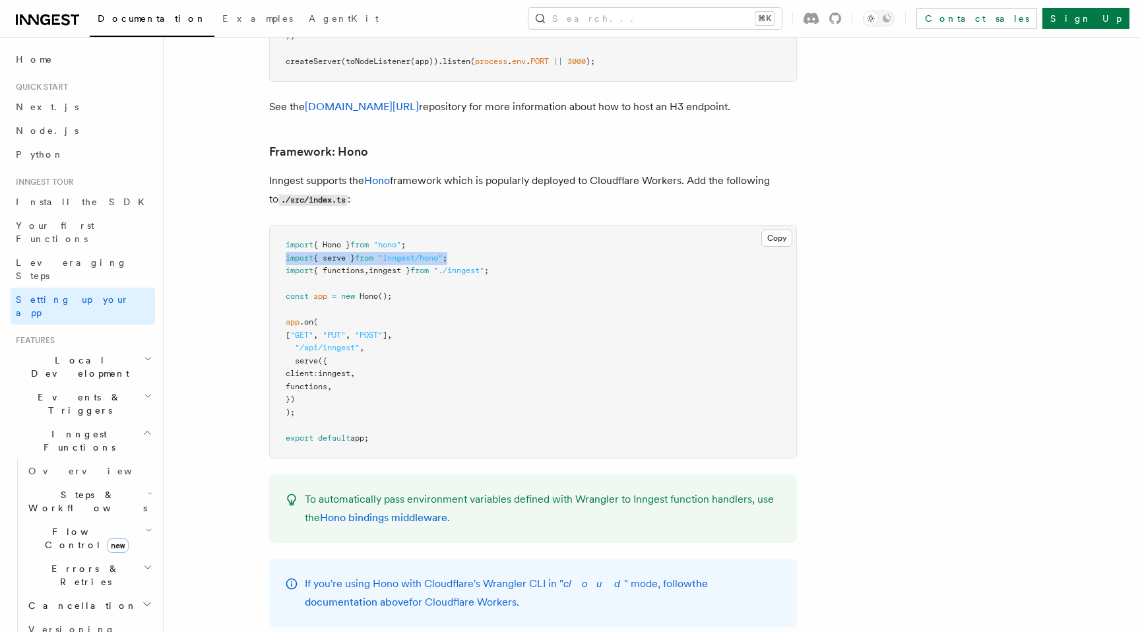
drag, startPoint x: 481, startPoint y: 214, endPoint x: 273, endPoint y: 214, distance: 207.9
click at [273, 226] on pre "import { Hono } from "hono" ; import { serve } from "inngest/hono" ; import { f…" at bounding box center [533, 342] width 527 height 232
copy span "import { serve } from "inngest/hono" ;"
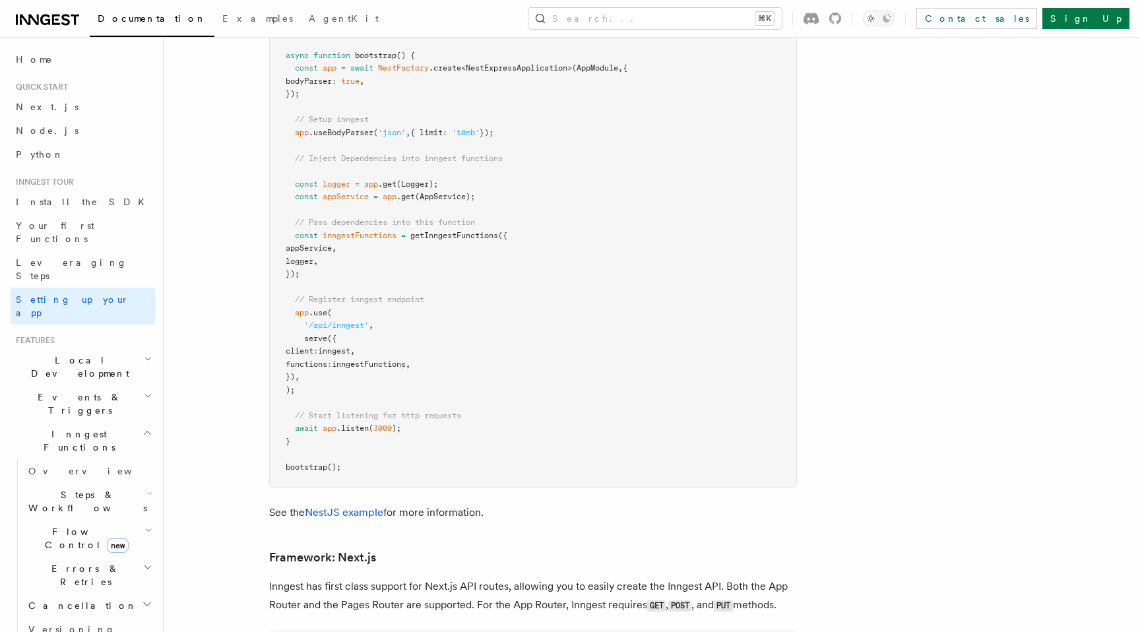
scroll to position [7631, 0]
click at [445, 222] on pre "import { Logger } from '@nestjs/common' ; import { NestFactory } from '@nestjs/…" at bounding box center [533, 189] width 527 height 593
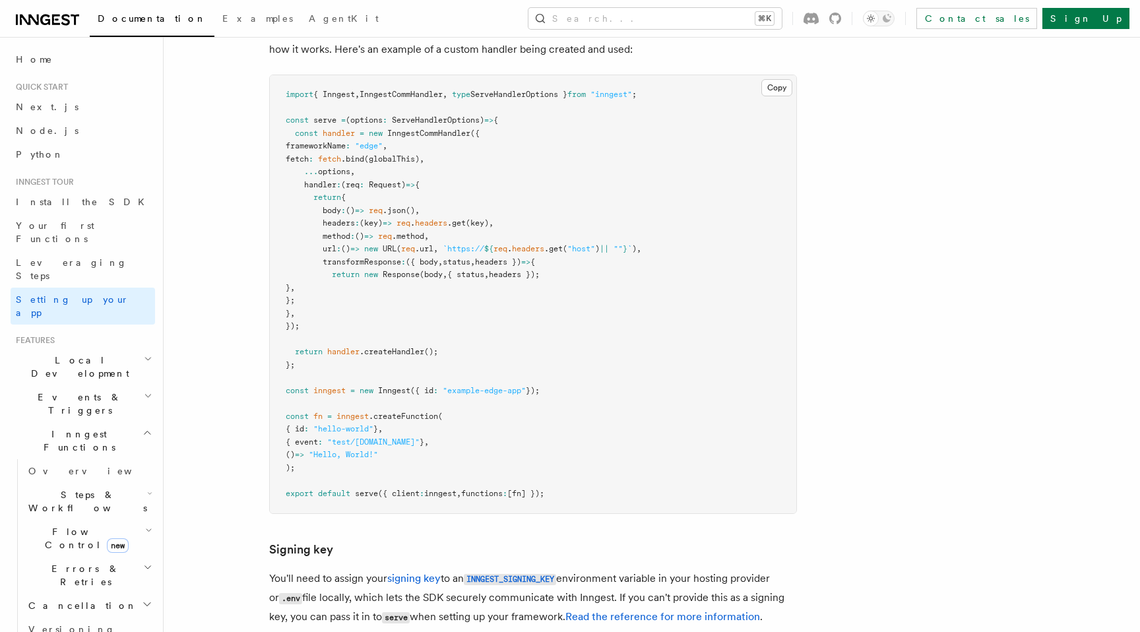
scroll to position [635, 0]
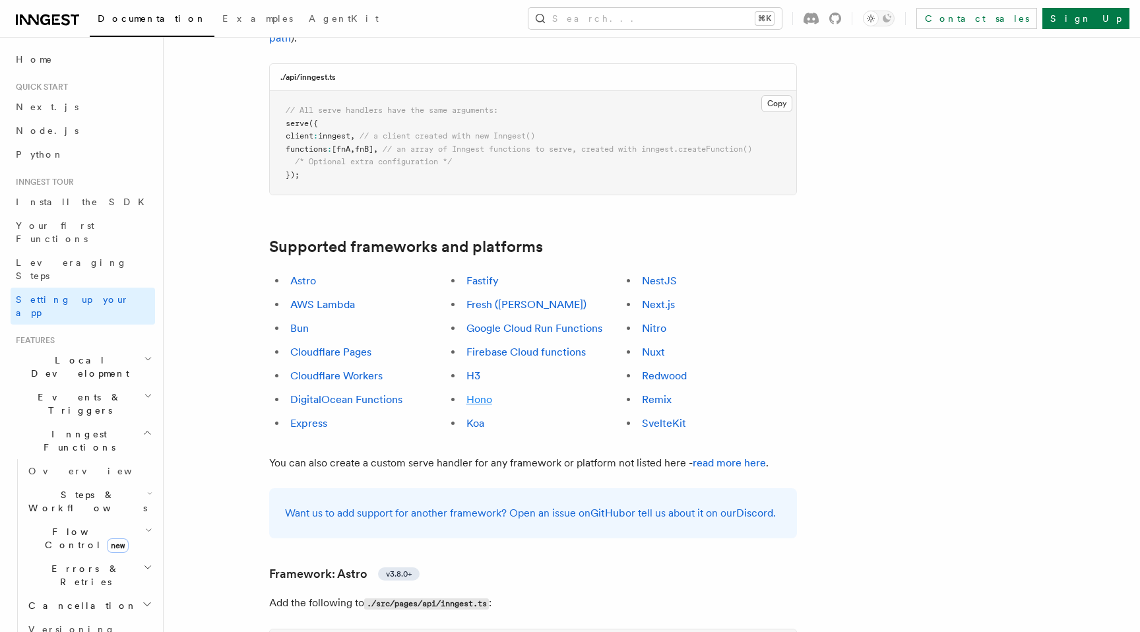
click at [480, 393] on link "Hono" at bounding box center [480, 399] width 26 height 13
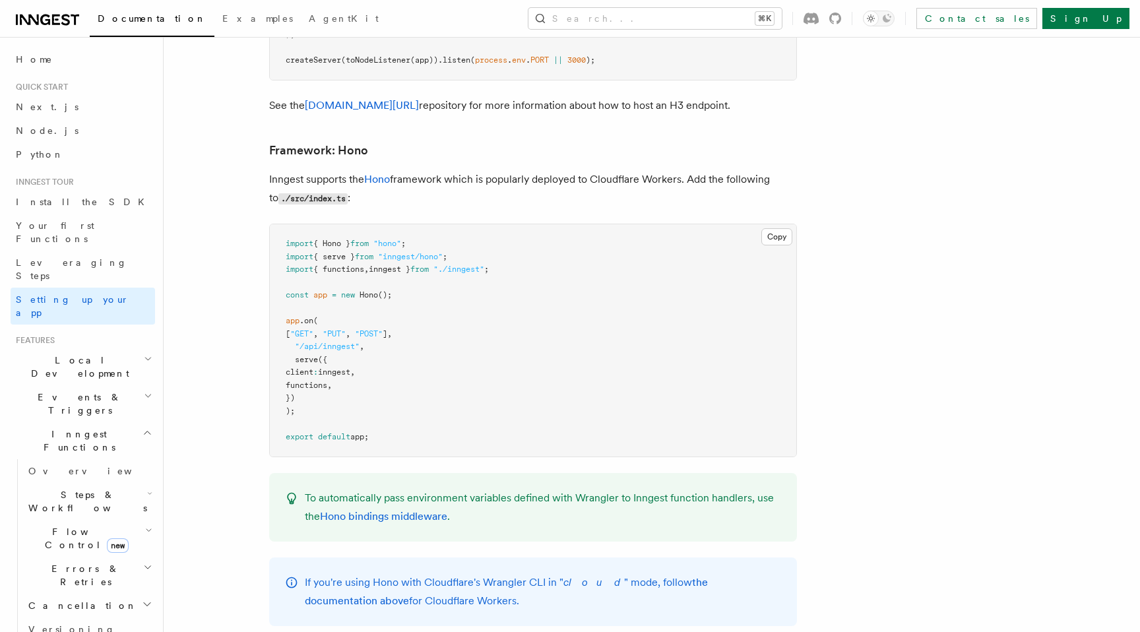
scroll to position [6370, 0]
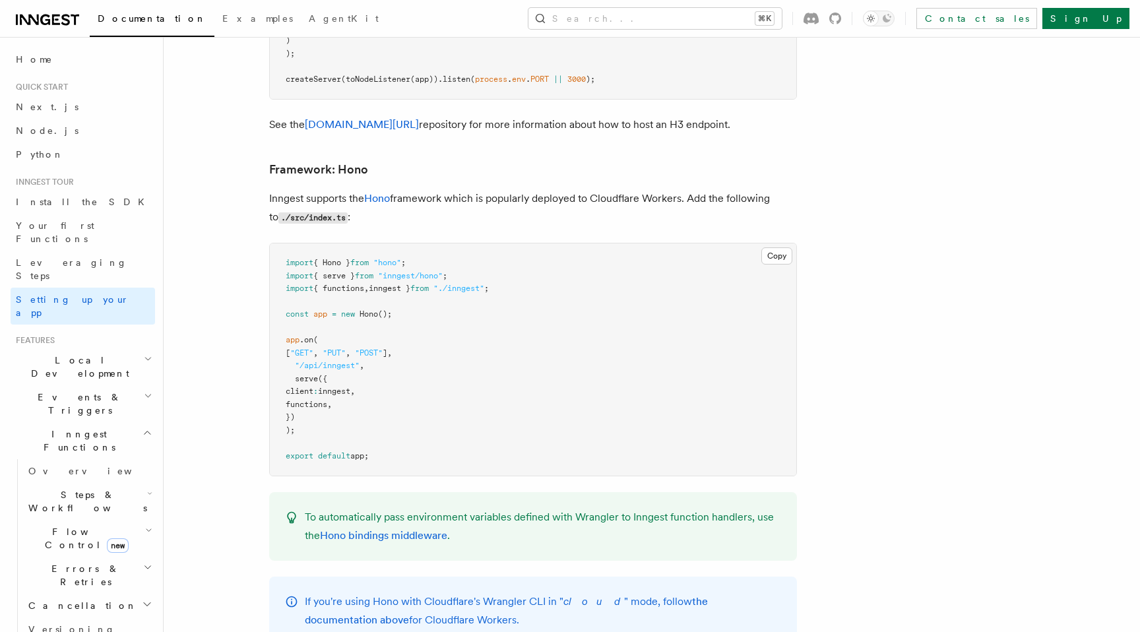
click at [429, 189] on p "Inngest supports the Hono framework which is popularly deployed to Cloudflare W…" at bounding box center [533, 208] width 528 height 38
click at [424, 189] on p "Inngest supports the Hono framework which is popularly deployed to Cloudflare W…" at bounding box center [533, 208] width 528 height 38
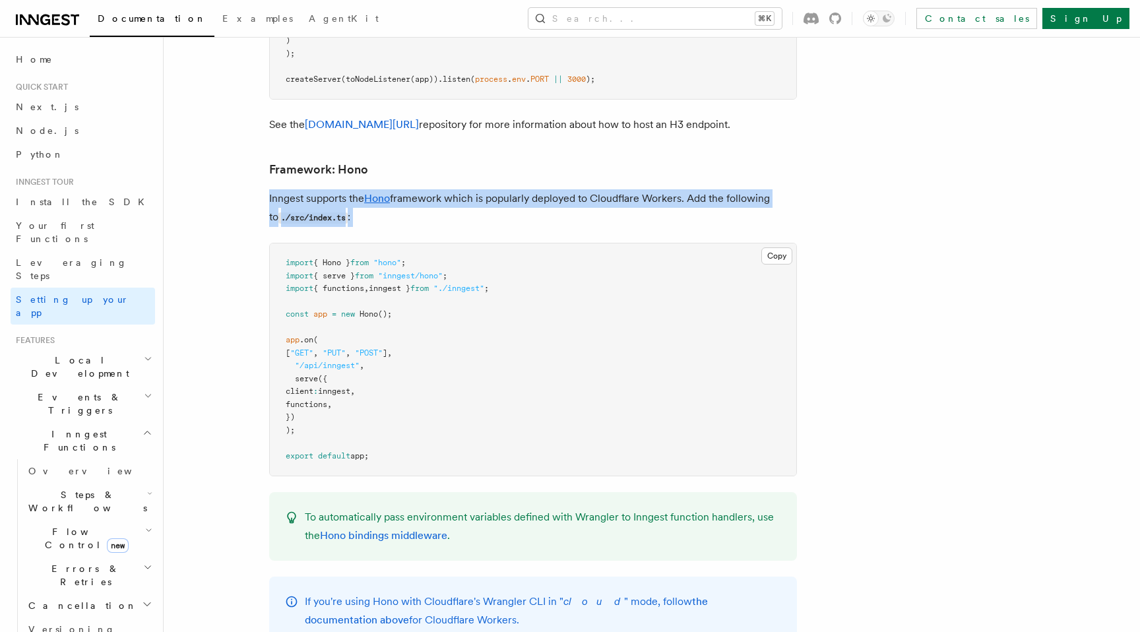
click at [424, 189] on p "Inngest supports the Hono framework which is popularly deployed to Cloudflare W…" at bounding box center [533, 208] width 528 height 38
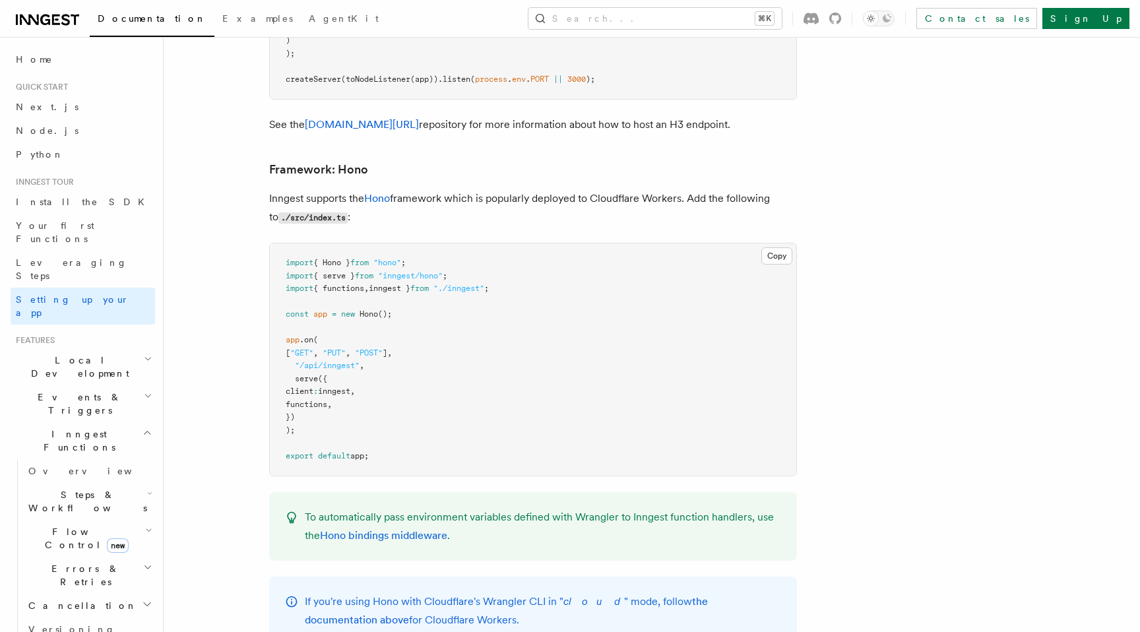
click at [440, 189] on p "Inngest supports the Hono framework which is popularly deployed to Cloudflare W…" at bounding box center [533, 208] width 528 height 38
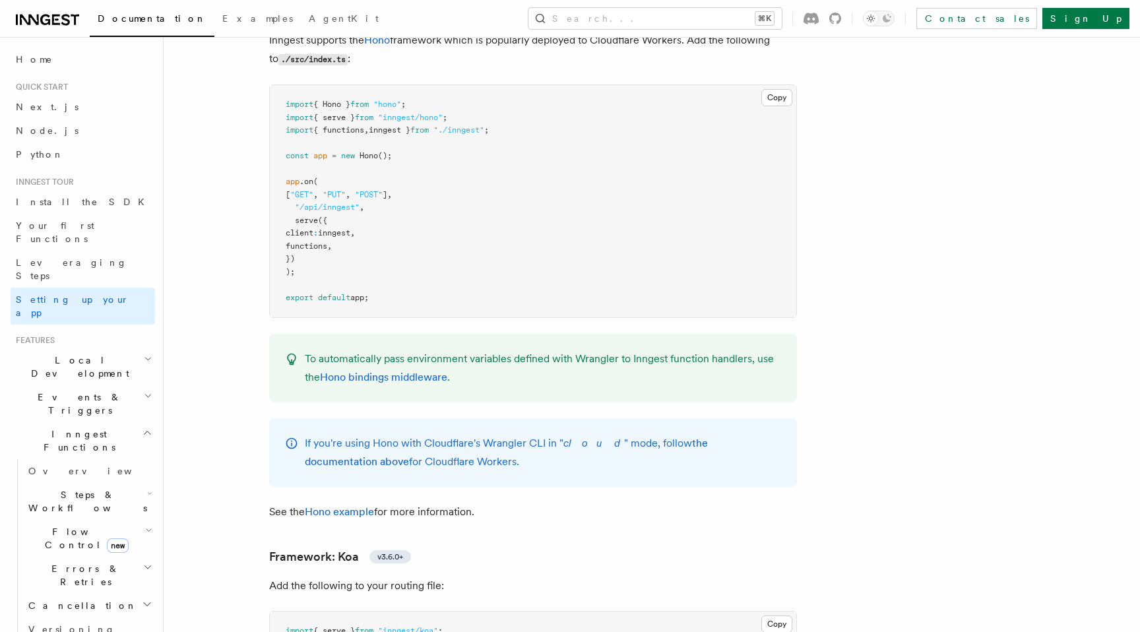
scroll to position [6549, 0]
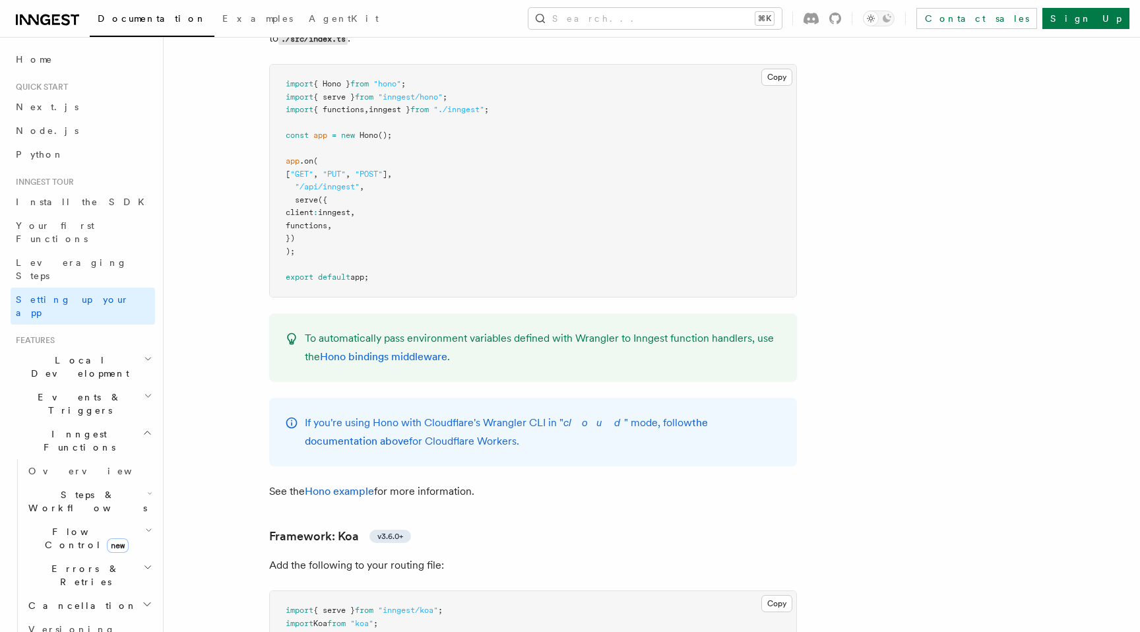
click at [541, 329] on p "To automatically pass environment variables defined with Wrangler to Inngest fu…" at bounding box center [543, 347] width 476 height 37
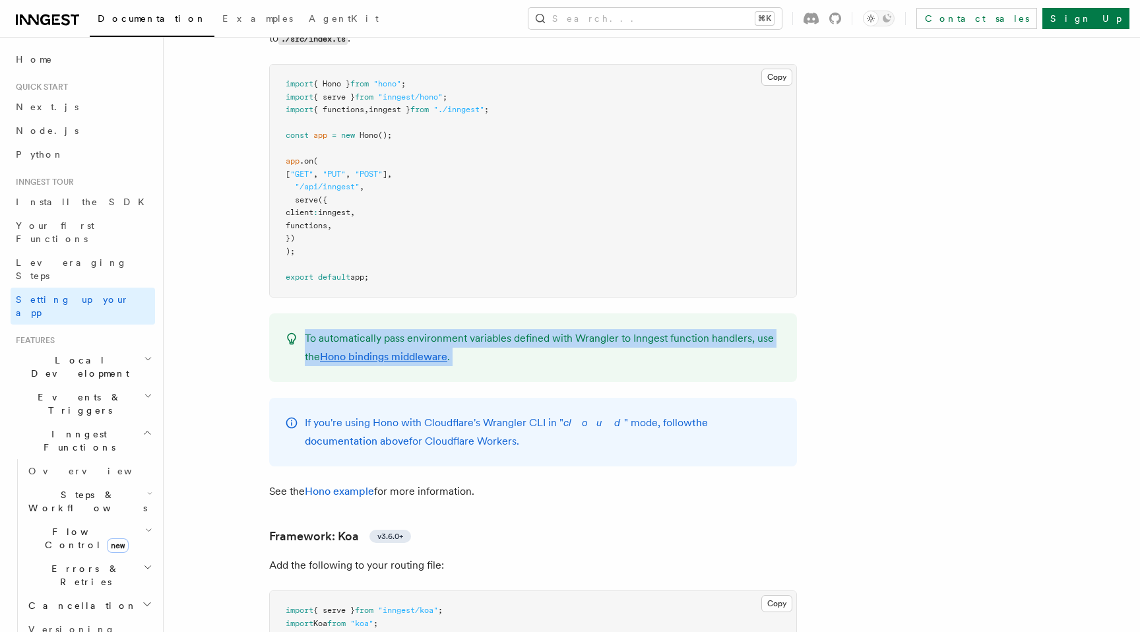
click at [541, 329] on p "To automatically pass environment variables defined with Wrangler to Inngest fu…" at bounding box center [543, 347] width 476 height 37
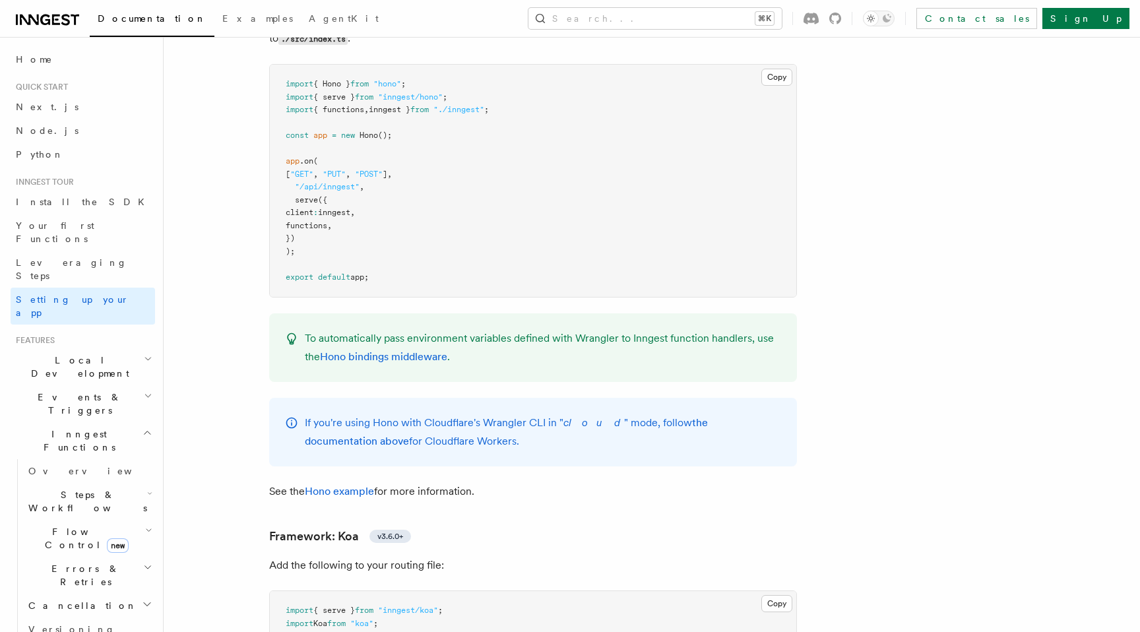
click at [574, 329] on p "To automatically pass environment variables defined with Wrangler to Inngest fu…" at bounding box center [543, 347] width 476 height 37
click at [502, 414] on p "If you're using Hono with Cloudflare's Wrangler CLI in " cloud " mode, follow t…" at bounding box center [543, 432] width 476 height 37
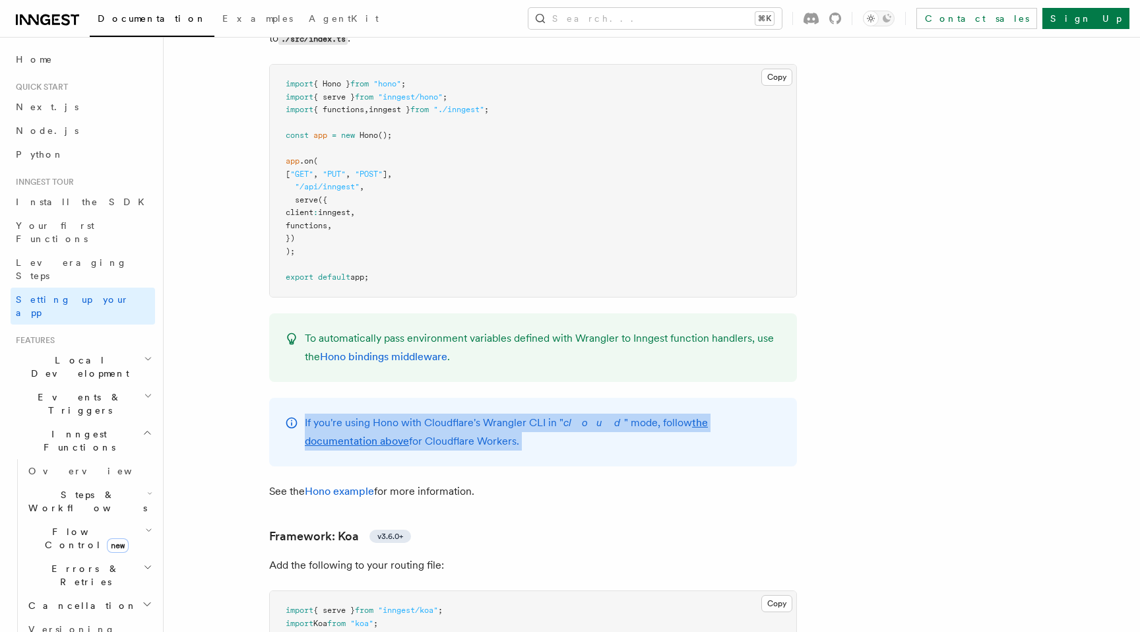
click at [502, 414] on p "If you're using Hono with Cloudflare's Wrangler CLI in " cloud " mode, follow t…" at bounding box center [543, 432] width 476 height 37
click at [531, 414] on p "If you're using Hono with Cloudflare's Wrangler CLI in " cloud " mode, follow t…" at bounding box center [543, 432] width 476 height 37
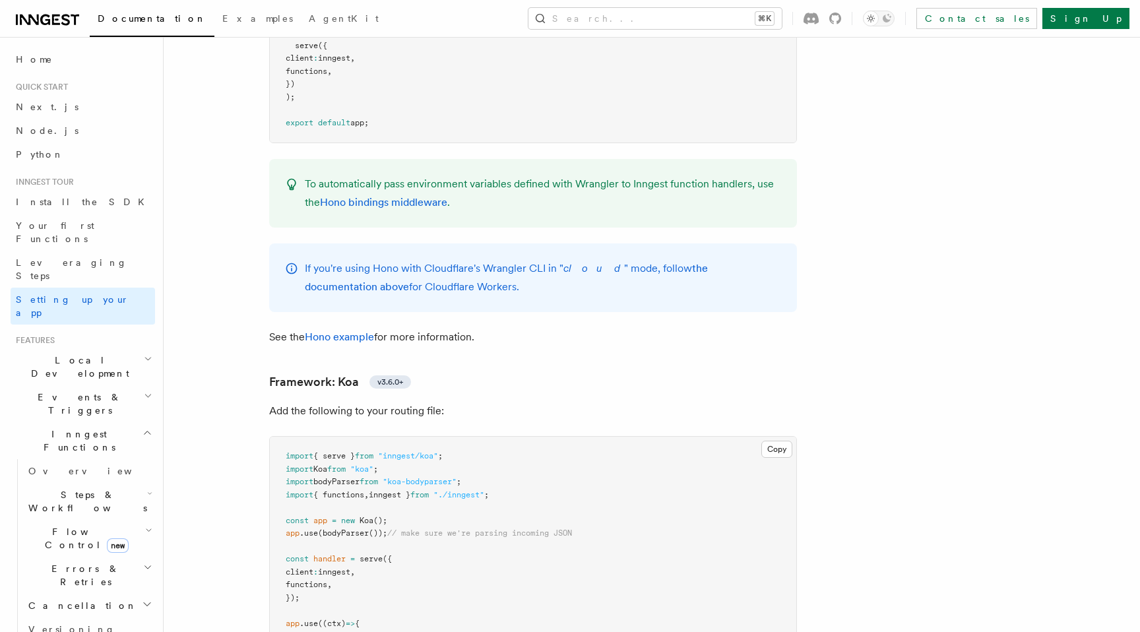
scroll to position [6717, 0]
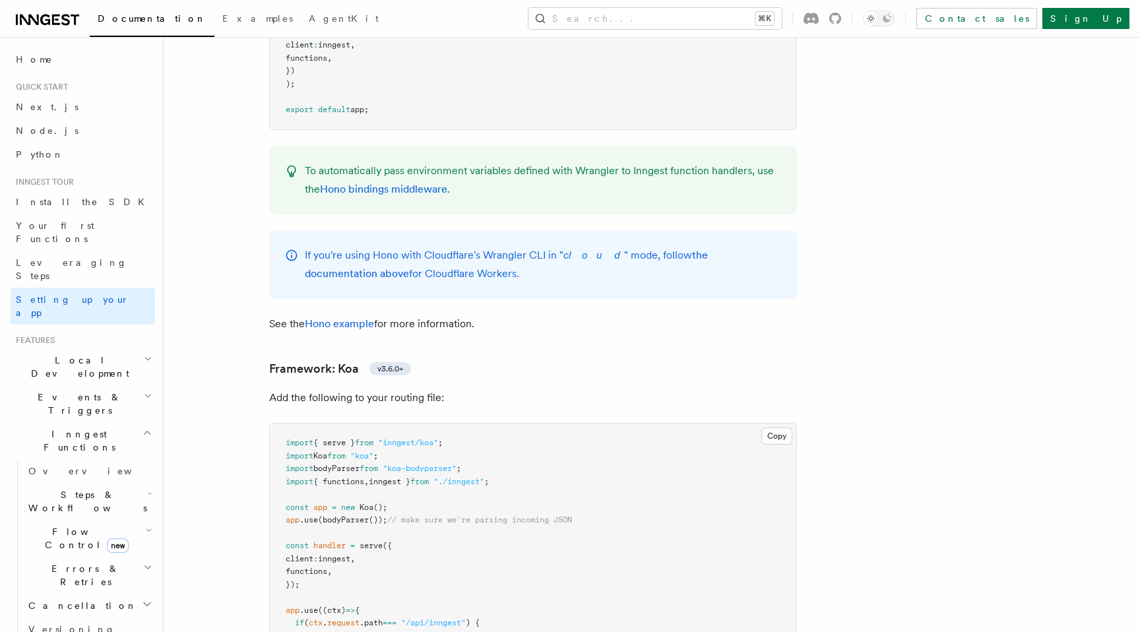
click at [438, 315] on p "See the Hono example for more information." at bounding box center [533, 324] width 528 height 18
click at [546, 315] on p "See the Hono example for more information." at bounding box center [533, 324] width 528 height 18
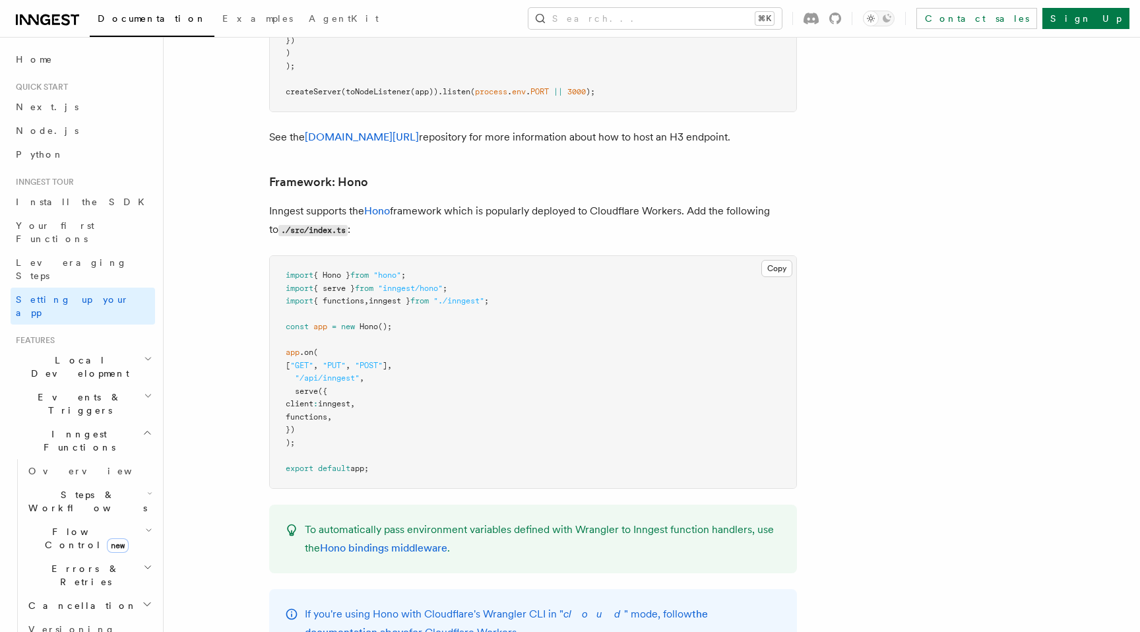
scroll to position [6373, 0]
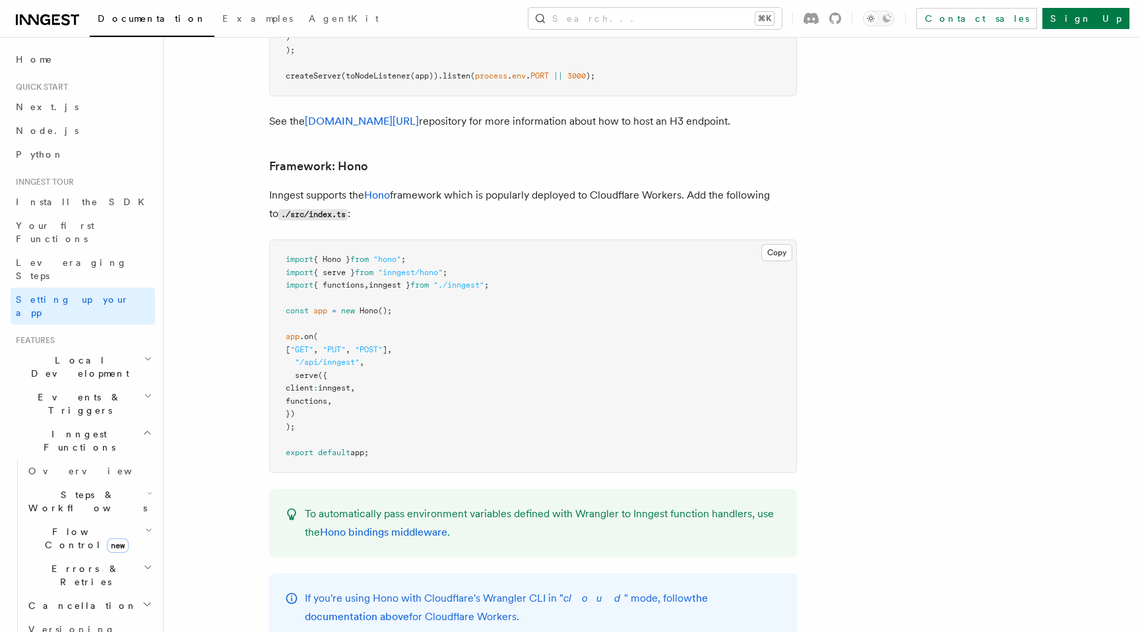
click at [474, 280] on span ""./inngest"" at bounding box center [459, 284] width 51 height 9
click at [564, 244] on pre "import { Hono } from "hono" ; import { serve } from "inngest/hono" ; import { f…" at bounding box center [533, 356] width 527 height 232
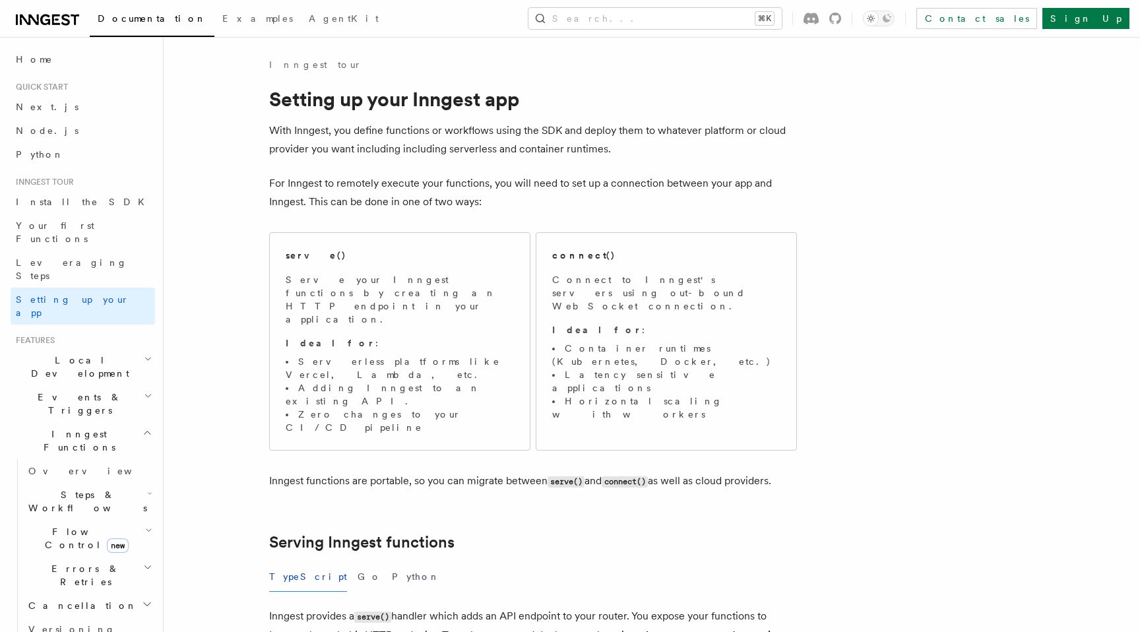
click at [396, 197] on p "For Inngest to remotely execute your functions, you will need to set up a conne…" at bounding box center [533, 192] width 528 height 37
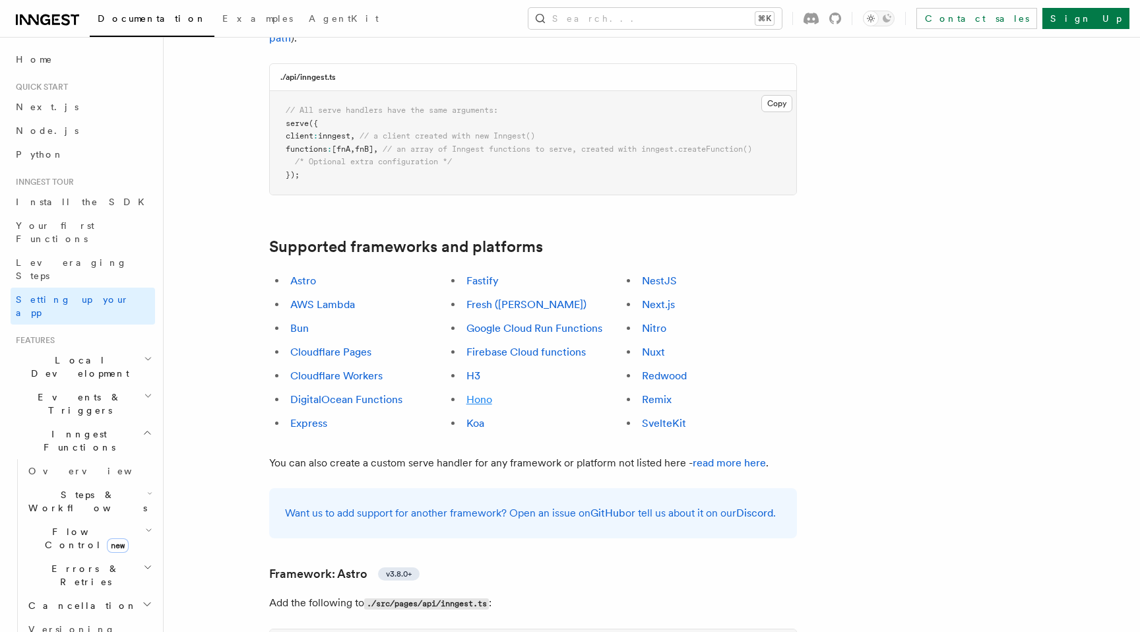
click at [479, 393] on link "Hono" at bounding box center [480, 399] width 26 height 13
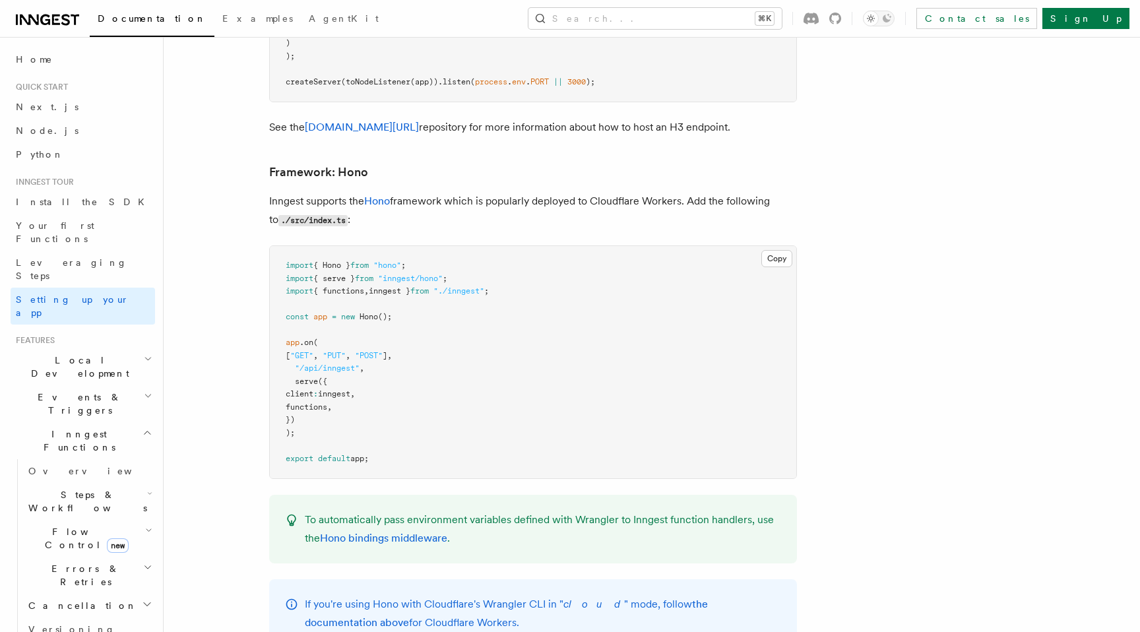
scroll to position [6425, 0]
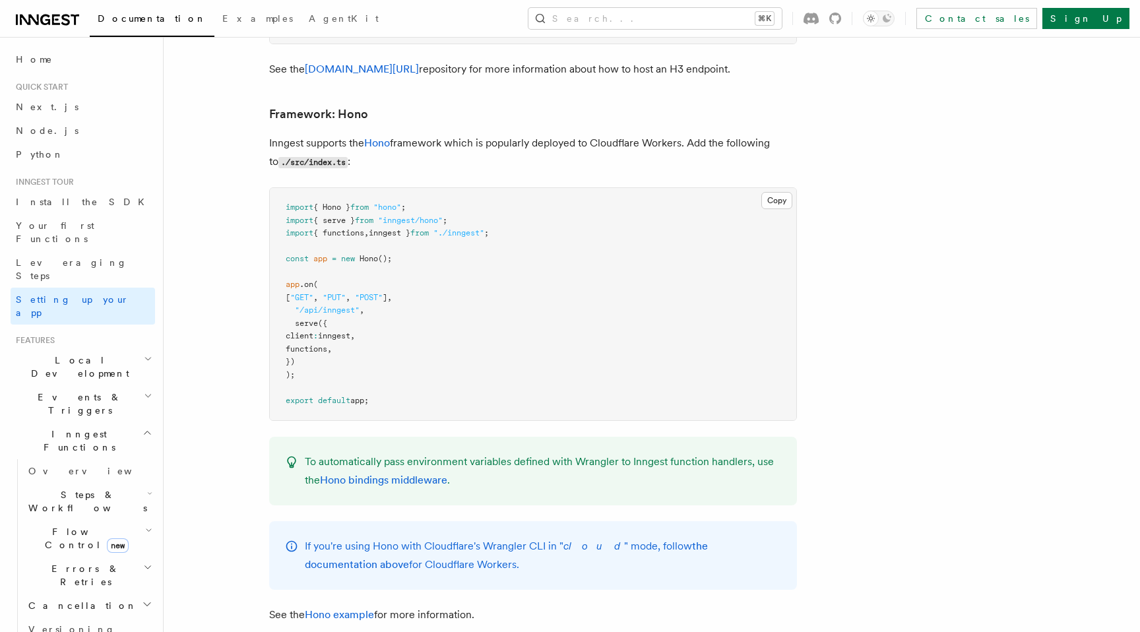
click at [490, 188] on pre "import { Hono } from "hono" ; import { serve } from "inngest/hono" ; import { f…" at bounding box center [533, 304] width 527 height 232
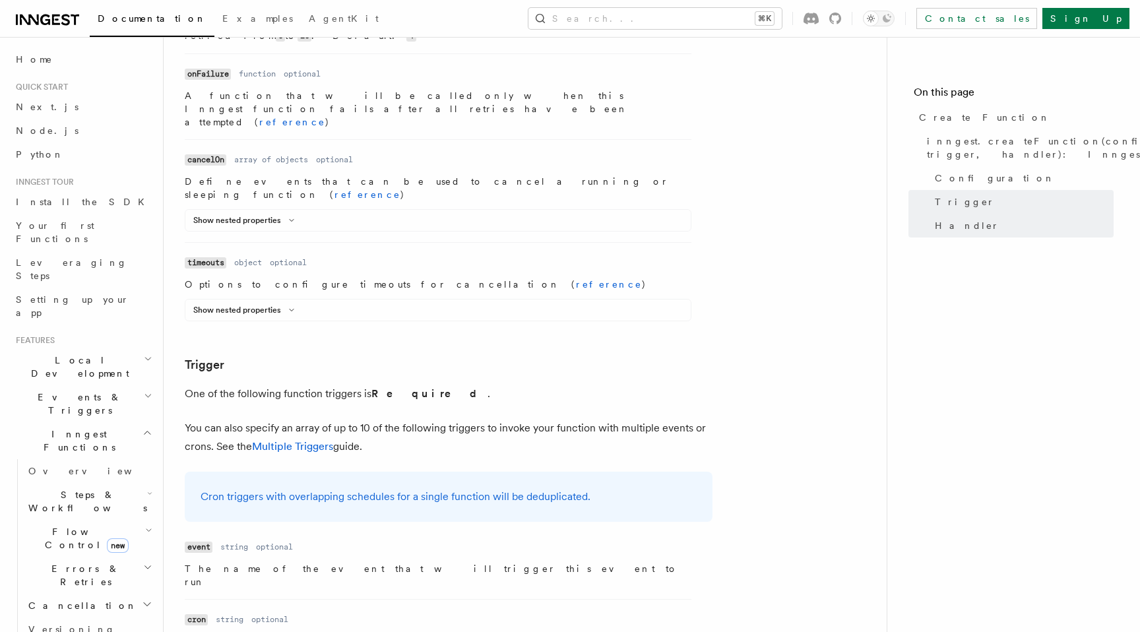
scroll to position [1428, 0]
